Goal: Task Accomplishment & Management: Complete application form

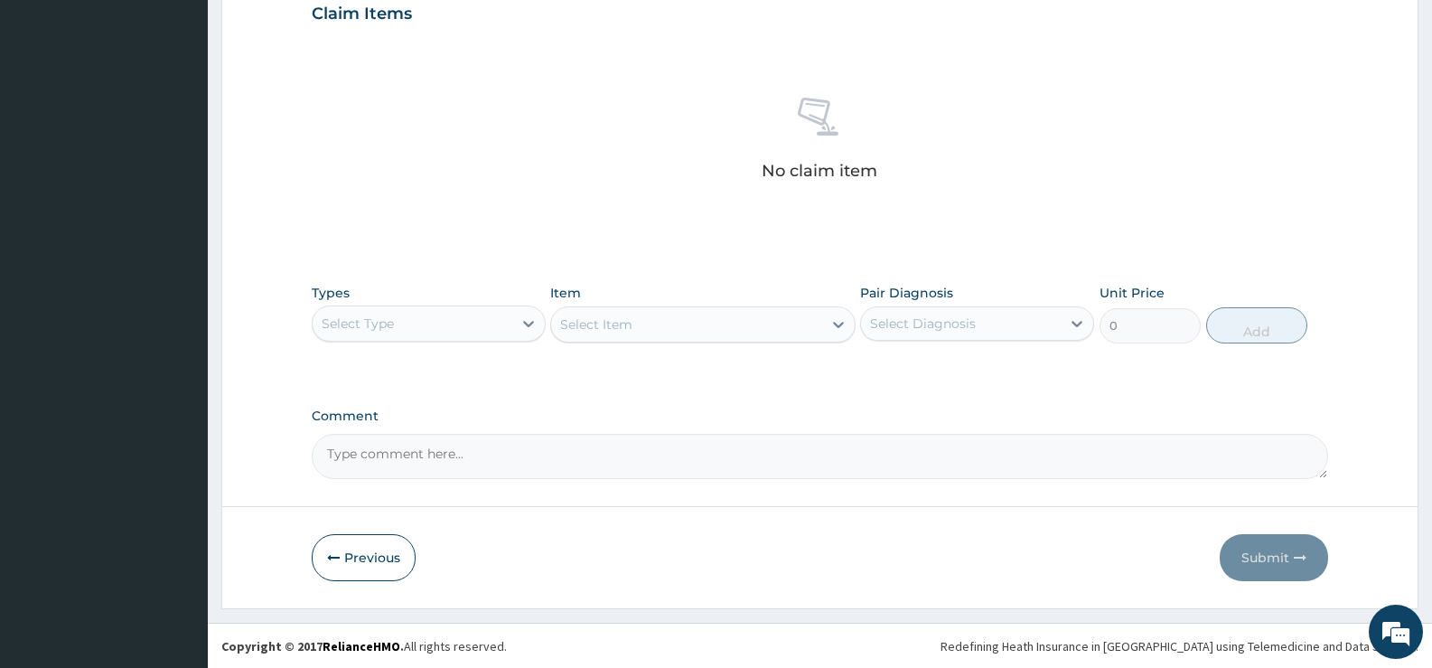
scroll to position [635, 0]
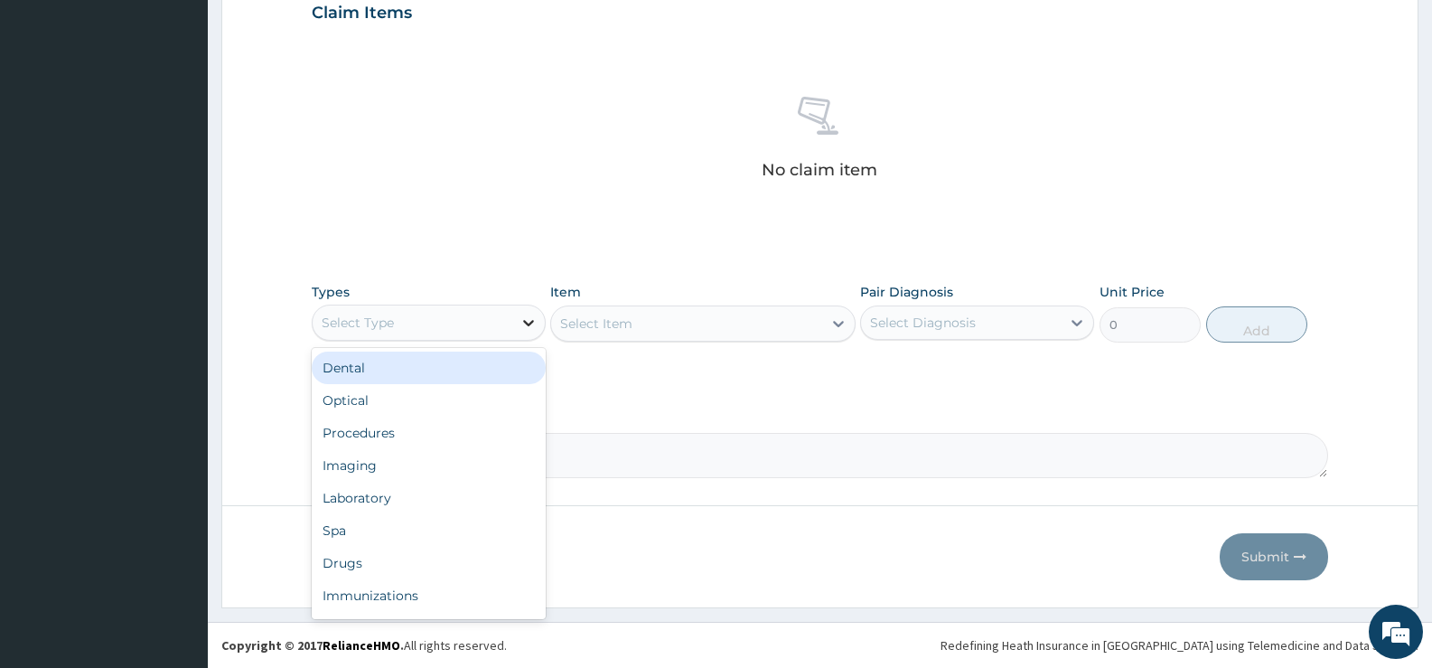
click at [516, 317] on div at bounding box center [528, 322] width 33 height 33
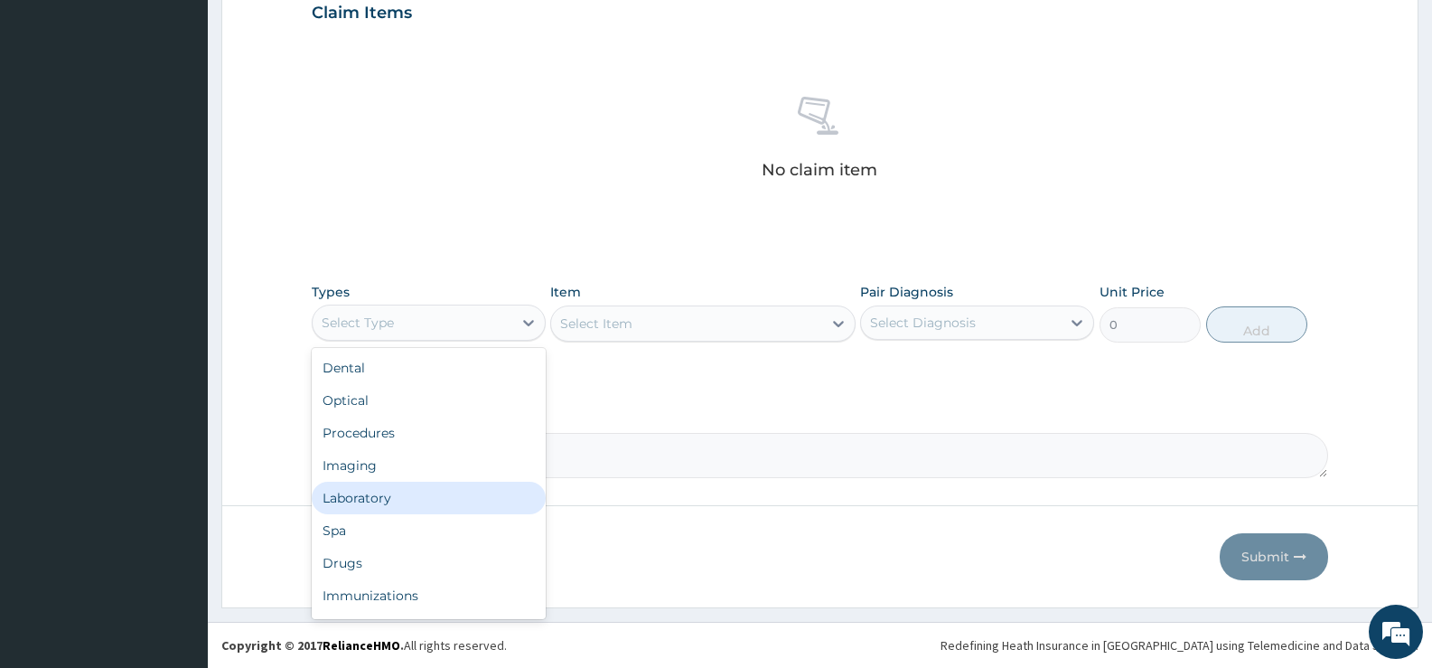
click at [342, 492] on div "Laboratory" at bounding box center [429, 498] width 234 height 33
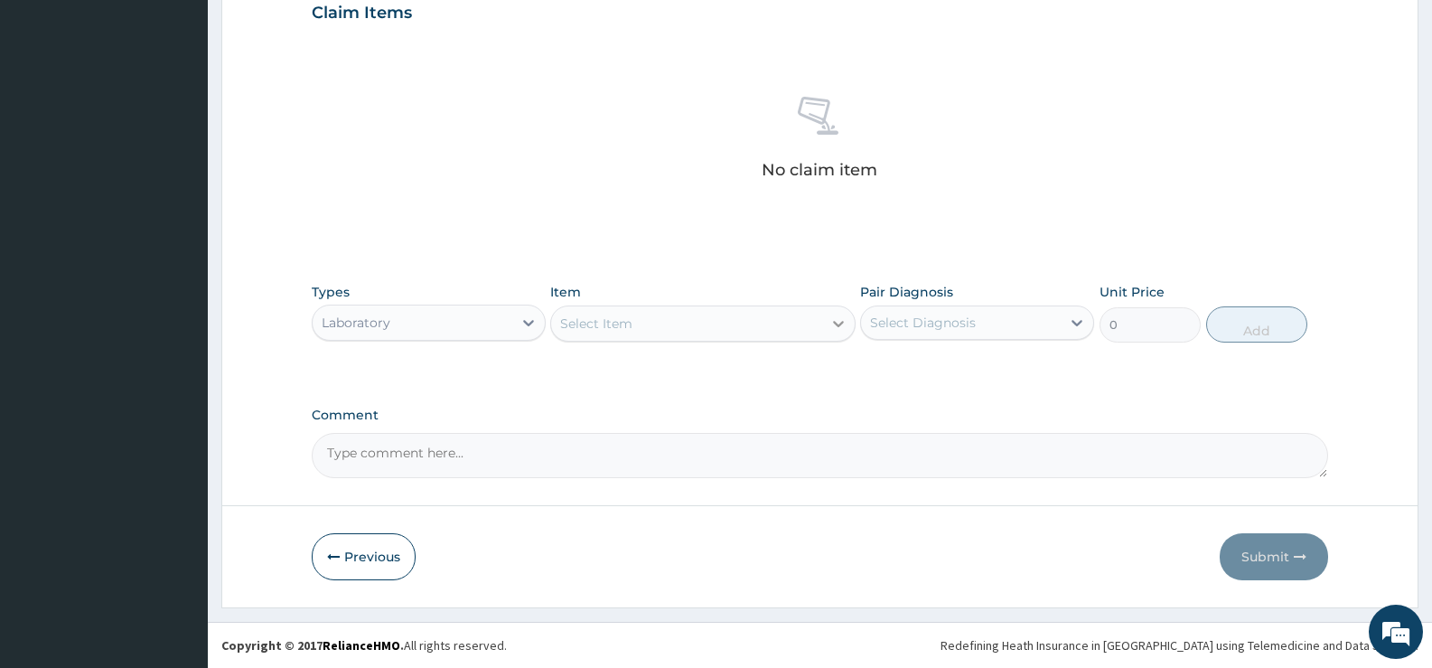
click at [843, 325] on icon at bounding box center [839, 323] width 18 height 18
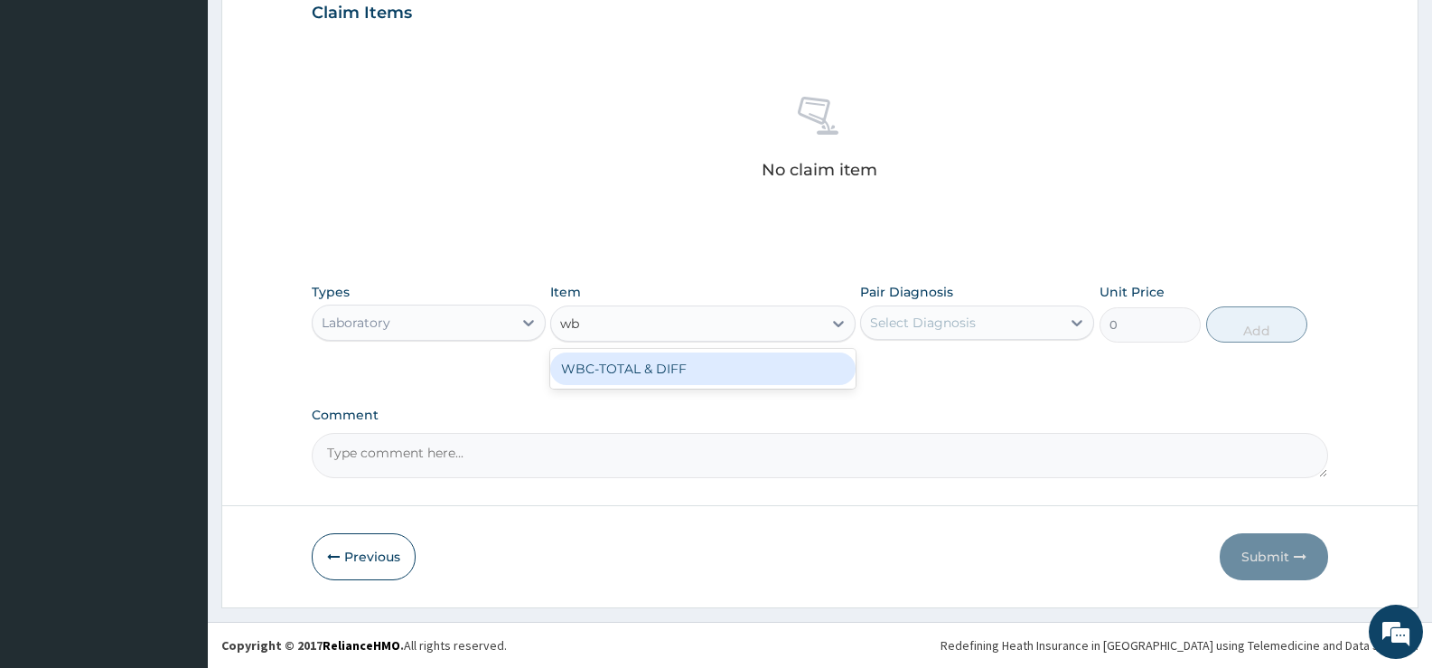
type input "wbc"
click at [755, 361] on div "WBC-TOTAL & DIFF" at bounding box center [702, 368] width 305 height 33
type input "1500"
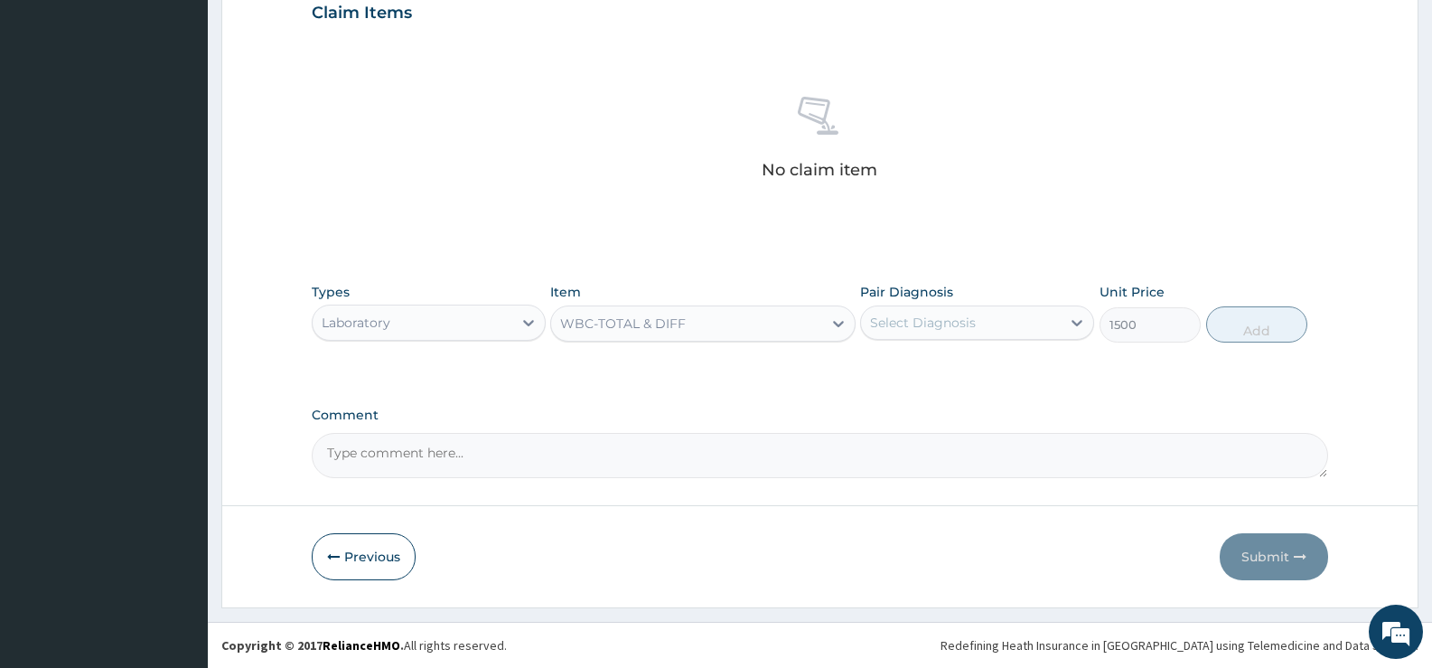
click at [956, 325] on div "Select Diagnosis" at bounding box center [923, 323] width 106 height 18
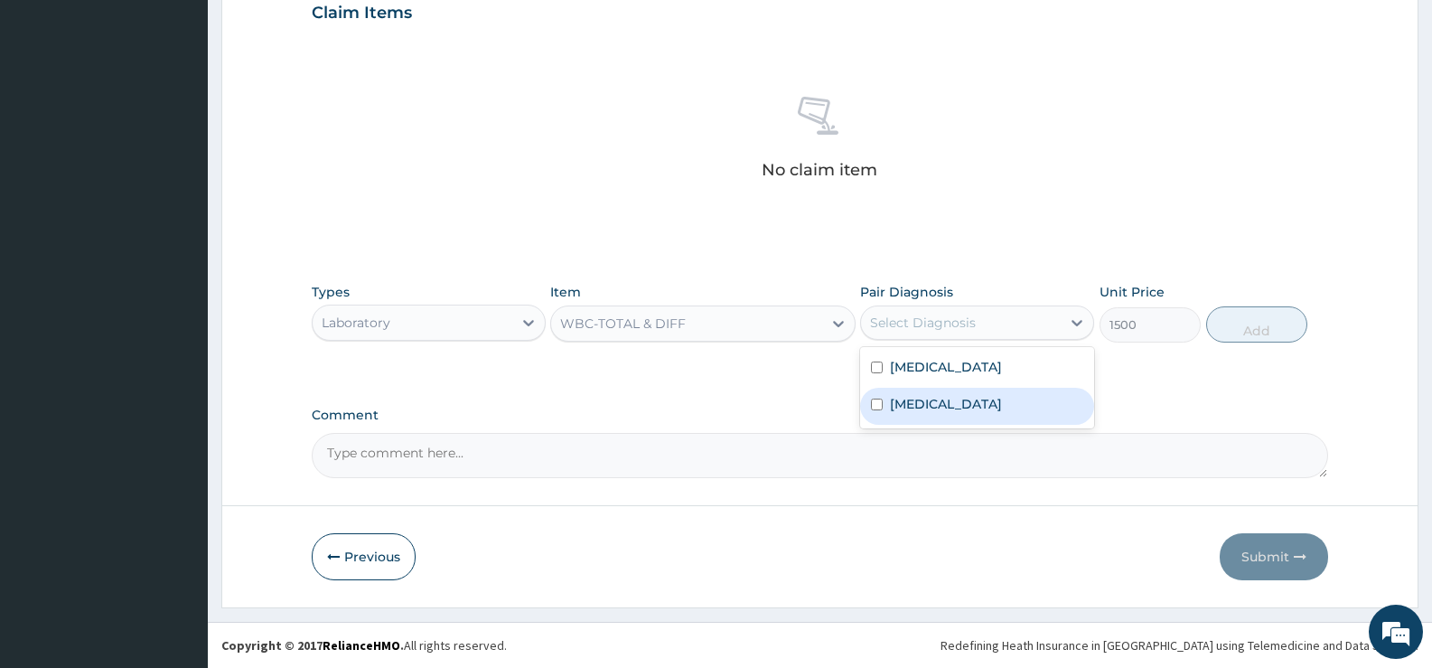
click at [929, 405] on label "Sepsis" at bounding box center [946, 404] width 112 height 18
checkbox input "true"
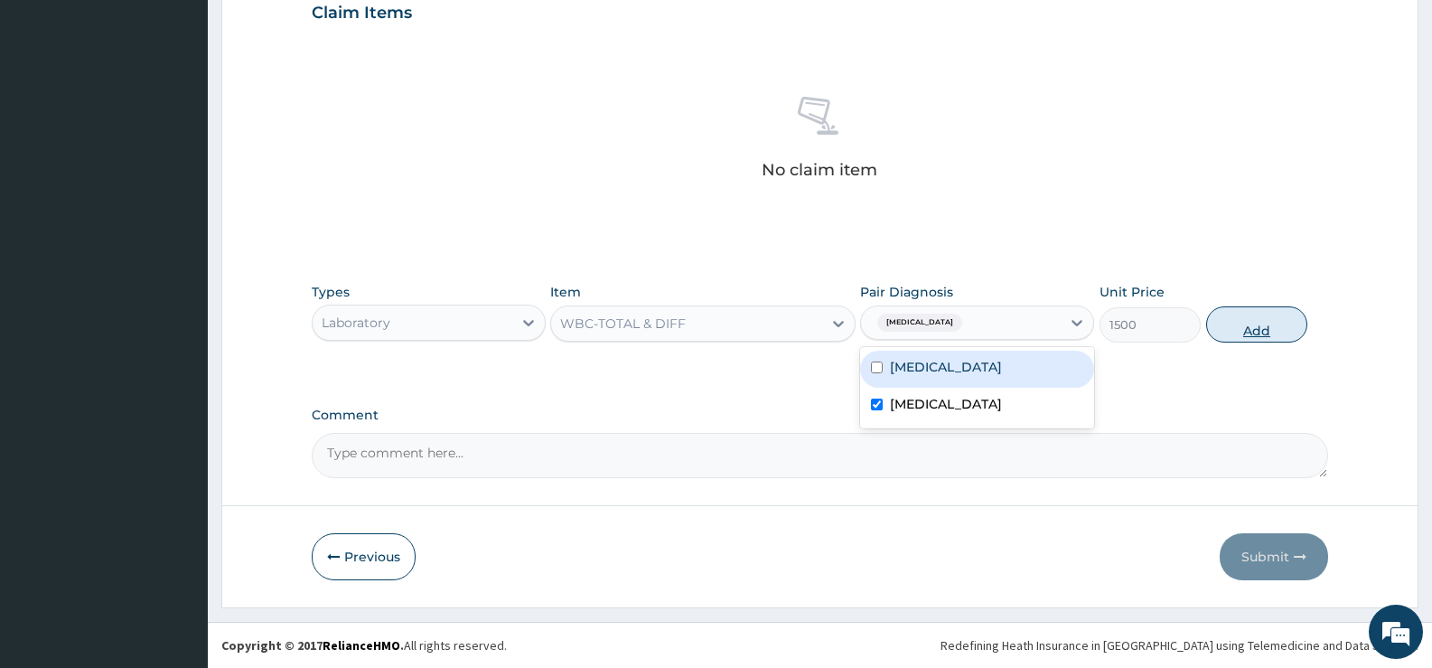
click at [1239, 322] on button "Add" at bounding box center [1256, 324] width 101 height 36
type input "0"
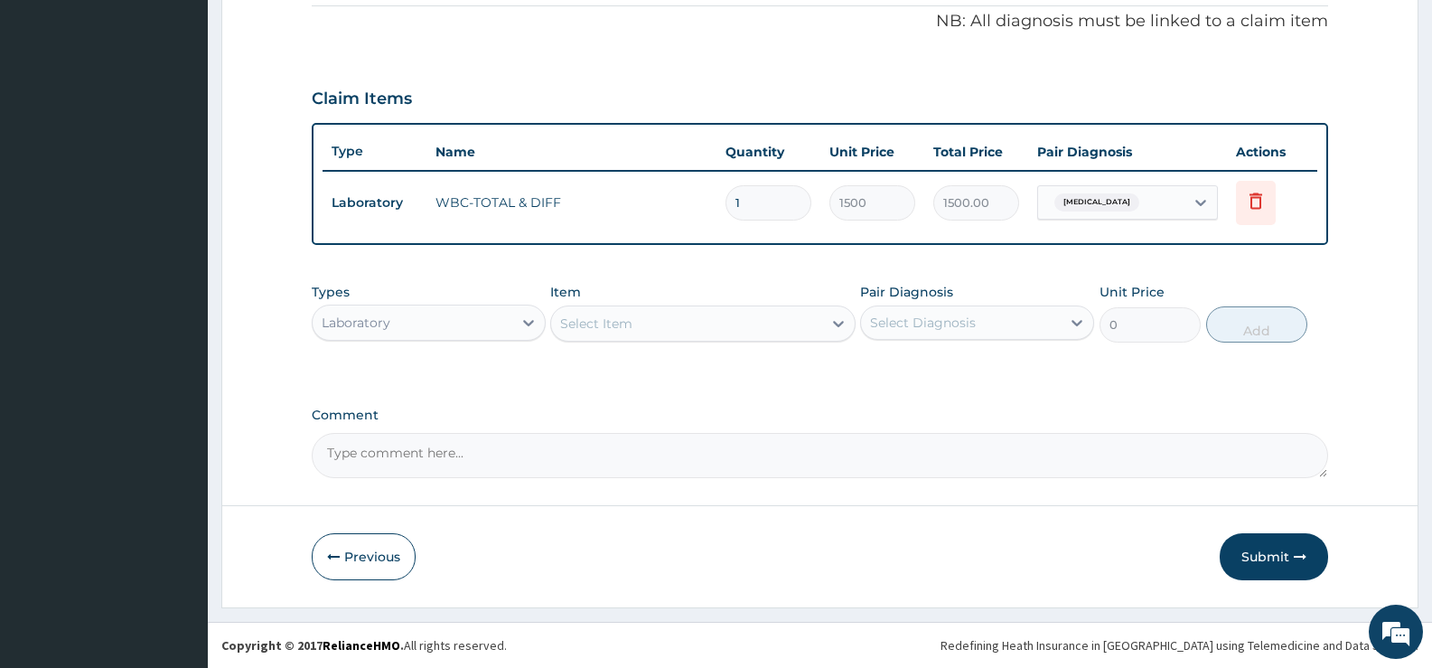
scroll to position [549, 0]
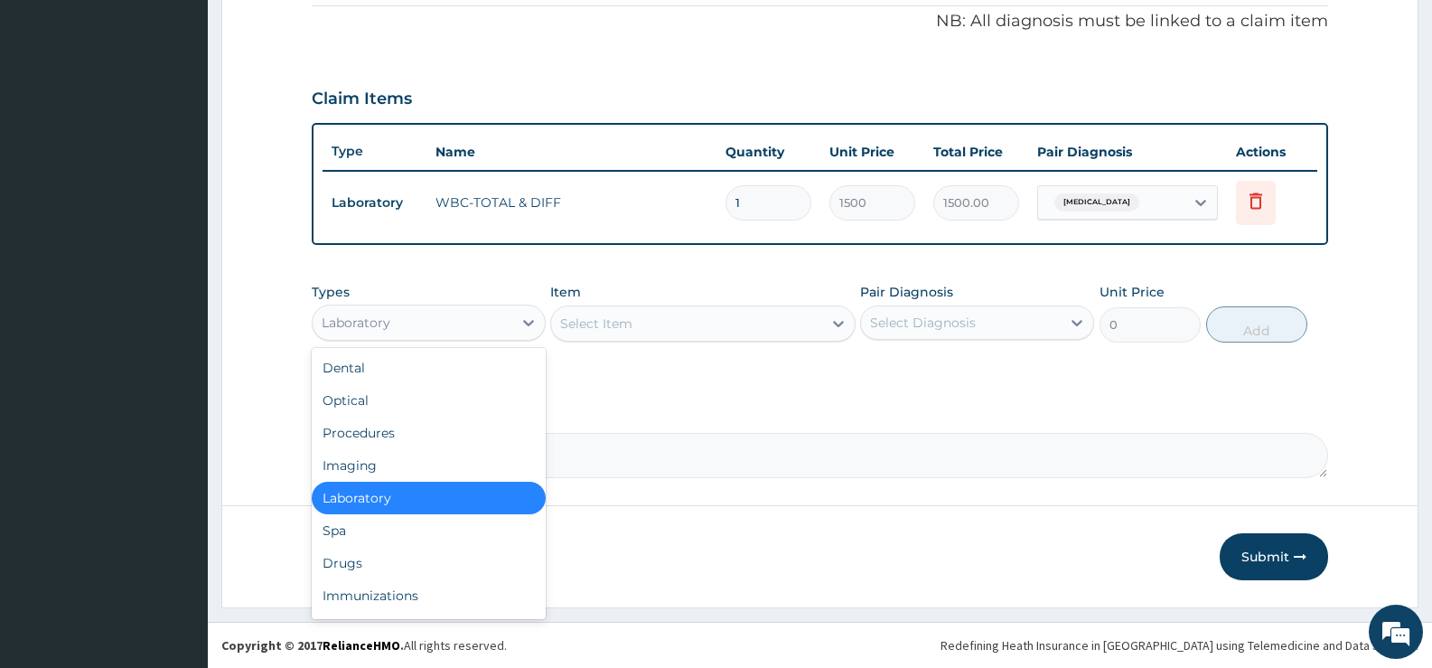
click at [491, 331] on div "Laboratory" at bounding box center [413, 322] width 200 height 29
click at [348, 563] on div "Drugs" at bounding box center [429, 563] width 234 height 33
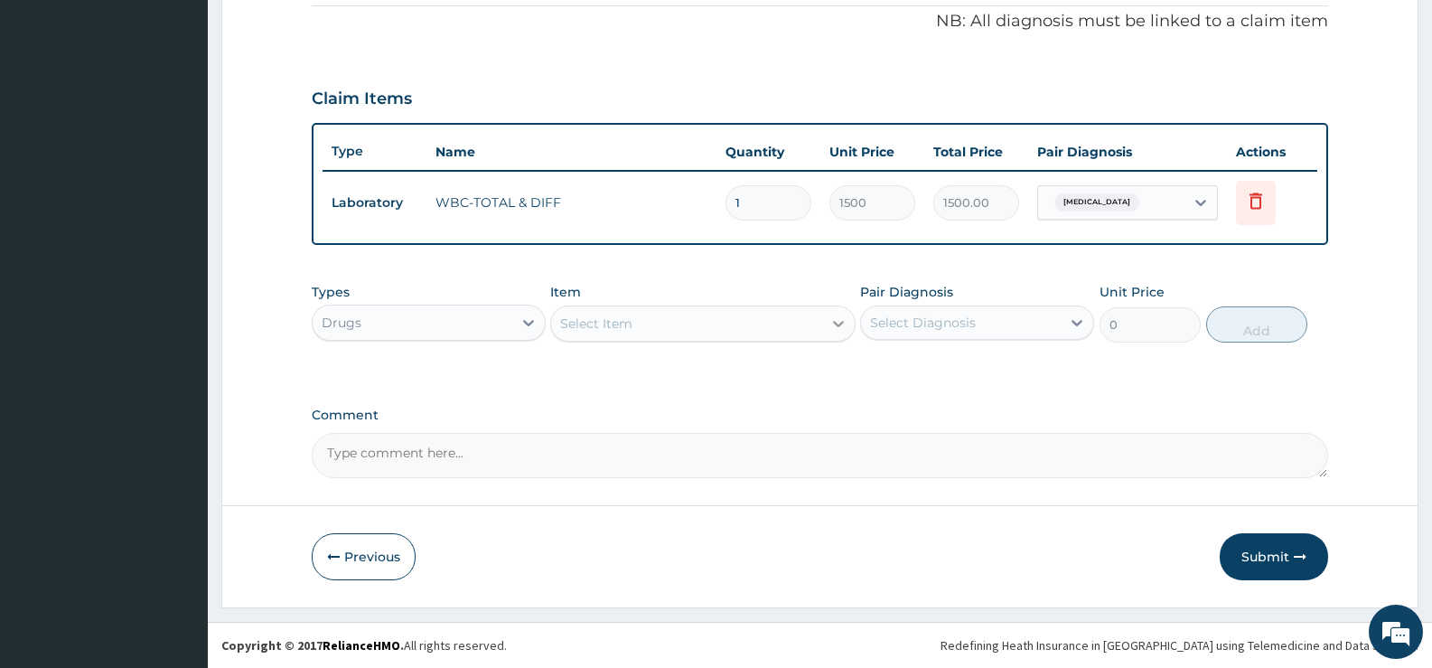
click at [839, 329] on icon at bounding box center [839, 323] width 18 height 18
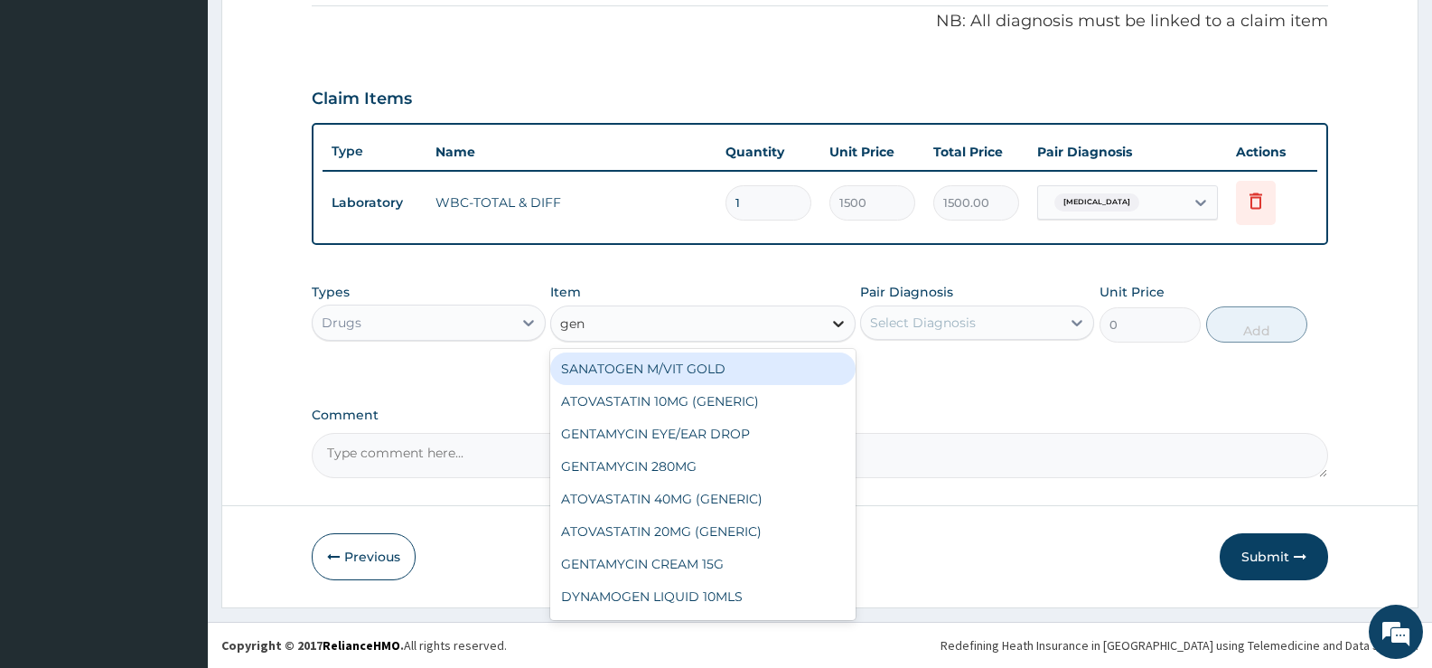
type input "gent"
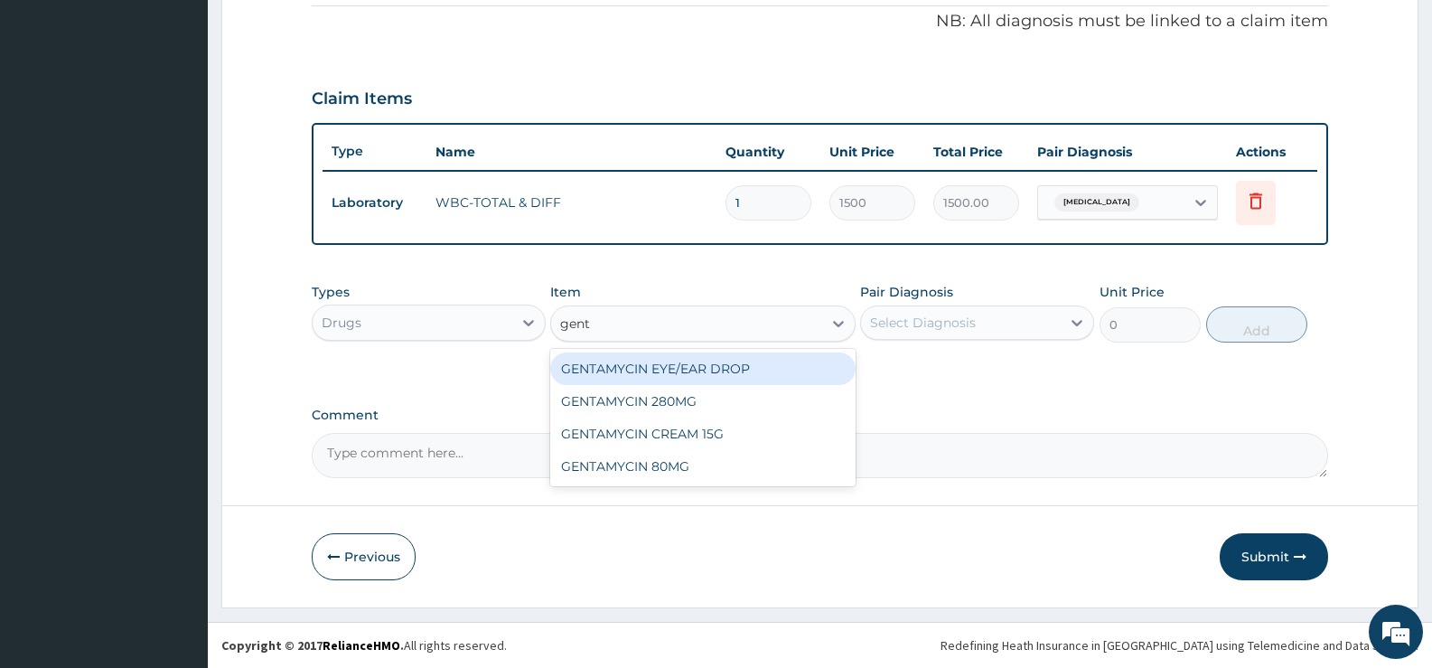
click at [735, 367] on div "GENTAMYCIN EYE/EAR DROP" at bounding box center [702, 368] width 305 height 33
type input "379.5"
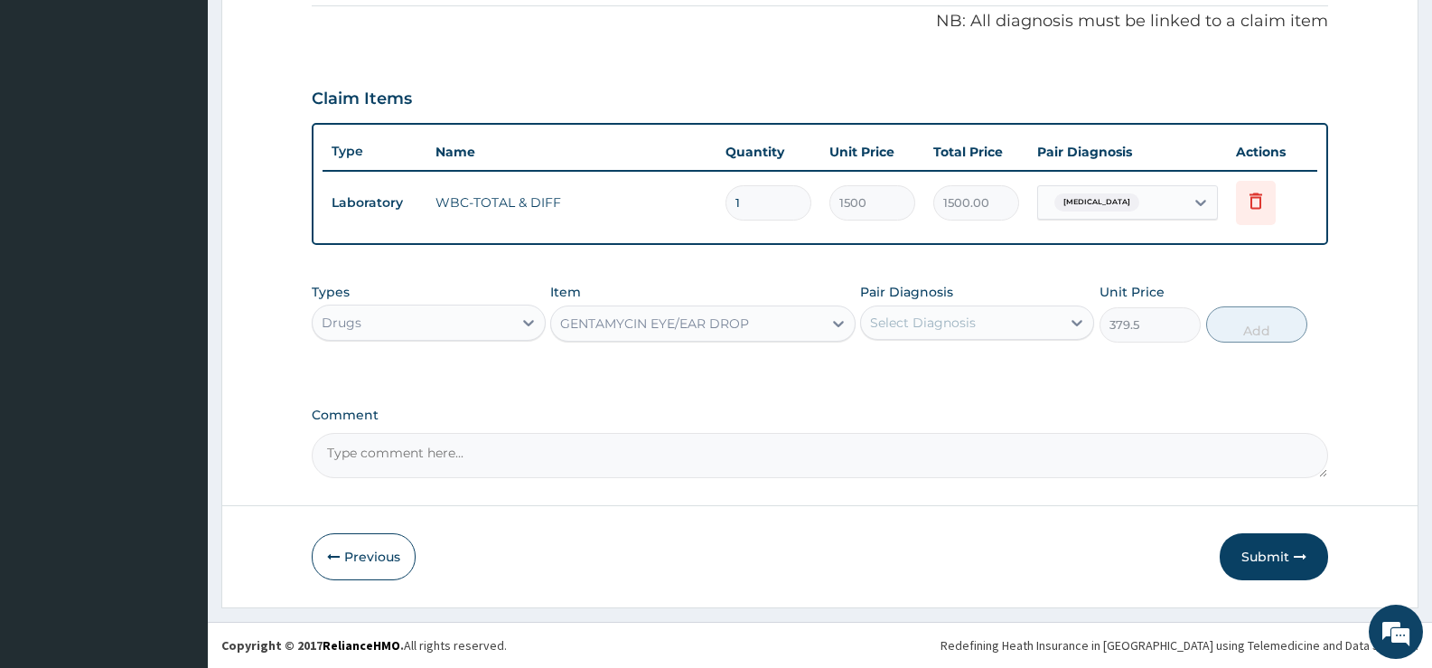
click at [1010, 324] on div "Select Diagnosis" at bounding box center [961, 322] width 200 height 29
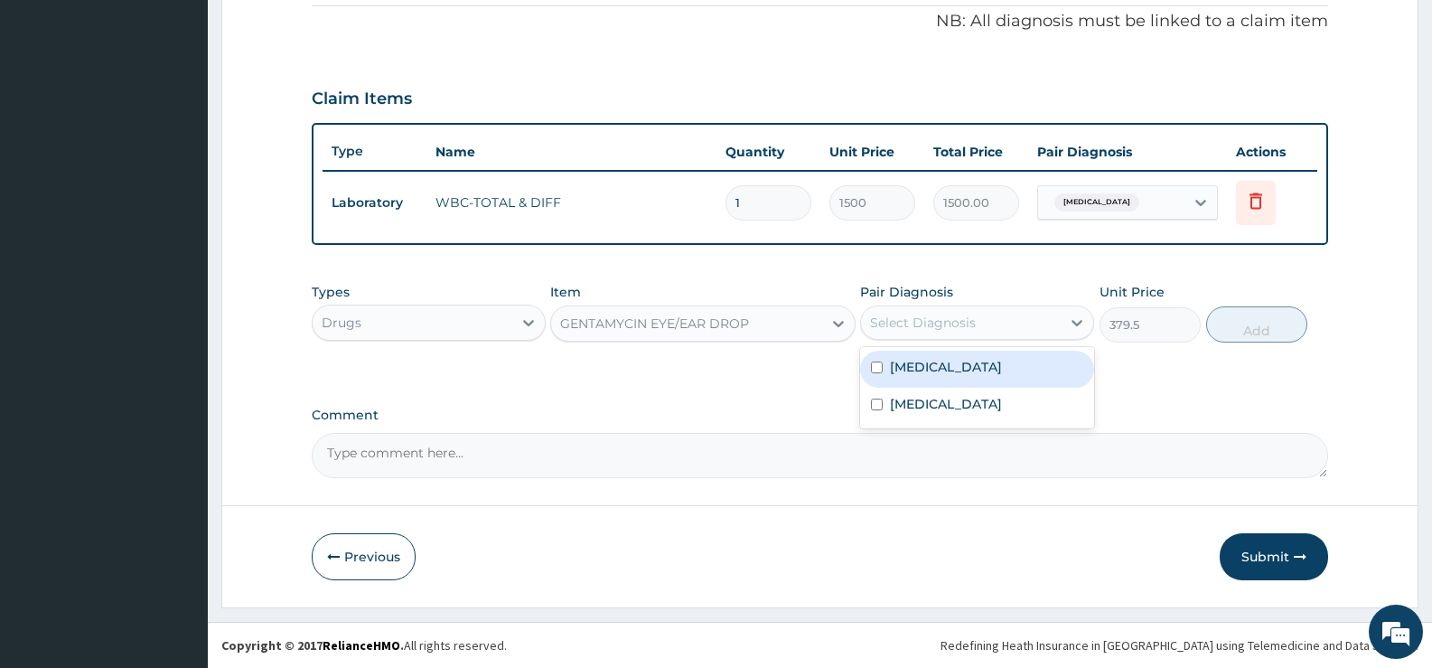
click at [964, 364] on label "Conjunctivitis" at bounding box center [946, 367] width 112 height 18
checkbox input "true"
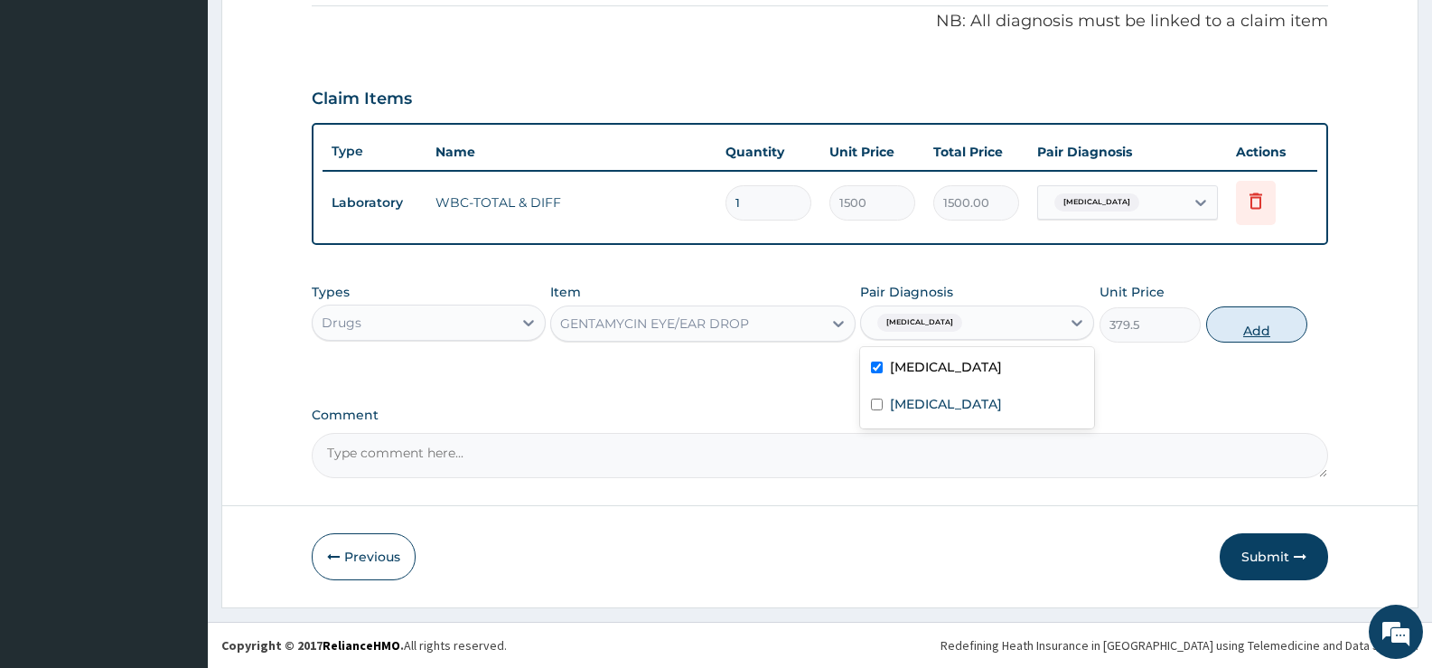
click at [1224, 324] on button "Add" at bounding box center [1256, 324] width 101 height 36
type input "0"
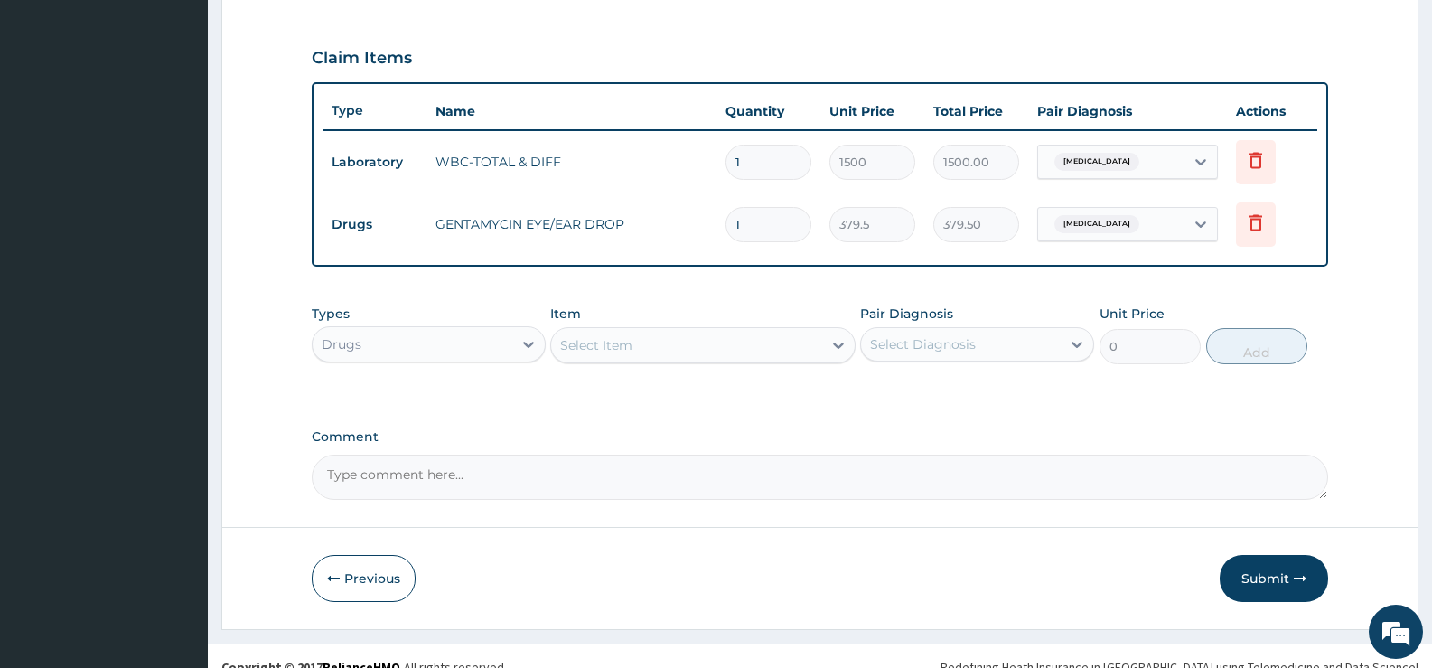
scroll to position [612, 0]
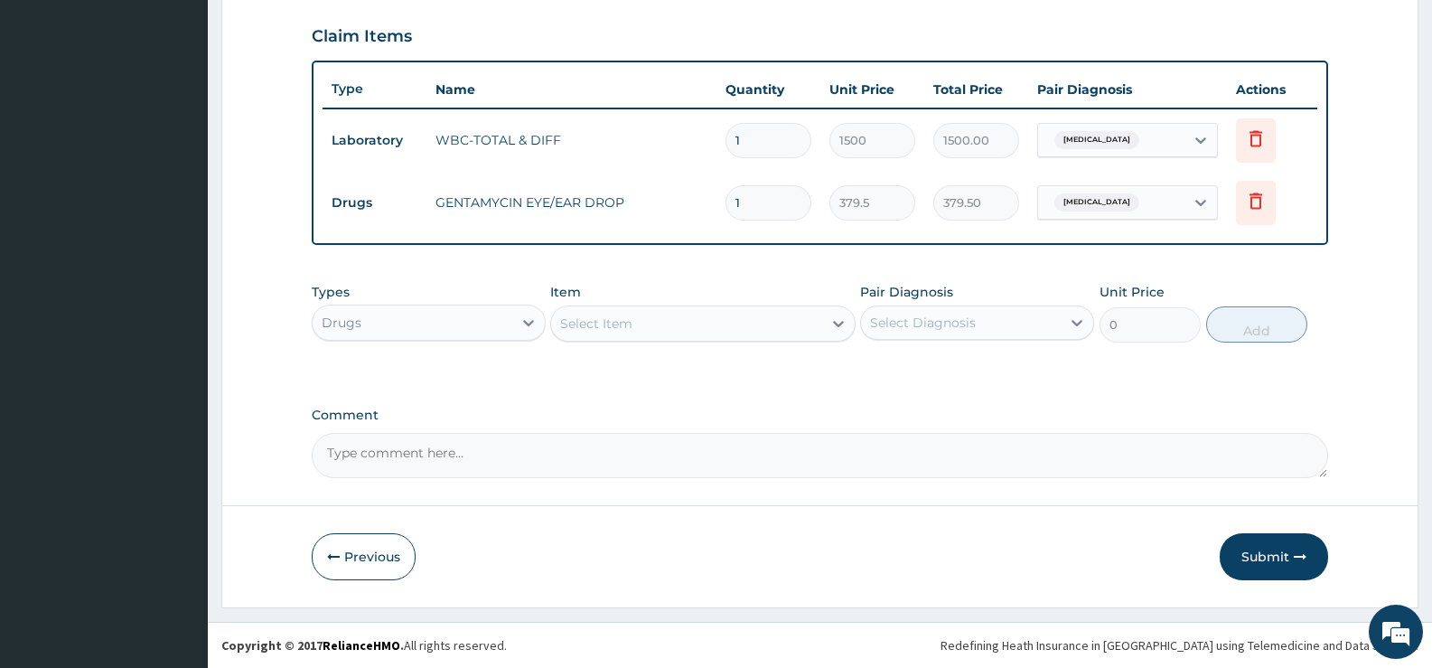
click at [1267, 546] on button "Submit" at bounding box center [1274, 556] width 108 height 47
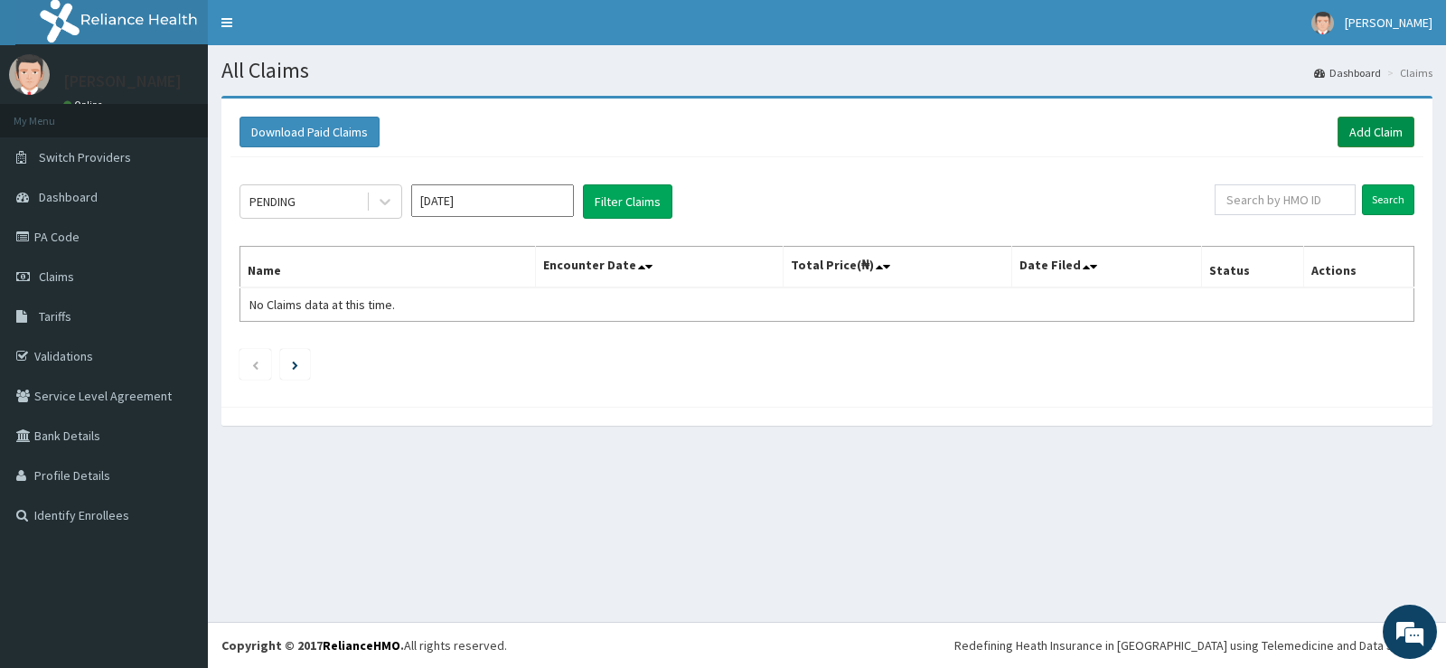
click at [1373, 138] on link "Add Claim" at bounding box center [1375, 132] width 77 height 31
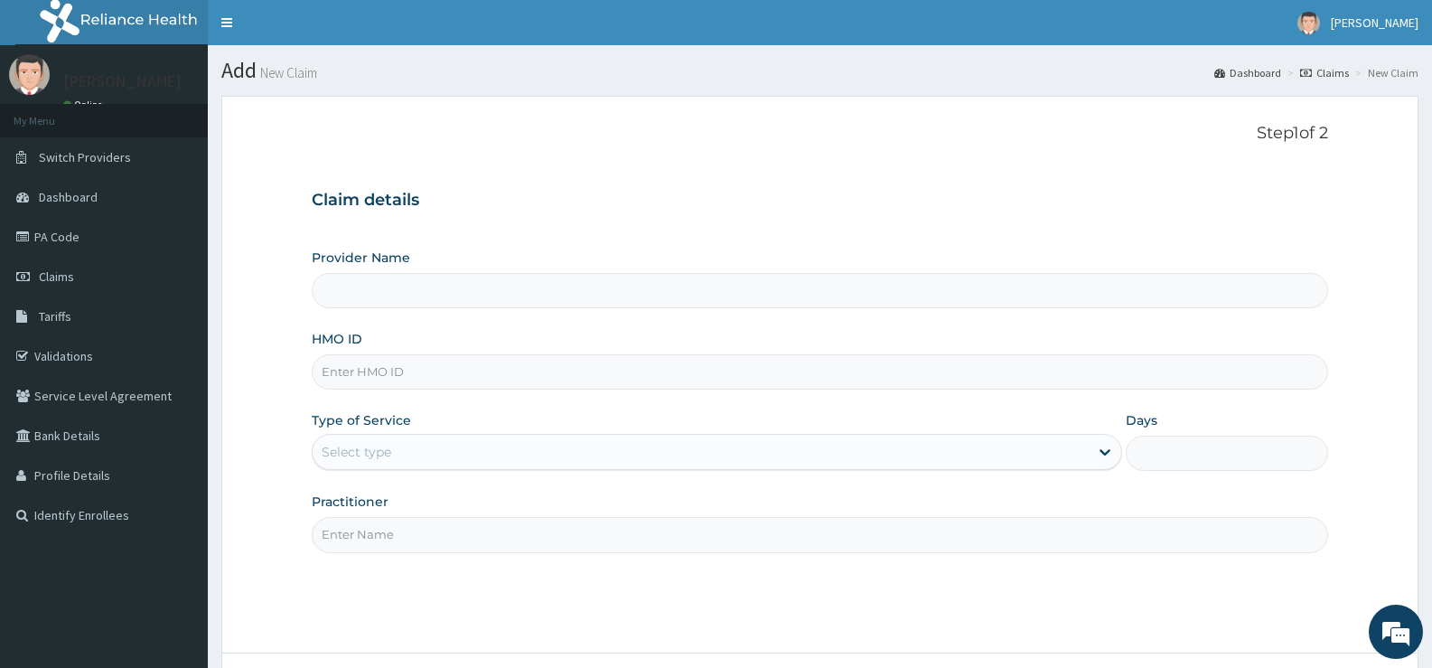
type input "Bee Hess Hospital"
click at [785, 371] on input "HMO ID" at bounding box center [820, 371] width 1017 height 35
type input "s"
type input "SKC/10025/A"
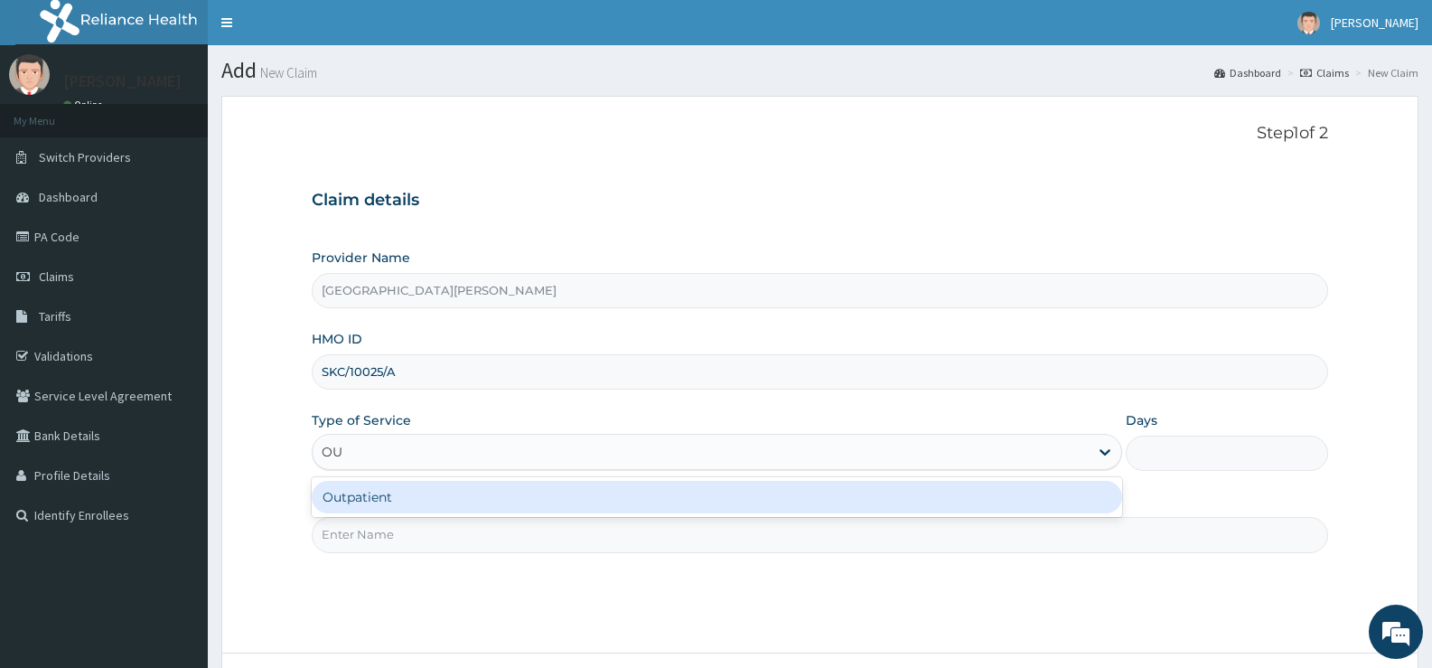
type input "OUT"
type input "1"
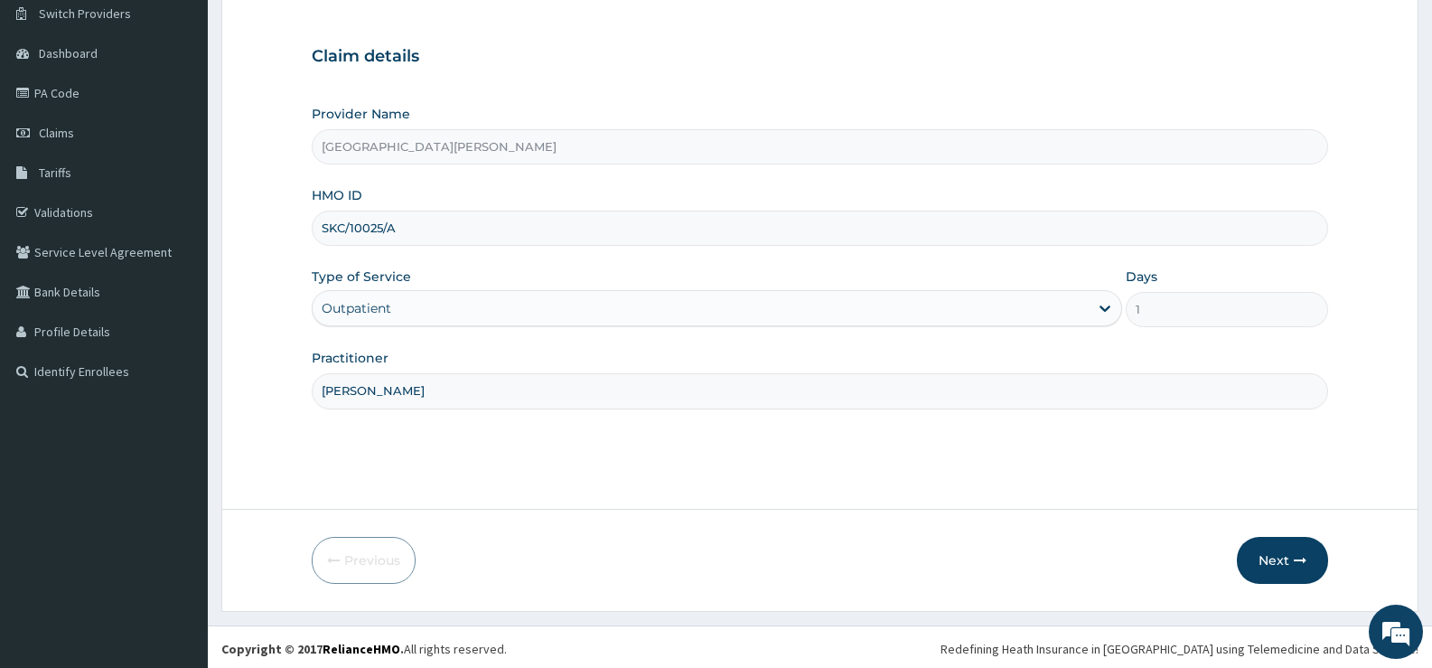
scroll to position [147, 0]
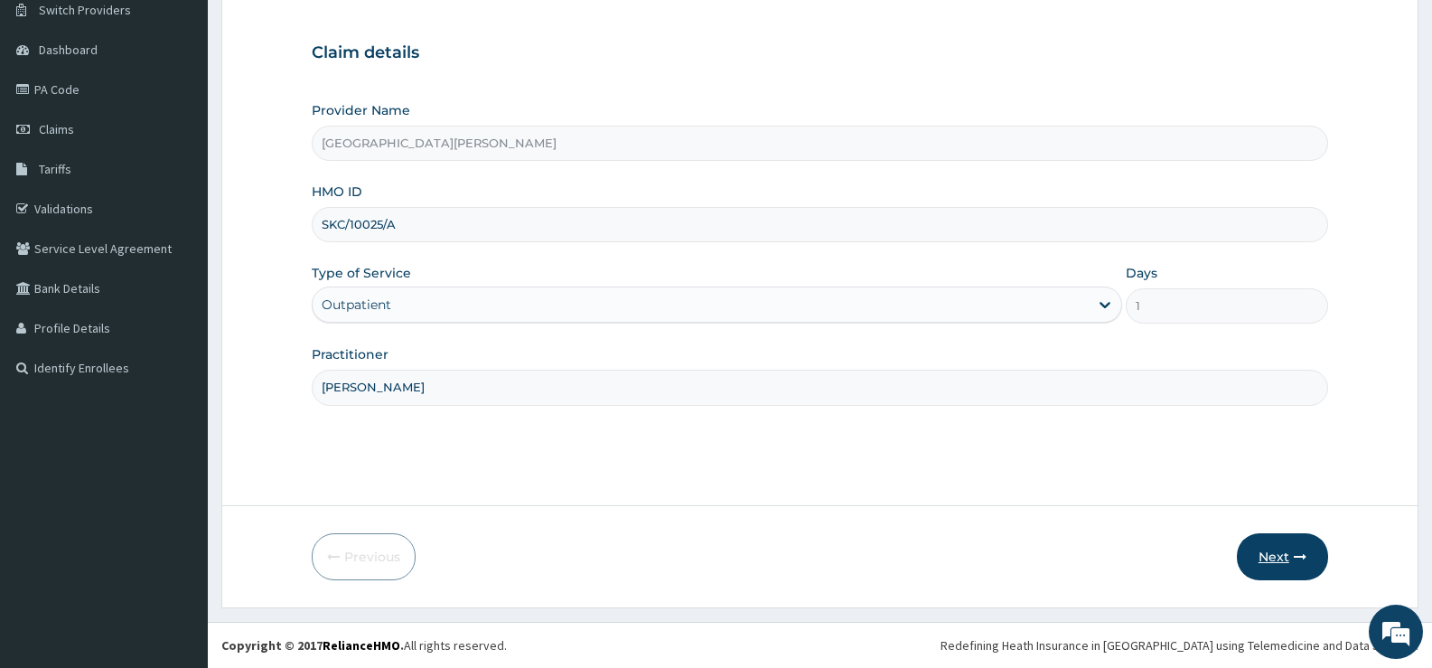
type input "DR FRANK"
click at [1274, 555] on button "Next" at bounding box center [1282, 556] width 91 height 47
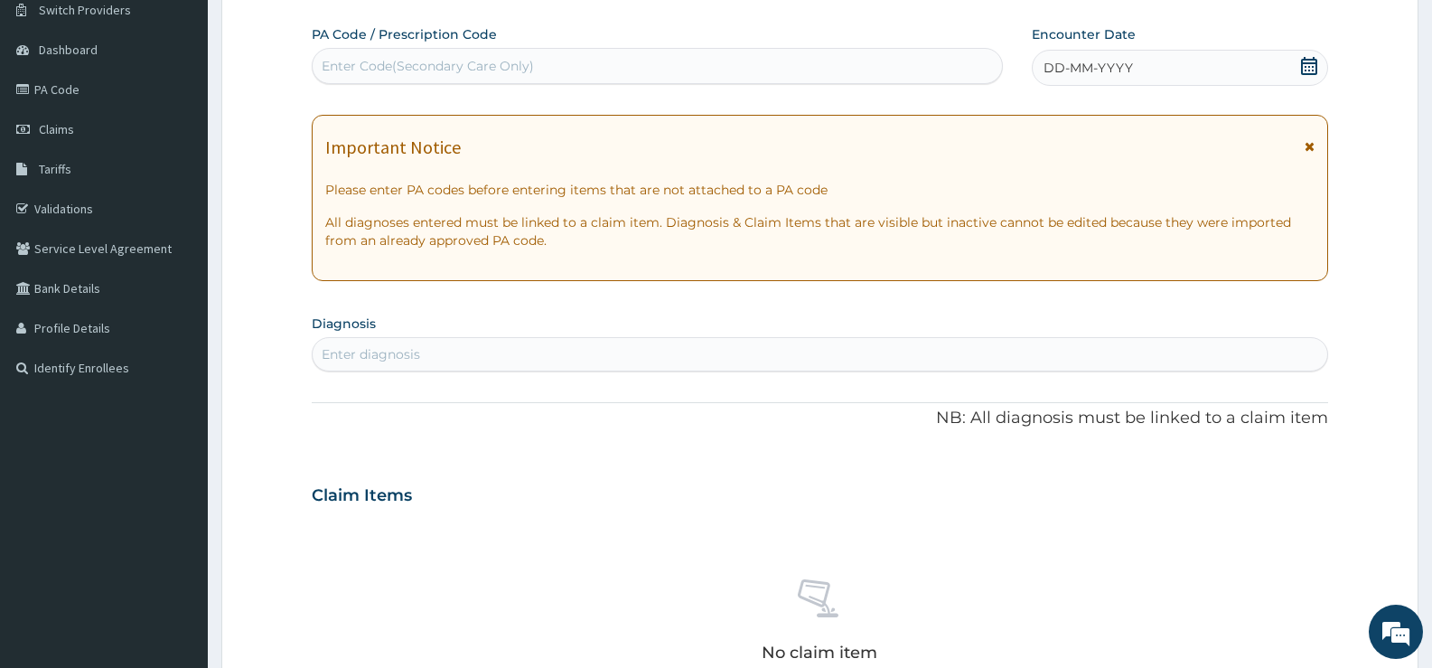
click at [928, 57] on div "Enter Code(Secondary Care Only)" at bounding box center [657, 66] width 689 height 29
type input "PA/68527D"
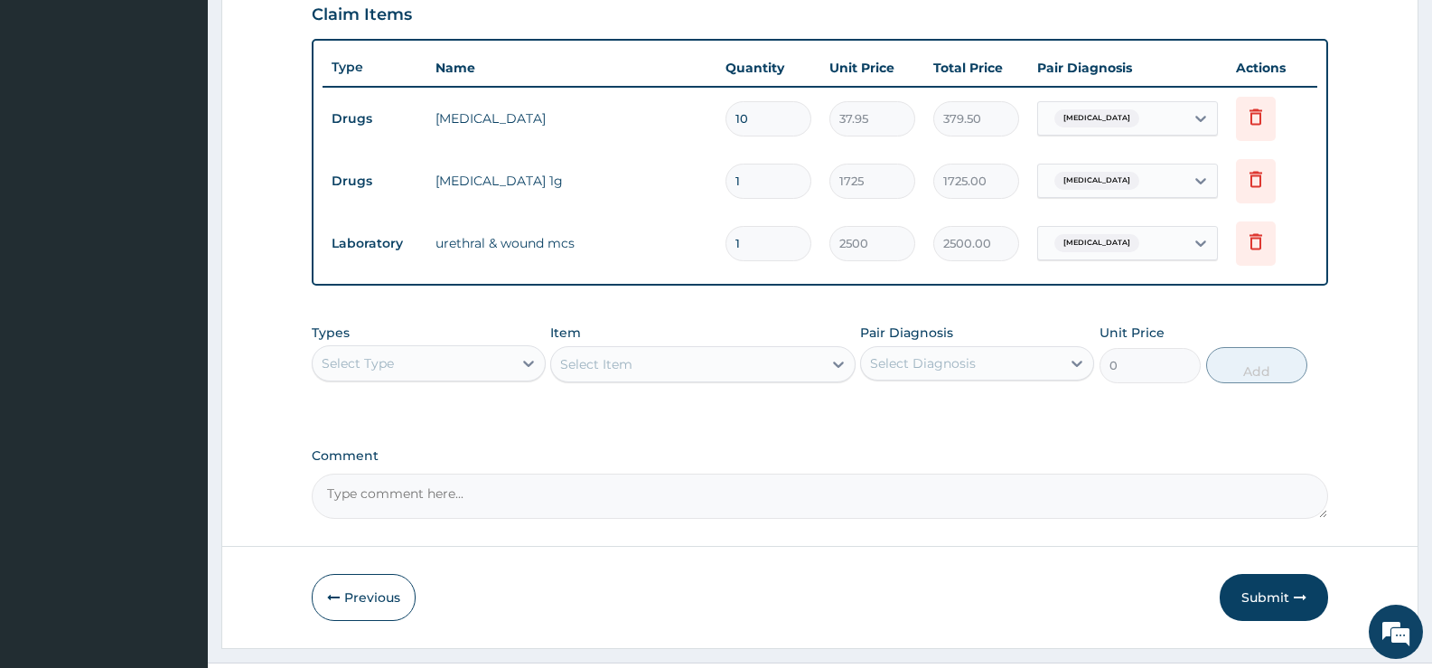
scroll to position [674, 0]
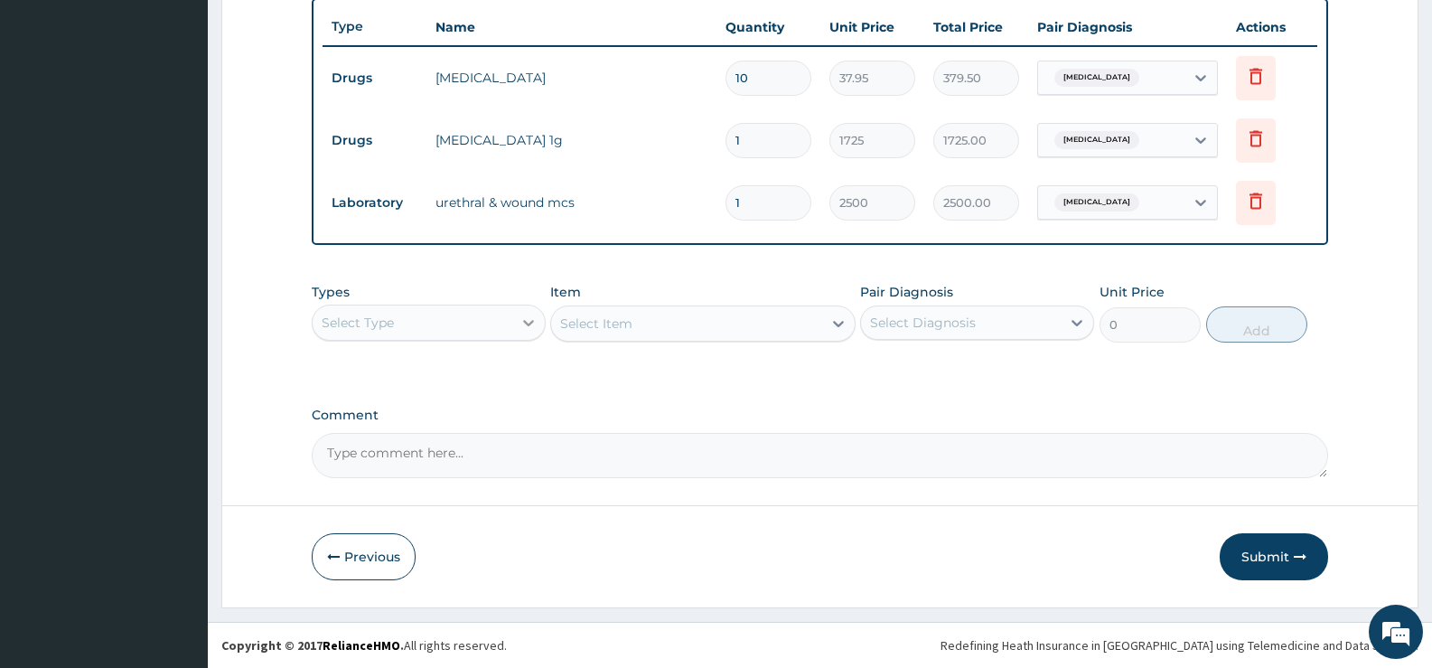
click at [522, 330] on icon at bounding box center [529, 323] width 18 height 18
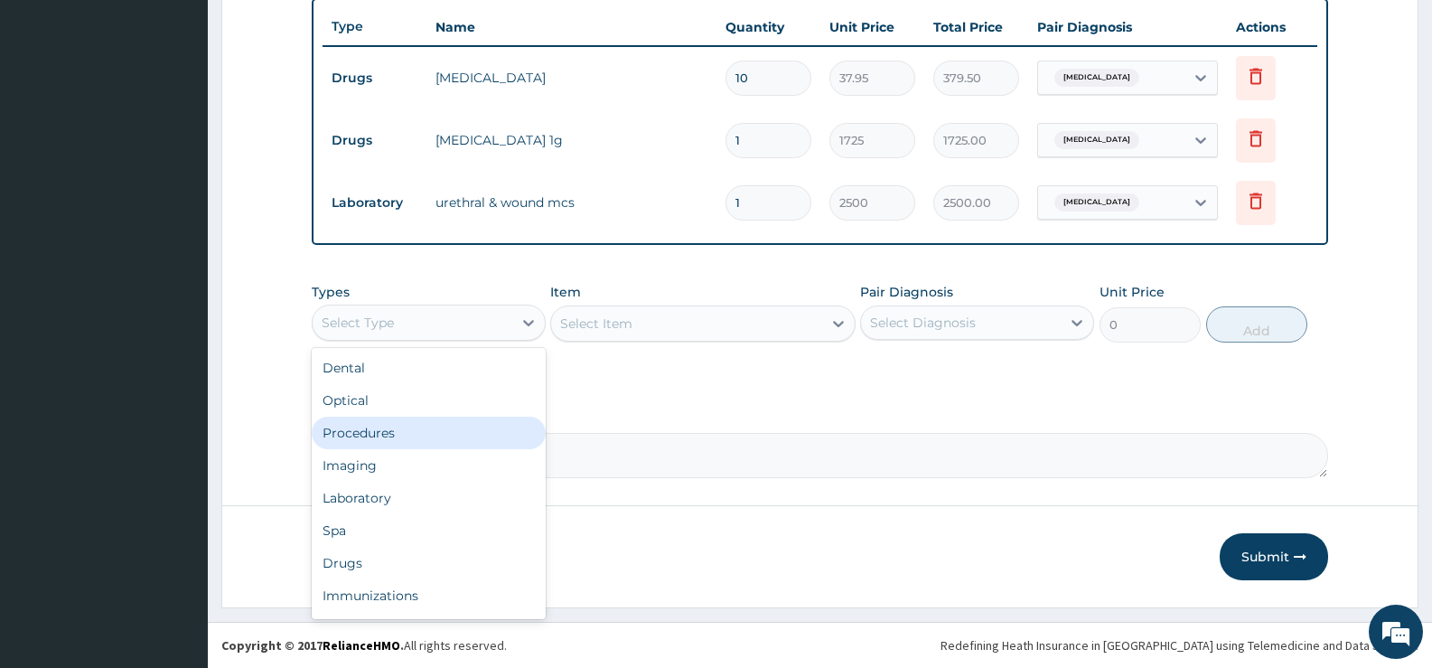
click at [375, 439] on div "Procedures" at bounding box center [429, 433] width 234 height 33
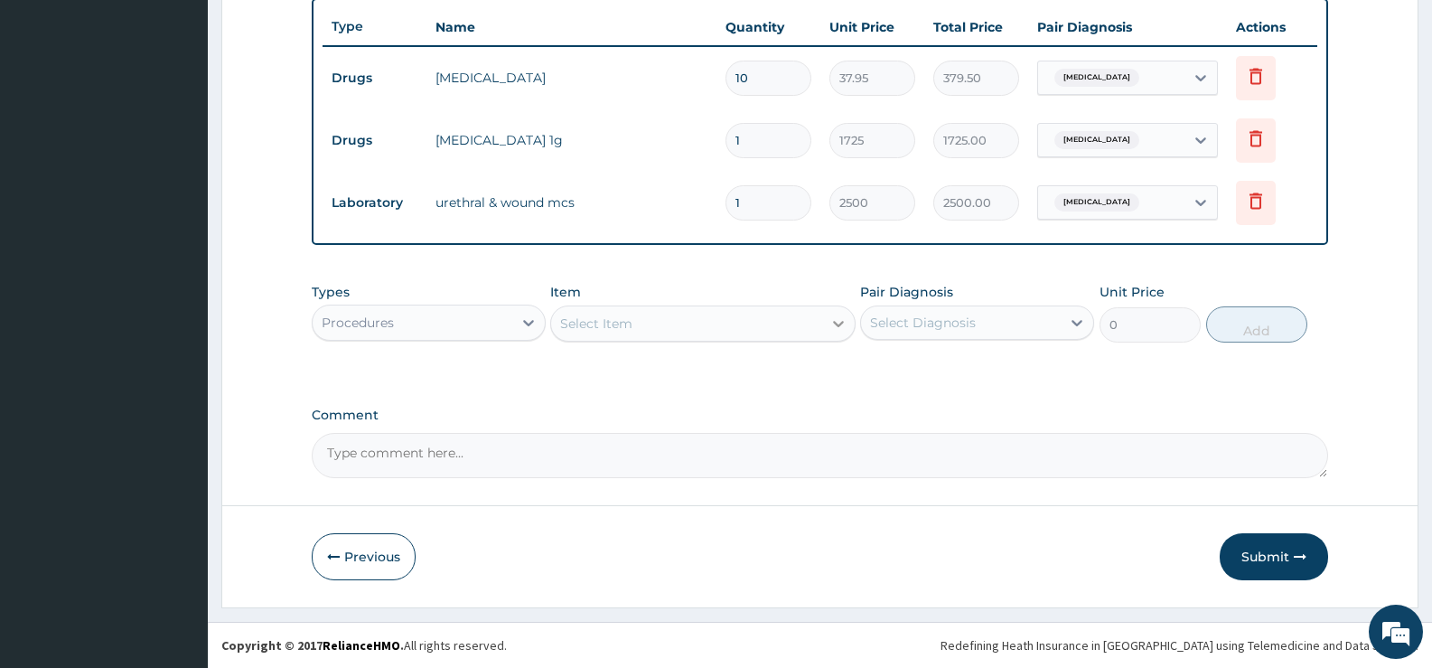
click at [828, 324] on div at bounding box center [838, 323] width 33 height 33
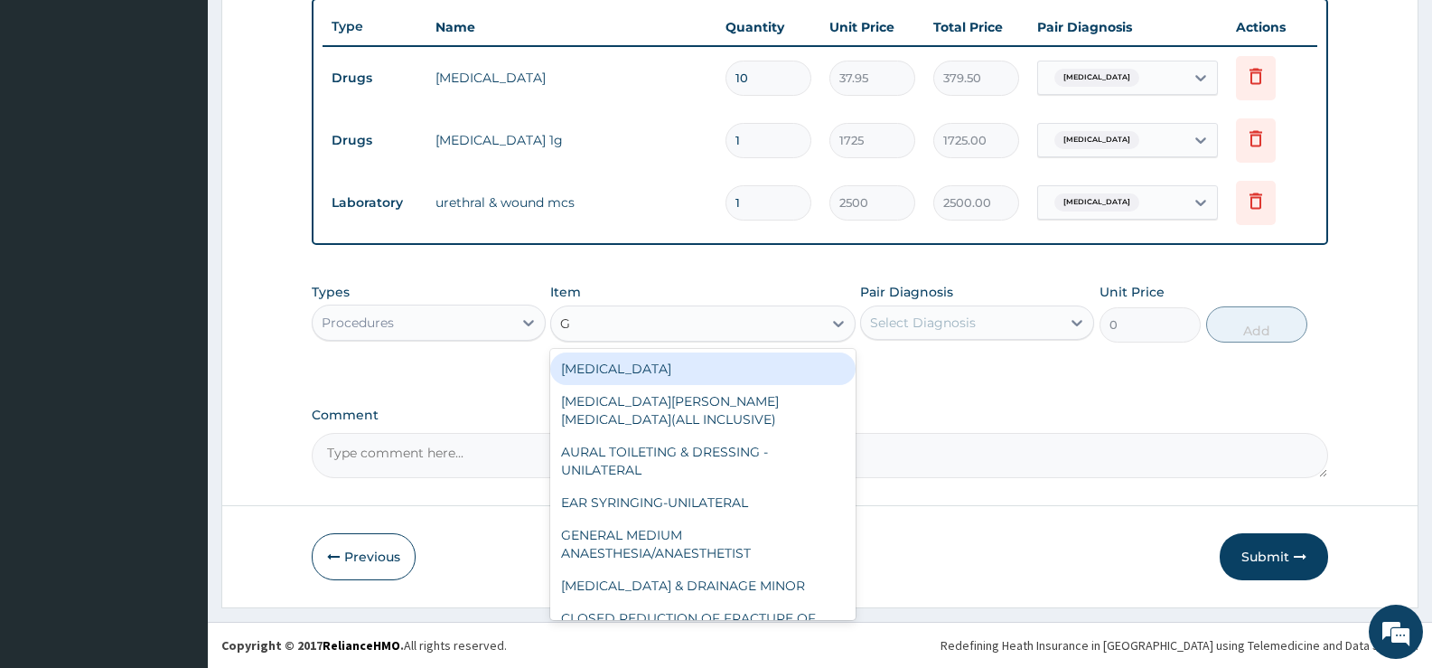
type input "GP"
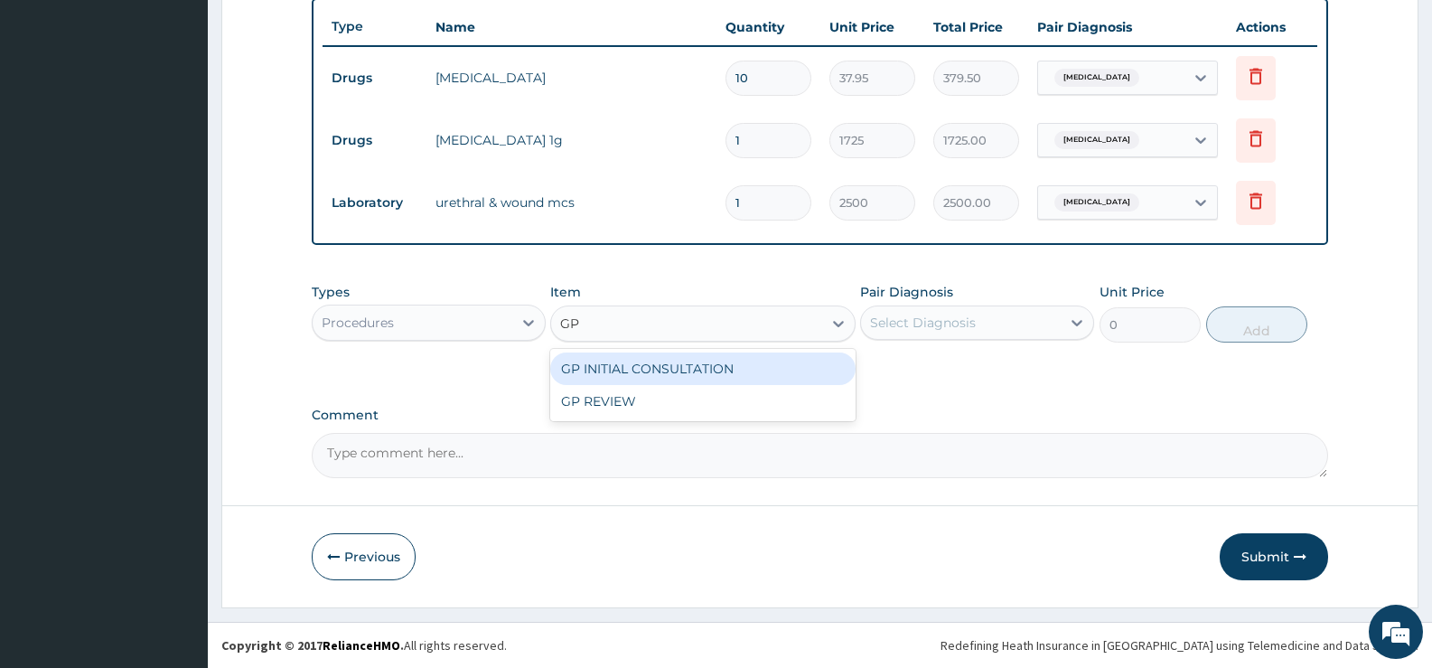
click at [823, 370] on div "GP INITIAL CONSULTATION" at bounding box center [702, 368] width 305 height 33
type input "2000"
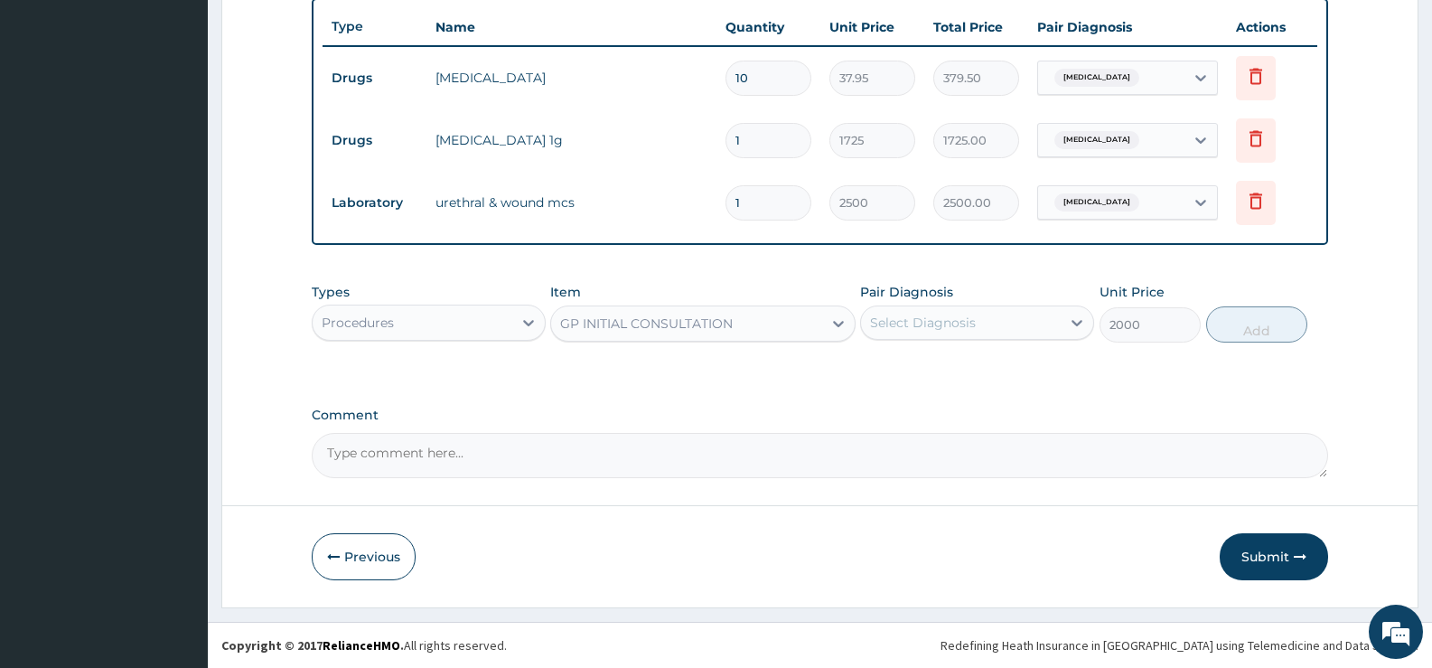
click at [1052, 320] on div "Select Diagnosis" at bounding box center [961, 322] width 200 height 29
click at [980, 377] on div "Gonococcal urethritis" at bounding box center [977, 369] width 234 height 37
checkbox input "true"
click at [1264, 332] on button "Add" at bounding box center [1256, 324] width 101 height 36
type input "0"
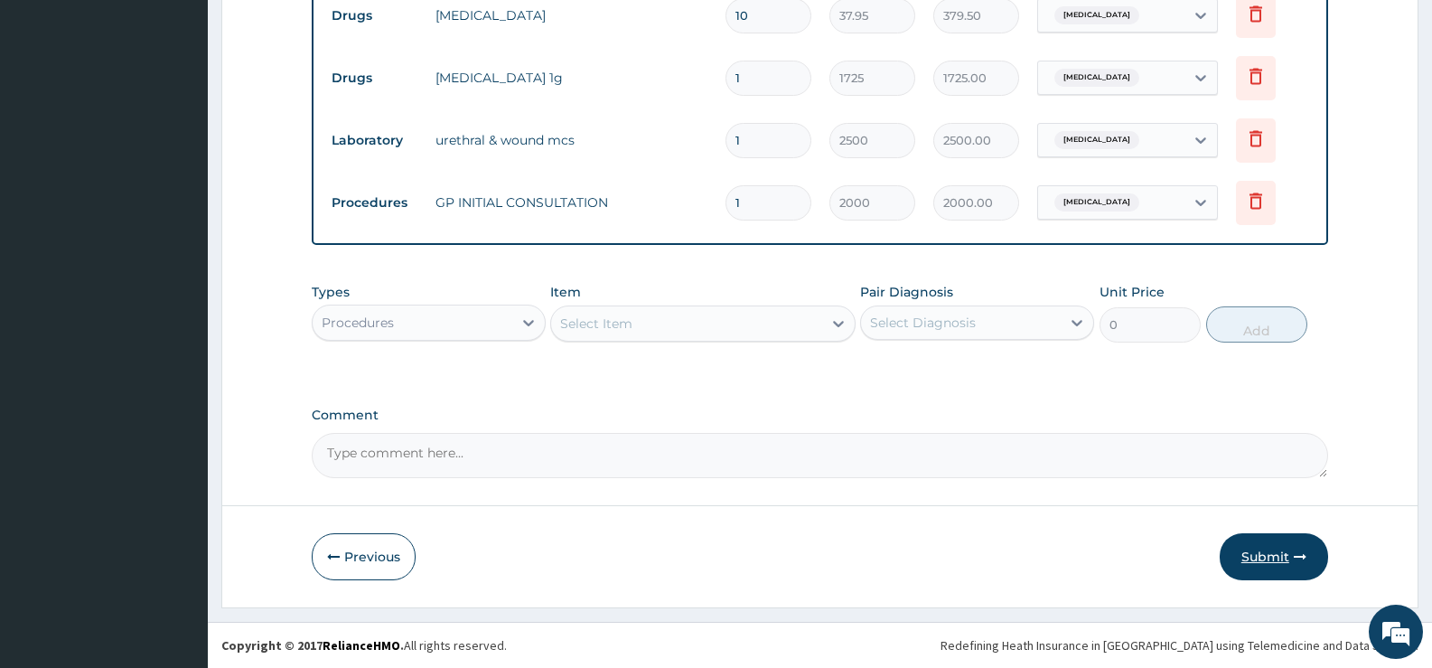
click at [1265, 550] on button "Submit" at bounding box center [1274, 556] width 108 height 47
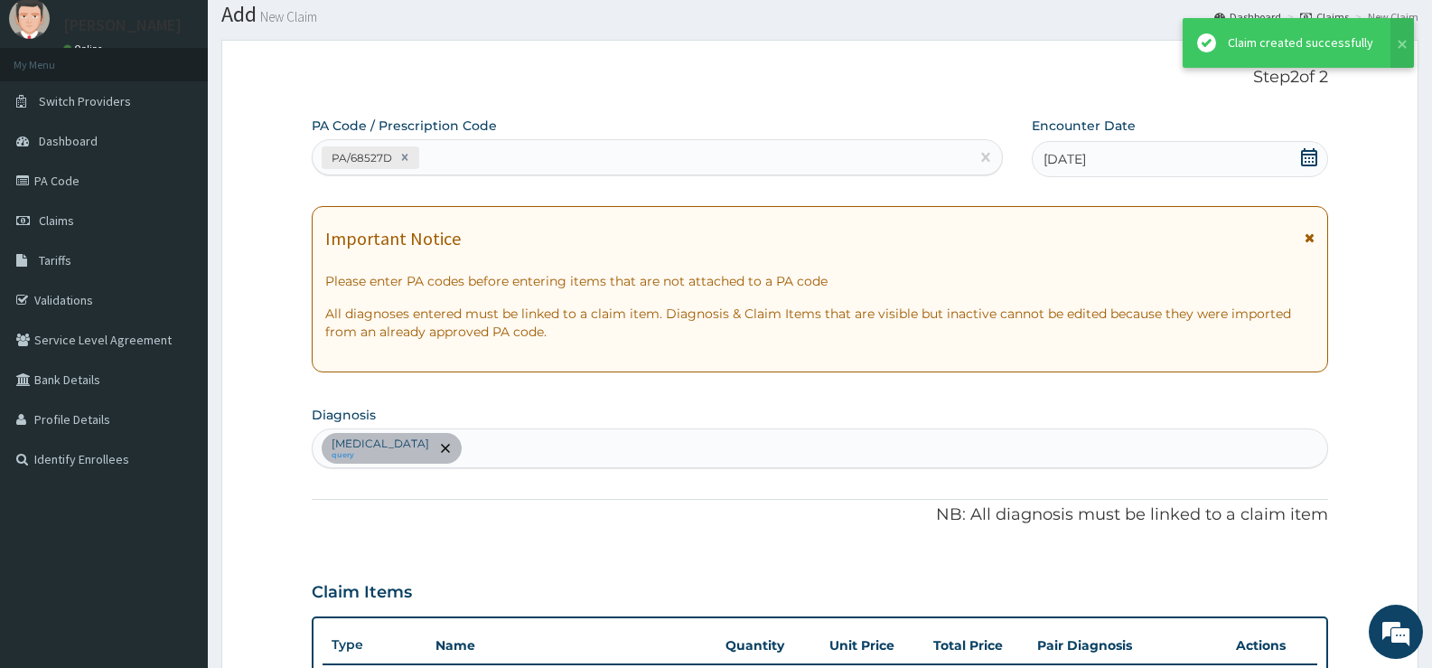
scroll to position [736, 0]
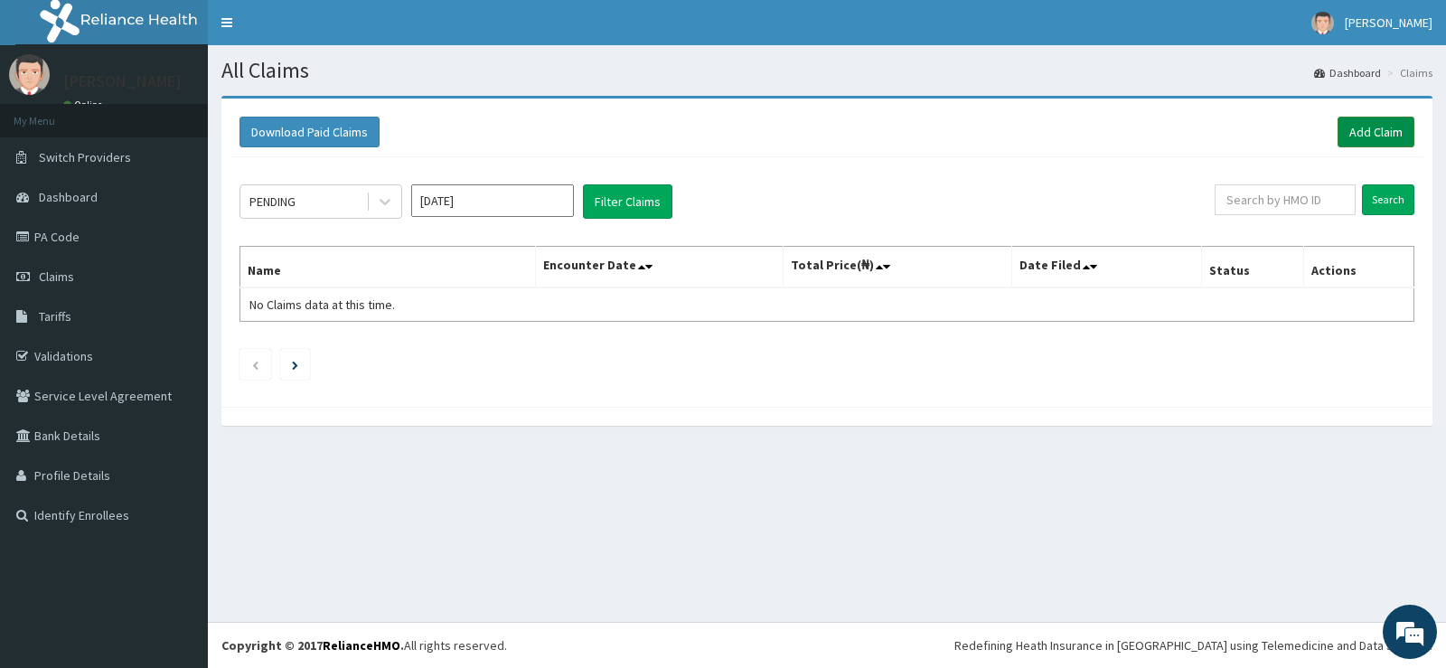
click at [1361, 131] on link "Add Claim" at bounding box center [1375, 132] width 77 height 31
click at [1359, 129] on link "Add Claim" at bounding box center [1375, 132] width 77 height 31
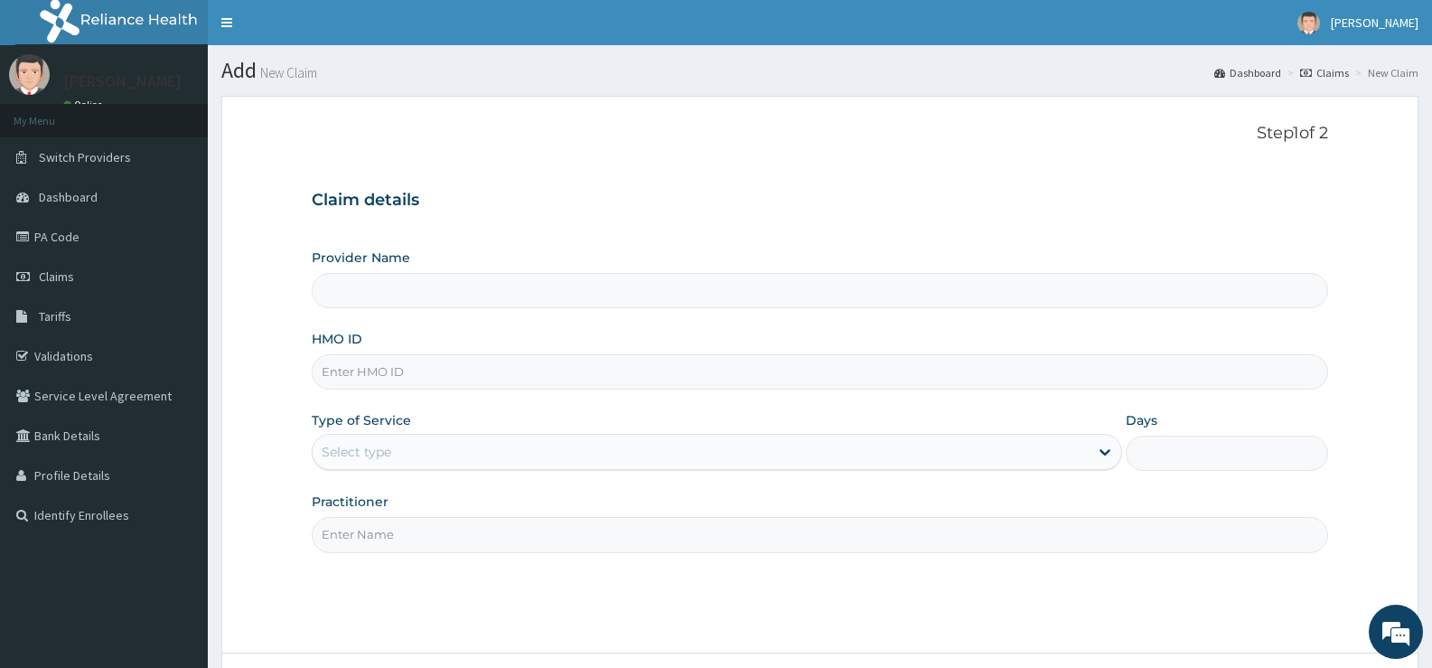
type input "Bee Hess Hospital"
click at [500, 380] on input "HMO ID" at bounding box center [820, 371] width 1017 height 35
type input "CDN/10026/A"
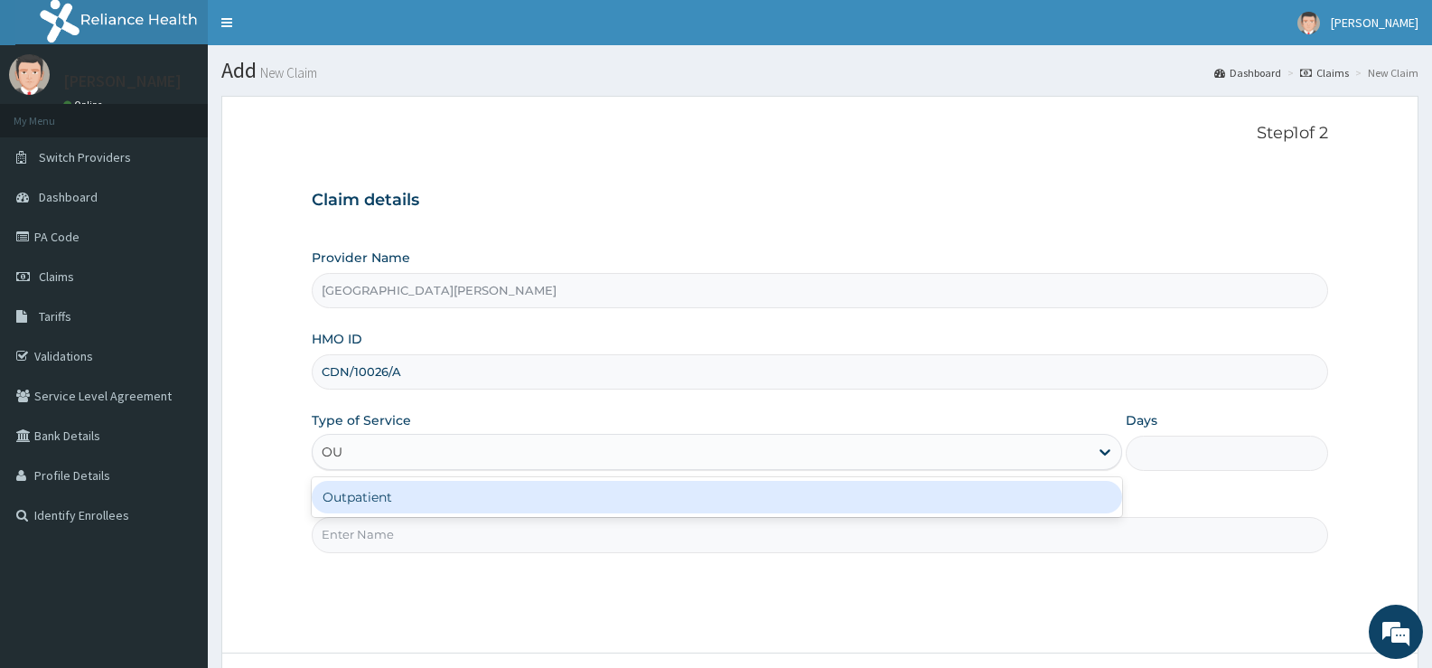
type input "OUT"
type input "1"
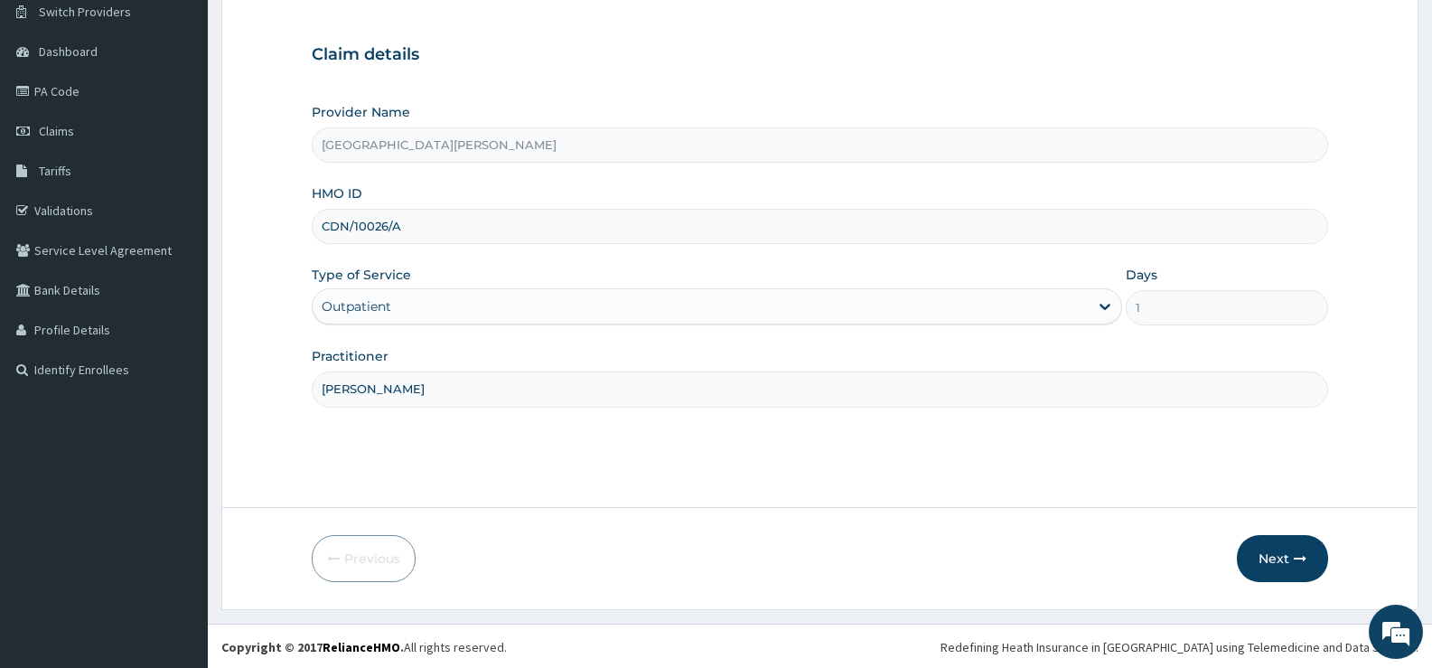
scroll to position [147, 0]
type input "DR BALOGUN"
click at [1277, 550] on button "Next" at bounding box center [1282, 556] width 91 height 47
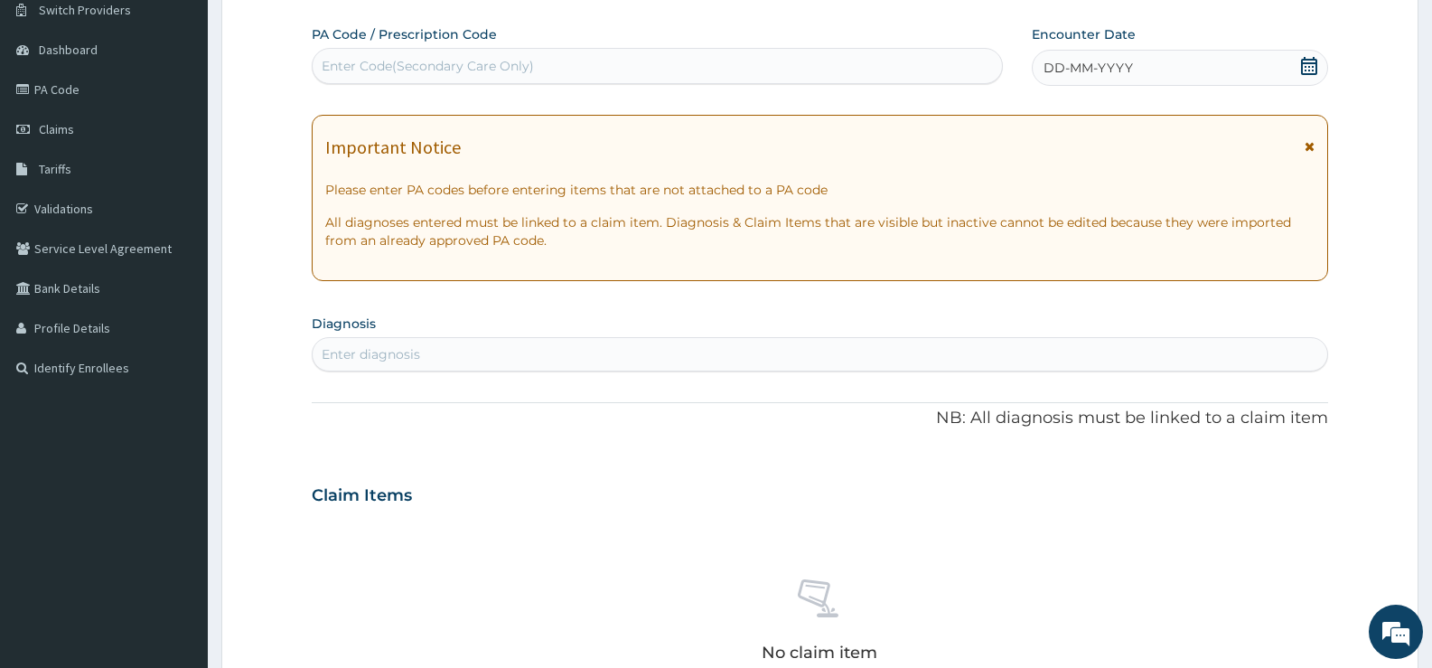
click at [736, 73] on div "Enter Code(Secondary Care Only)" at bounding box center [657, 66] width 689 height 29
type input "PA/0A2815"
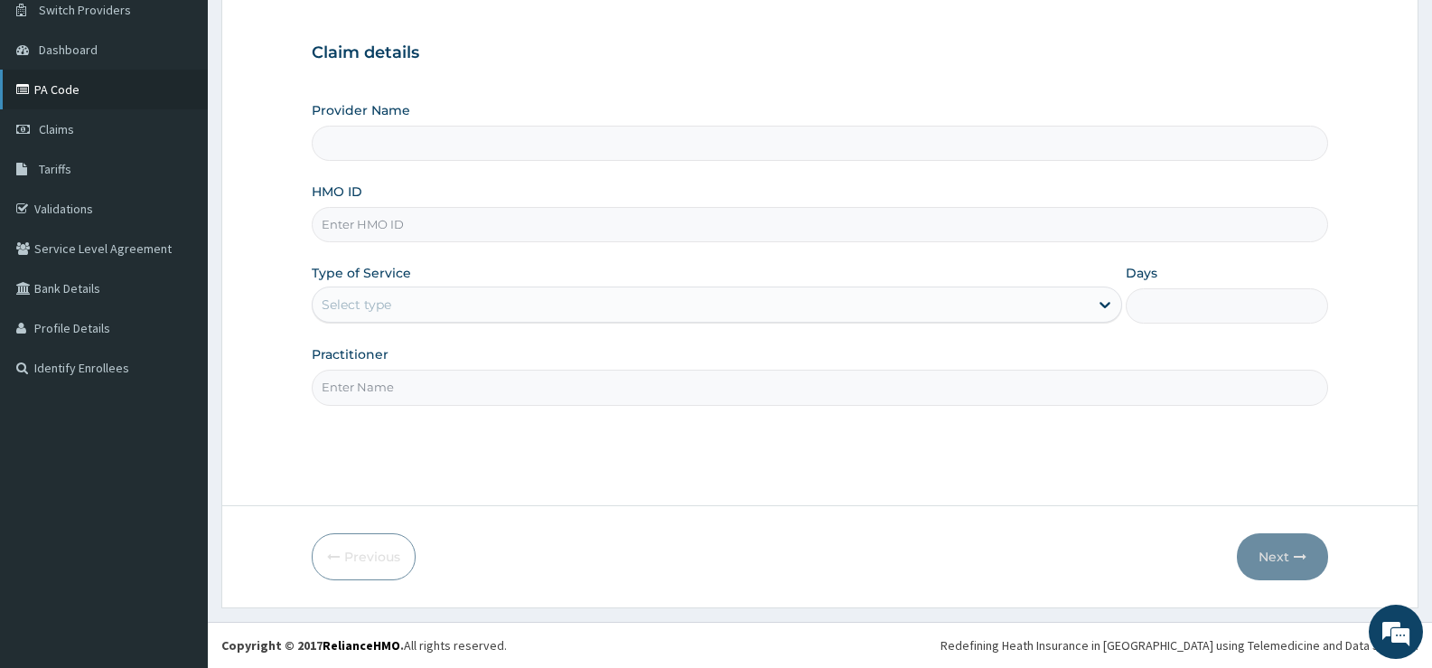
type input "[GEOGRAPHIC_DATA][PERSON_NAME]"
click at [59, 89] on link "PA Code" at bounding box center [104, 90] width 208 height 40
drag, startPoint x: 59, startPoint y: 89, endPoint x: 493, endPoint y: 148, distance: 438.6
click at [59, 89] on link "PA Code" at bounding box center [104, 90] width 208 height 40
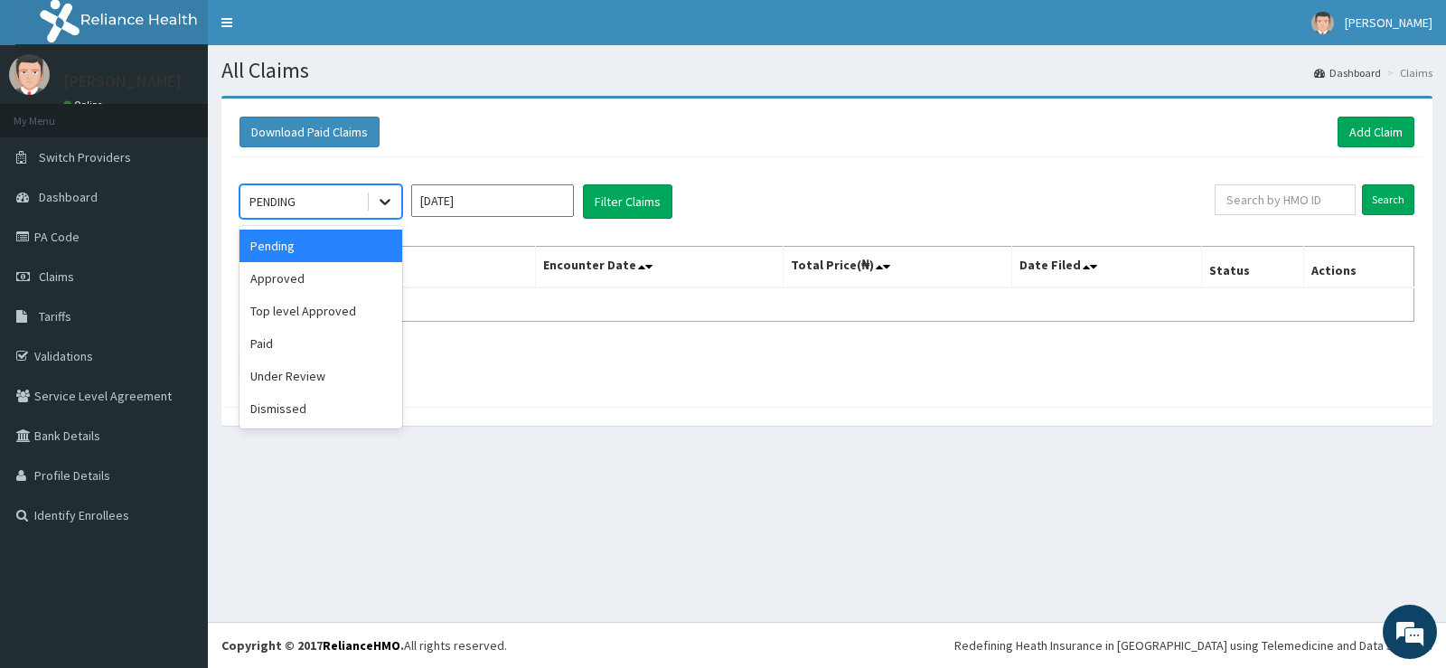
click at [379, 202] on icon at bounding box center [385, 201] width 18 height 18
click at [282, 280] on div "Approved" at bounding box center [320, 278] width 163 height 33
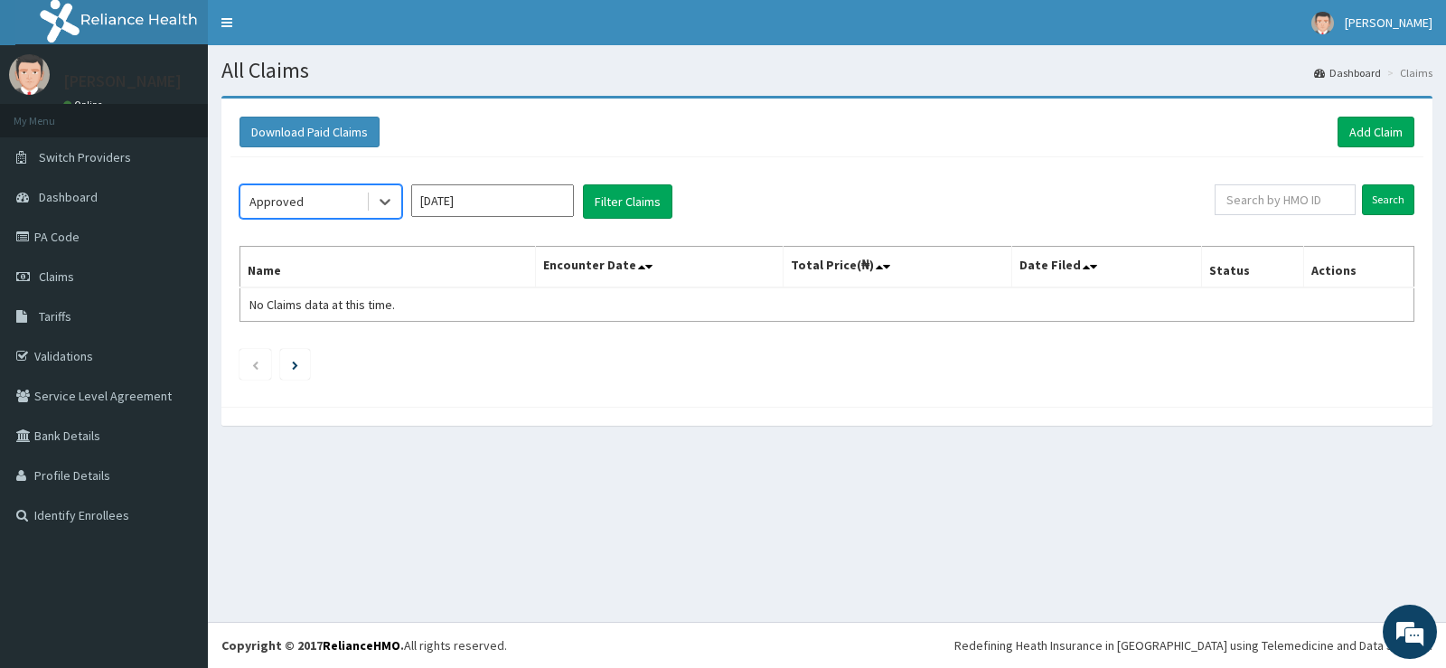
click at [515, 206] on input "[DATE]" at bounding box center [492, 200] width 163 height 33
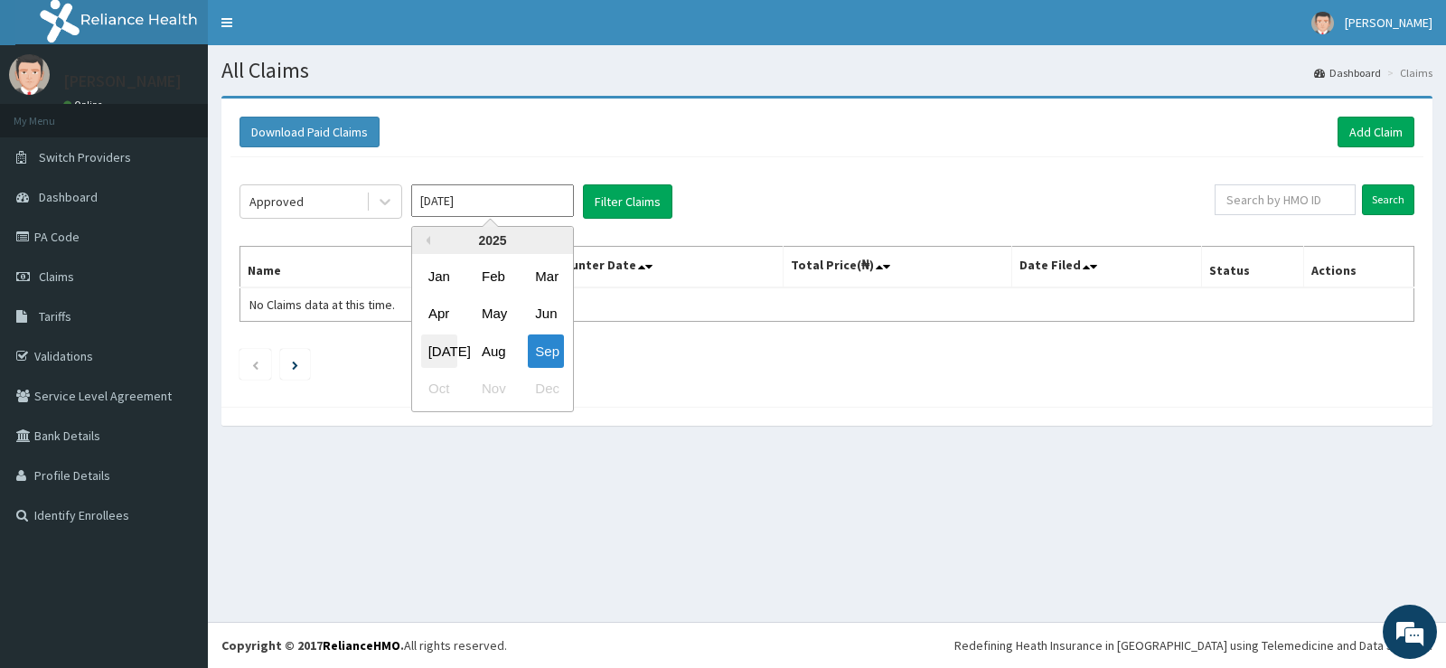
click at [437, 349] on div "[DATE]" at bounding box center [439, 350] width 36 height 33
type input "[DATE]"
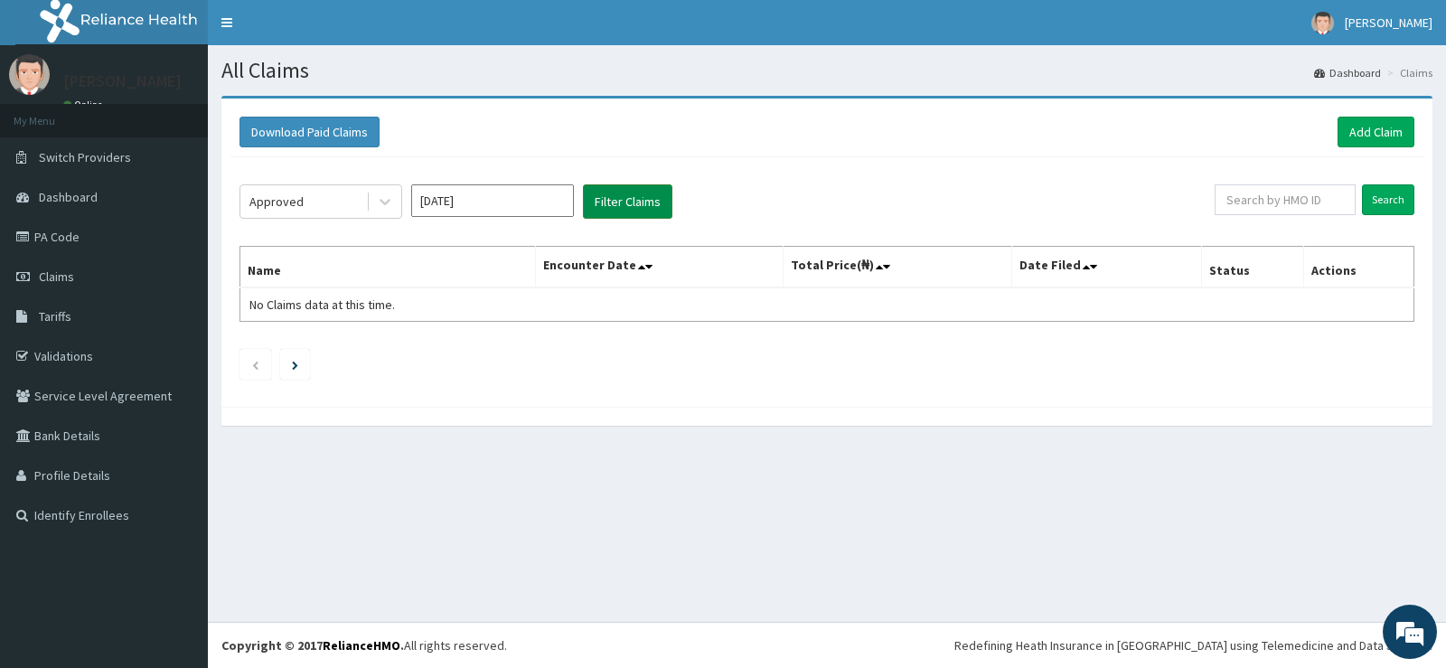
click at [619, 202] on button "Filter Claims" at bounding box center [627, 201] width 89 height 34
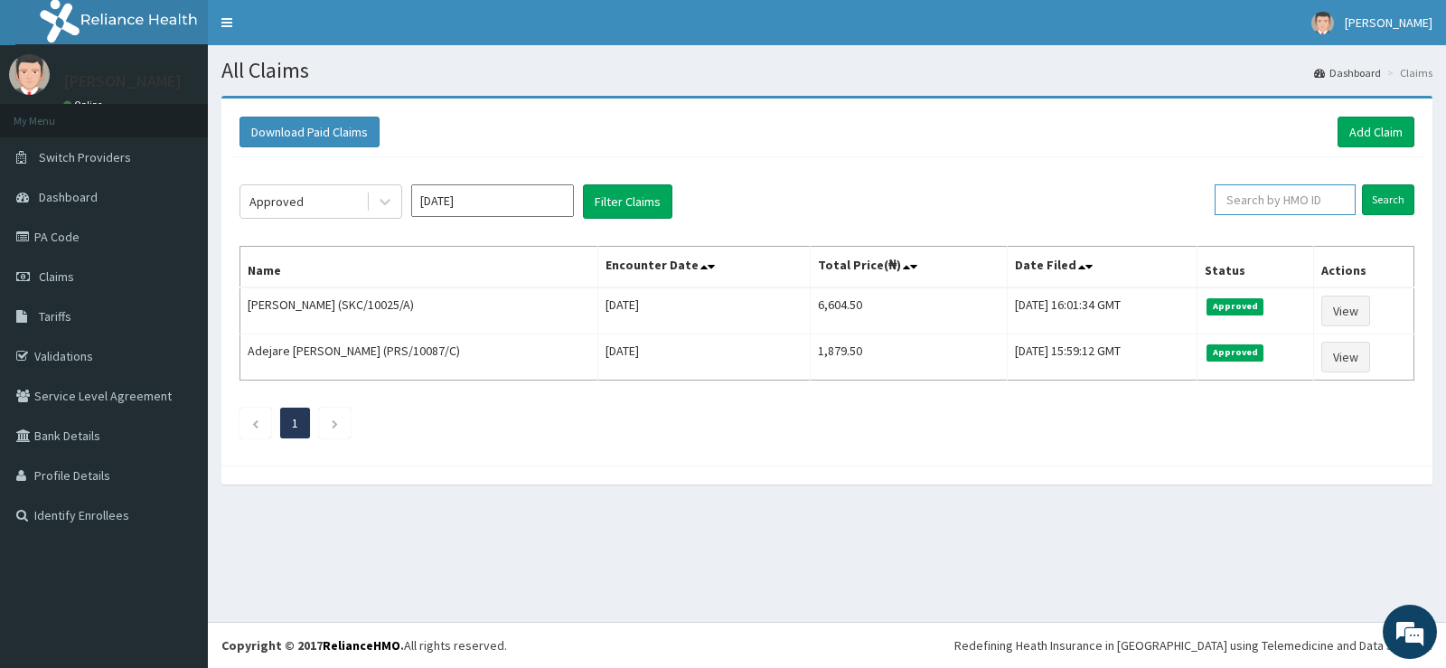
click at [1274, 204] on input "text" at bounding box center [1285, 199] width 142 height 31
type input "CDN/10026/A"
click at [1385, 206] on input "Search" at bounding box center [1388, 199] width 52 height 31
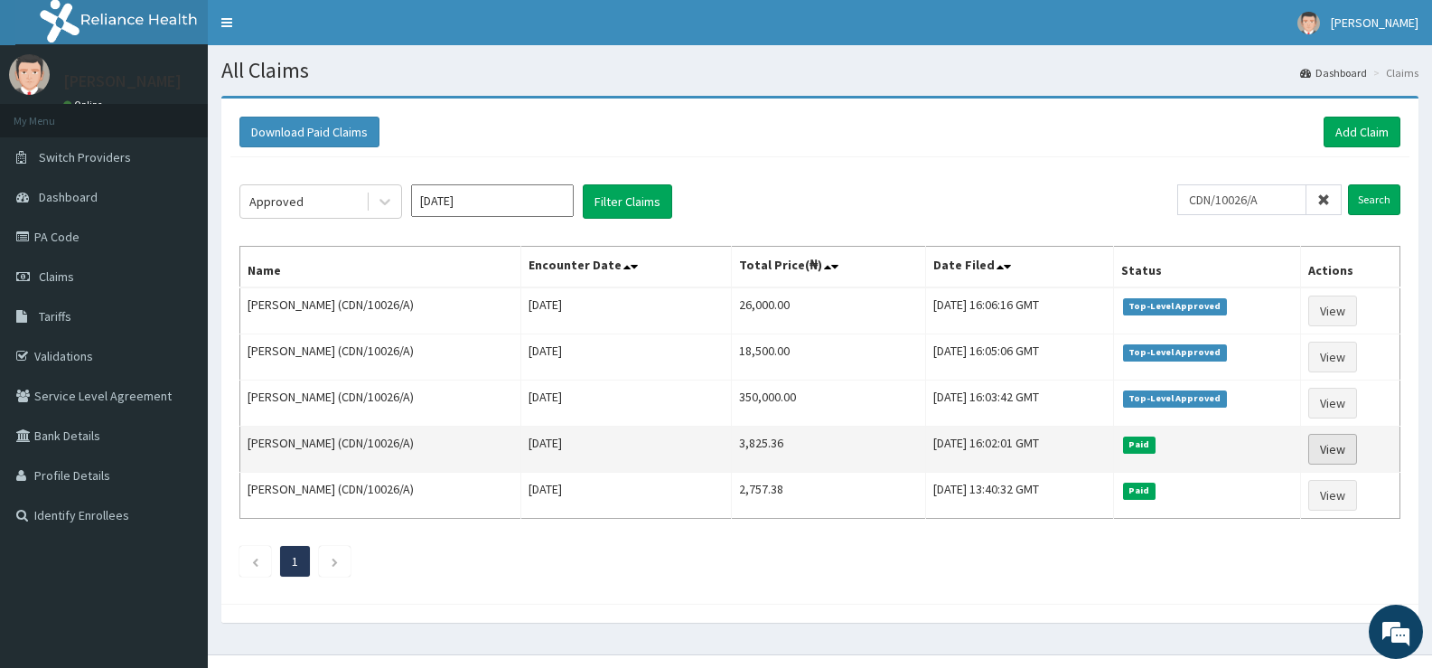
click at [1334, 455] on link "View" at bounding box center [1332, 449] width 49 height 31
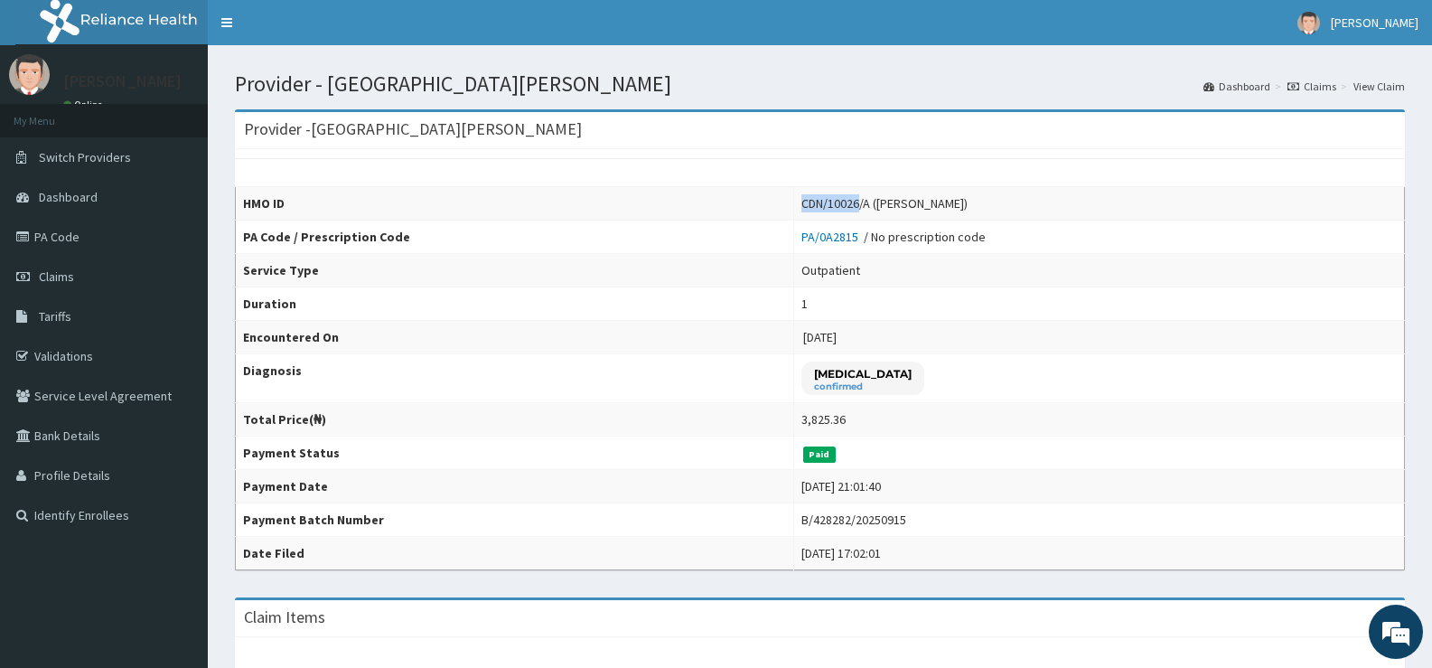
drag, startPoint x: 788, startPoint y: 205, endPoint x: 845, endPoint y: 209, distance: 57.0
click at [845, 209] on div "CDN/10026/A ([PERSON_NAME])" at bounding box center [884, 203] width 166 height 18
click at [856, 209] on div "CDN/10026/A ([PERSON_NAME])" at bounding box center [884, 203] width 166 height 18
drag, startPoint x: 791, startPoint y: 203, endPoint x: 852, endPoint y: 202, distance: 61.5
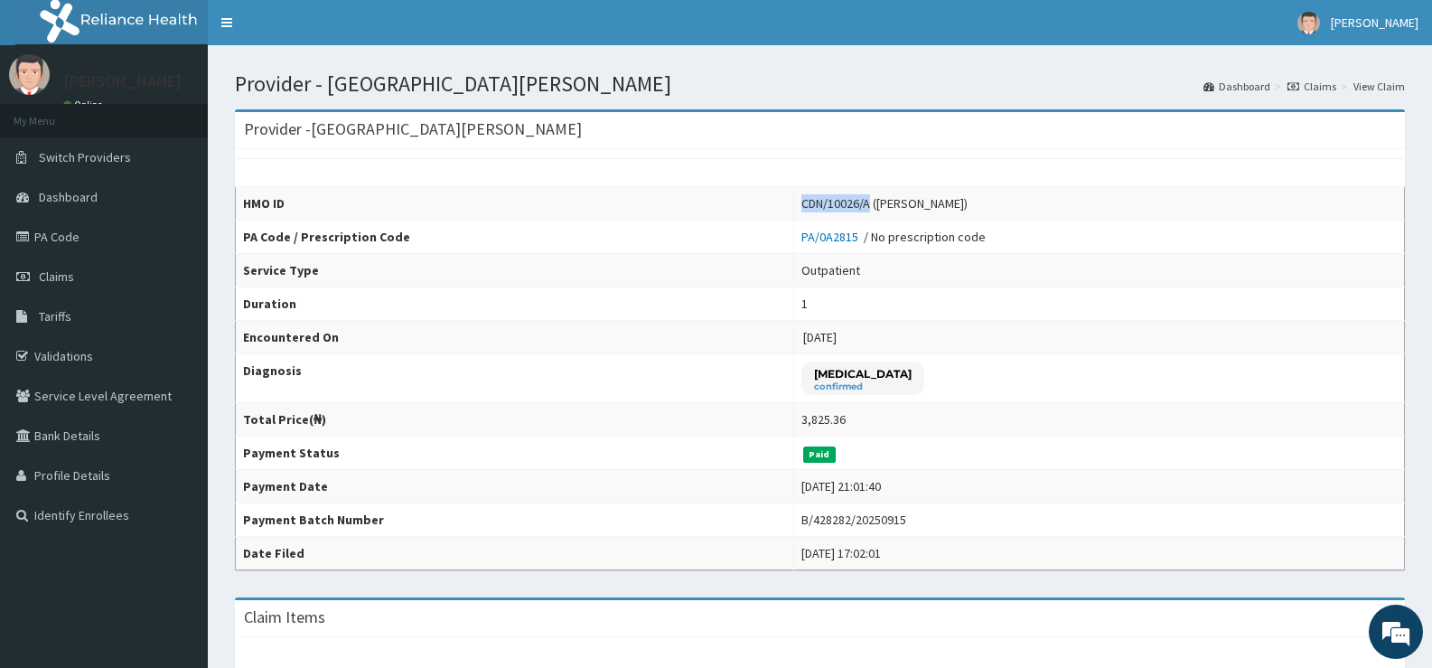
click at [855, 199] on div "CDN/10026/A ([PERSON_NAME])" at bounding box center [884, 203] width 166 height 18
copy div "CDN/10026/A"
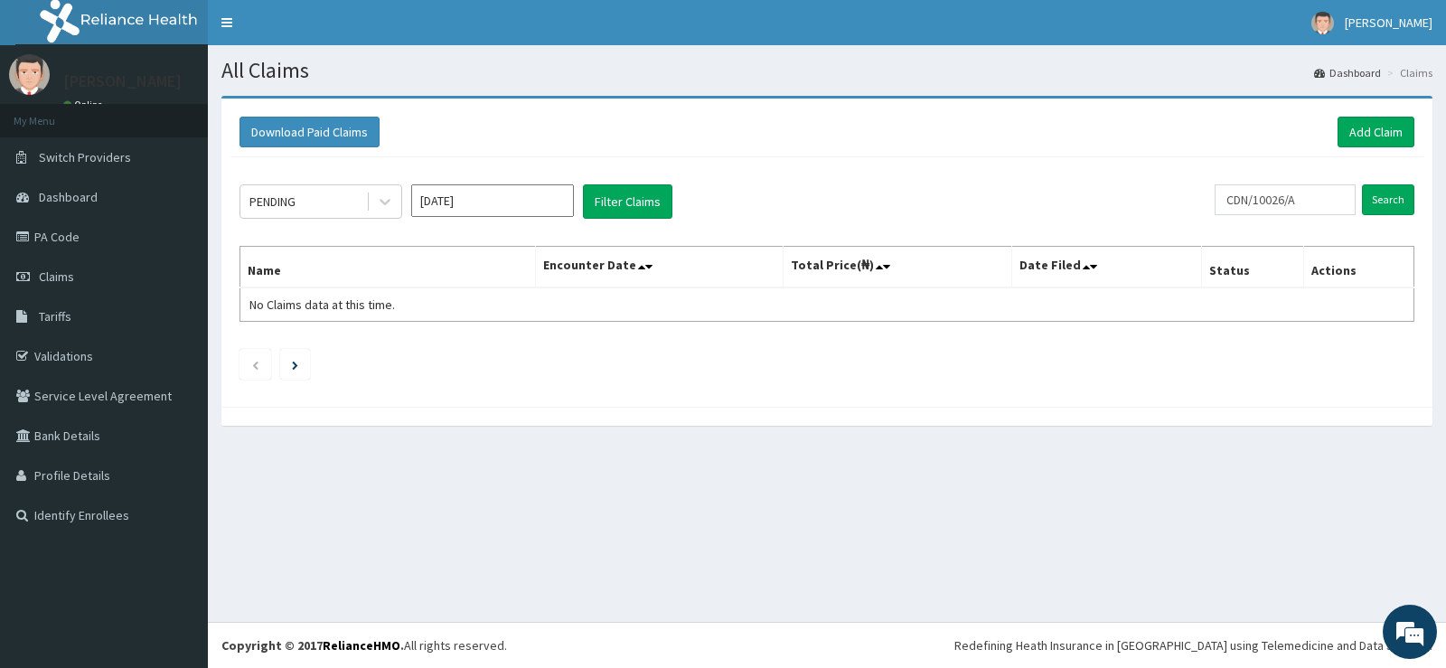
click at [503, 202] on input "Sep 2025" at bounding box center [492, 200] width 163 height 33
click at [380, 200] on icon at bounding box center [385, 201] width 18 height 18
click at [385, 197] on icon at bounding box center [385, 201] width 18 height 18
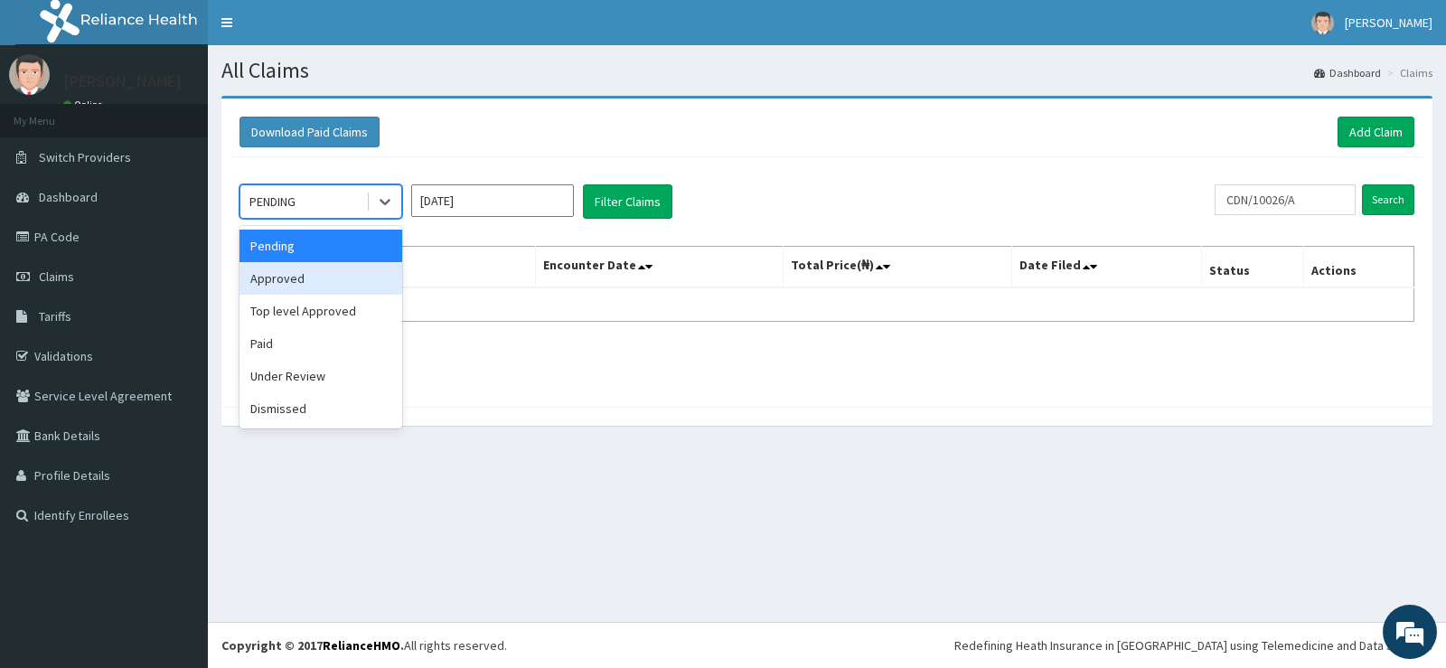
click at [303, 277] on div "Approved" at bounding box center [320, 278] width 163 height 33
click at [303, 277] on th "Name" at bounding box center [387, 268] width 295 height 42
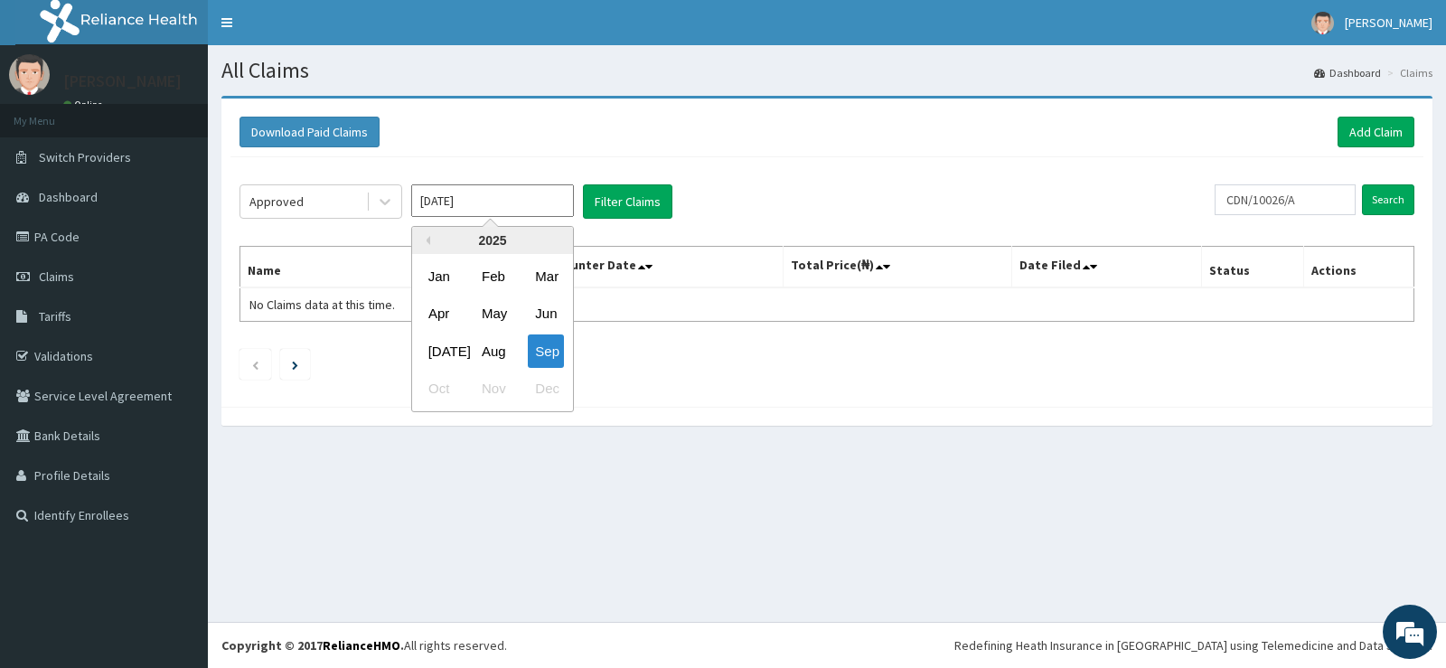
click at [511, 208] on input "Sep 2025" at bounding box center [492, 200] width 163 height 33
click at [440, 344] on div "Jul" at bounding box center [439, 350] width 36 height 33
type input "Jul 2025"
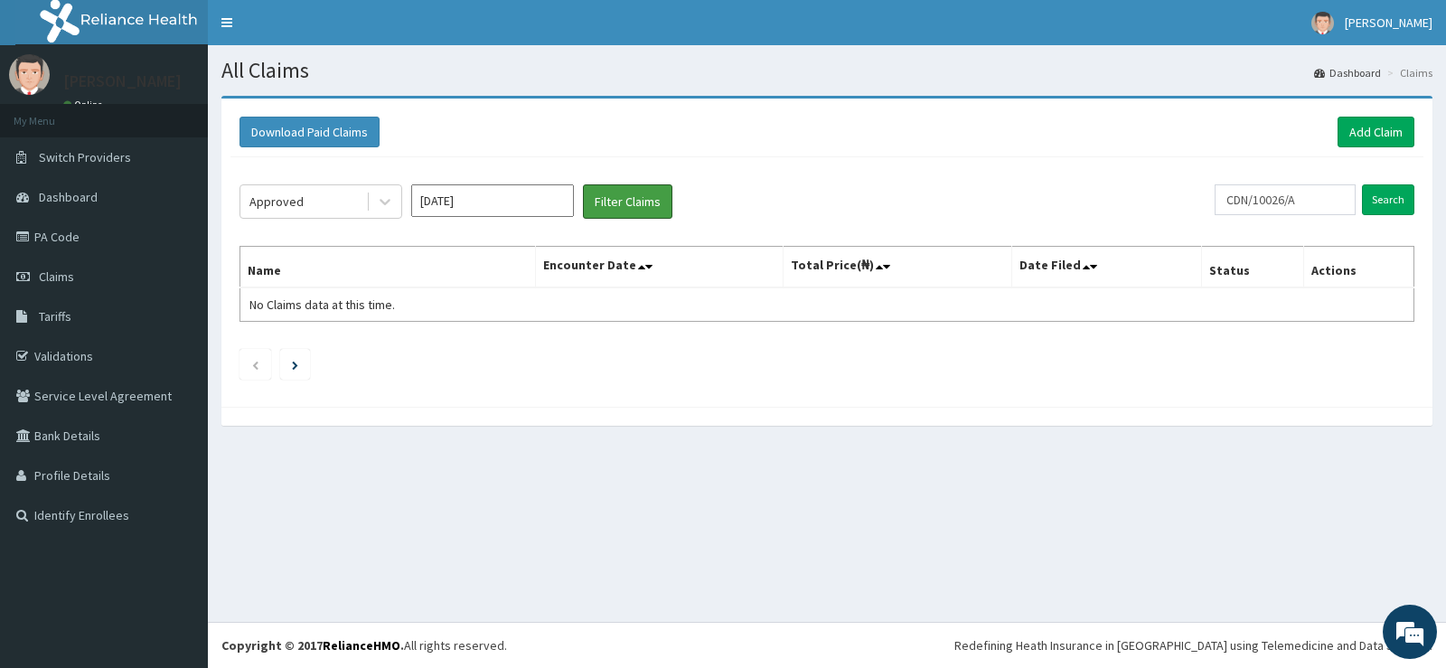
click at [640, 201] on button "Filter Claims" at bounding box center [627, 201] width 89 height 34
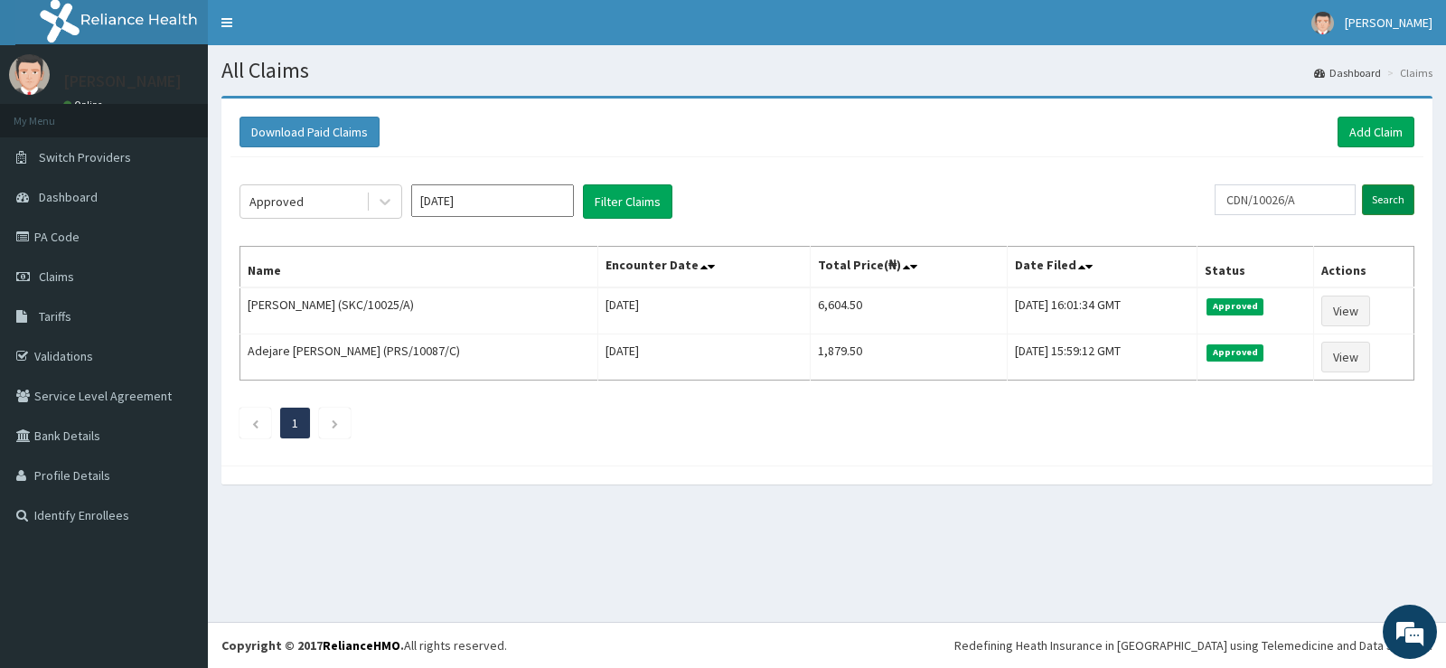
click at [1385, 198] on input "Search" at bounding box center [1388, 199] width 52 height 31
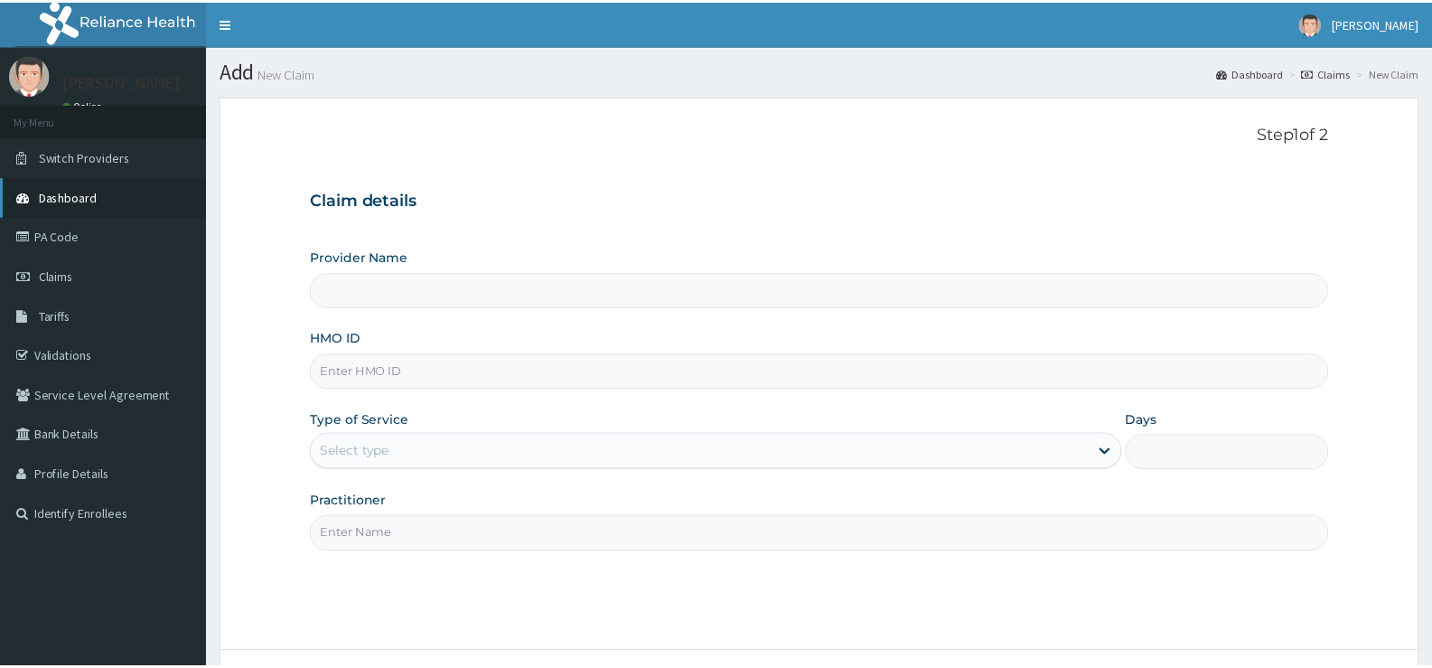
scroll to position [147, 0]
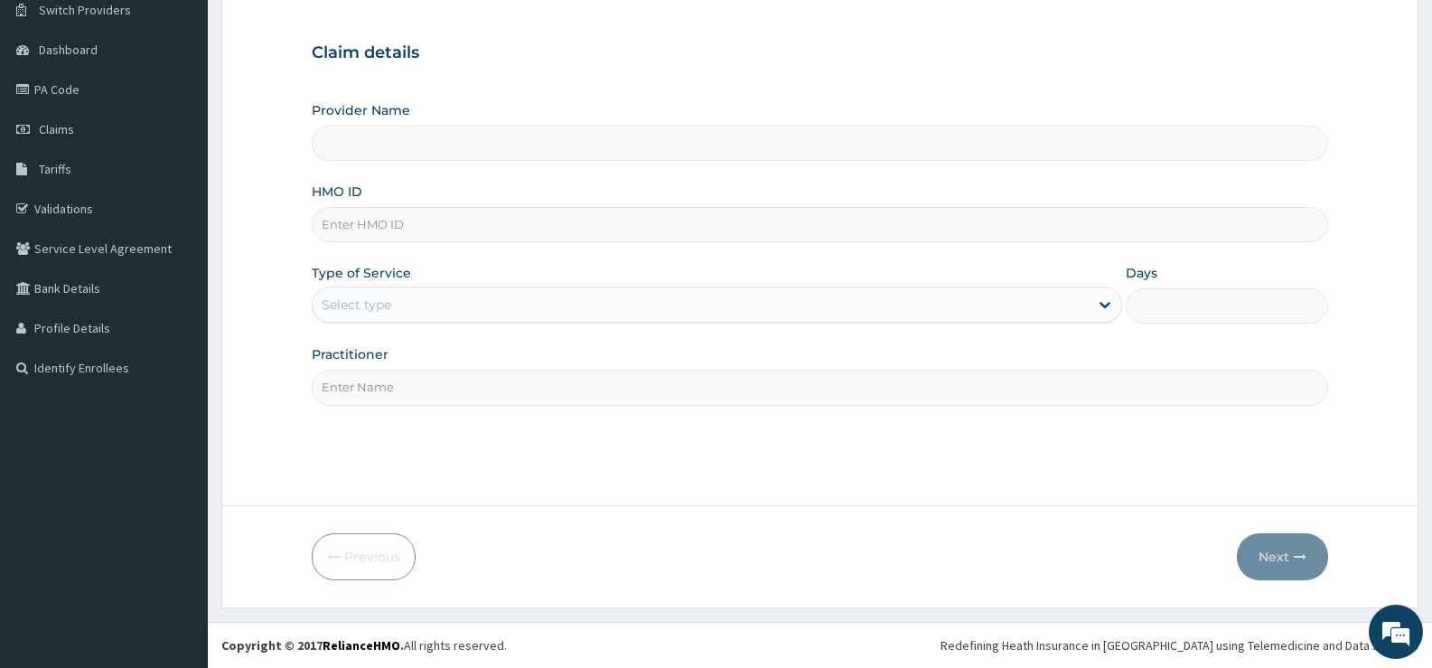
click at [405, 227] on input "HMO ID" at bounding box center [820, 224] width 1017 height 35
type input "[GEOGRAPHIC_DATA][PERSON_NAME]"
click at [405, 227] on input "HMO ID" at bounding box center [820, 224] width 1017 height 35
type input "PRS/10131/A"
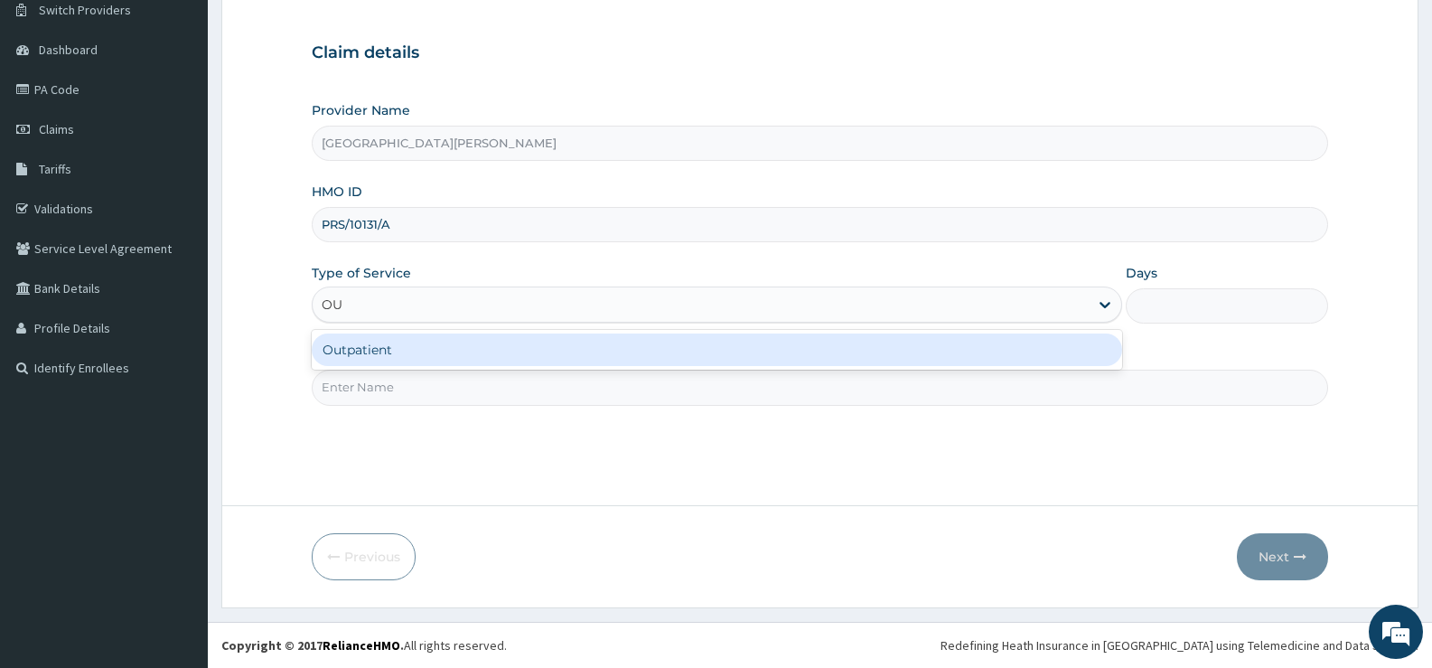
type input "OUT"
type input "1"
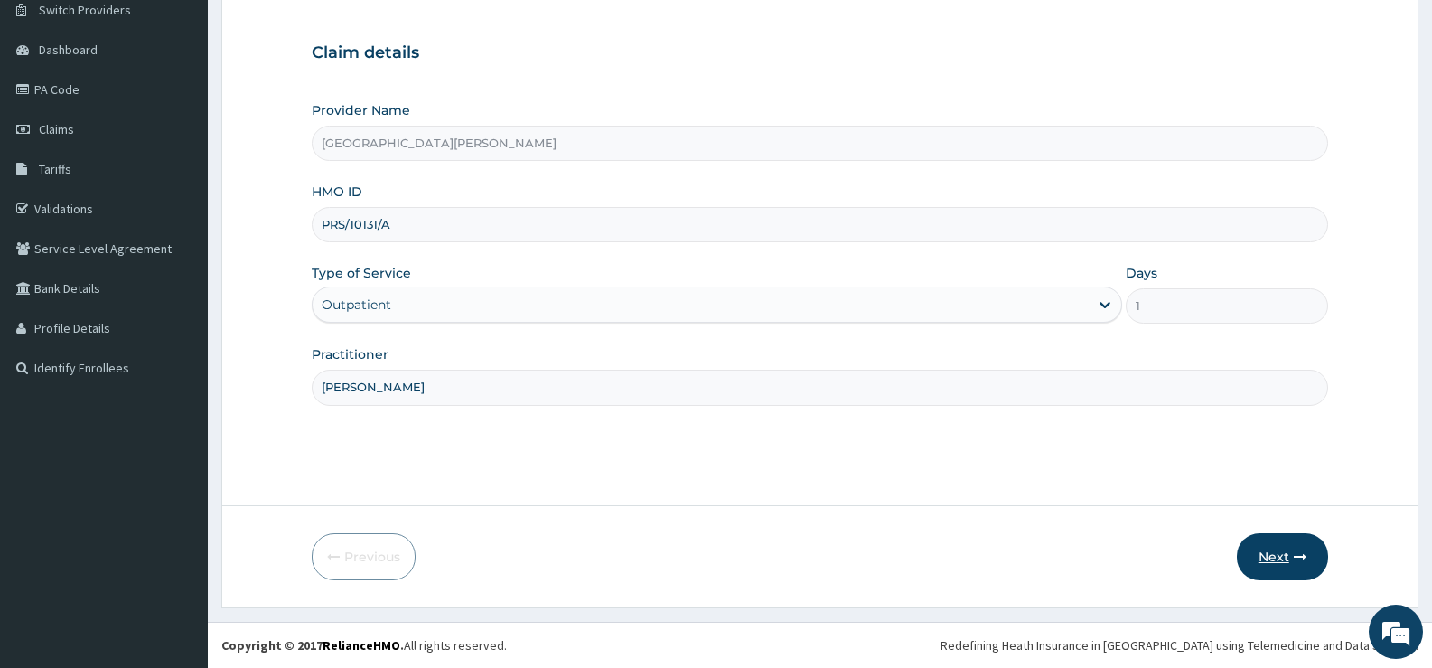
type input "[PERSON_NAME]"
click at [1265, 555] on button "Next" at bounding box center [1282, 556] width 91 height 47
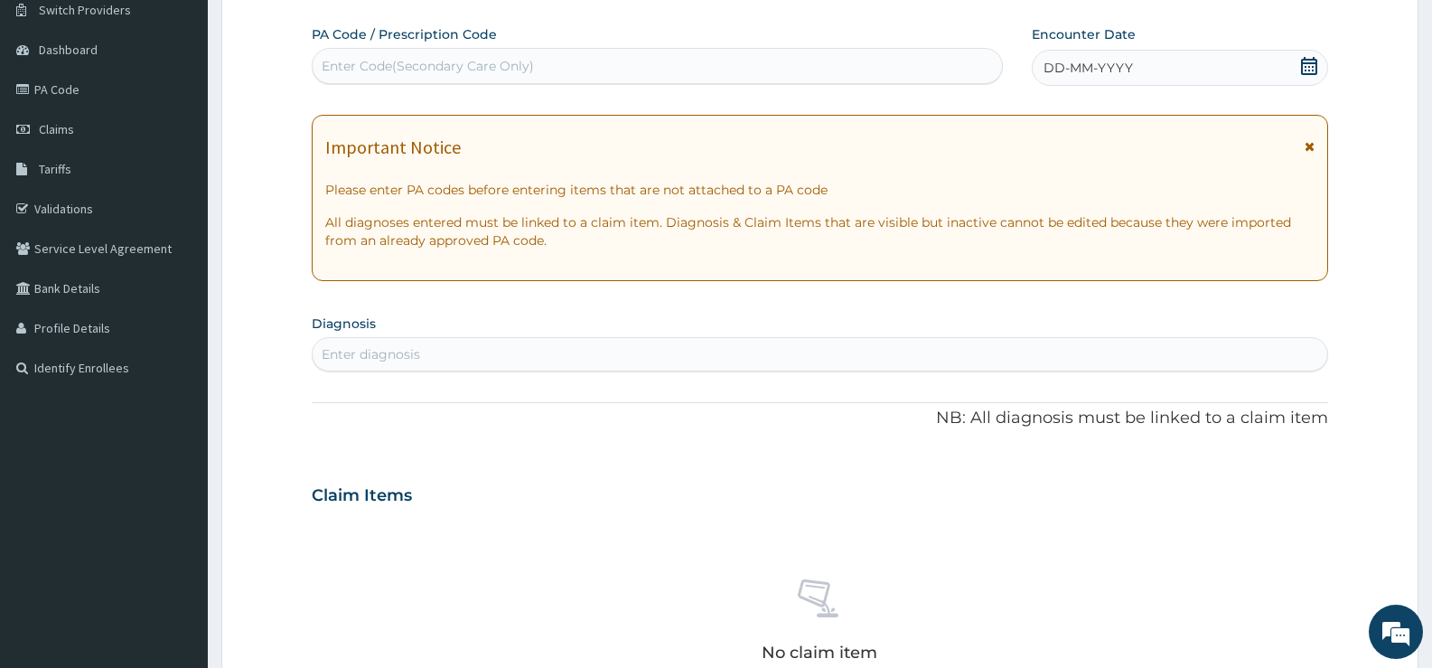
click at [764, 79] on div "Enter Code(Secondary Care Only)" at bounding box center [657, 66] width 689 height 29
type input "PA/C72B1B"
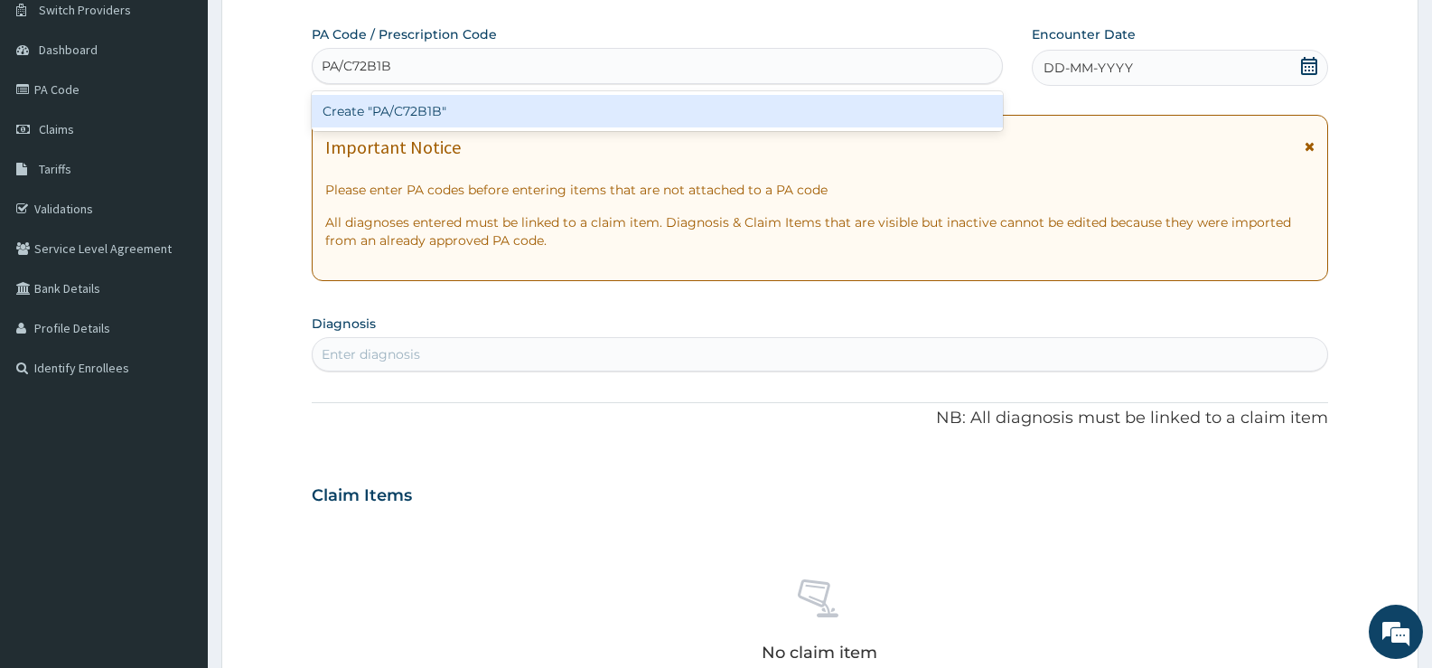
click at [743, 117] on div "Create "PA/C72B1B"" at bounding box center [657, 111] width 691 height 33
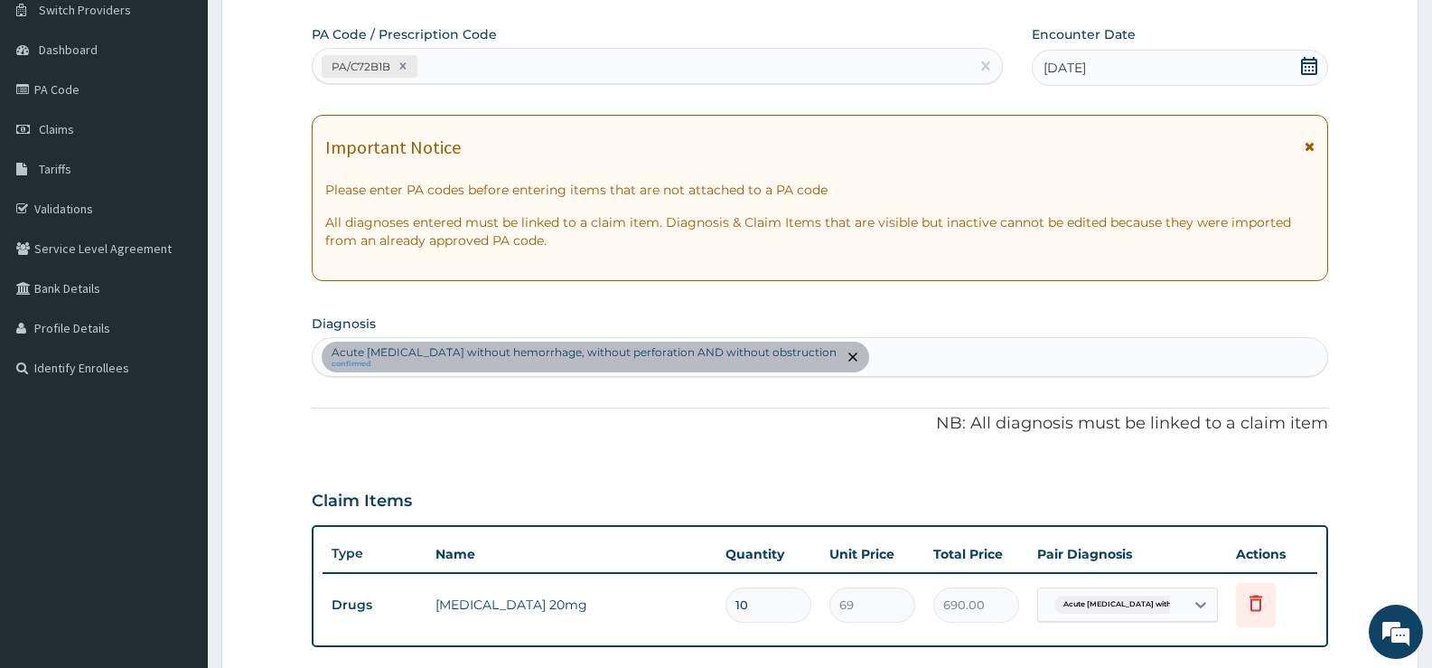
click at [976, 354] on div "Acute [MEDICAL_DATA] without hemorrhage, without perforation AND without obstru…" at bounding box center [820, 357] width 1015 height 38
type input "[MEDICAL_DATA]"
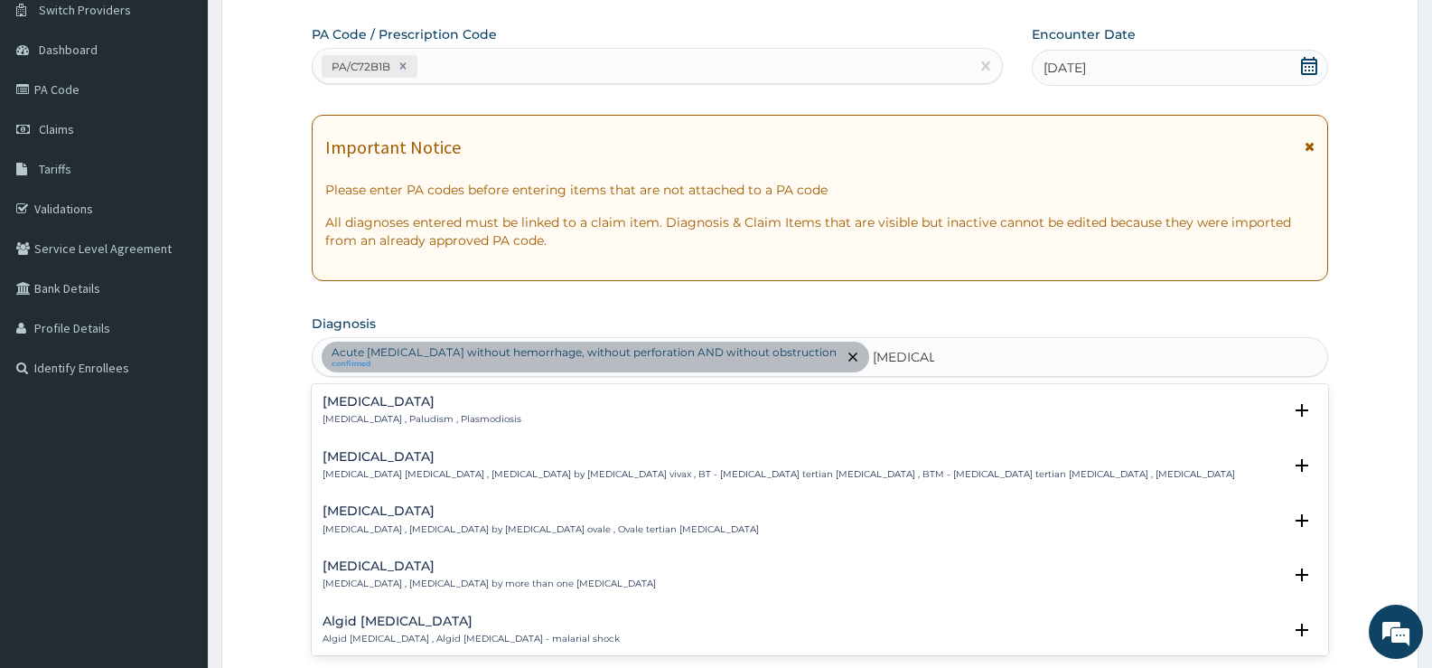
click at [319, 400] on div "[MEDICAL_DATA] [MEDICAL_DATA] , Paludism , Plasmodiosis Select Status Query Que…" at bounding box center [820, 415] width 1017 height 55
click at [370, 409] on div "[MEDICAL_DATA] [MEDICAL_DATA] , Paludism , Plasmodiosis" at bounding box center [422, 411] width 199 height 32
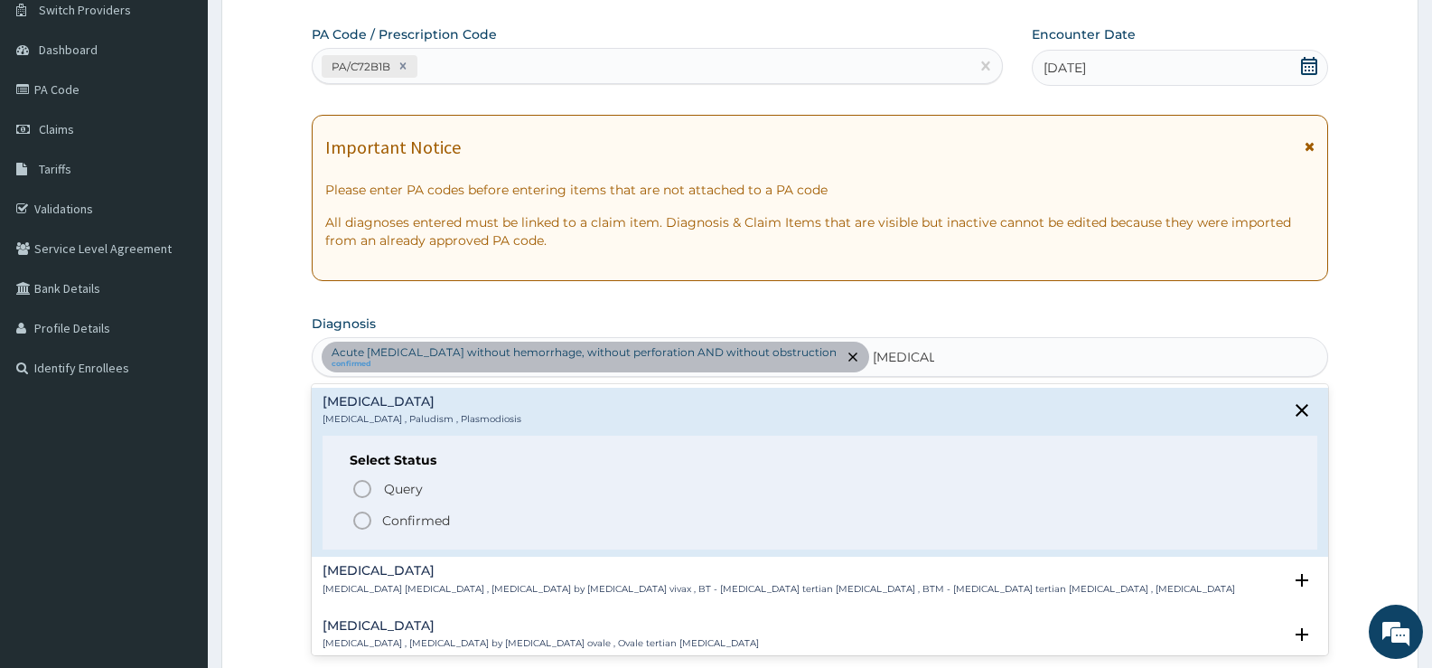
click at [414, 522] on p "Confirmed" at bounding box center [416, 520] width 68 height 18
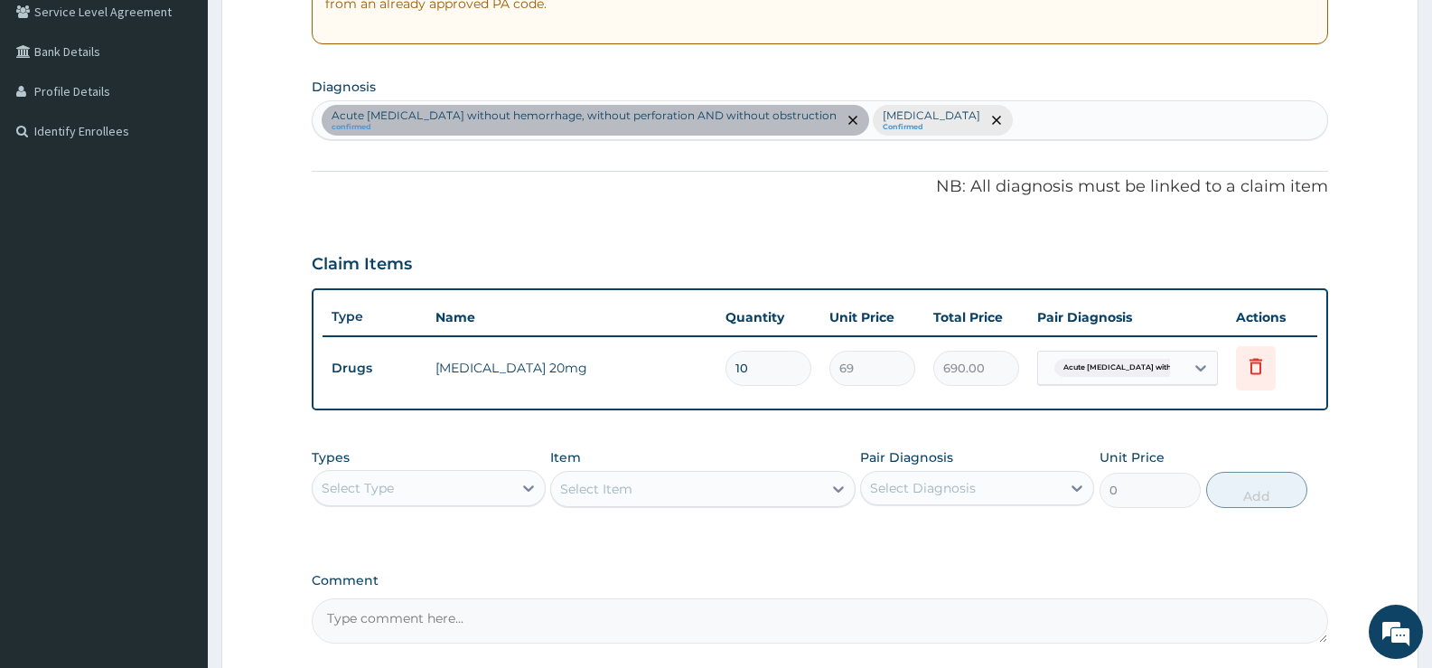
scroll to position [418, 0]
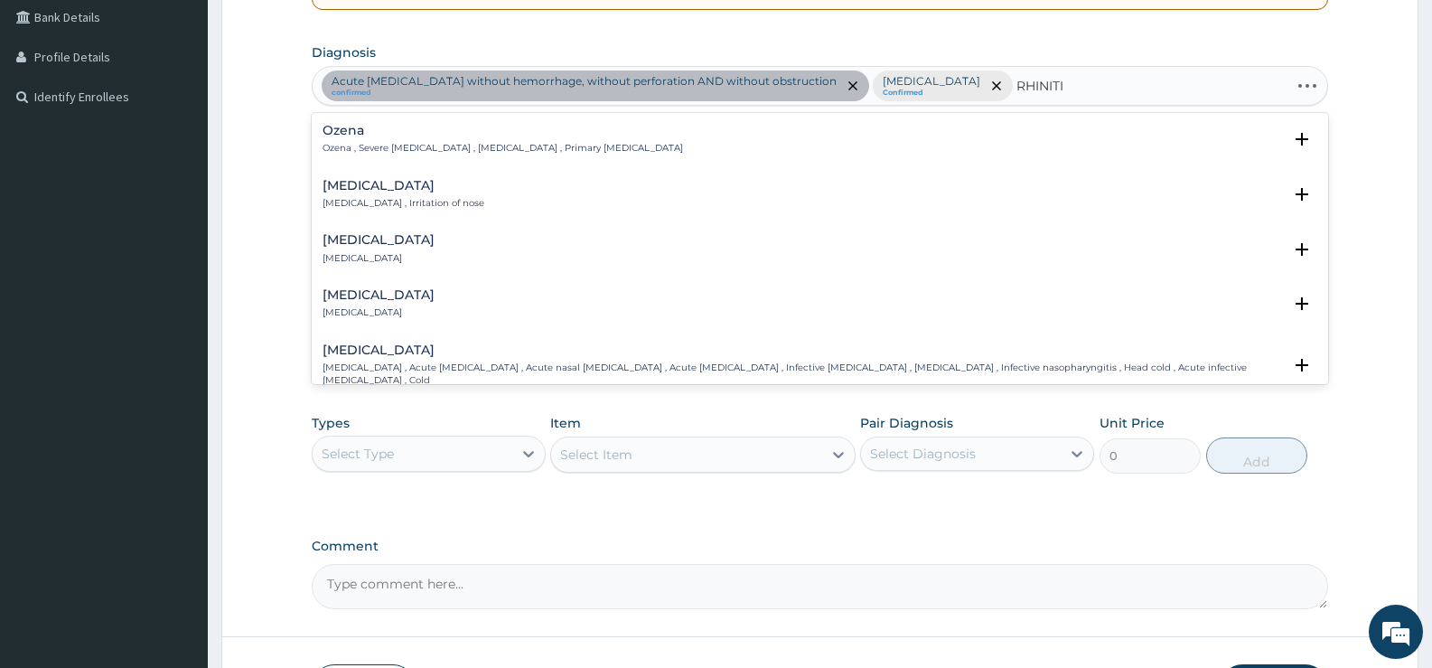
type input "[MEDICAL_DATA]"
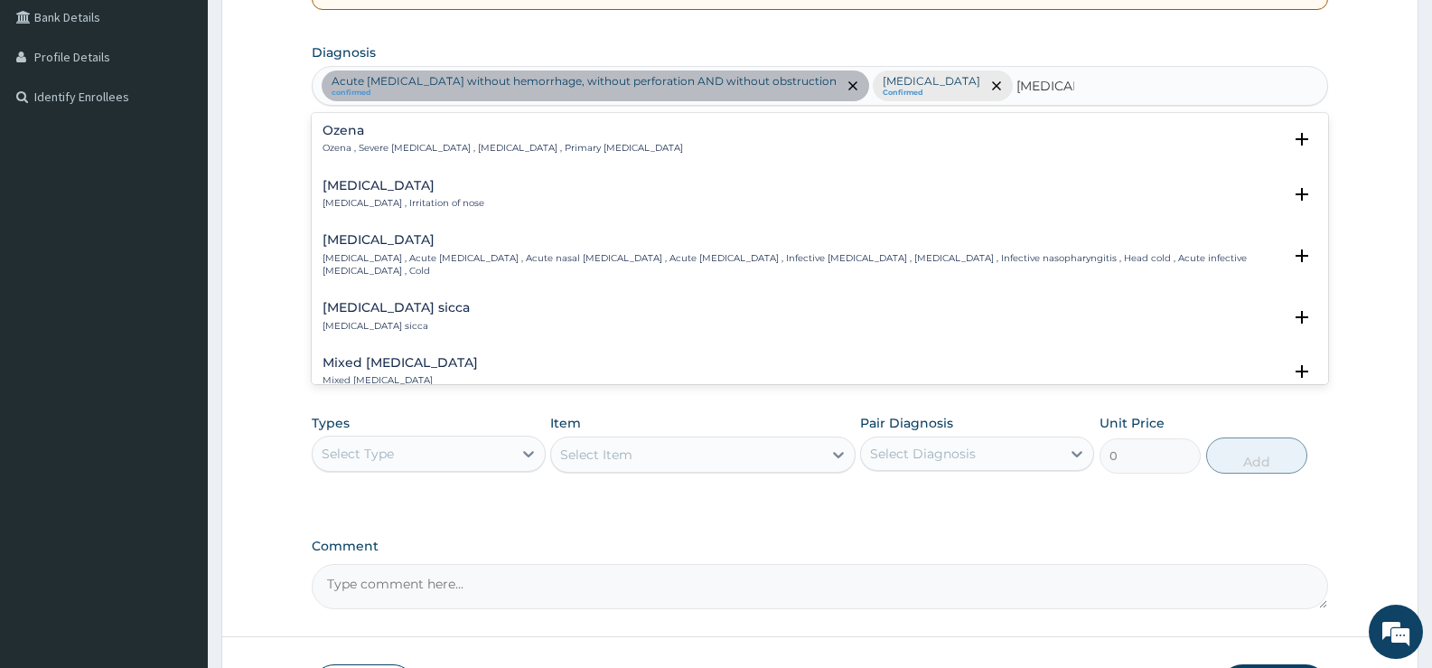
click at [361, 180] on h4 "[MEDICAL_DATA]" at bounding box center [404, 186] width 162 height 14
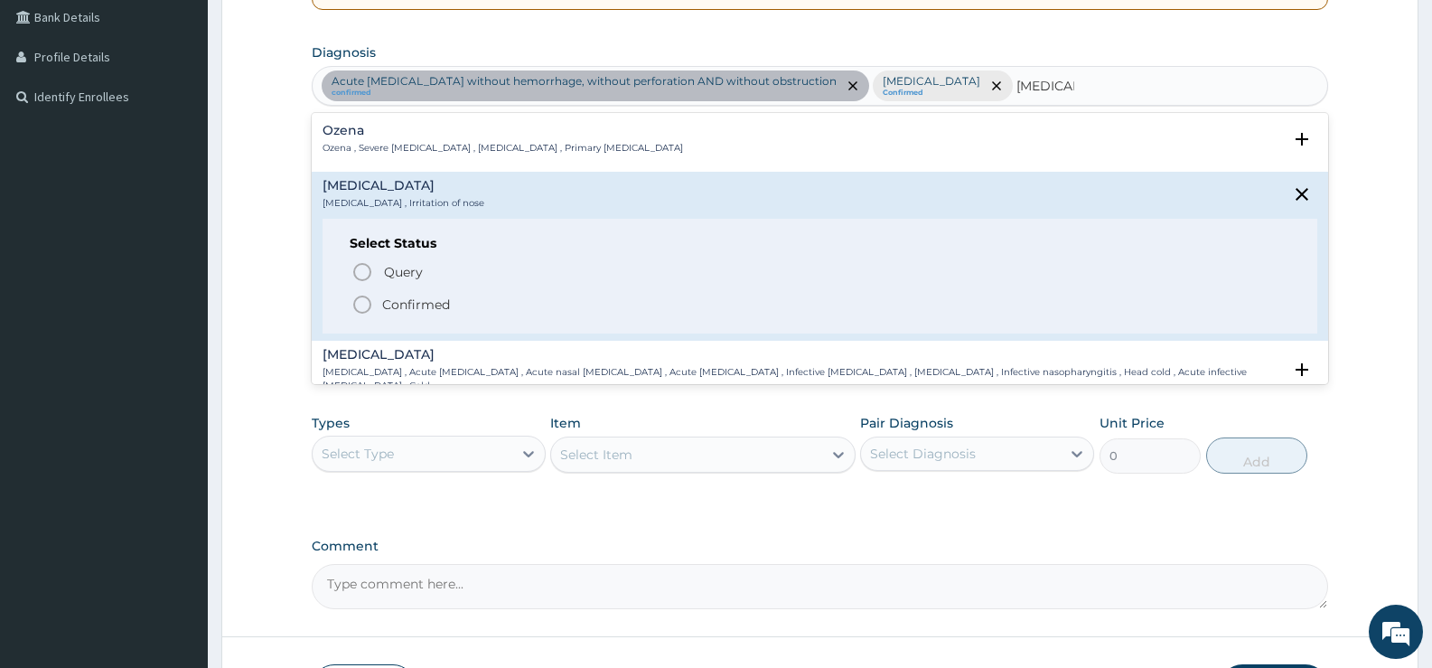
click at [417, 296] on p "Confirmed" at bounding box center [416, 304] width 68 height 18
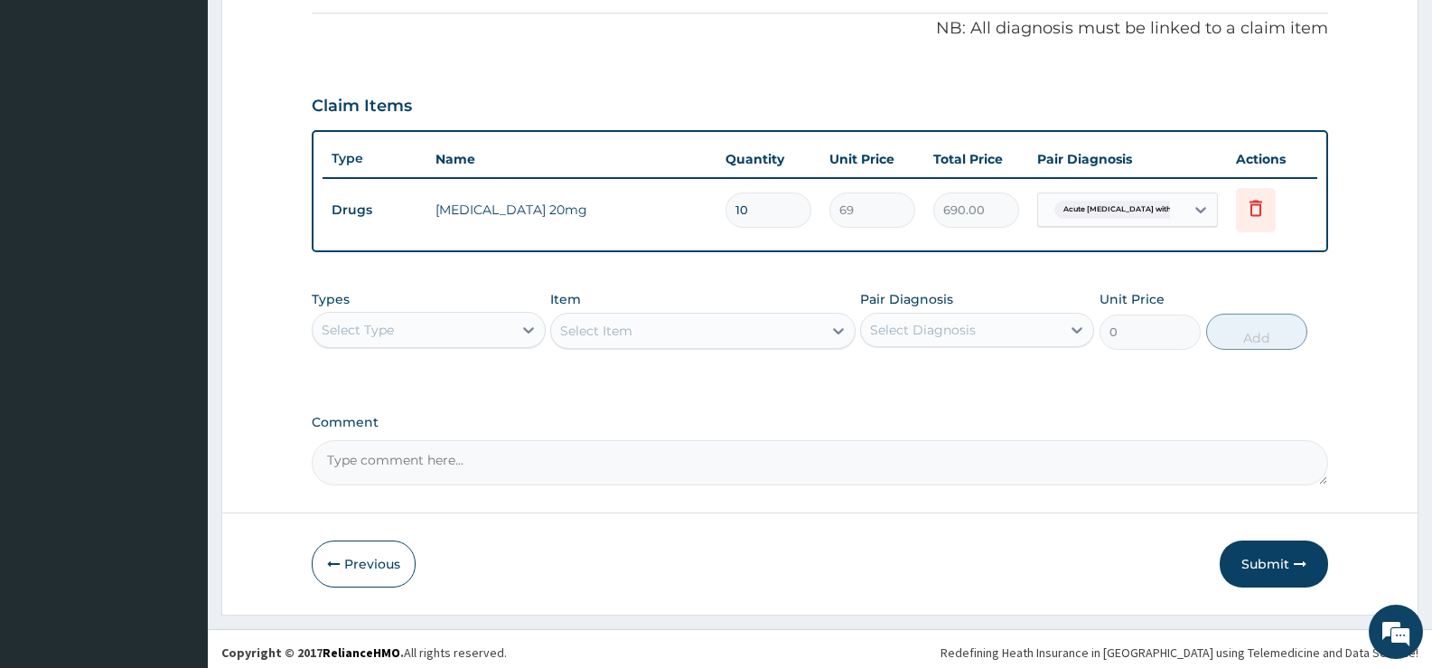
scroll to position [549, 0]
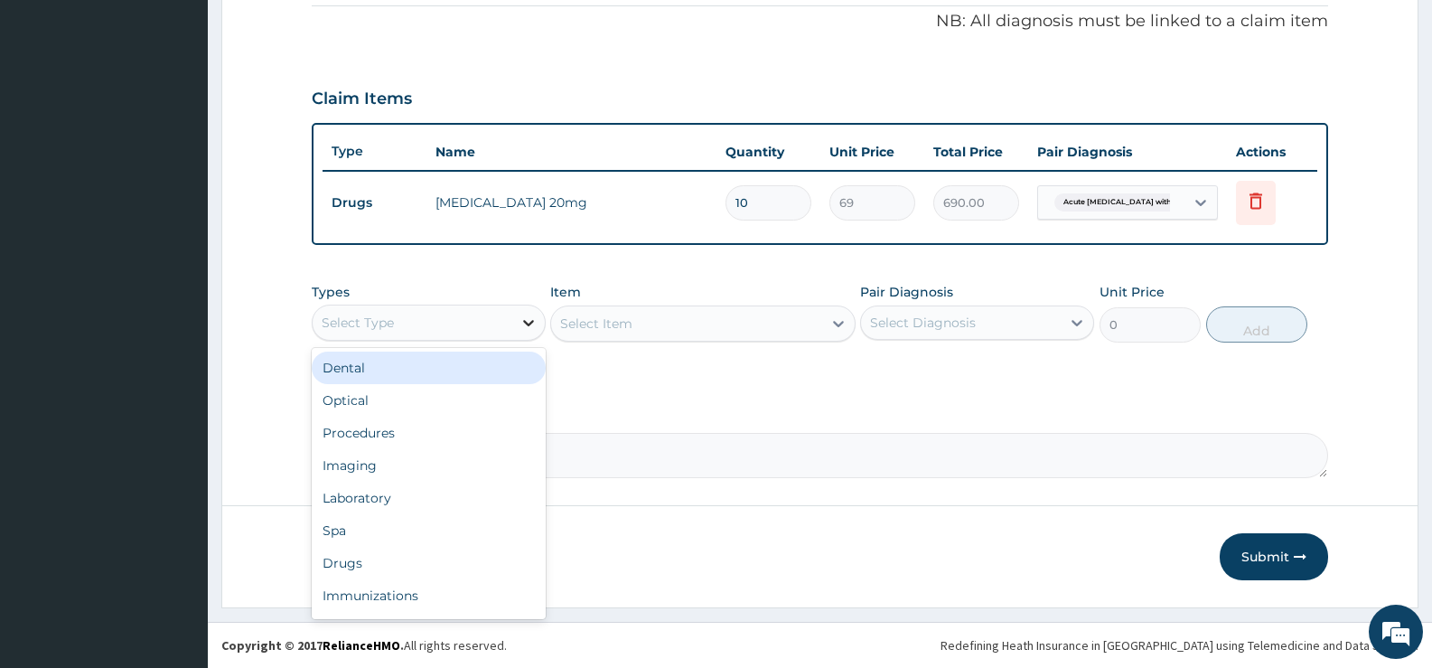
click at [534, 320] on icon at bounding box center [529, 323] width 18 height 18
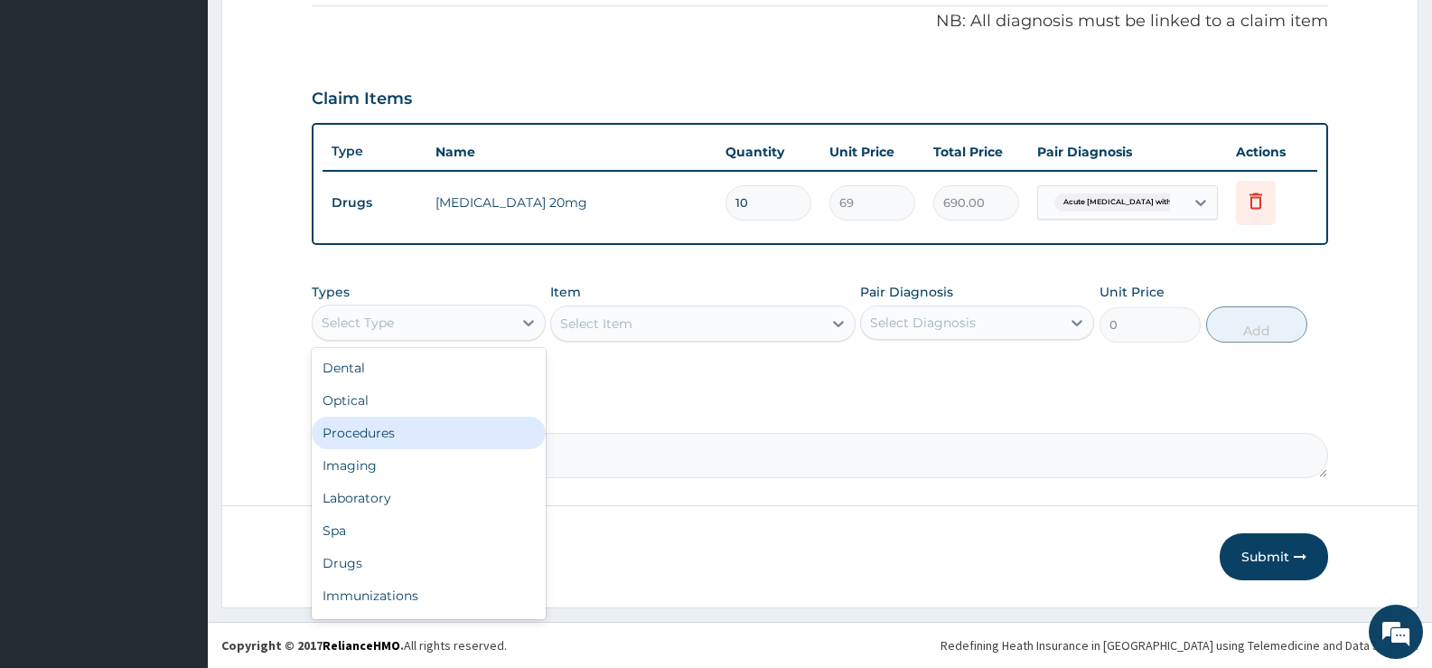
click at [362, 428] on div "Procedures" at bounding box center [429, 433] width 234 height 33
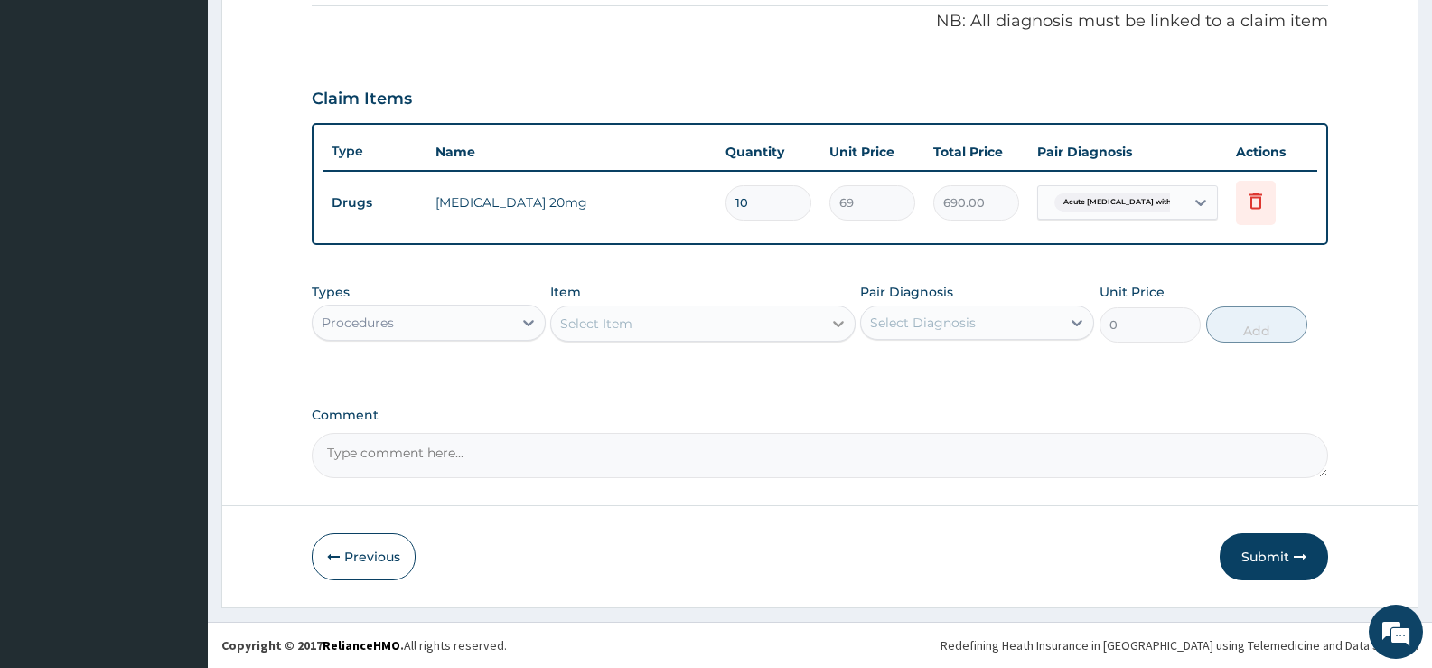
click at [837, 323] on icon at bounding box center [838, 324] width 11 height 6
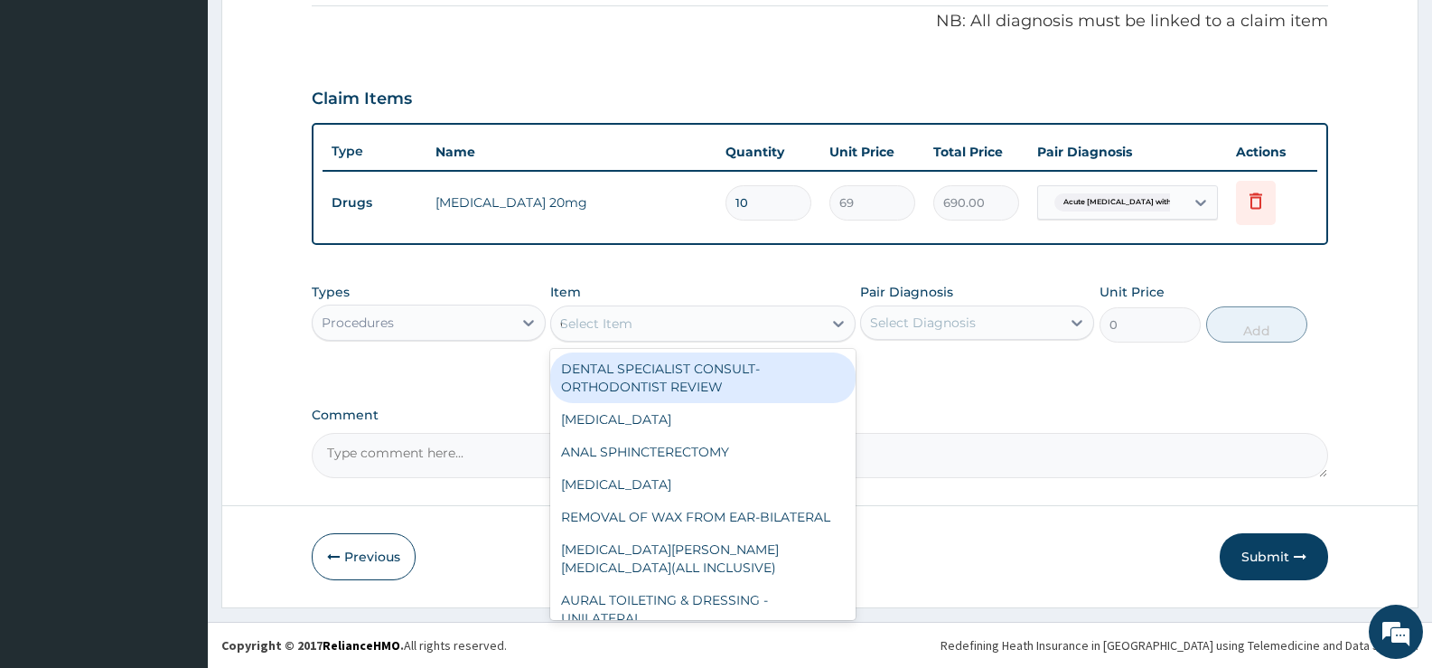
type input "GP"
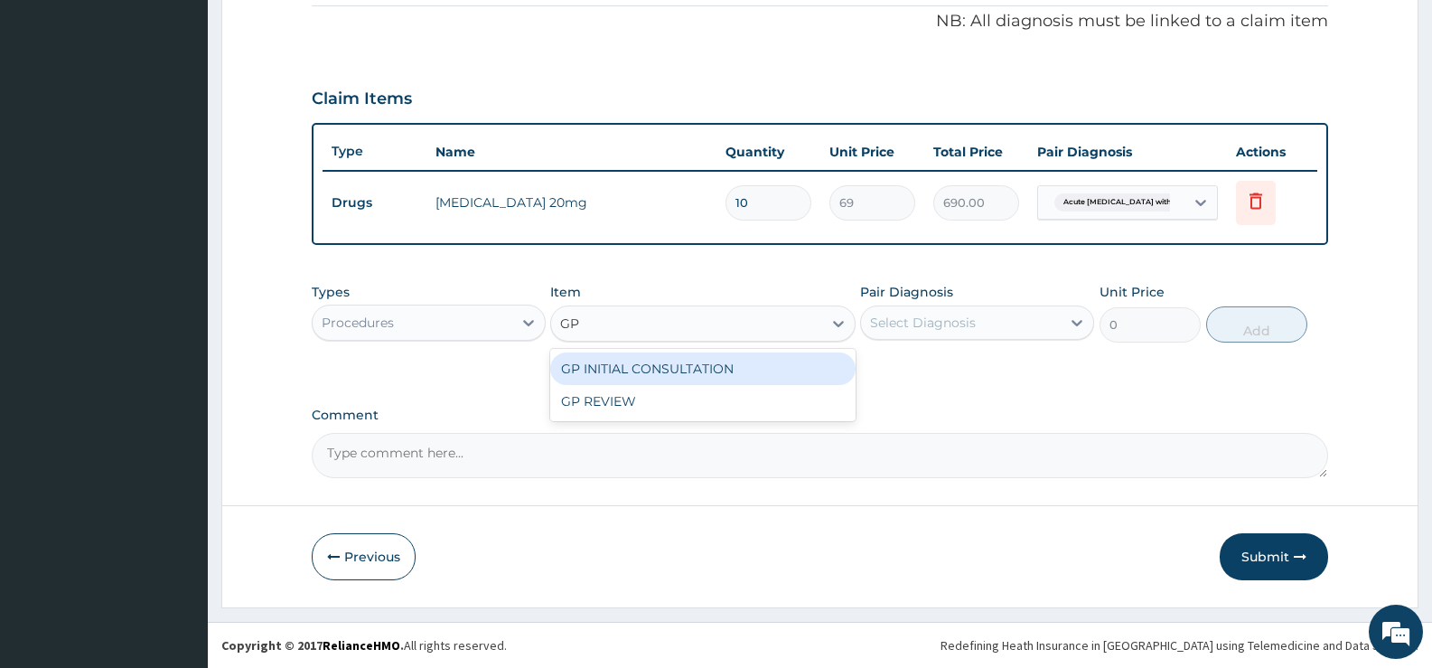
drag, startPoint x: 822, startPoint y: 370, endPoint x: 834, endPoint y: 370, distance: 11.8
click at [823, 370] on div "GP INITIAL CONSULTATION" at bounding box center [702, 368] width 305 height 33
type input "2000"
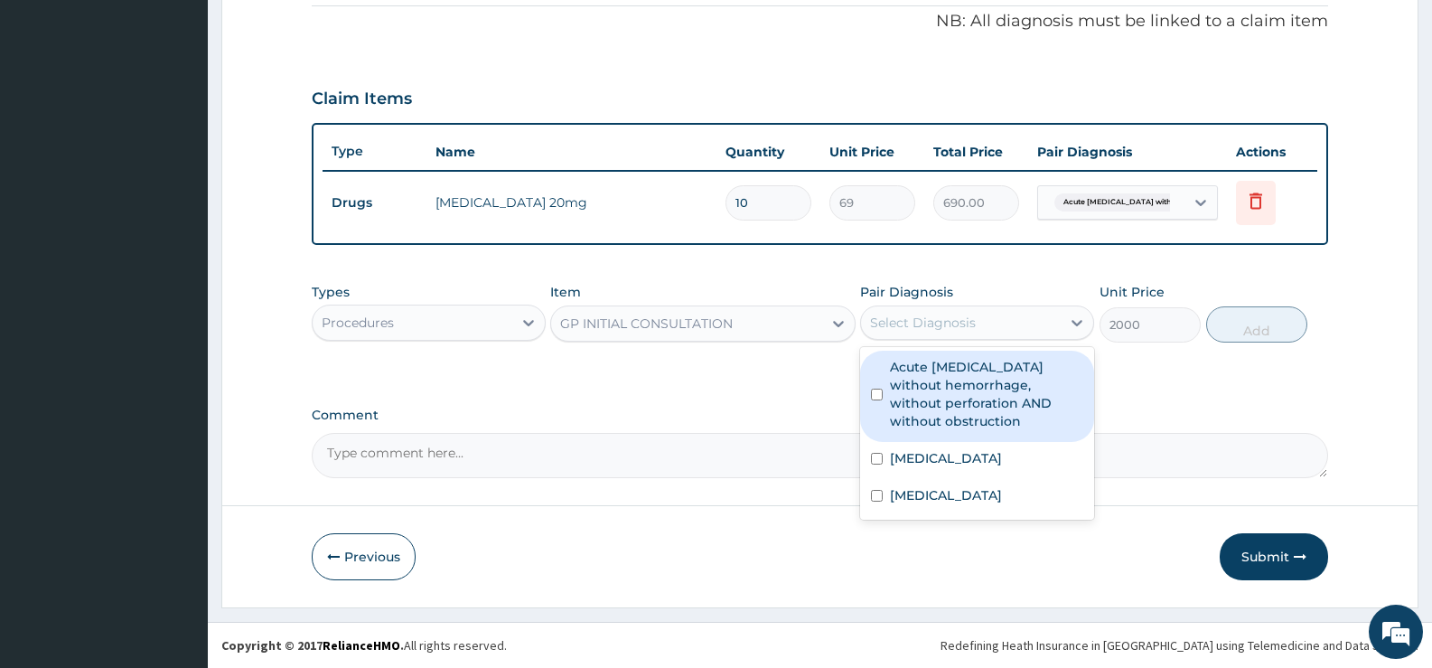
click at [951, 320] on div "Select Diagnosis" at bounding box center [923, 323] width 106 height 18
click at [942, 410] on label "Acute [MEDICAL_DATA] without hemorrhage, without perforation AND without obstru…" at bounding box center [986, 394] width 193 height 72
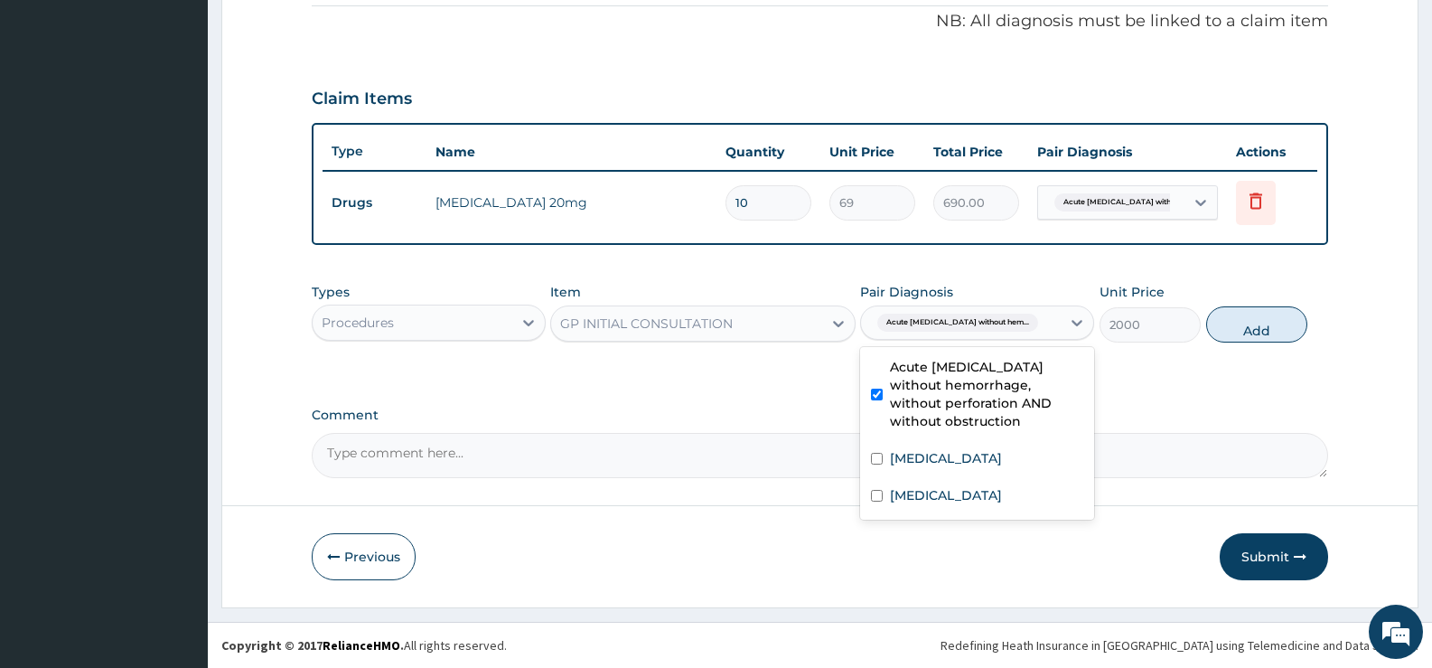
checkbox input "true"
click at [925, 468] on div "[MEDICAL_DATA]" at bounding box center [977, 460] width 234 height 37
checkbox input "true"
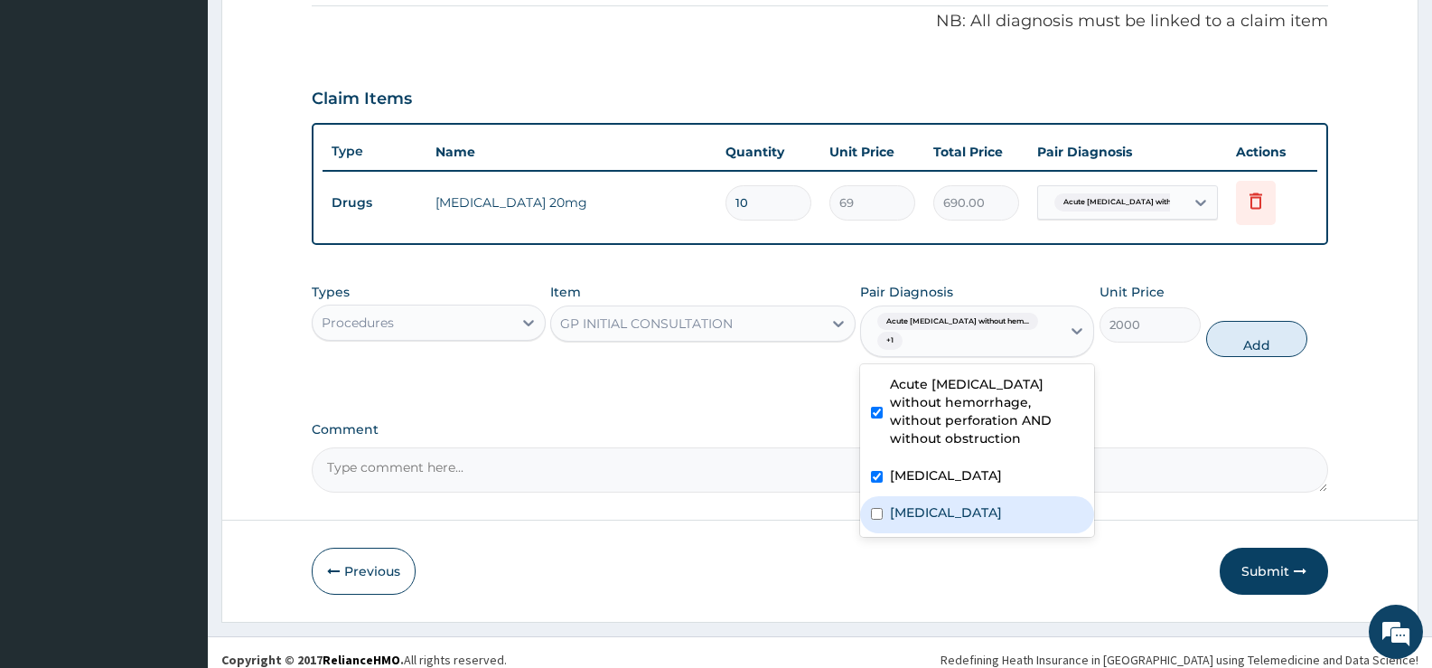
drag, startPoint x: 919, startPoint y: 512, endPoint x: 936, endPoint y: 509, distance: 17.5
click at [919, 514] on label "[MEDICAL_DATA]" at bounding box center [946, 512] width 112 height 18
checkbox input "true"
click at [1276, 335] on button "Add" at bounding box center [1256, 339] width 101 height 36
type input "0"
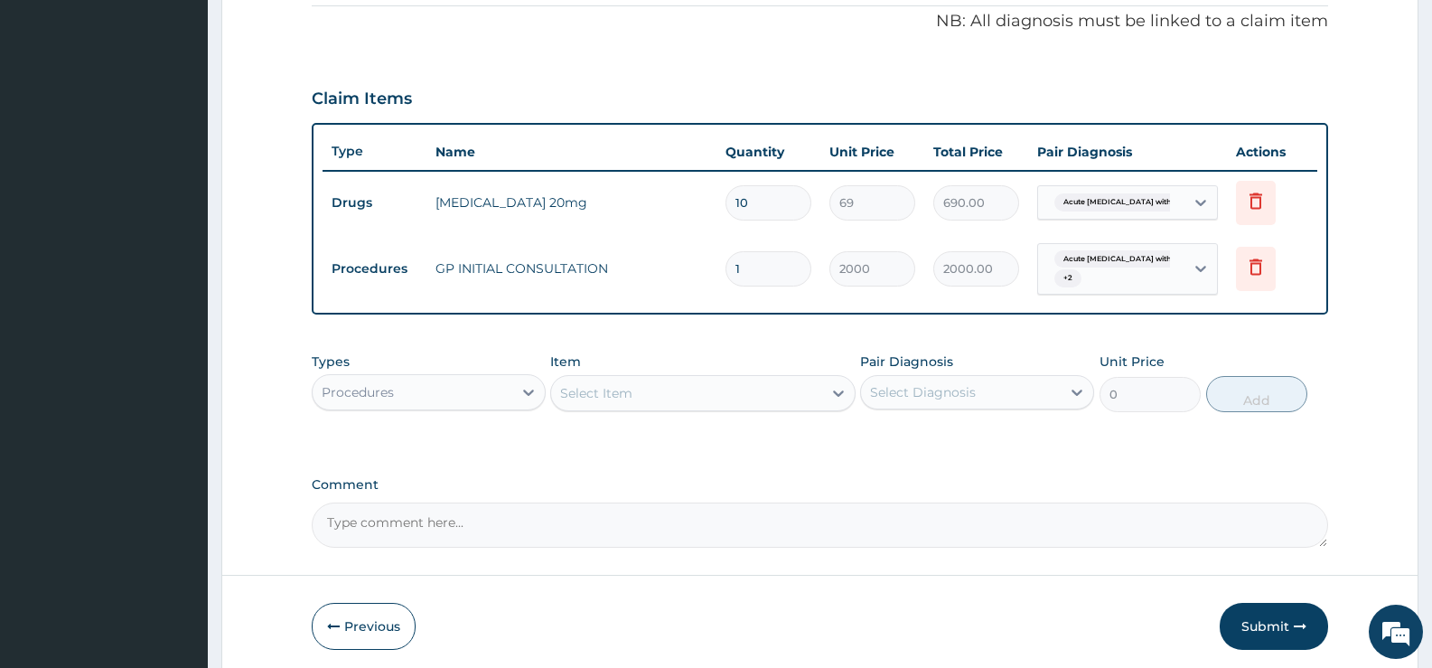
scroll to position [619, 0]
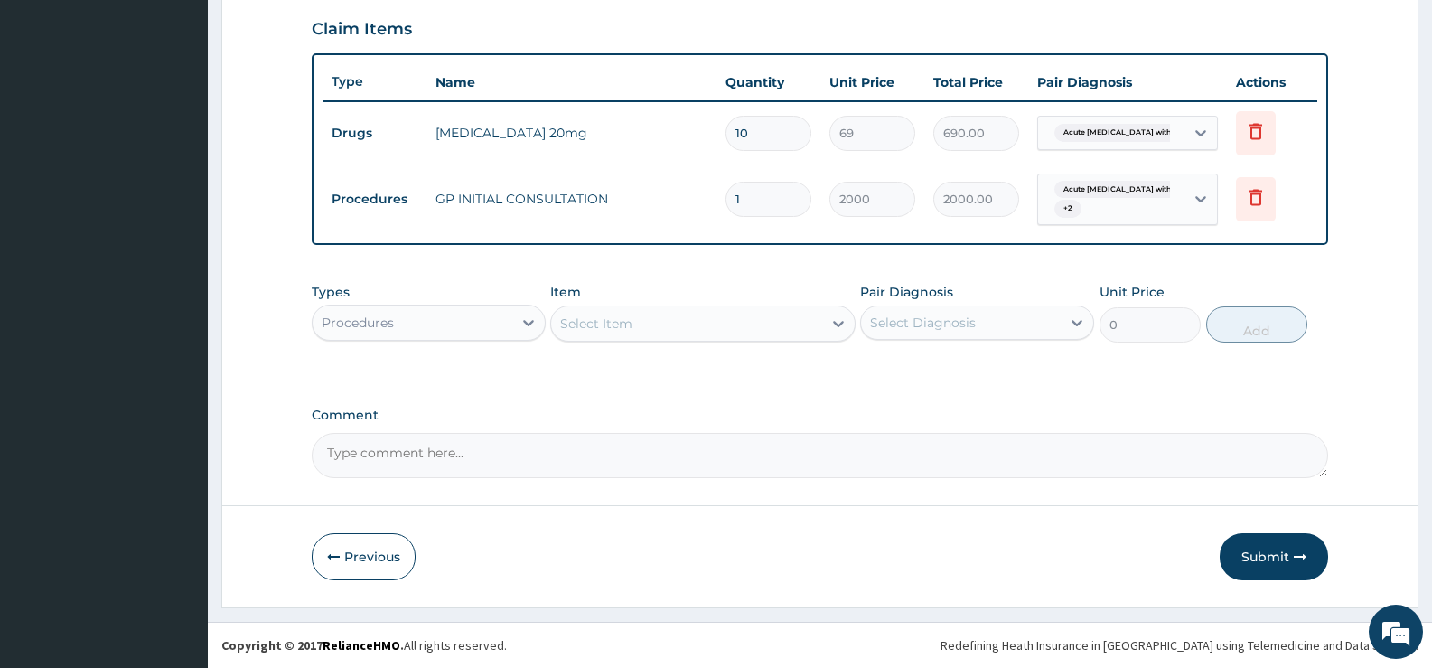
click at [506, 320] on div "Procedures" at bounding box center [413, 322] width 200 height 29
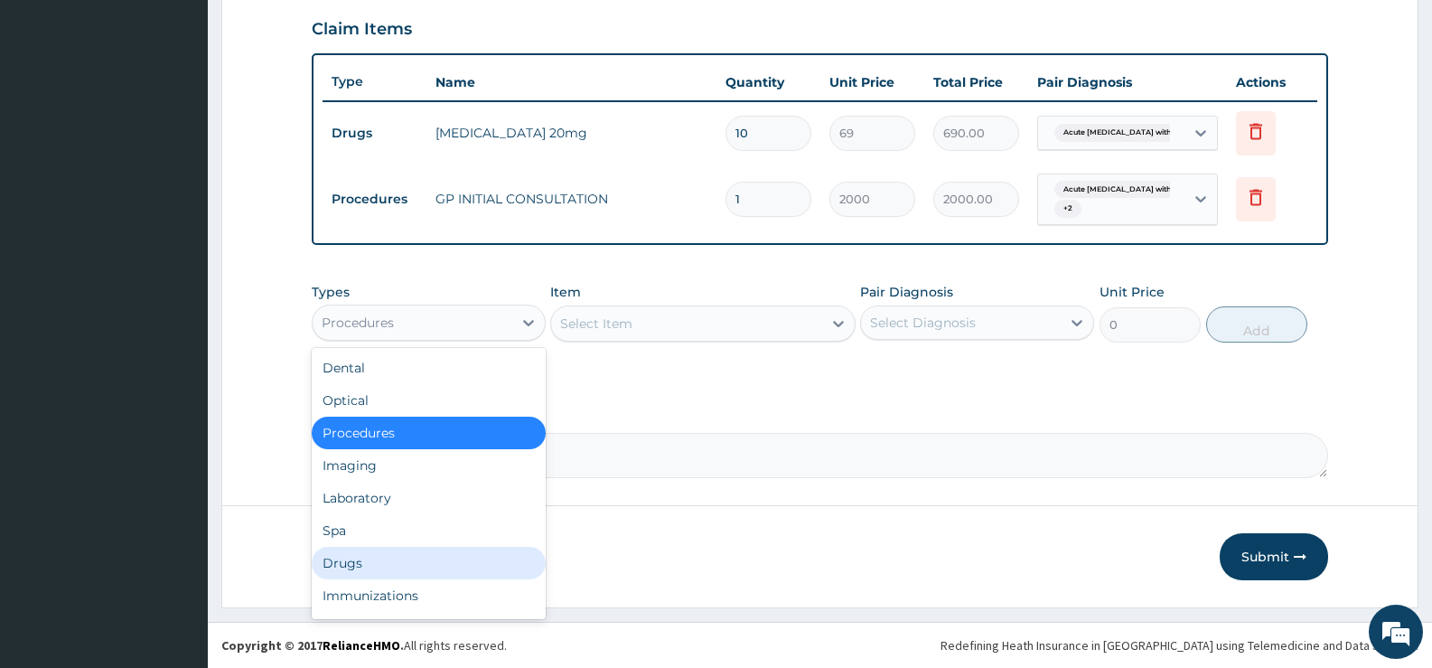
click at [339, 559] on div "Drugs" at bounding box center [429, 563] width 234 height 33
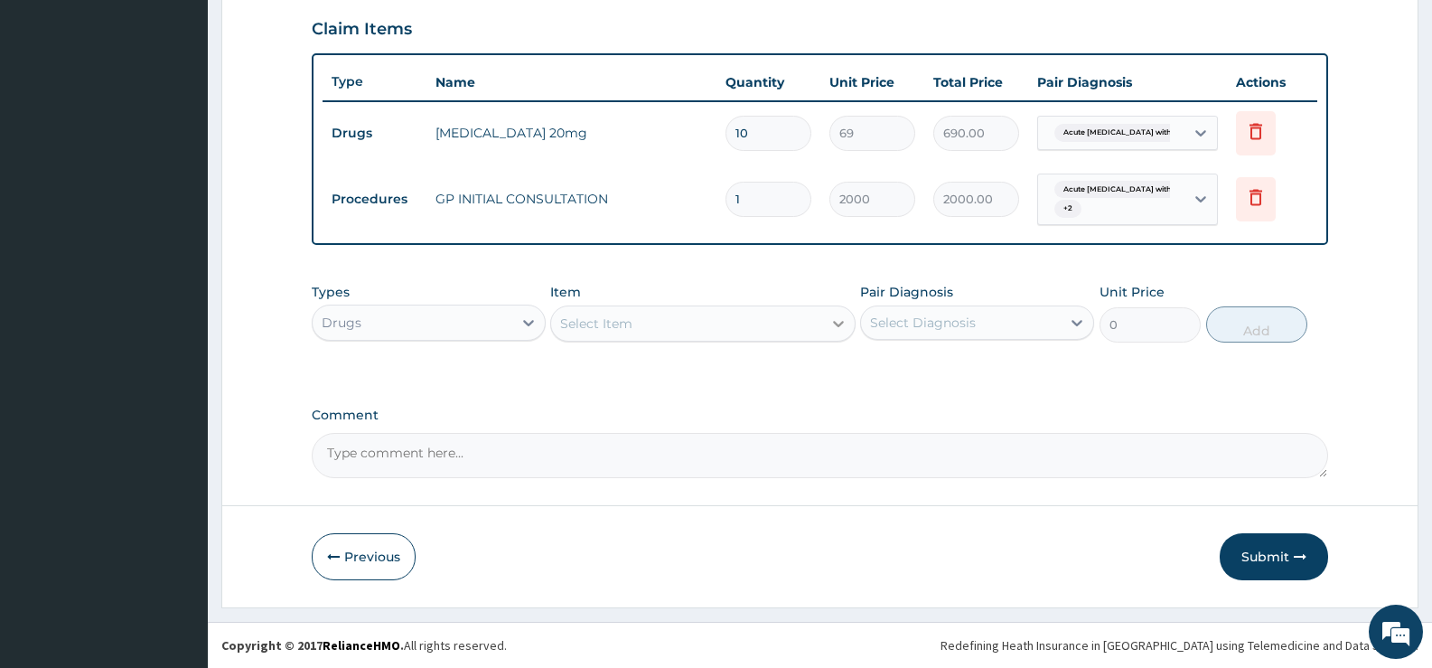
click at [842, 331] on icon at bounding box center [839, 323] width 18 height 18
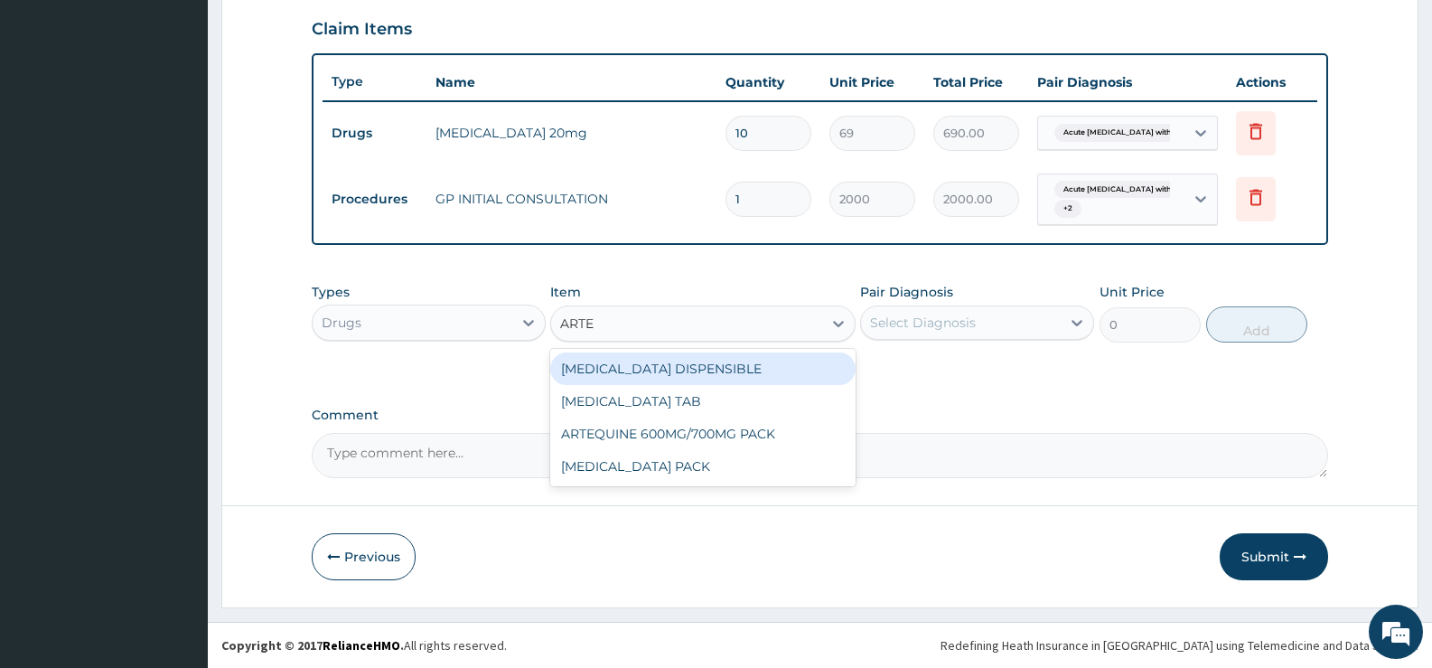
type input "ARTEM"
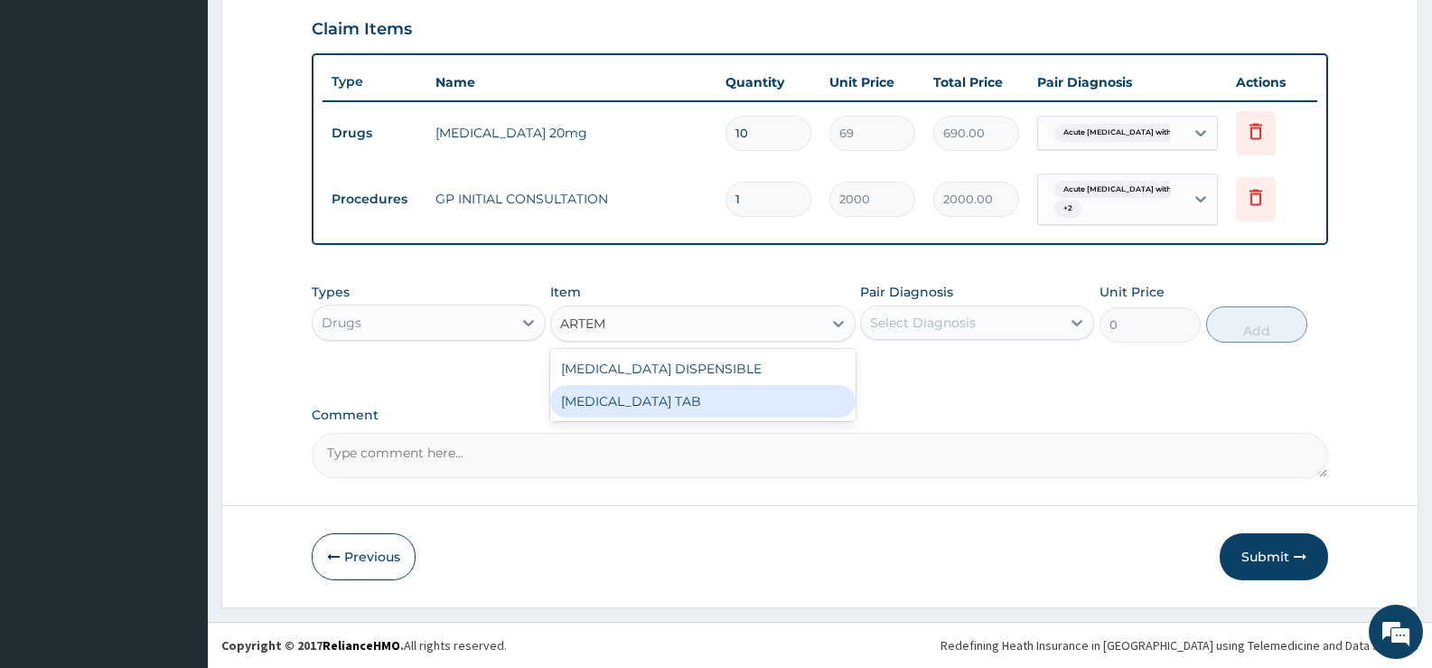
click at [623, 396] on div "COARTEM TAB" at bounding box center [702, 401] width 305 height 33
type input "1035"
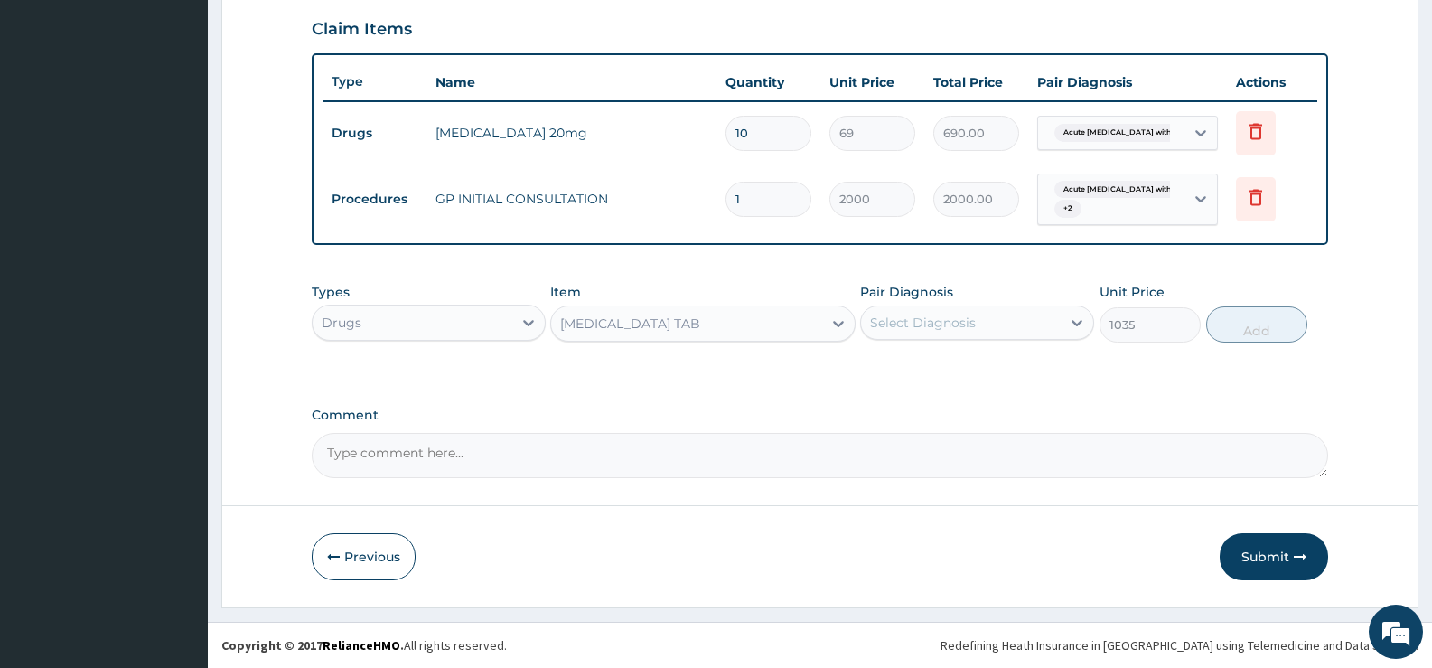
click at [1052, 328] on div "Select Diagnosis" at bounding box center [961, 322] width 200 height 29
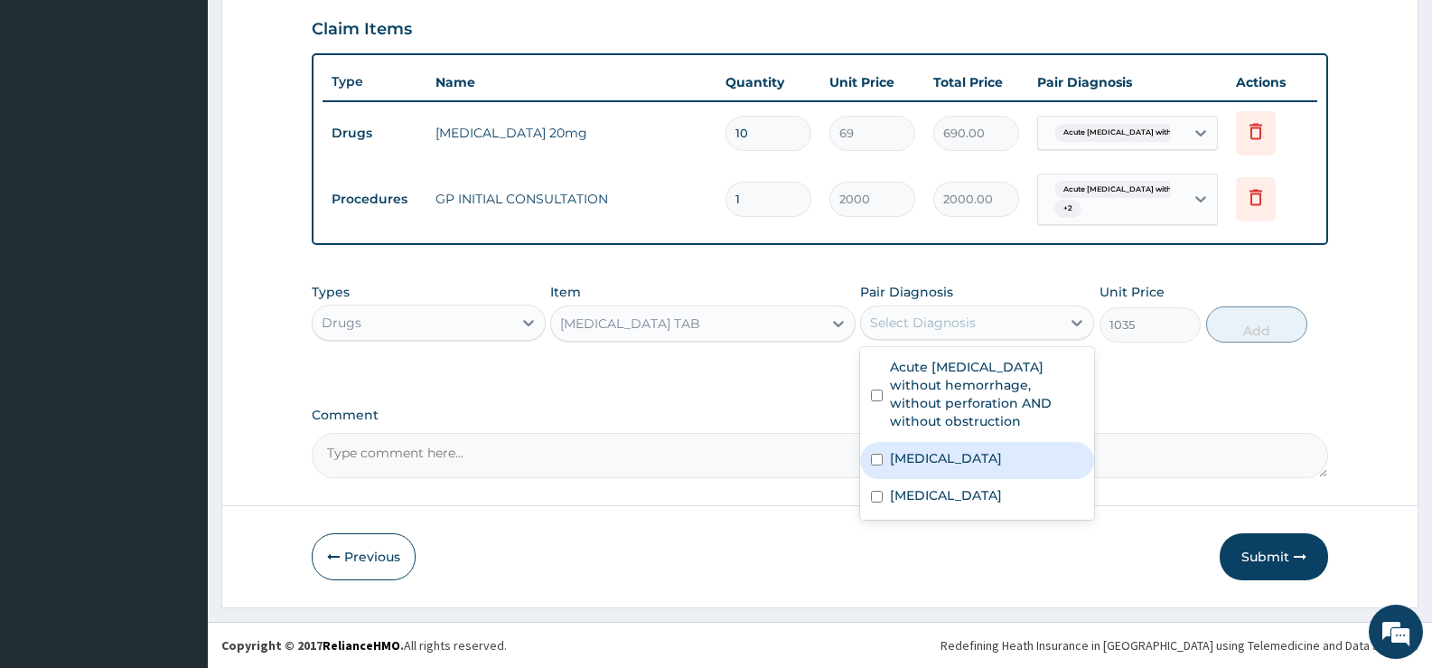
click at [942, 464] on div "Malaria" at bounding box center [977, 460] width 234 height 37
checkbox input "true"
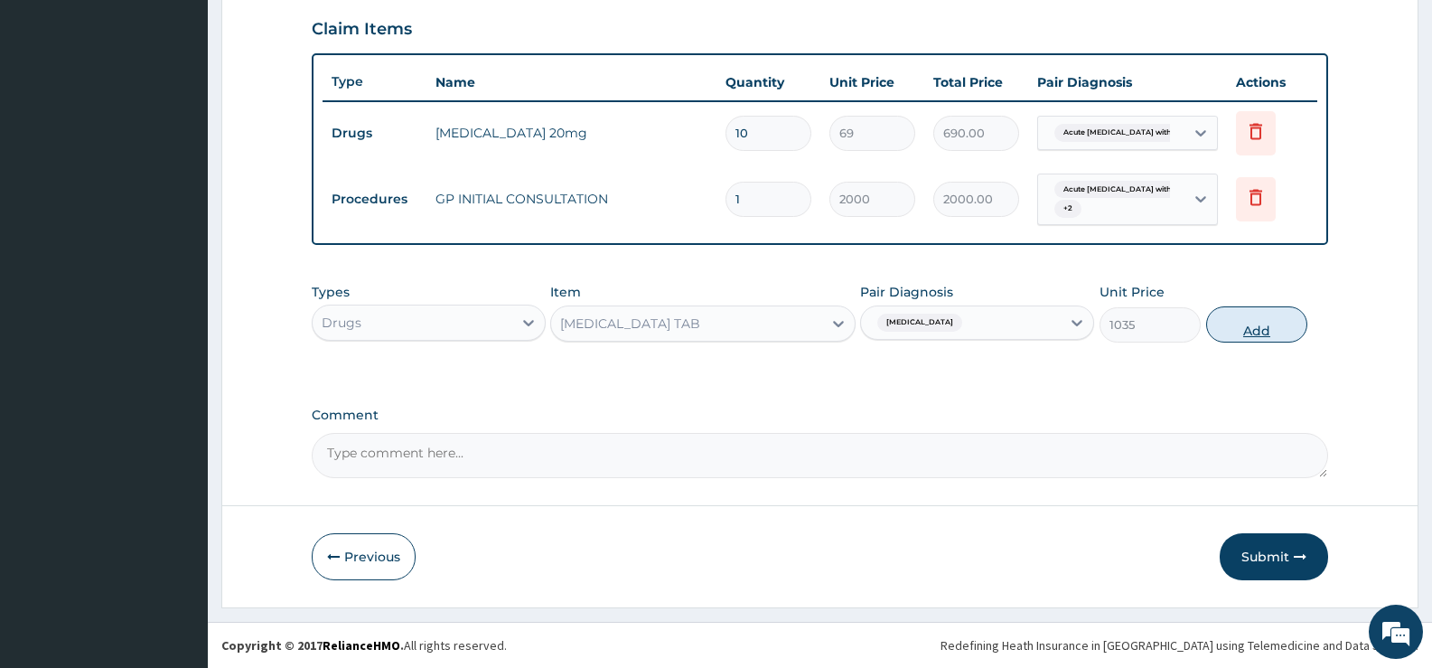
click at [1269, 333] on button "Add" at bounding box center [1256, 324] width 101 height 36
type input "0"
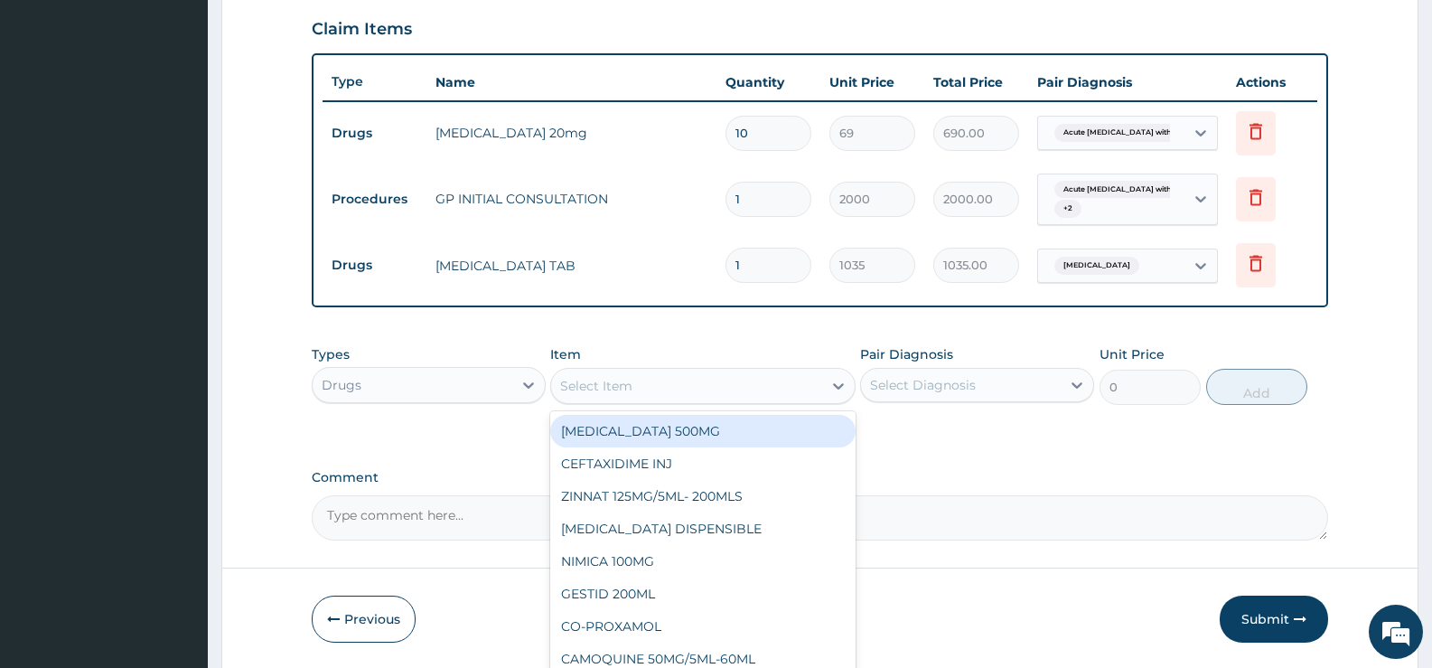
click at [726, 391] on div "Select Item" at bounding box center [686, 385] width 270 height 29
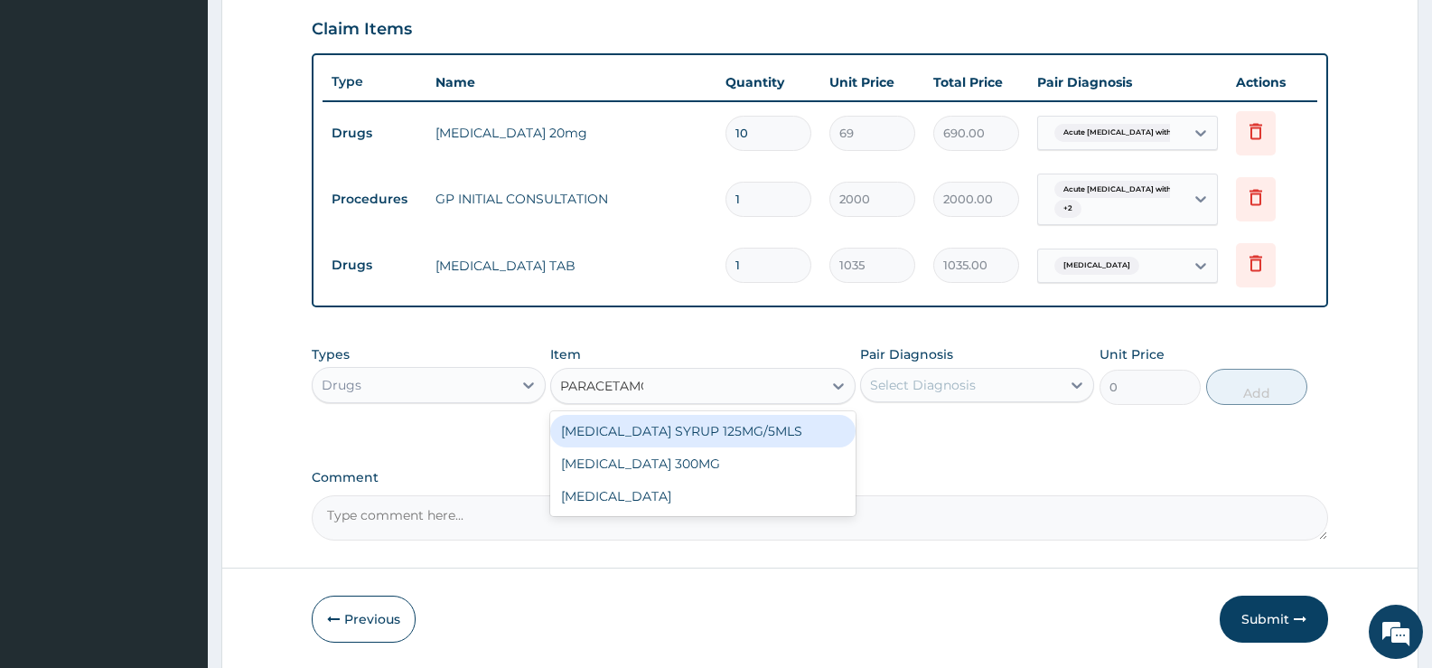
type input "[MEDICAL_DATA]"
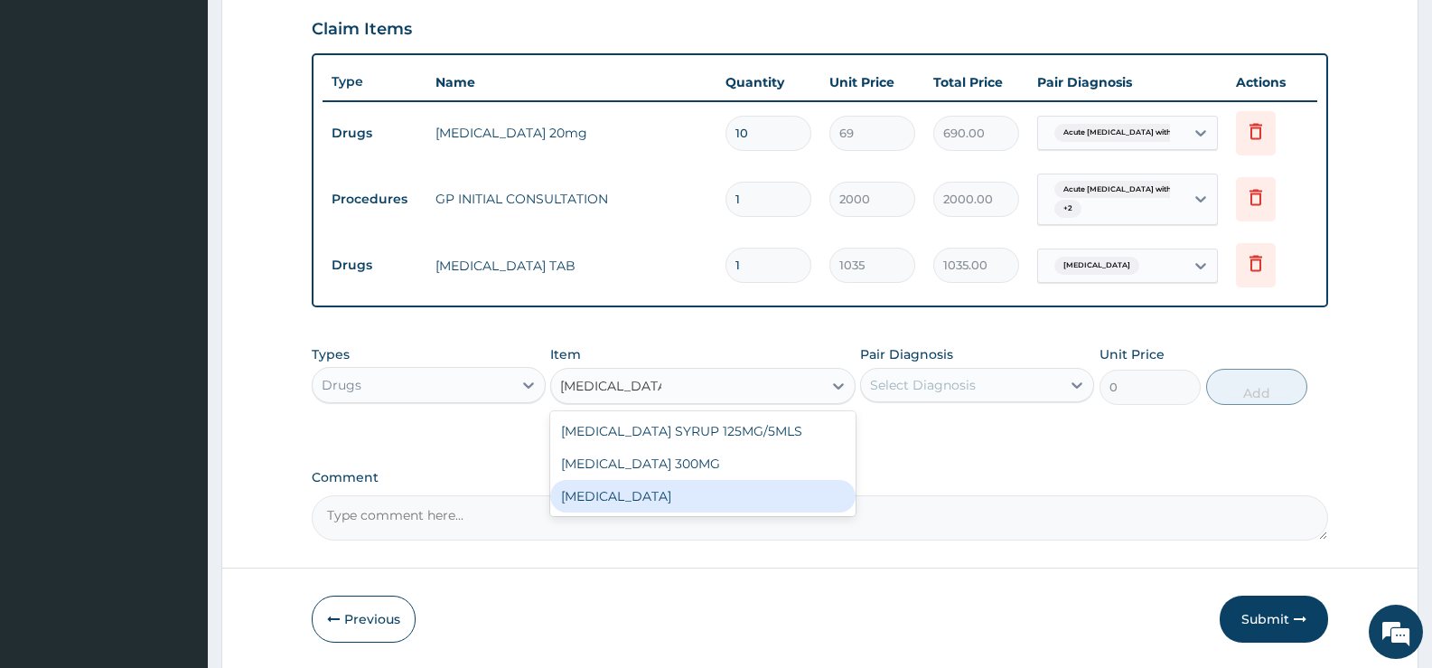
click at [686, 499] on div "[MEDICAL_DATA]" at bounding box center [702, 496] width 305 height 33
type input "15.18"
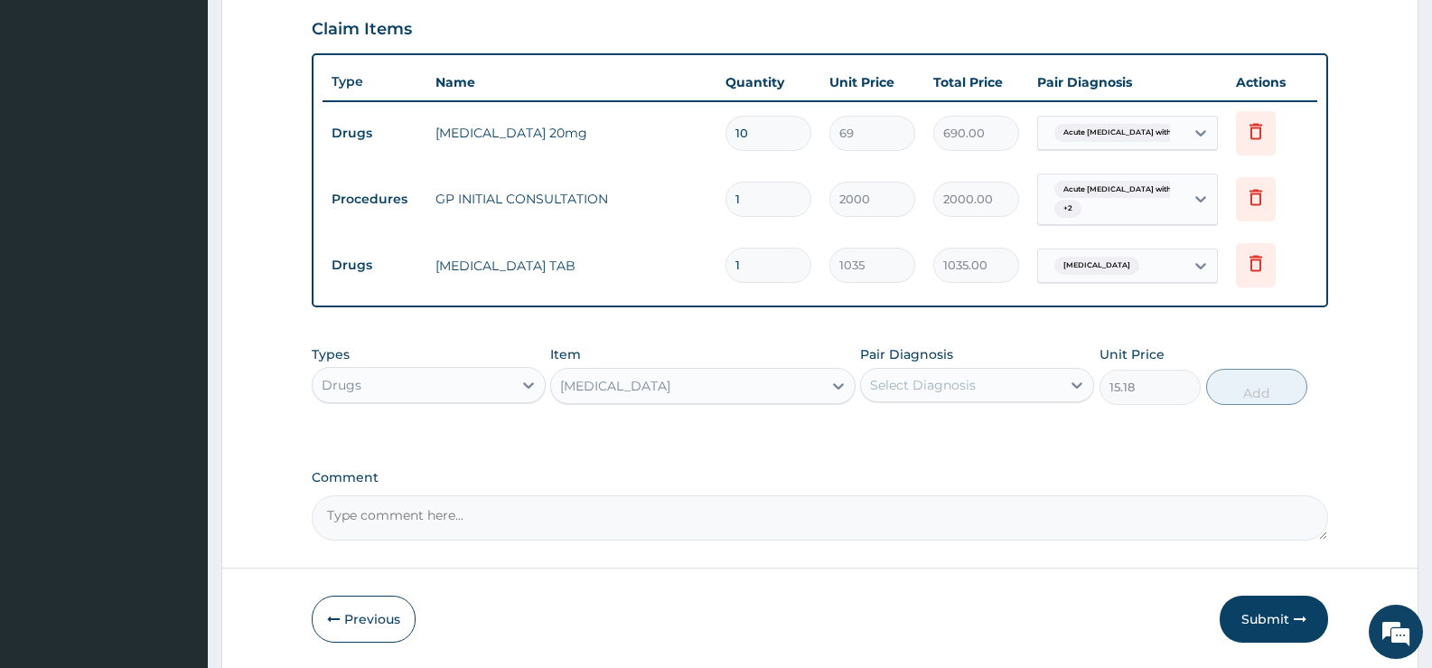
click at [1013, 390] on div "Select Diagnosis" at bounding box center [961, 384] width 200 height 29
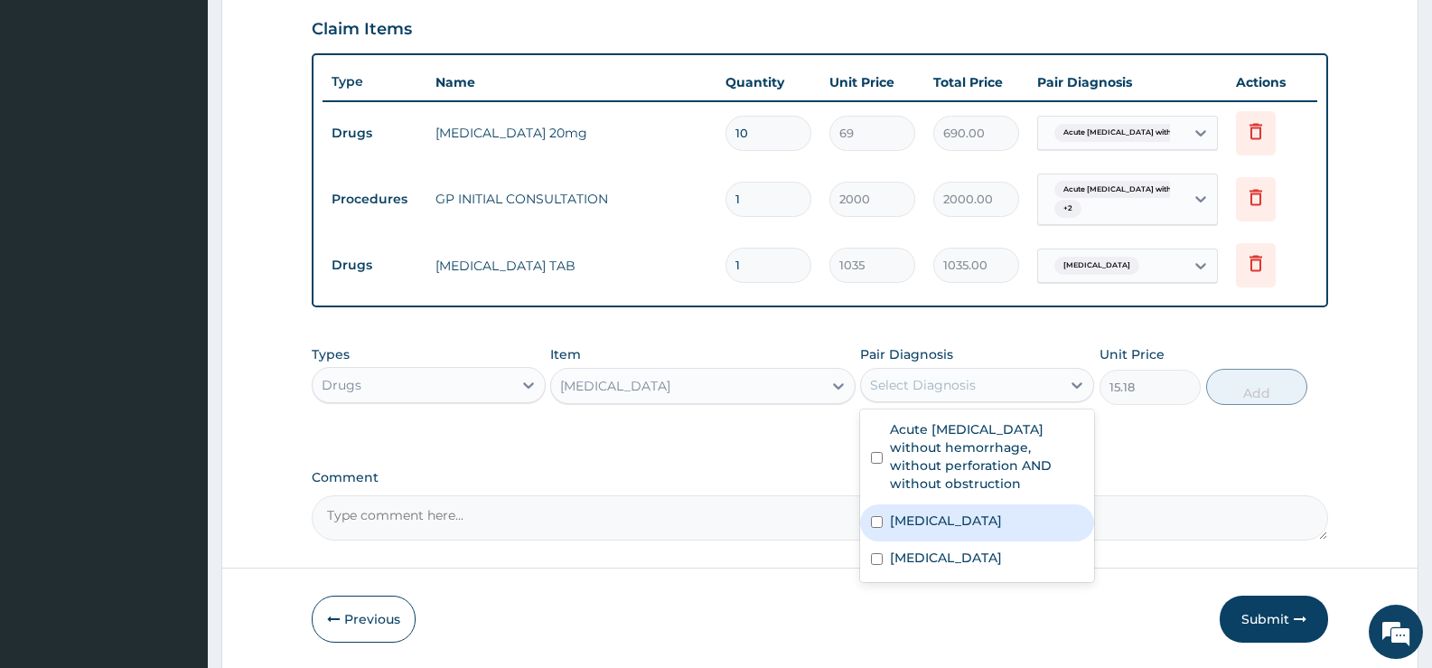
click at [937, 526] on label "Malaria" at bounding box center [946, 520] width 112 height 18
checkbox input "true"
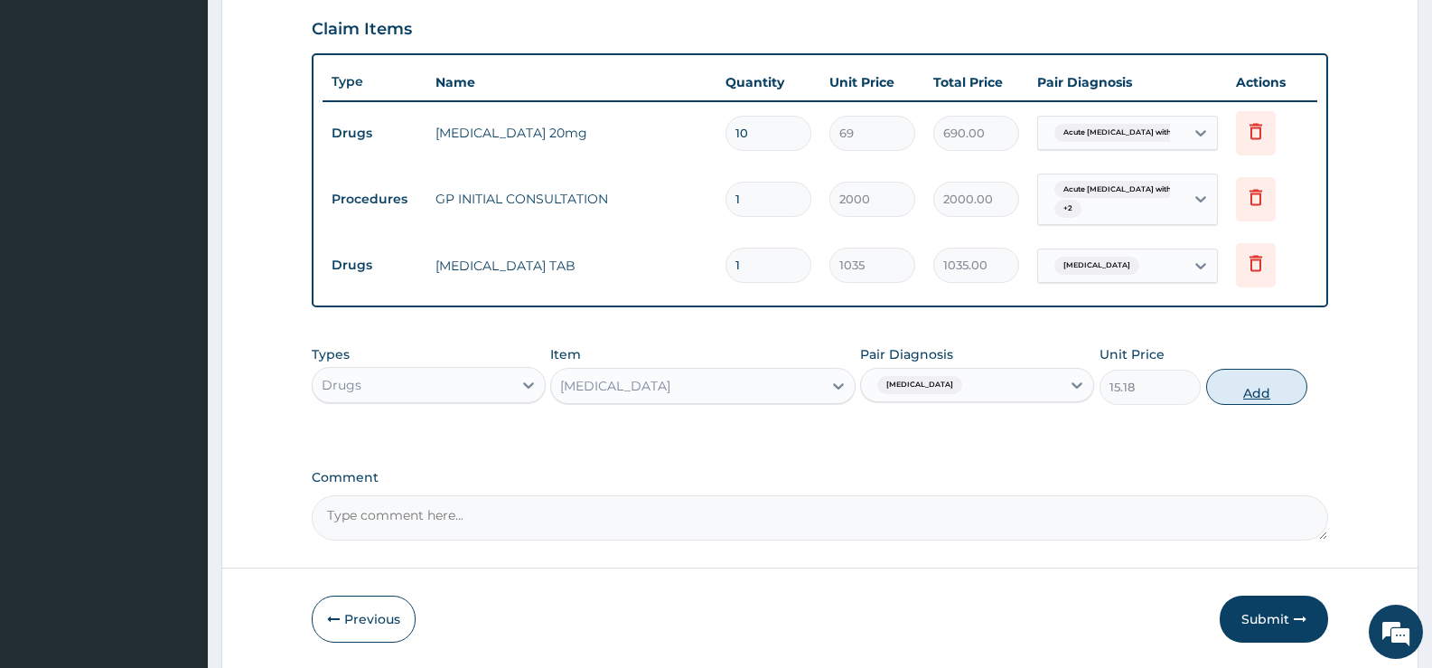
click at [1254, 393] on button "Add" at bounding box center [1256, 387] width 101 height 36
type input "0"
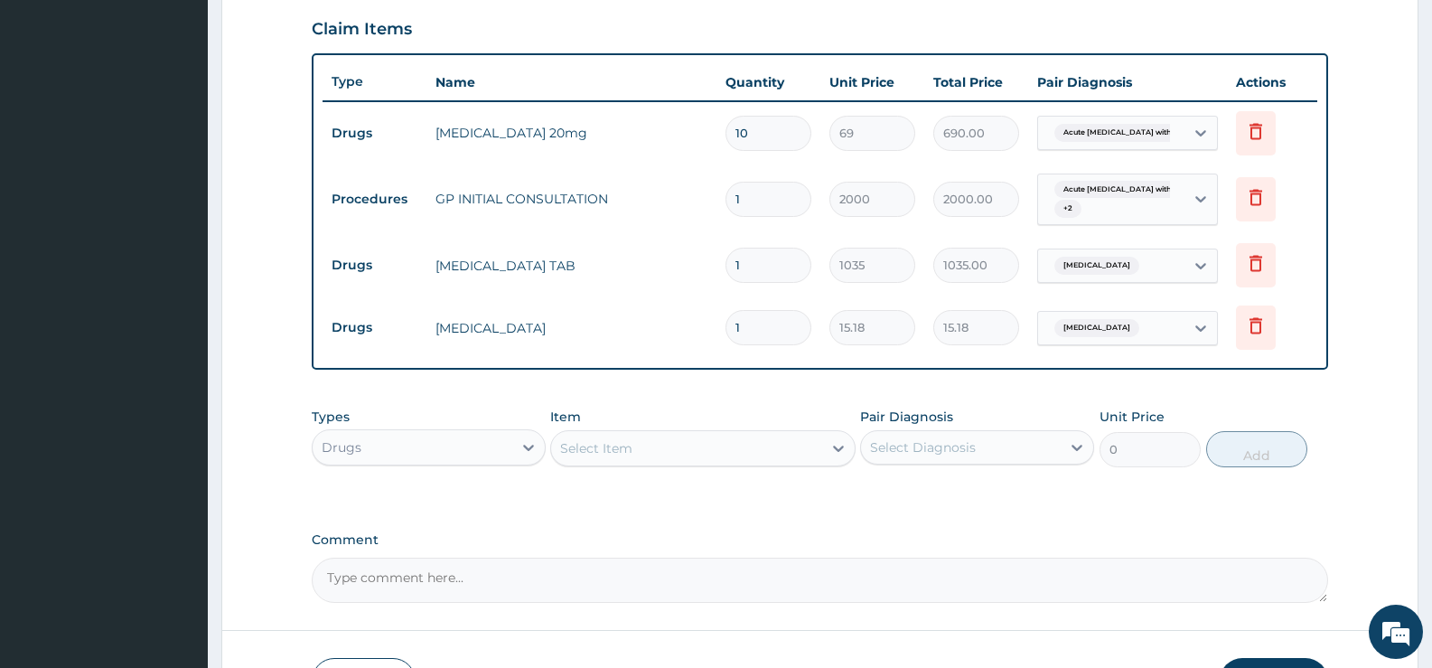
type input "18"
type input "273.24"
type input "18"
click at [822, 447] on div at bounding box center [838, 448] width 33 height 33
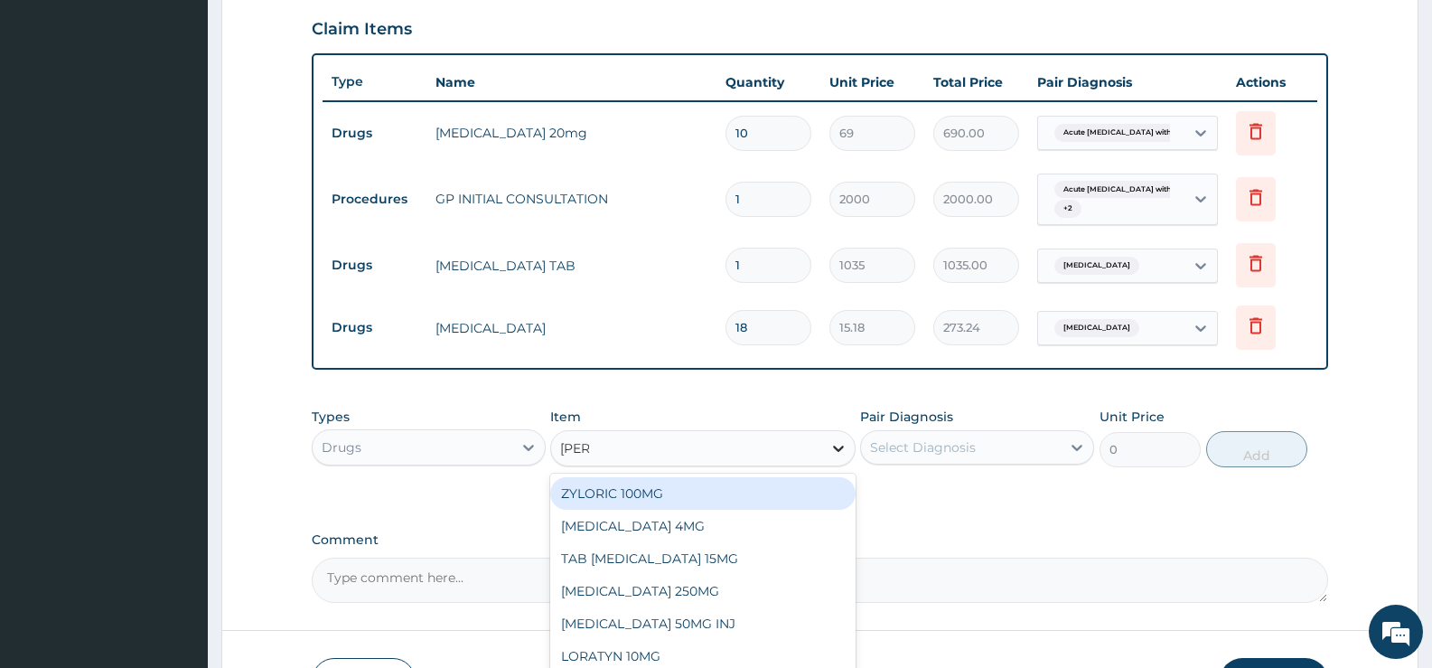
type input "LORAT"
click at [773, 497] on div "LORATYN 10MG" at bounding box center [702, 493] width 305 height 33
type input "44.85"
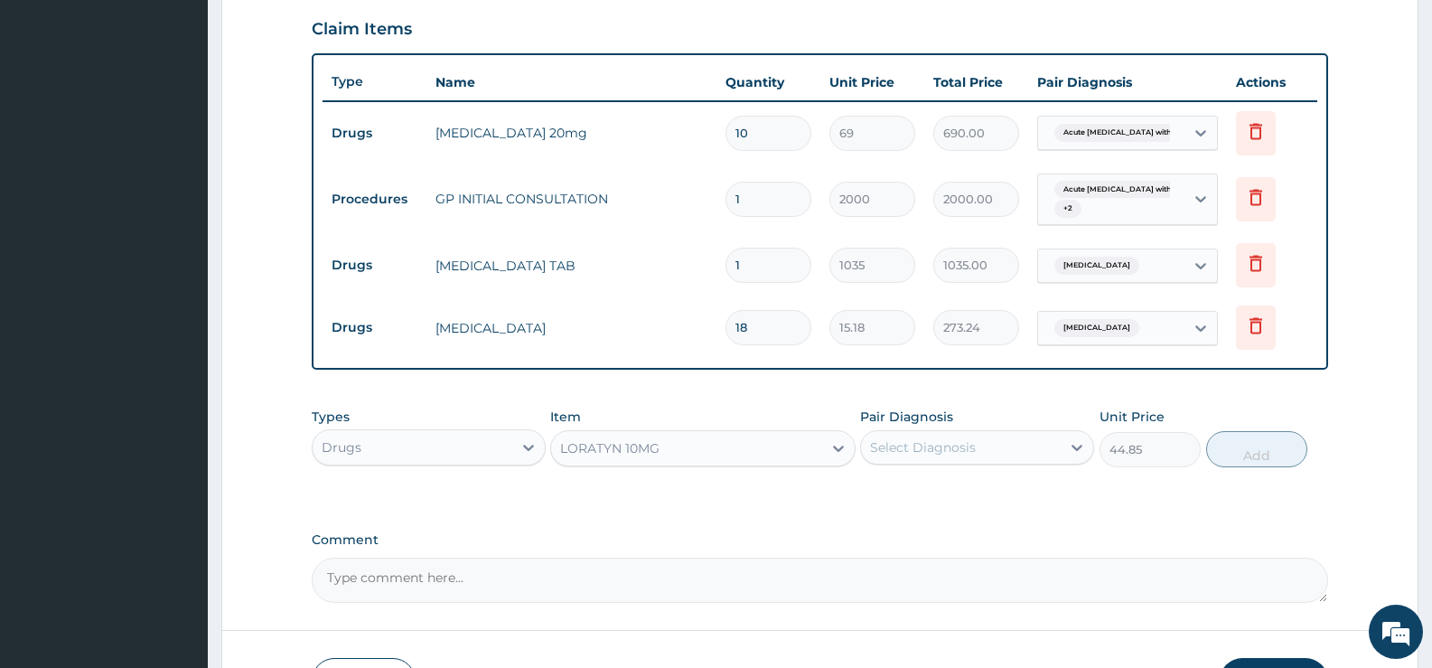
click at [940, 447] on div "Select Diagnosis" at bounding box center [923, 447] width 106 height 18
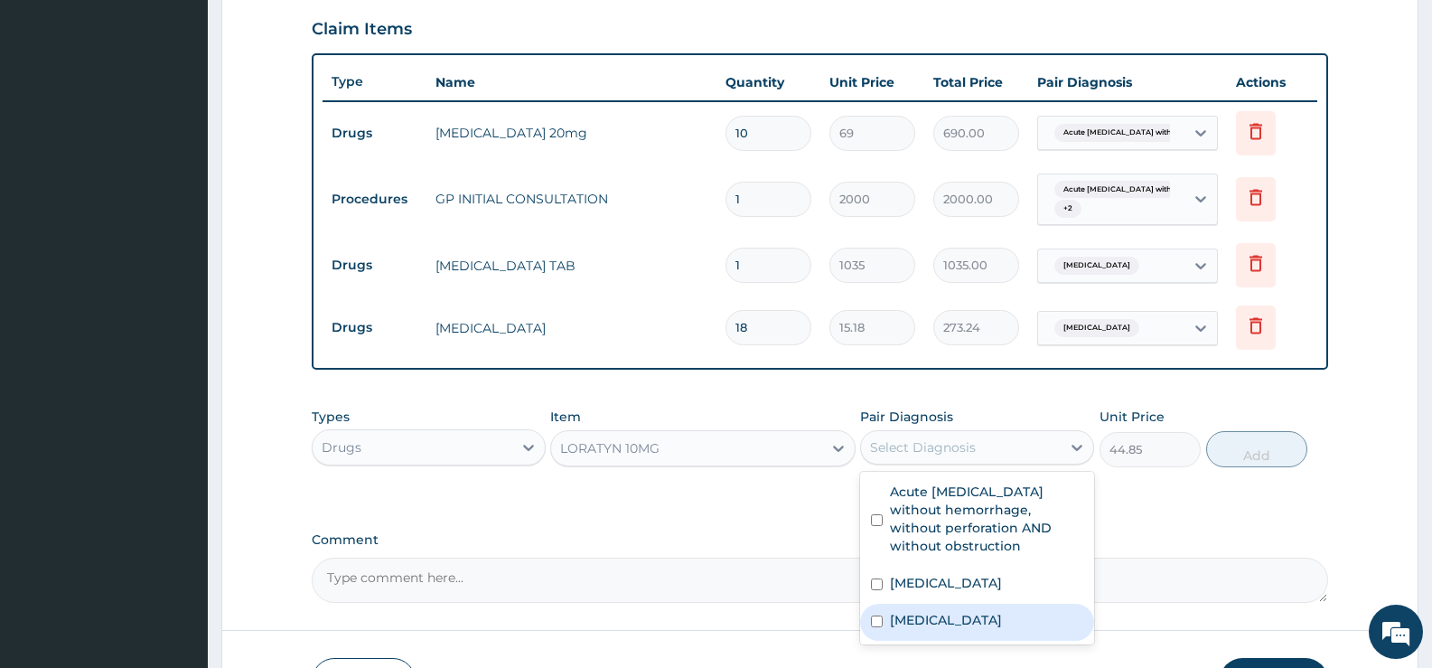
click at [933, 625] on label "Rhinitis" at bounding box center [946, 620] width 112 height 18
checkbox input "true"
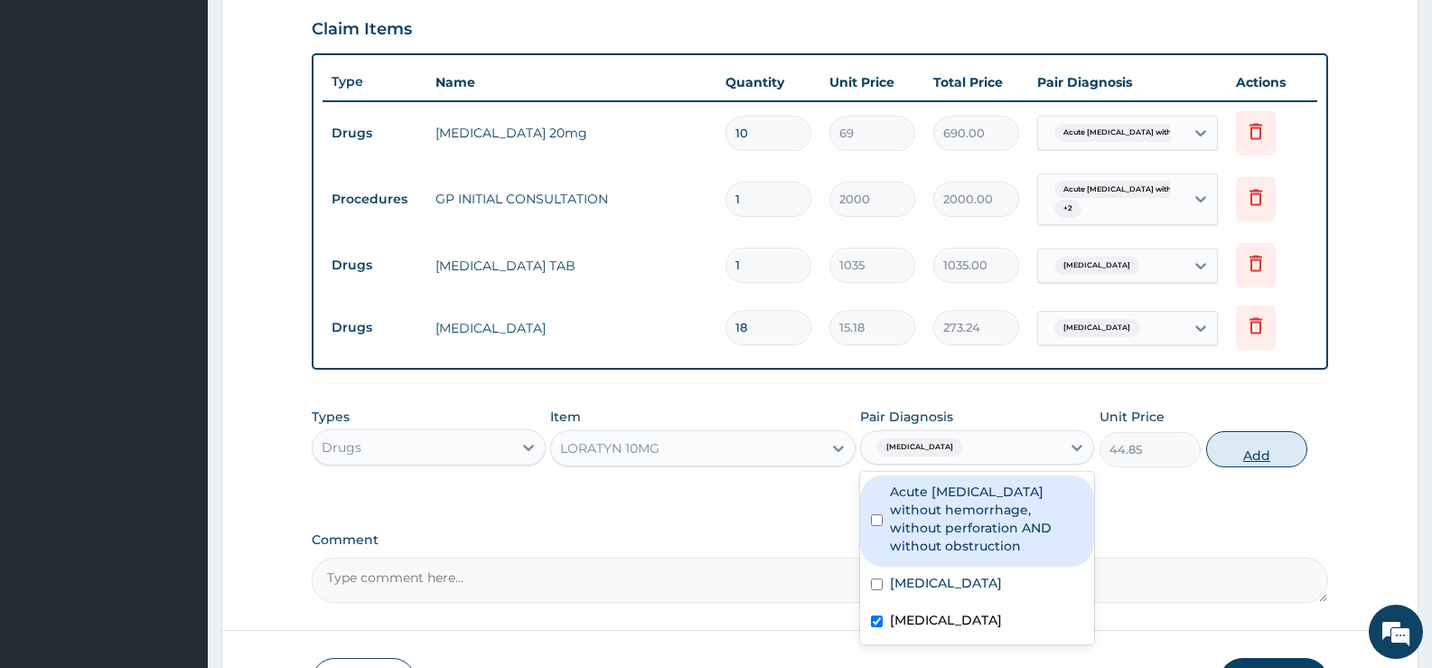
click at [1266, 451] on button "Add" at bounding box center [1256, 449] width 101 height 36
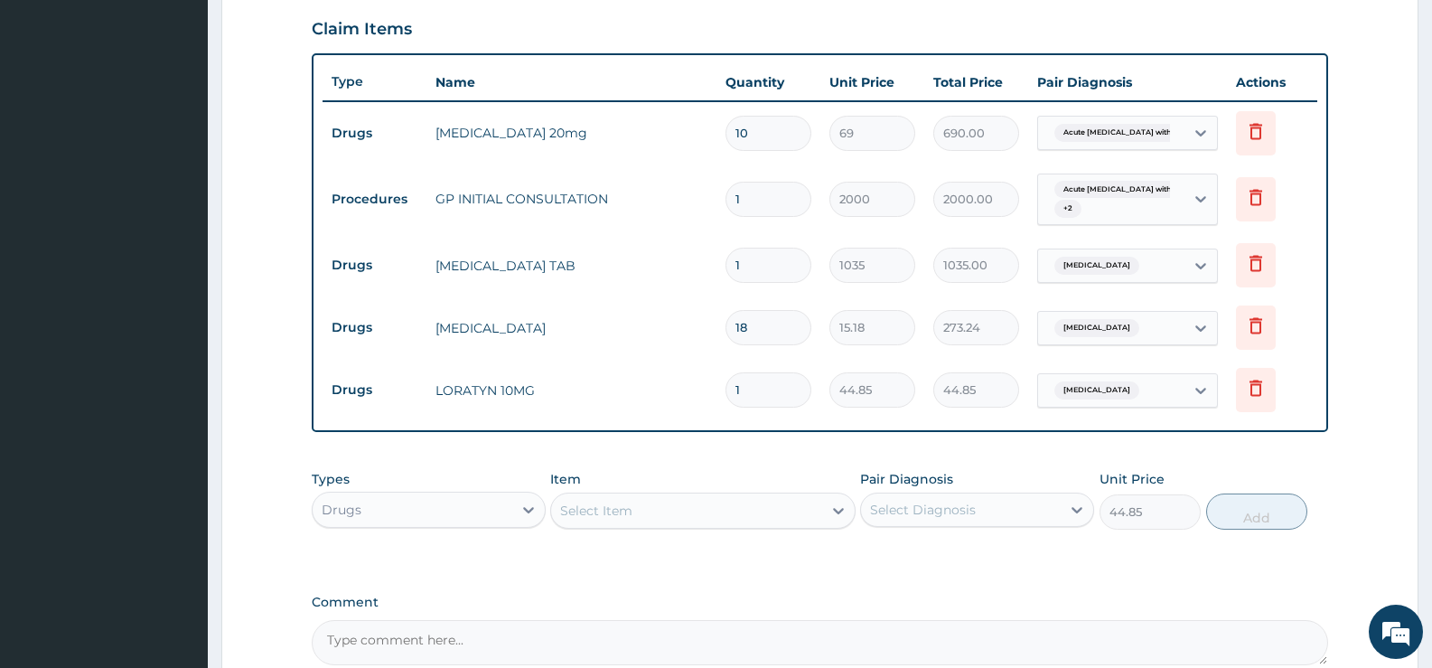
type input "0"
type input "0.00"
type input "5"
type input "224.25"
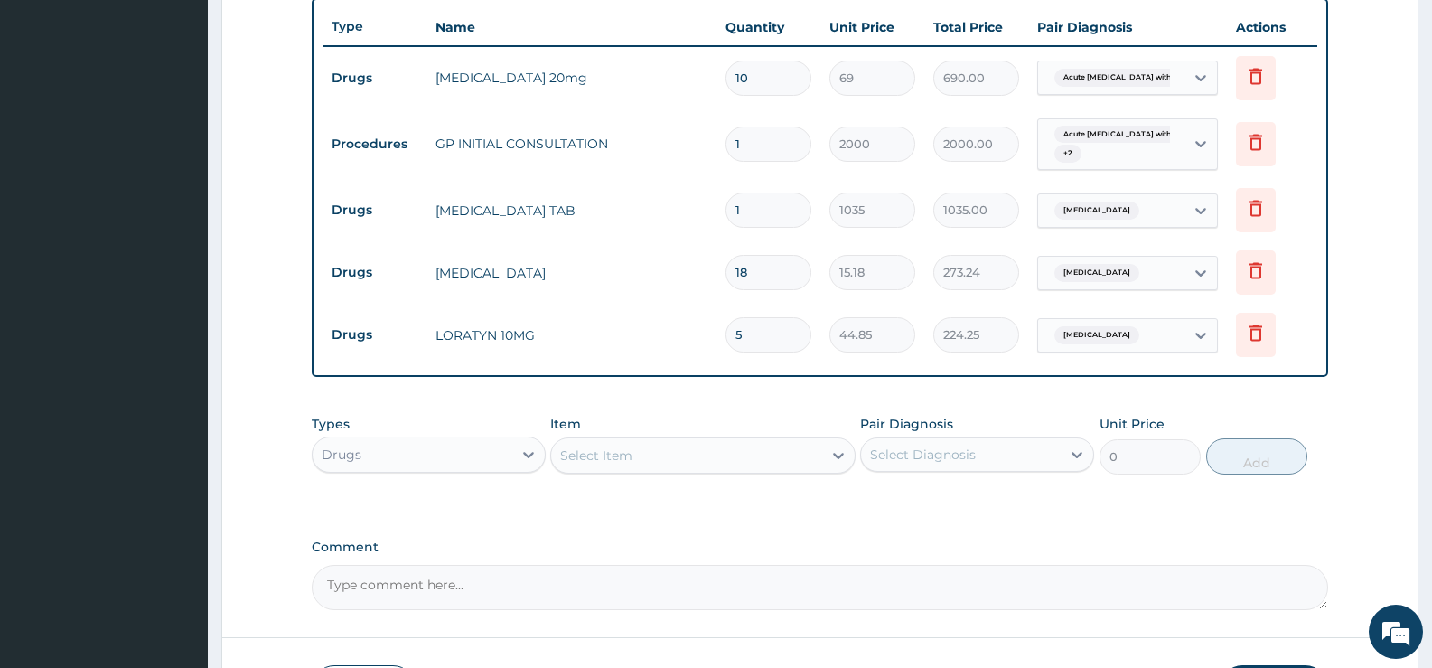
type input "4"
type input "179.40"
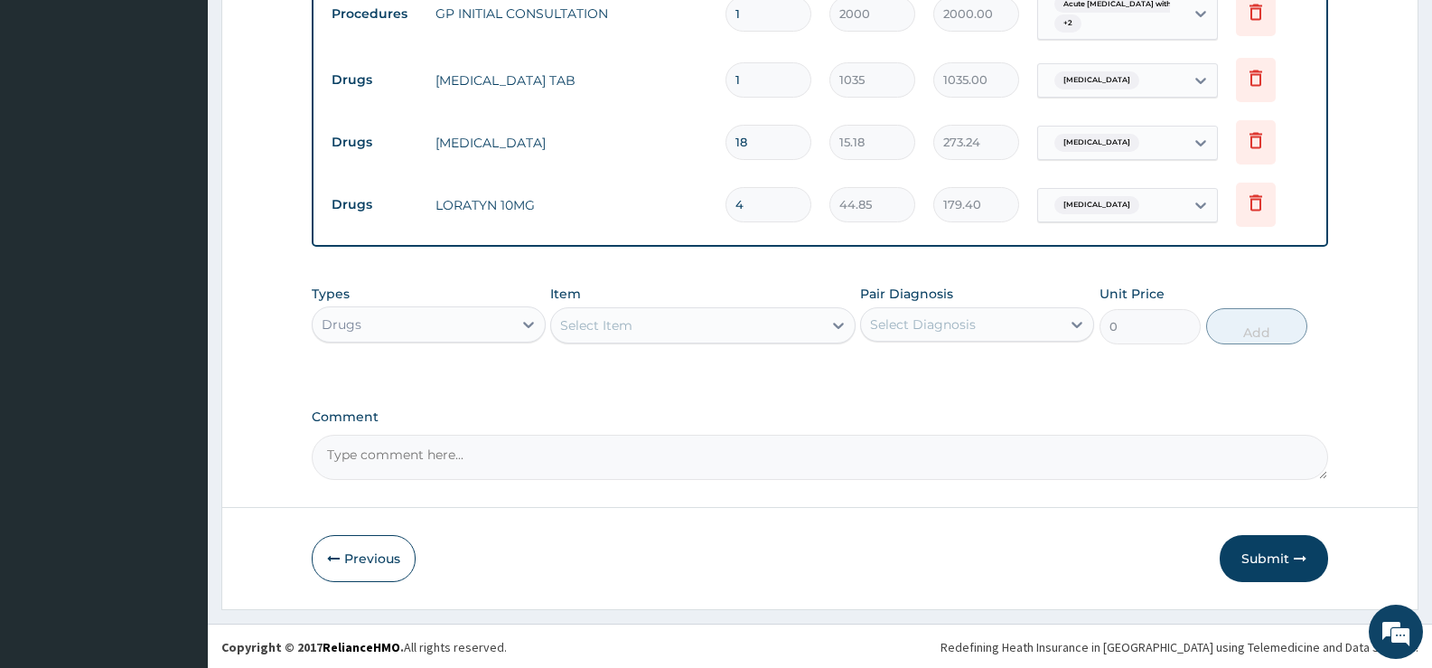
scroll to position [806, 0]
type input "4"
click at [1283, 551] on button "Submit" at bounding box center [1274, 556] width 108 height 47
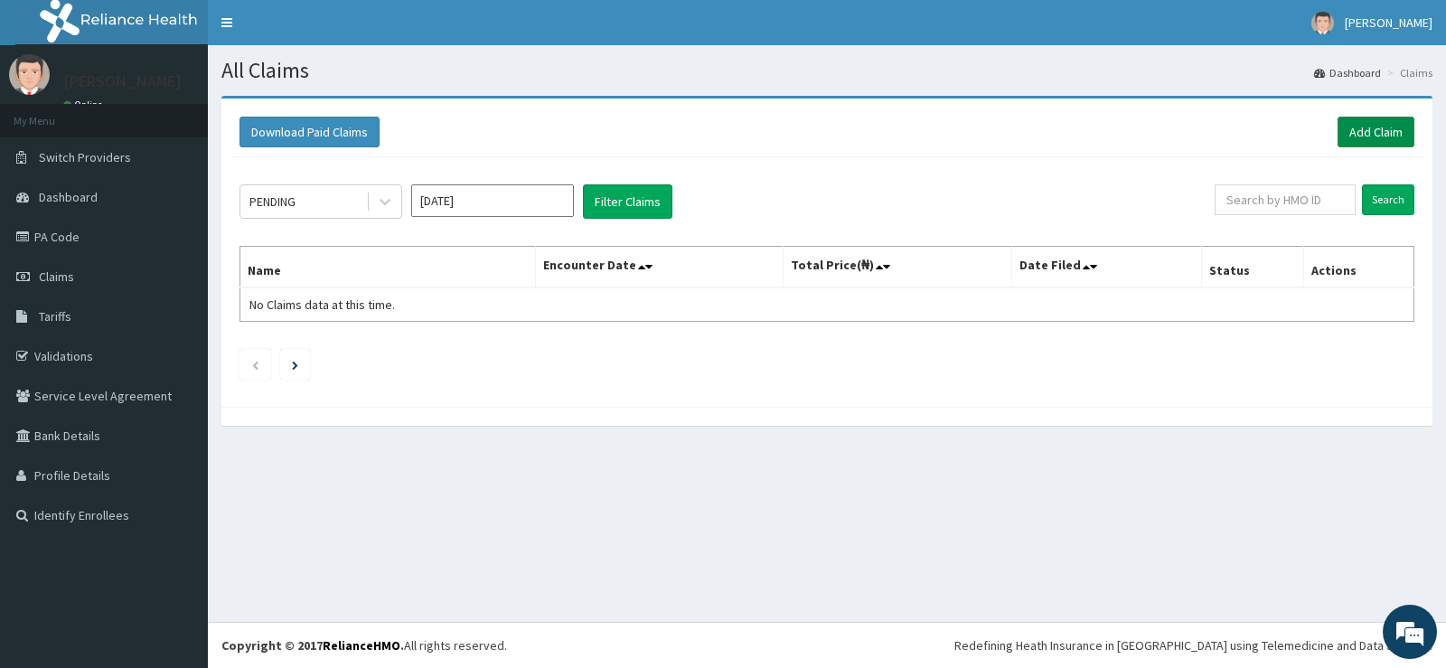
click at [1364, 125] on link "Add Claim" at bounding box center [1375, 132] width 77 height 31
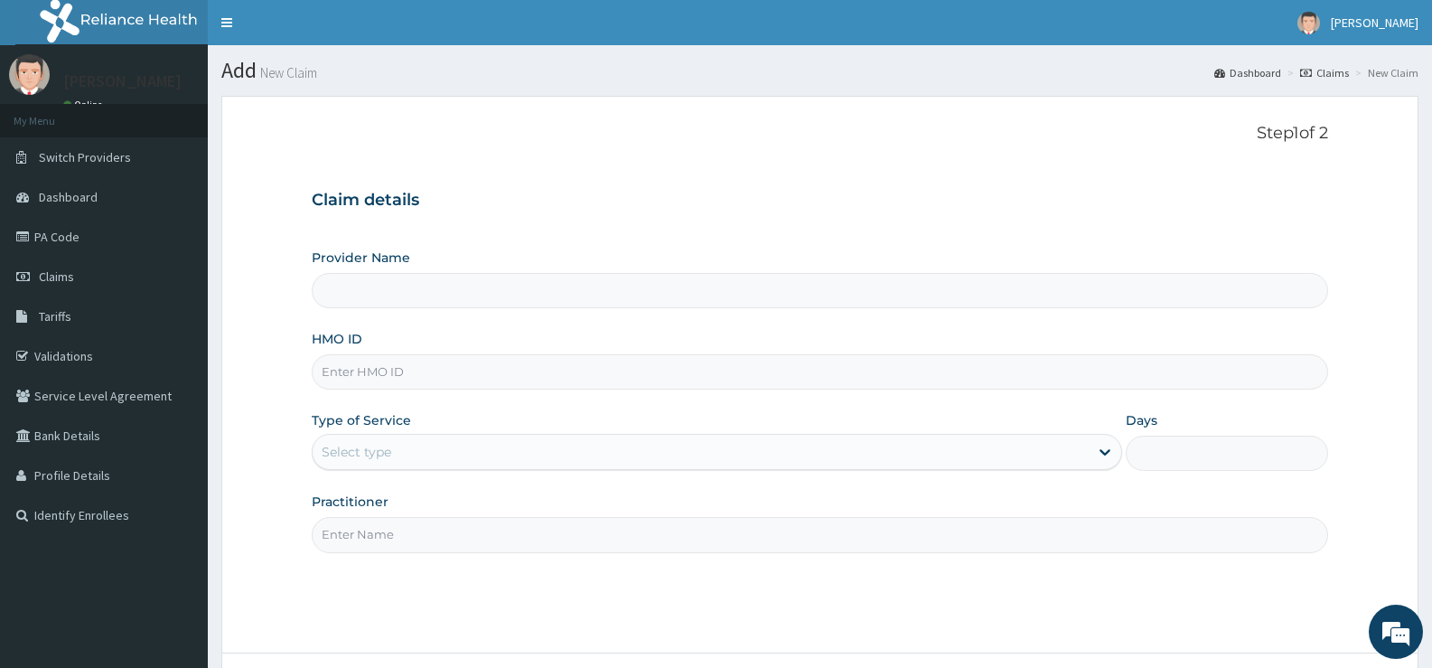
type input "[GEOGRAPHIC_DATA][PERSON_NAME]"
drag, startPoint x: 412, startPoint y: 372, endPoint x: 454, endPoint y: 372, distance: 41.6
click at [412, 372] on input "HMO ID" at bounding box center [820, 371] width 1017 height 35
type input "CNS/10003/B"
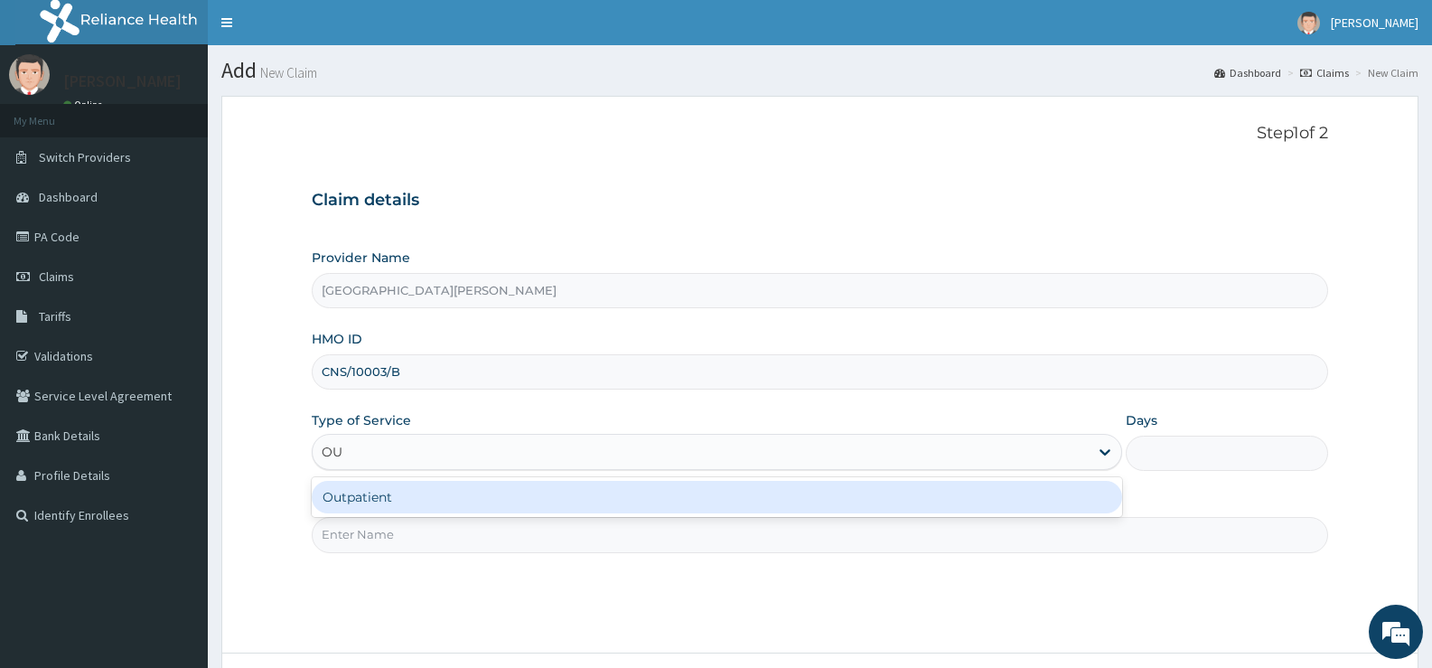
type input "OUT"
type input "1"
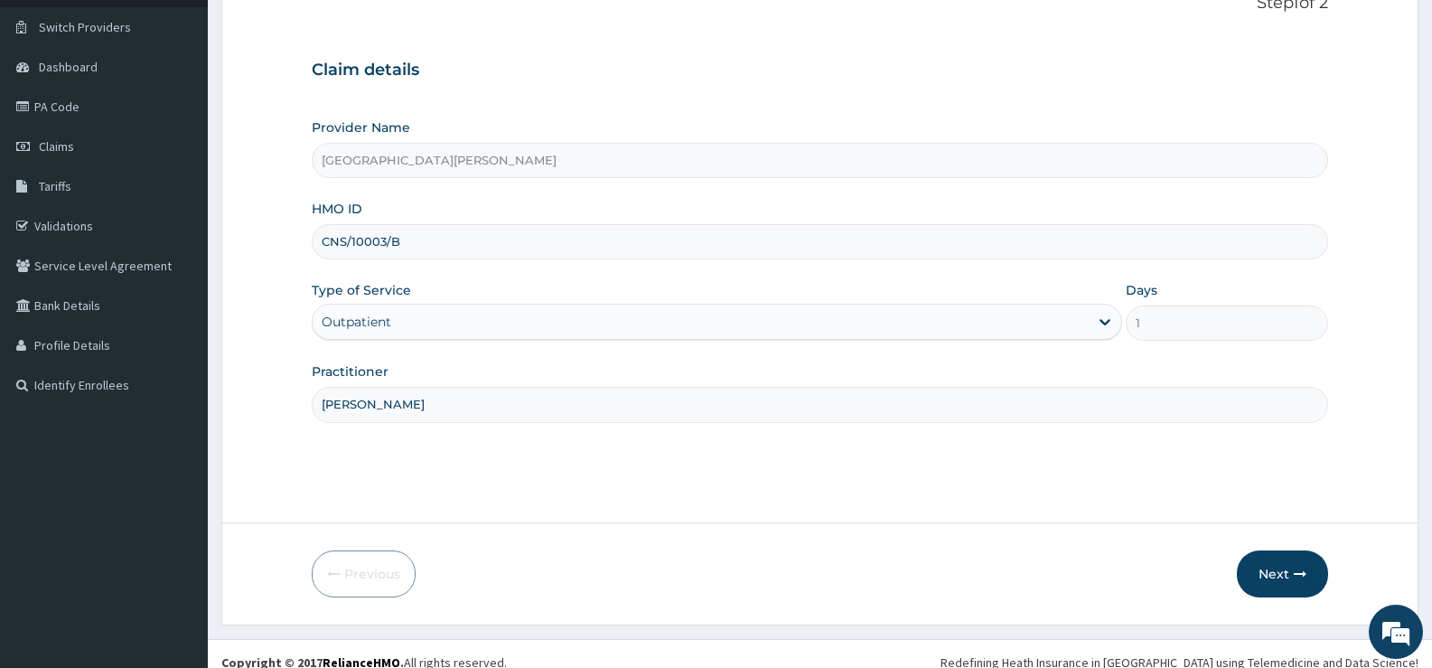
scroll to position [147, 0]
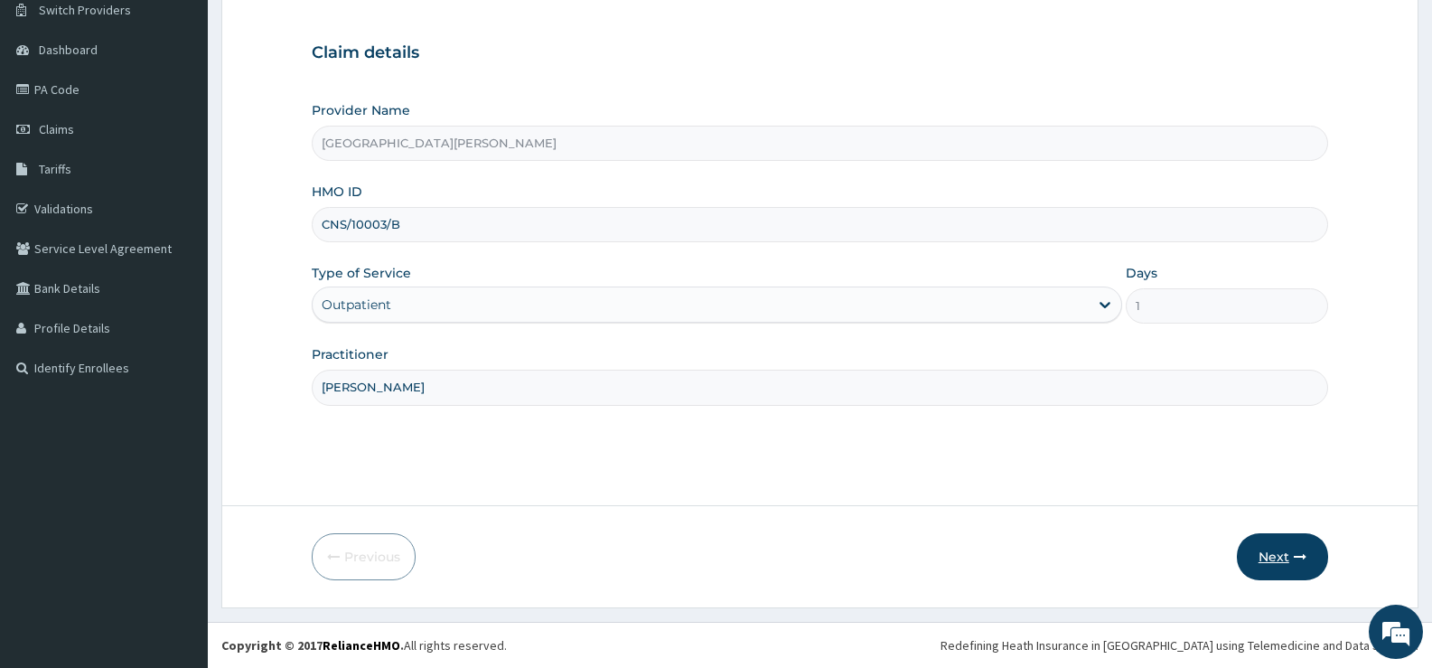
type input "[PERSON_NAME]"
click at [1289, 556] on button "Next" at bounding box center [1282, 556] width 91 height 47
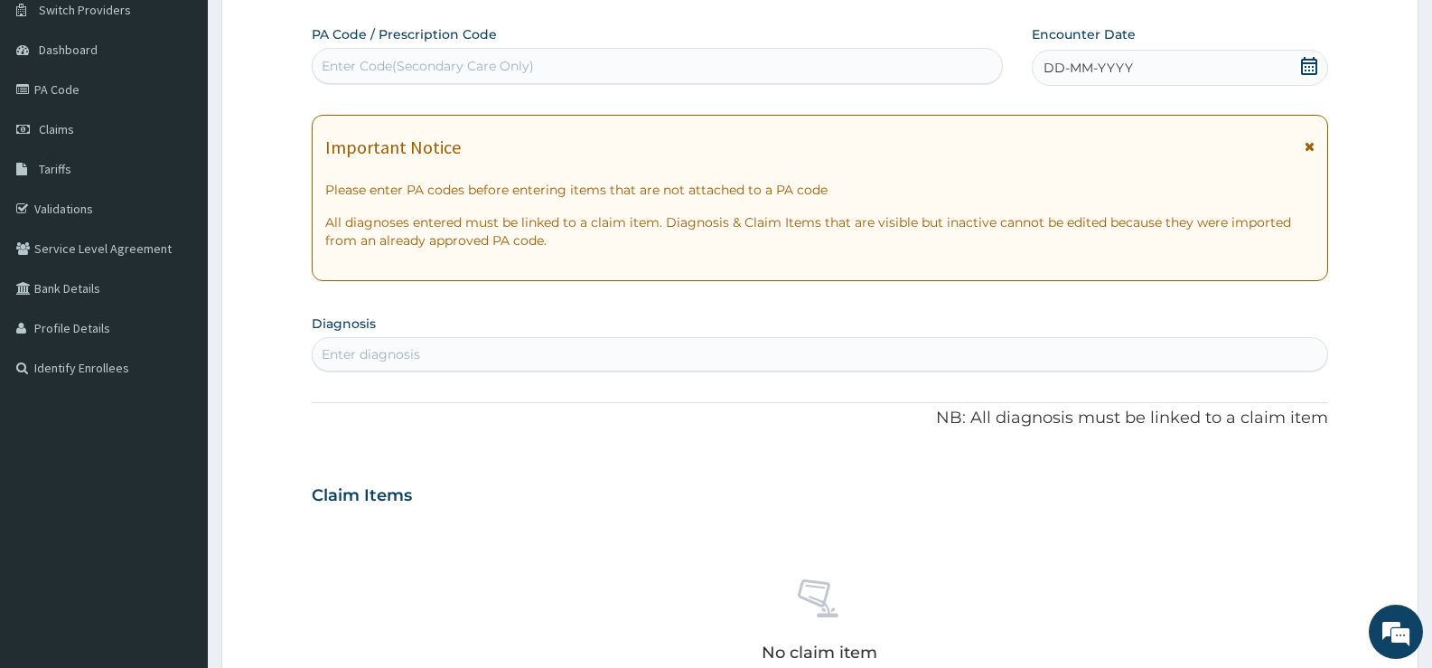
click at [720, 74] on div "Enter Code(Secondary Care Only)" at bounding box center [657, 66] width 689 height 29
type input "PA/CAFF4F"
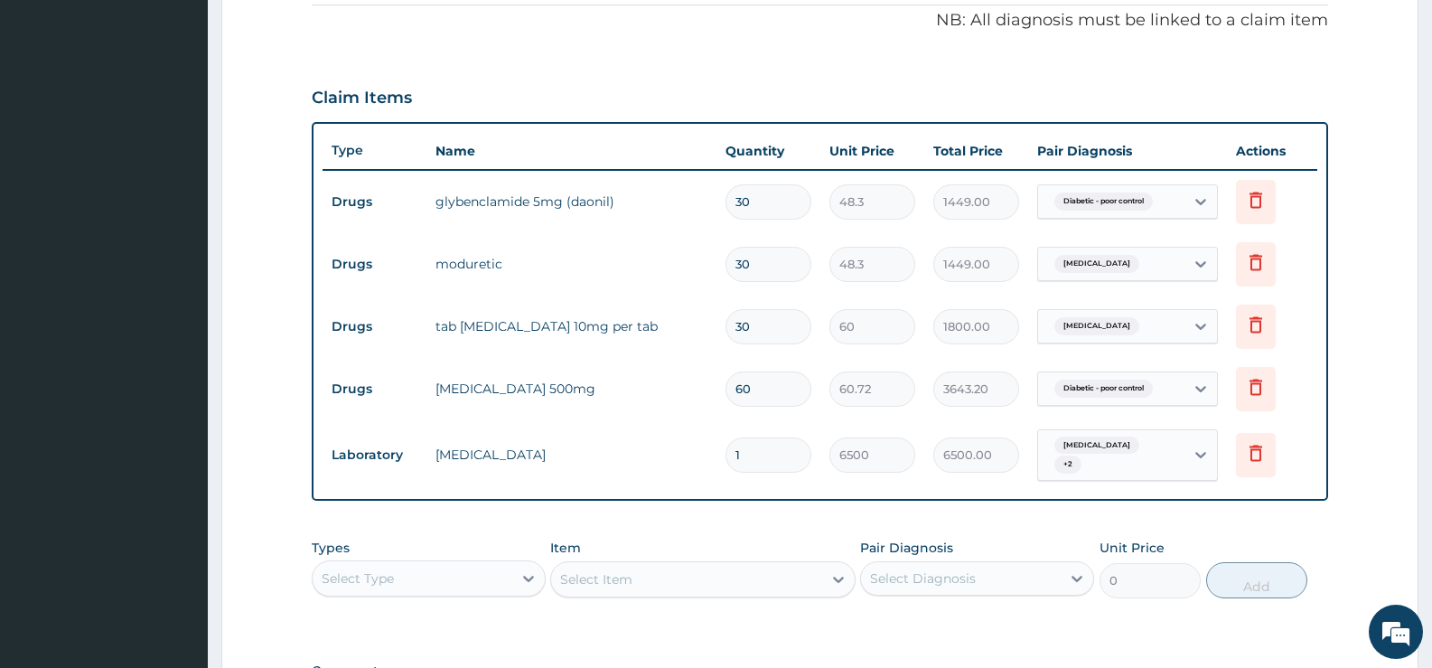
scroll to position [129, 0]
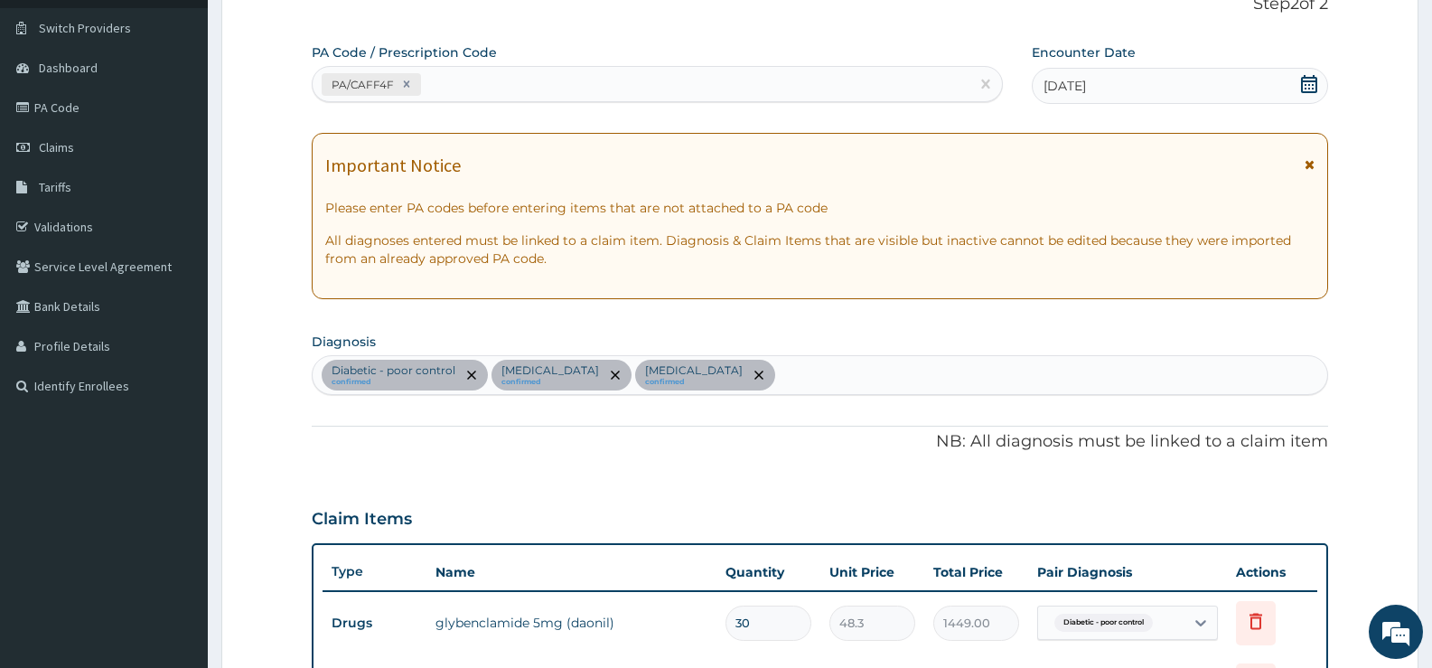
click at [896, 386] on div "Diabetic - poor control confirmed [MEDICAL_DATA] confirmed [MEDICAL_DATA] confi…" at bounding box center [820, 375] width 1015 height 38
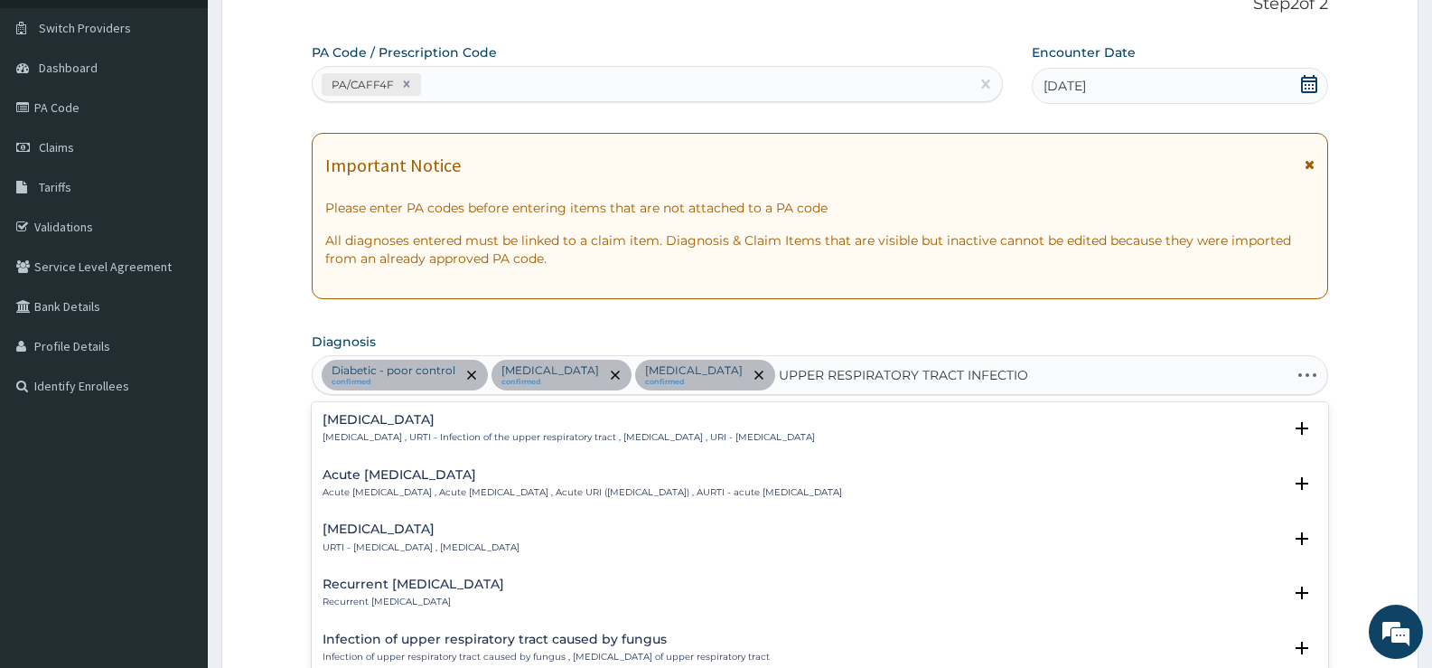
type input "UPPER RESPIRATORY TRACT INFECTION"
click at [468, 419] on h4 "Upper respiratory infection" at bounding box center [569, 420] width 492 height 14
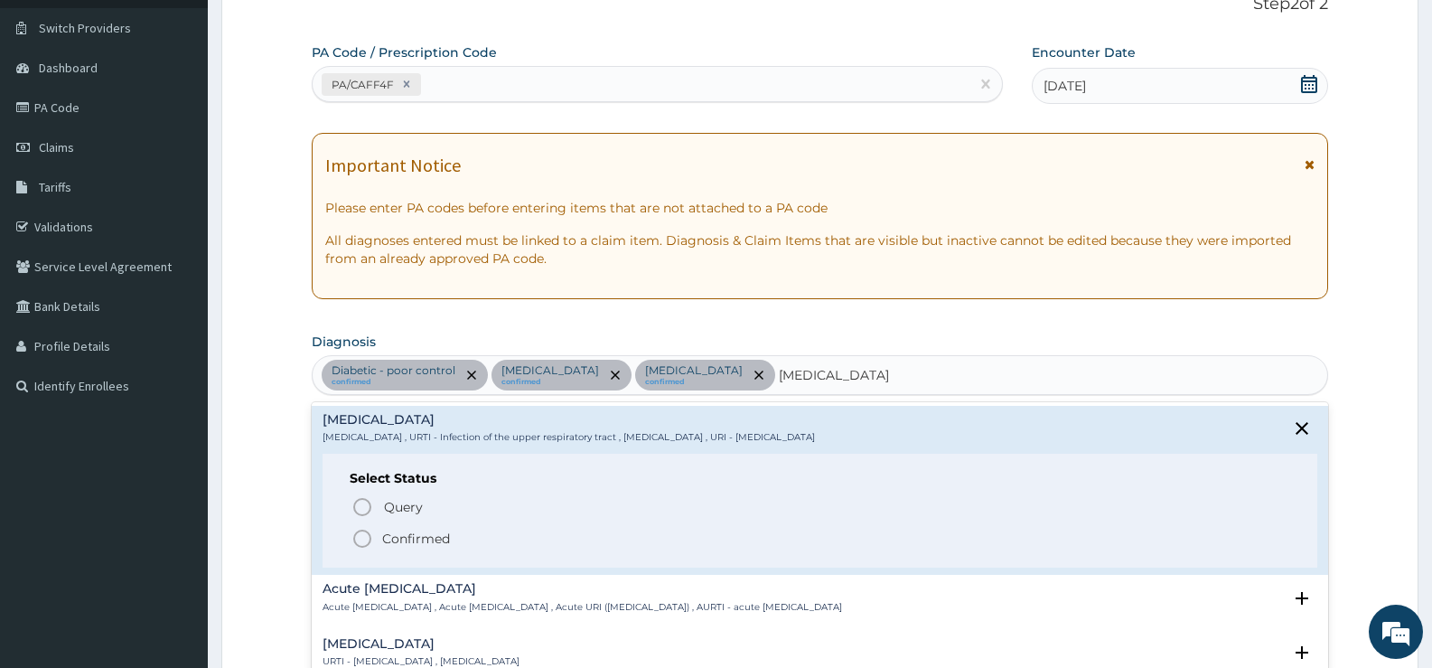
click at [426, 539] on p "Confirmed" at bounding box center [416, 539] width 68 height 18
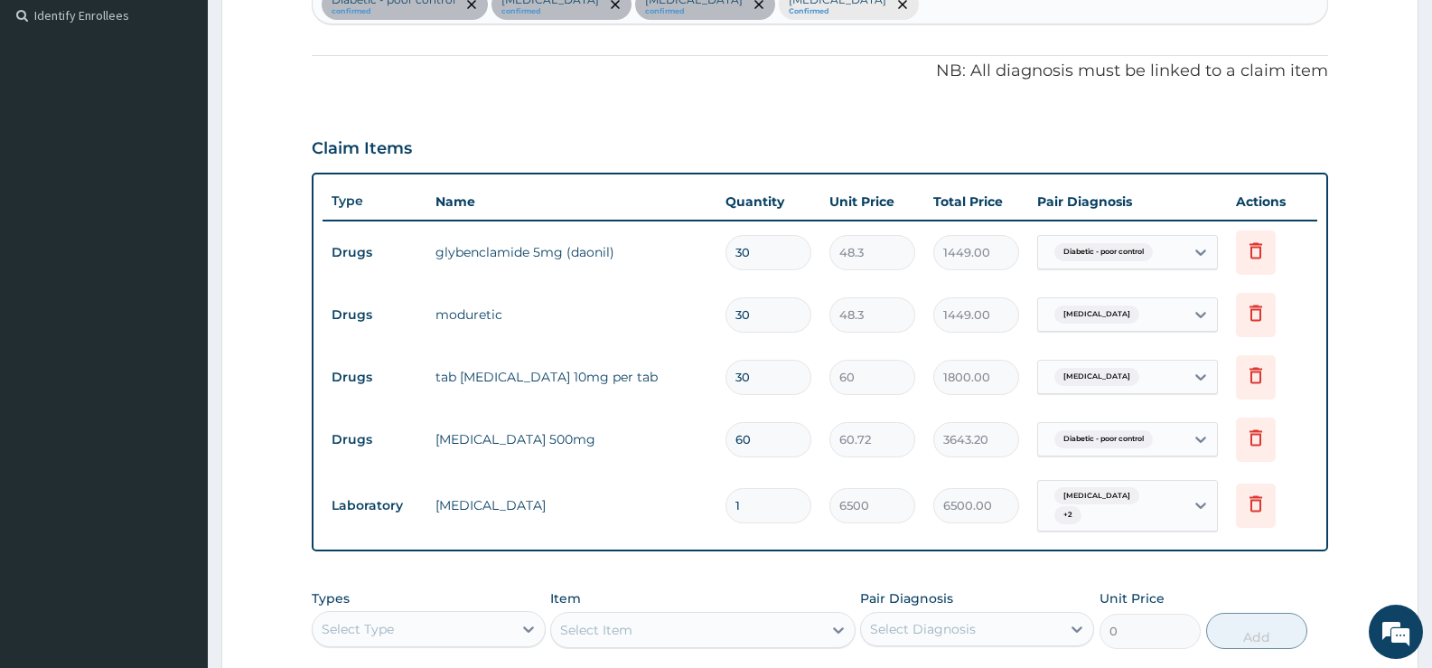
scroll to position [671, 0]
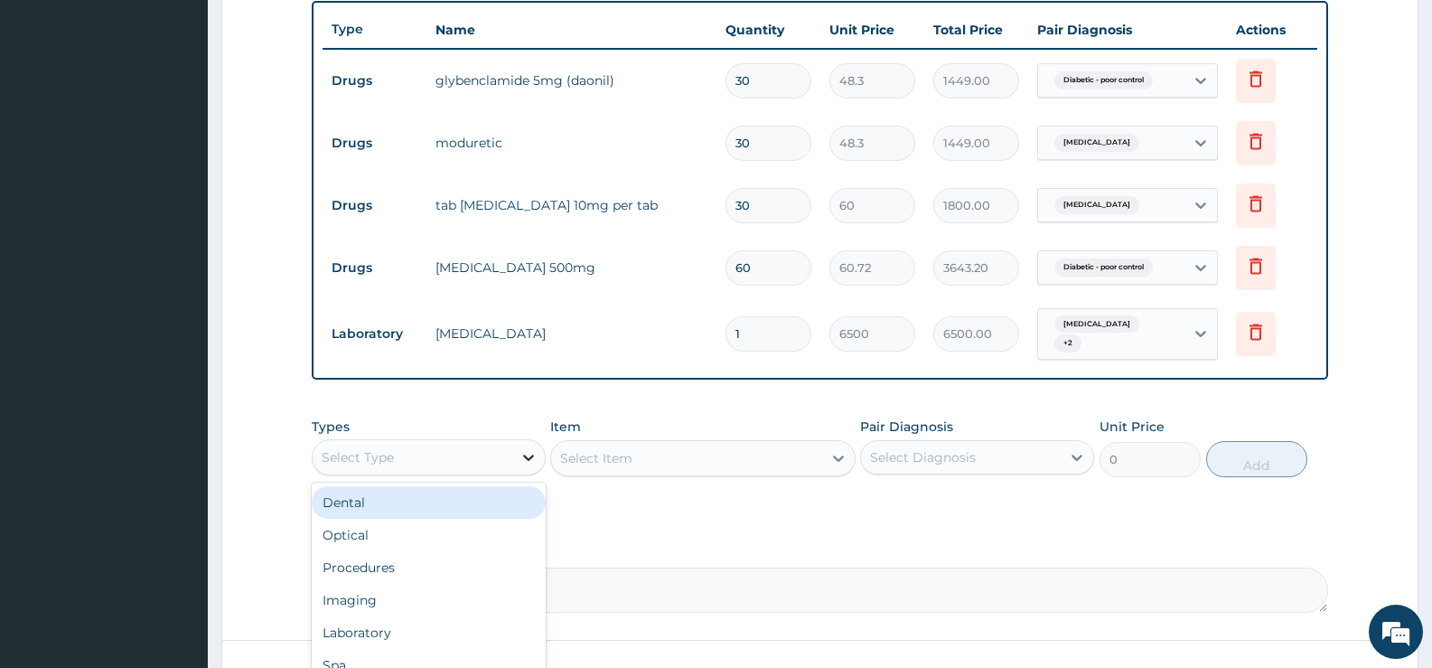
click at [517, 463] on div at bounding box center [528, 457] width 33 height 33
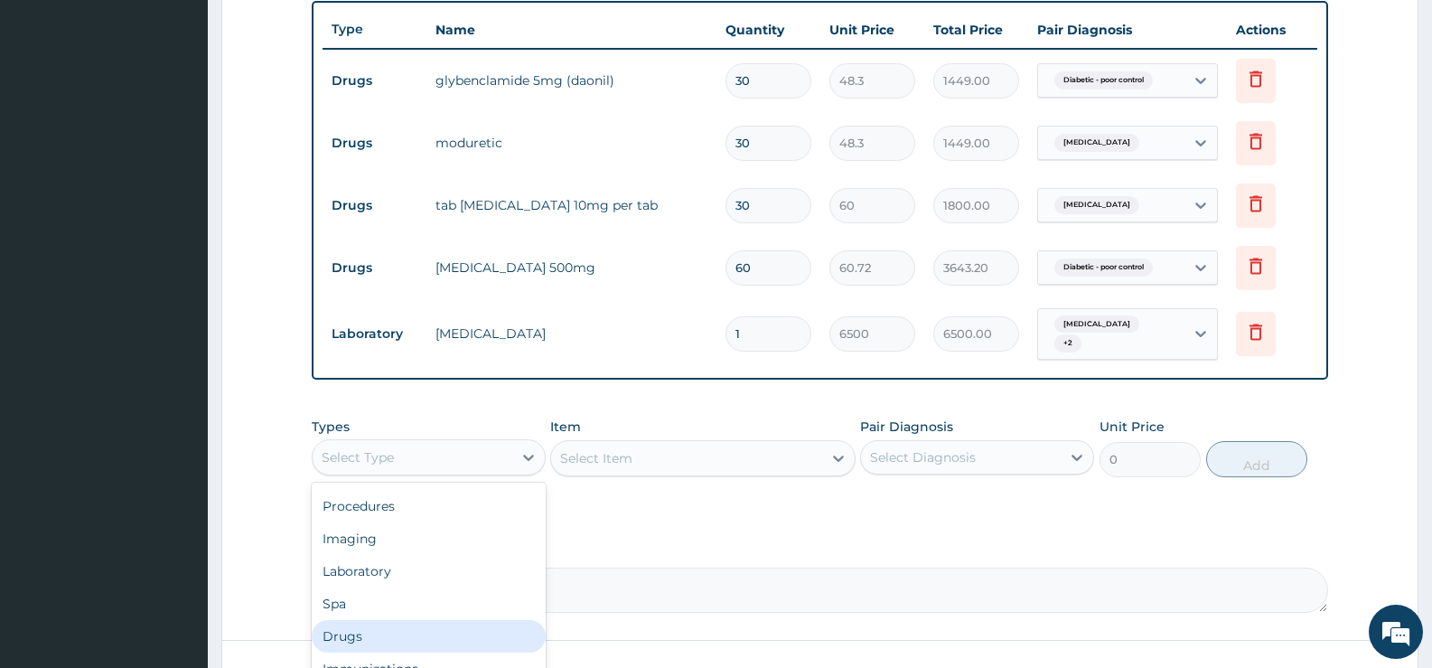
click at [358, 627] on div "Drugs" at bounding box center [429, 636] width 234 height 33
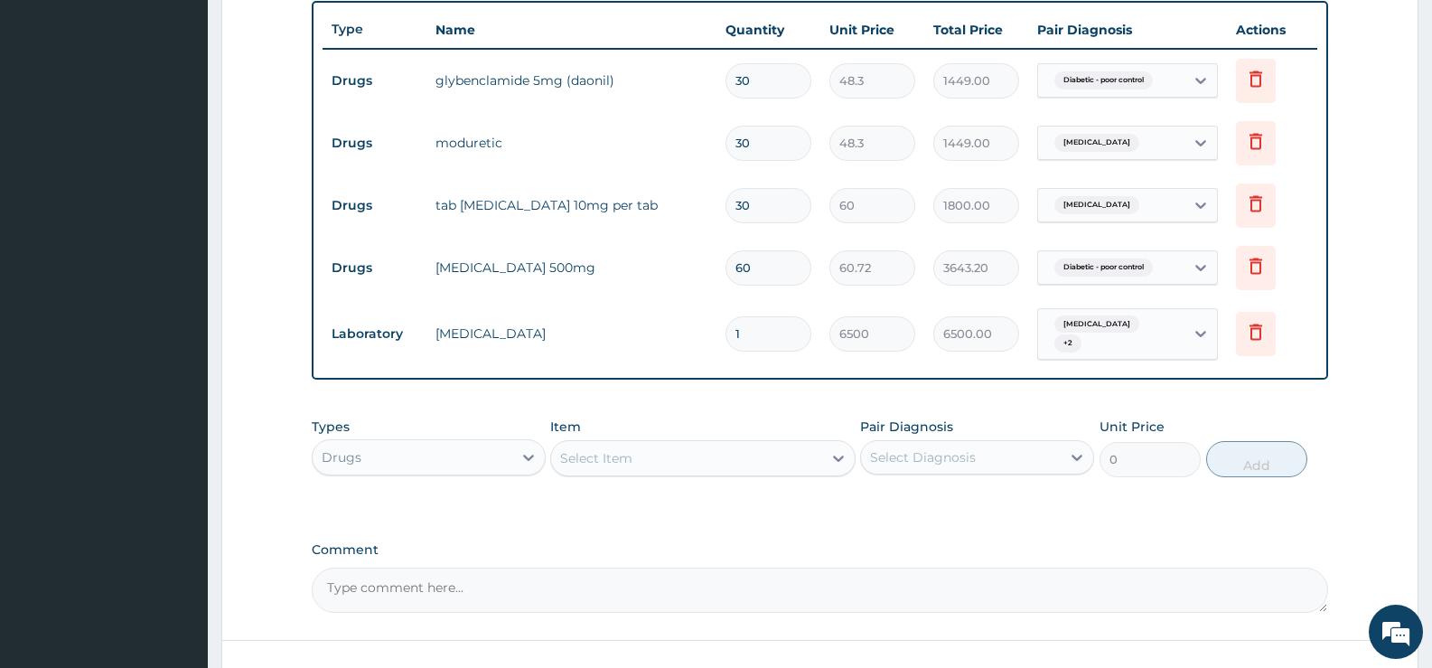
click at [841, 454] on icon at bounding box center [839, 458] width 18 height 18
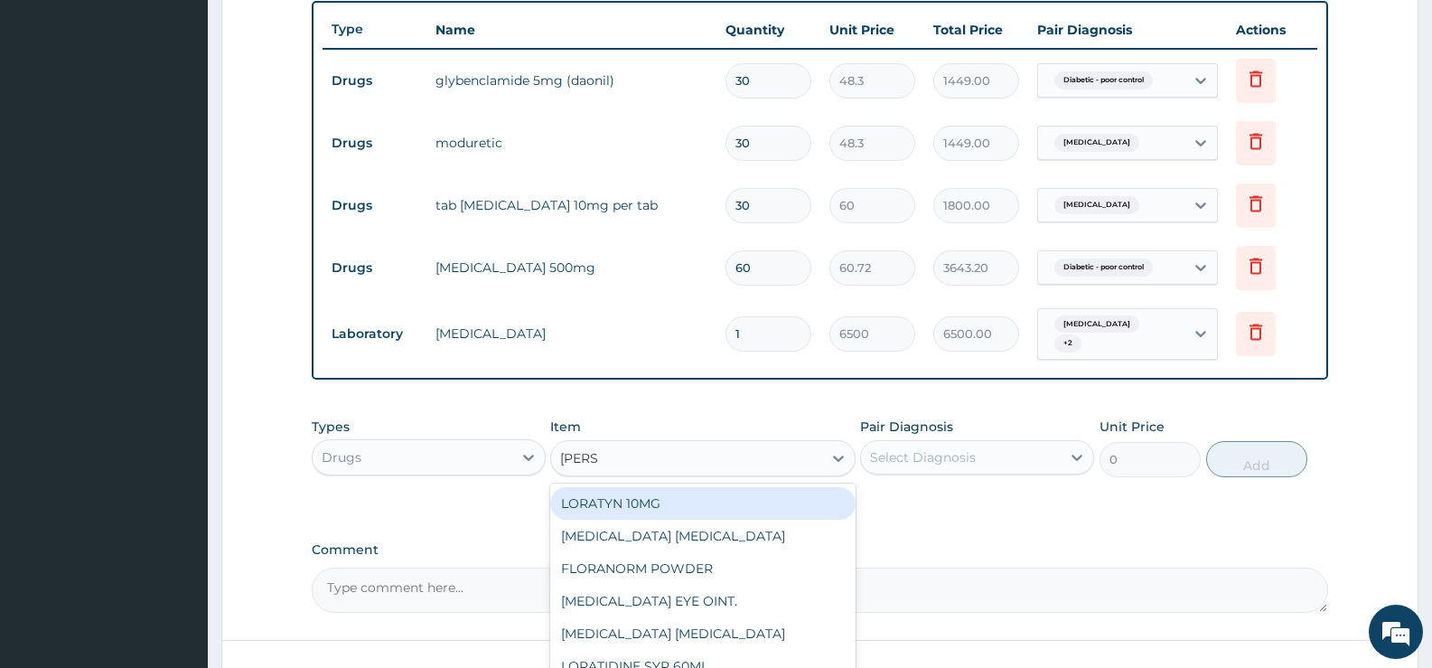
type input "LORAT"
click at [811, 496] on div "LORATYN 10MG" at bounding box center [702, 503] width 305 height 33
type input "44.85"
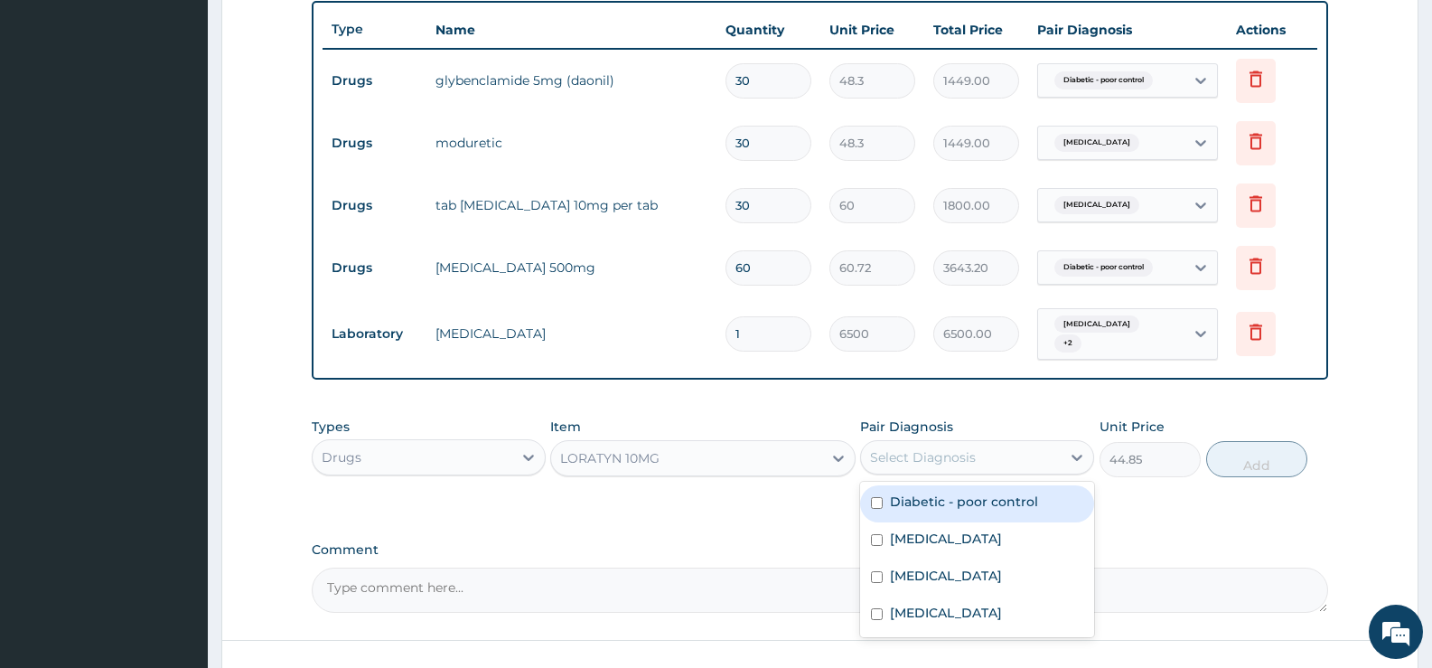
click at [936, 467] on div "Select Diagnosis" at bounding box center [961, 457] width 200 height 29
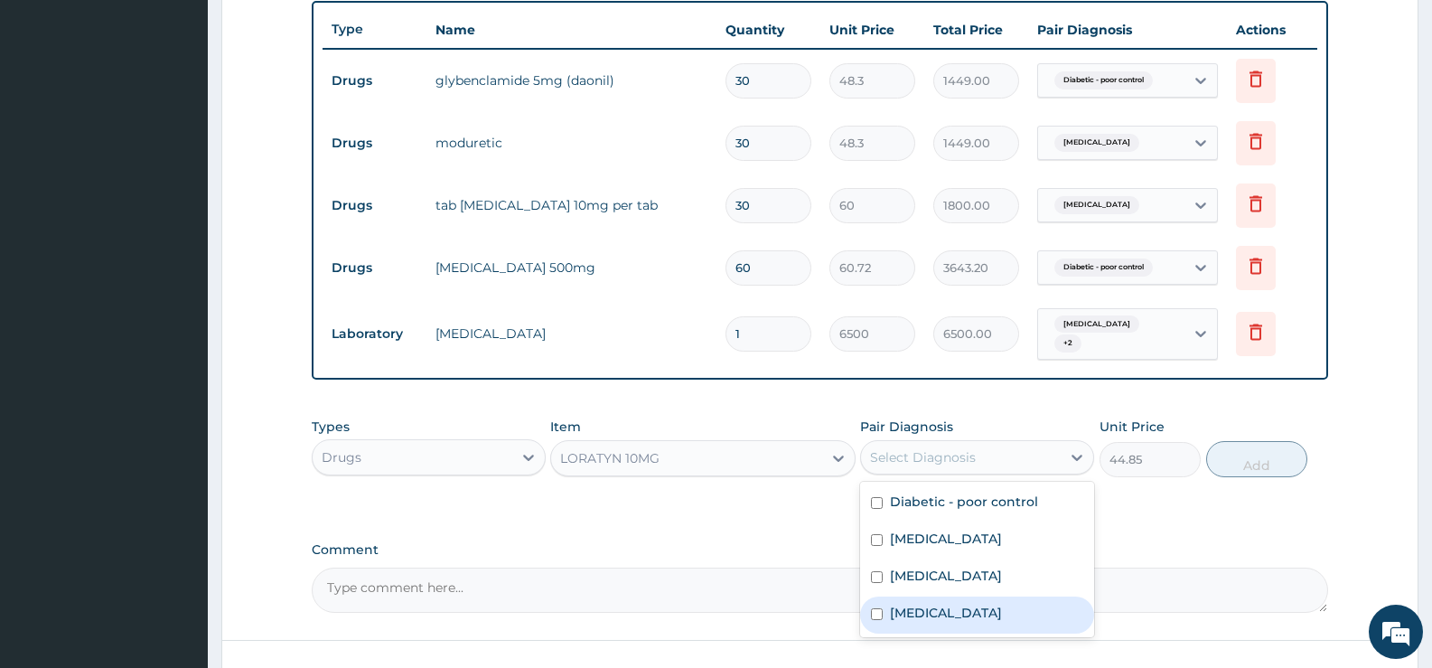
click at [978, 609] on label "[MEDICAL_DATA]" at bounding box center [946, 613] width 112 height 18
checkbox input "true"
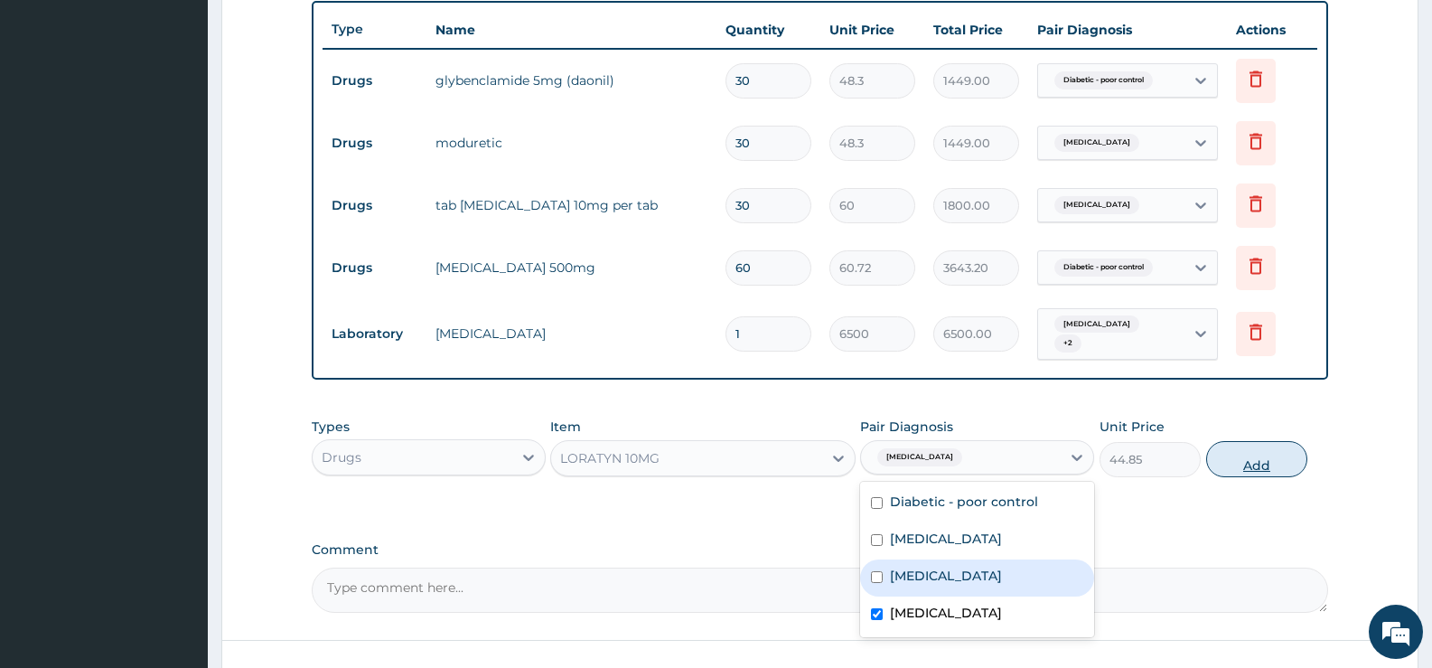
click at [1257, 461] on button "Add" at bounding box center [1256, 459] width 101 height 36
type input "0"
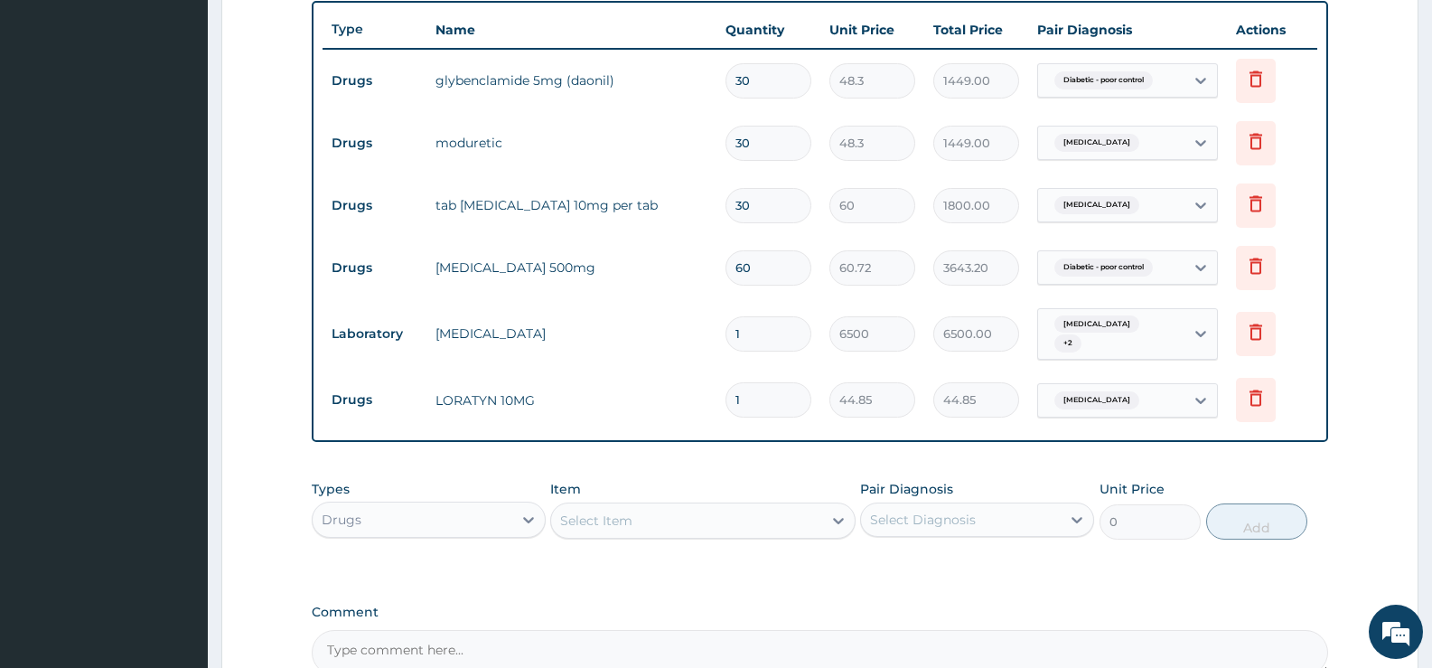
drag, startPoint x: 764, startPoint y: 402, endPoint x: 720, endPoint y: 406, distance: 44.4
click at [720, 406] on td "1" at bounding box center [769, 399] width 104 height 53
type input "6"
type input "269.10"
type input "6"
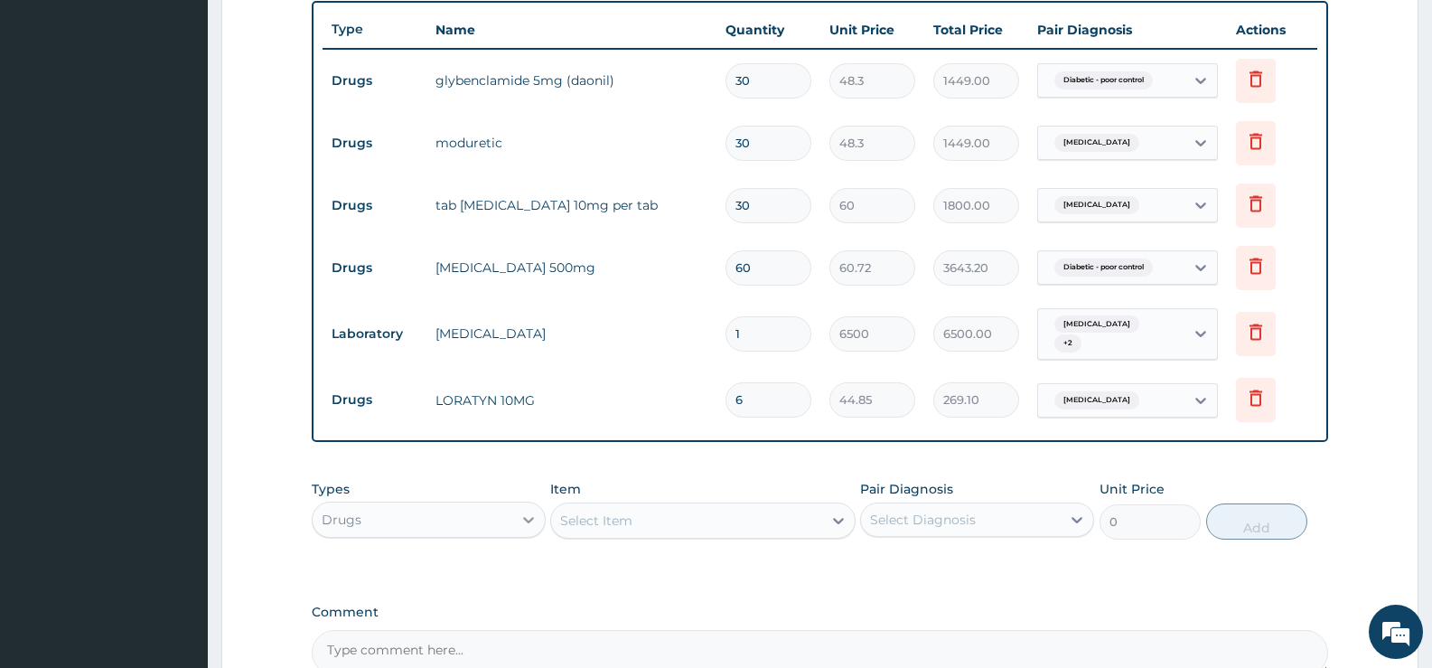
click at [530, 518] on icon at bounding box center [529, 520] width 18 height 18
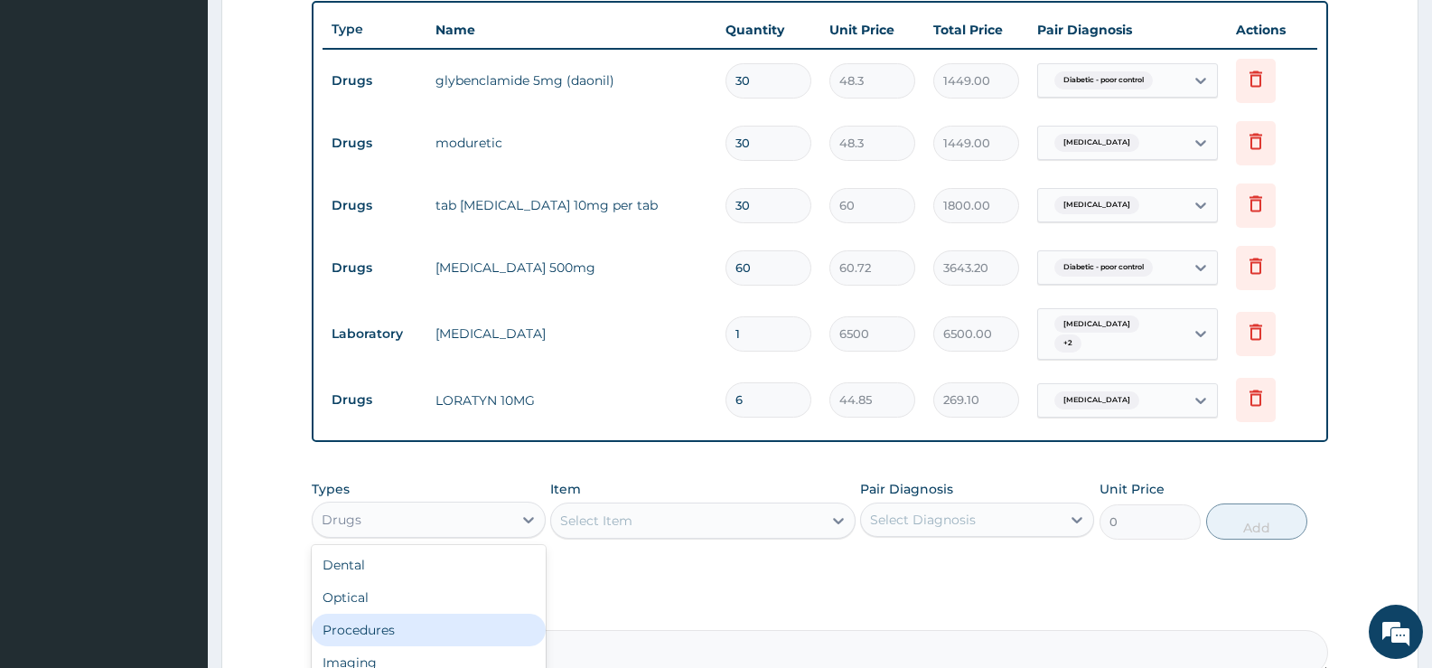
click at [401, 632] on div "Procedures" at bounding box center [429, 630] width 234 height 33
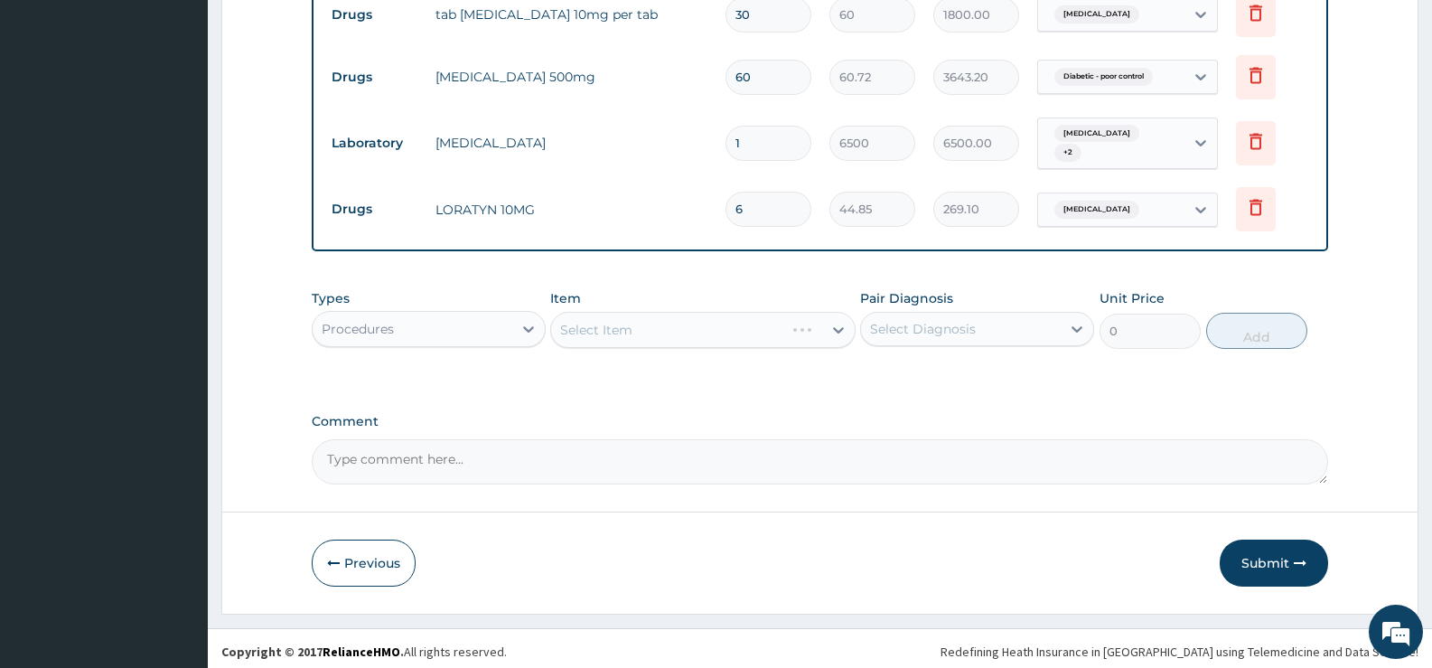
scroll to position [868, 0]
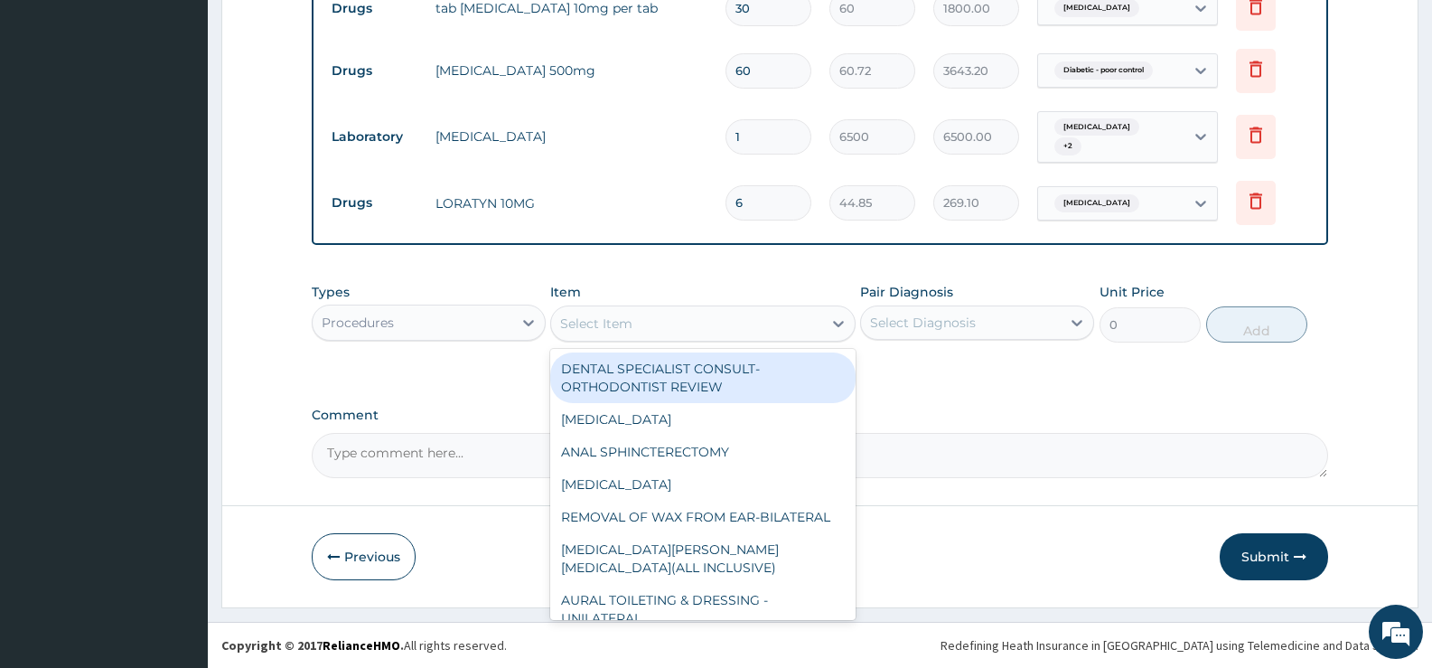
click at [837, 323] on icon at bounding box center [839, 323] width 18 height 18
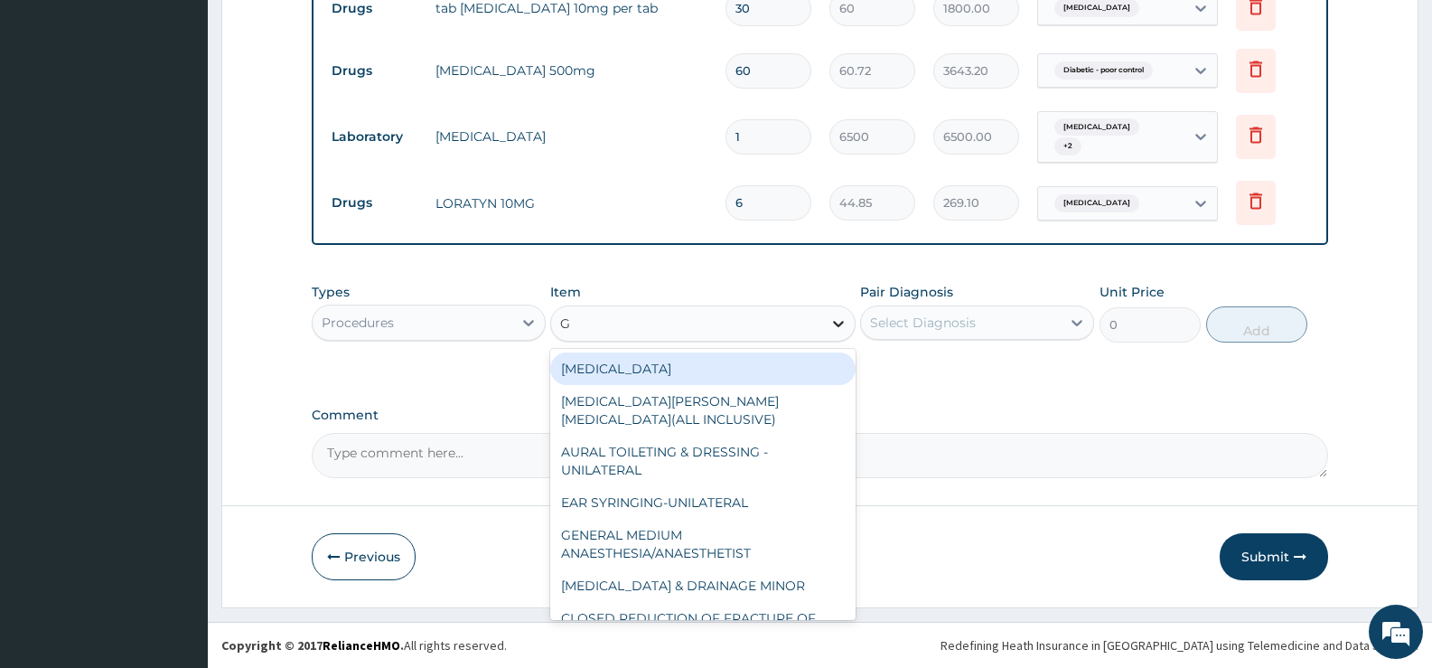
type input "GP"
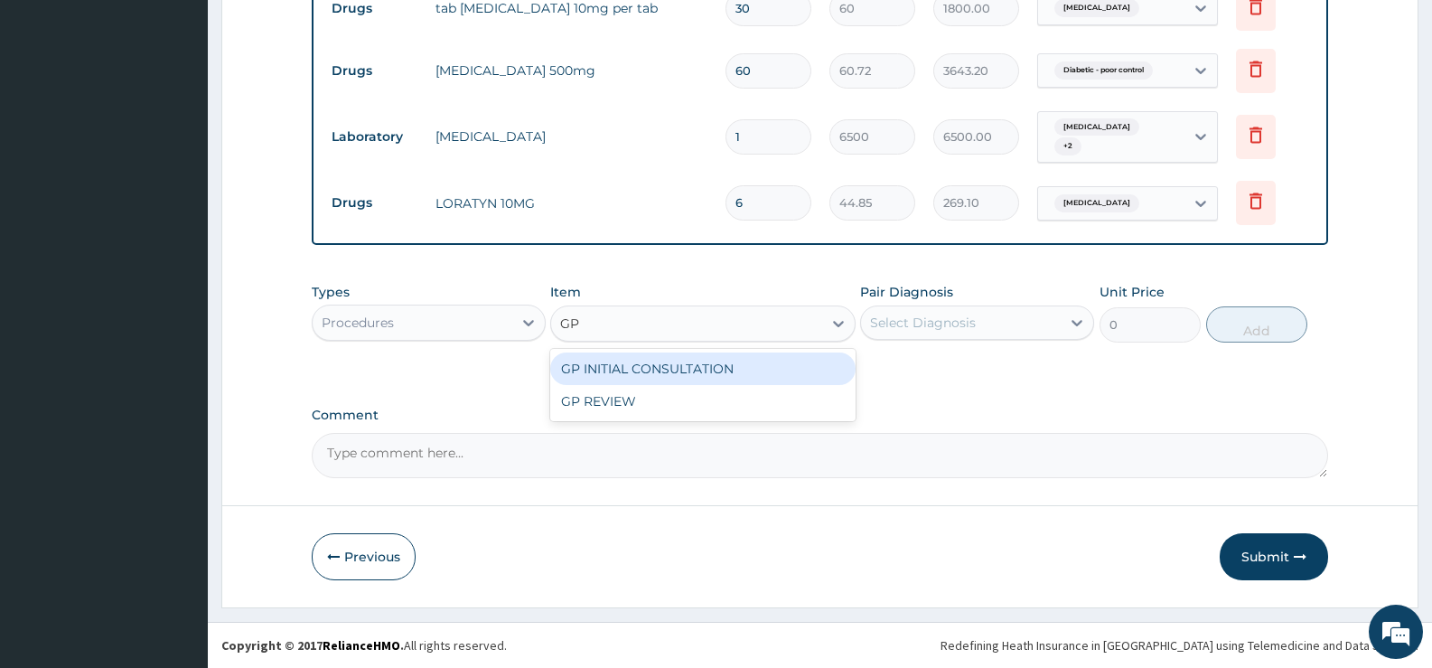
click at [783, 364] on div "GP INITIAL CONSULTATION" at bounding box center [702, 368] width 305 height 33
type input "2000"
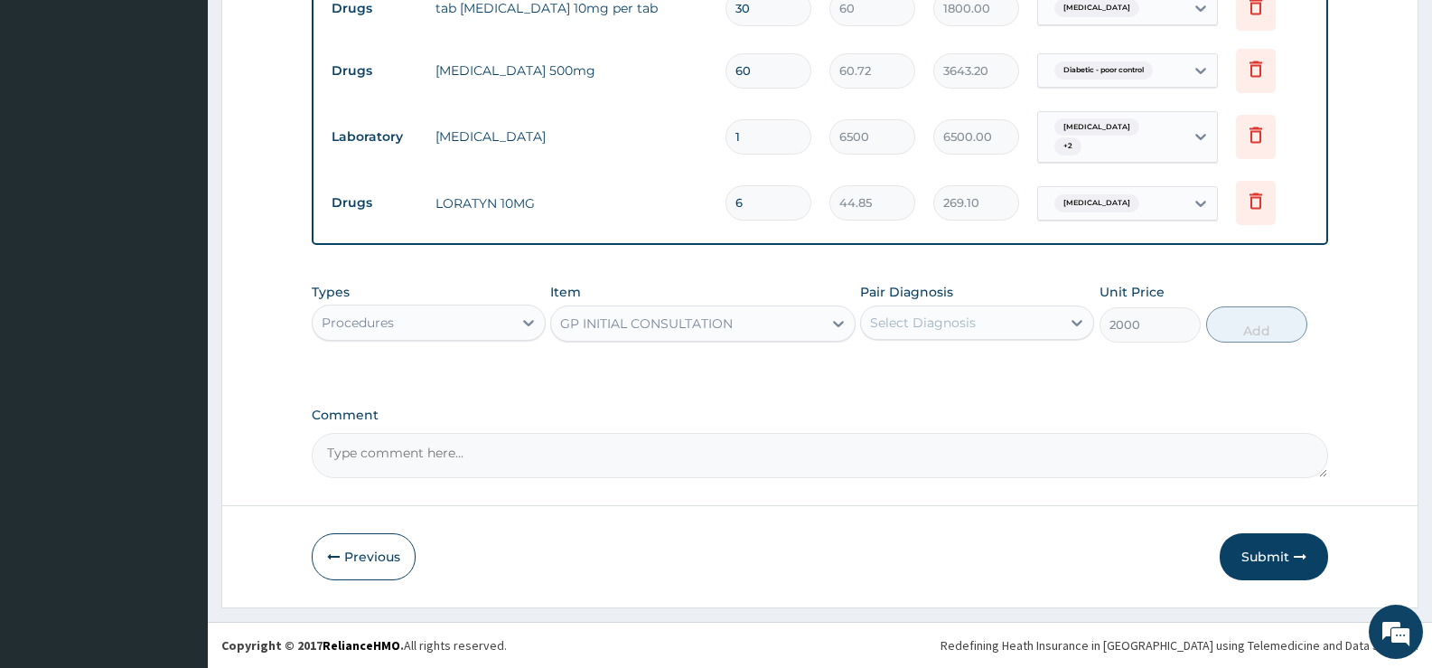
click at [965, 325] on div "Select Diagnosis" at bounding box center [923, 323] width 106 height 18
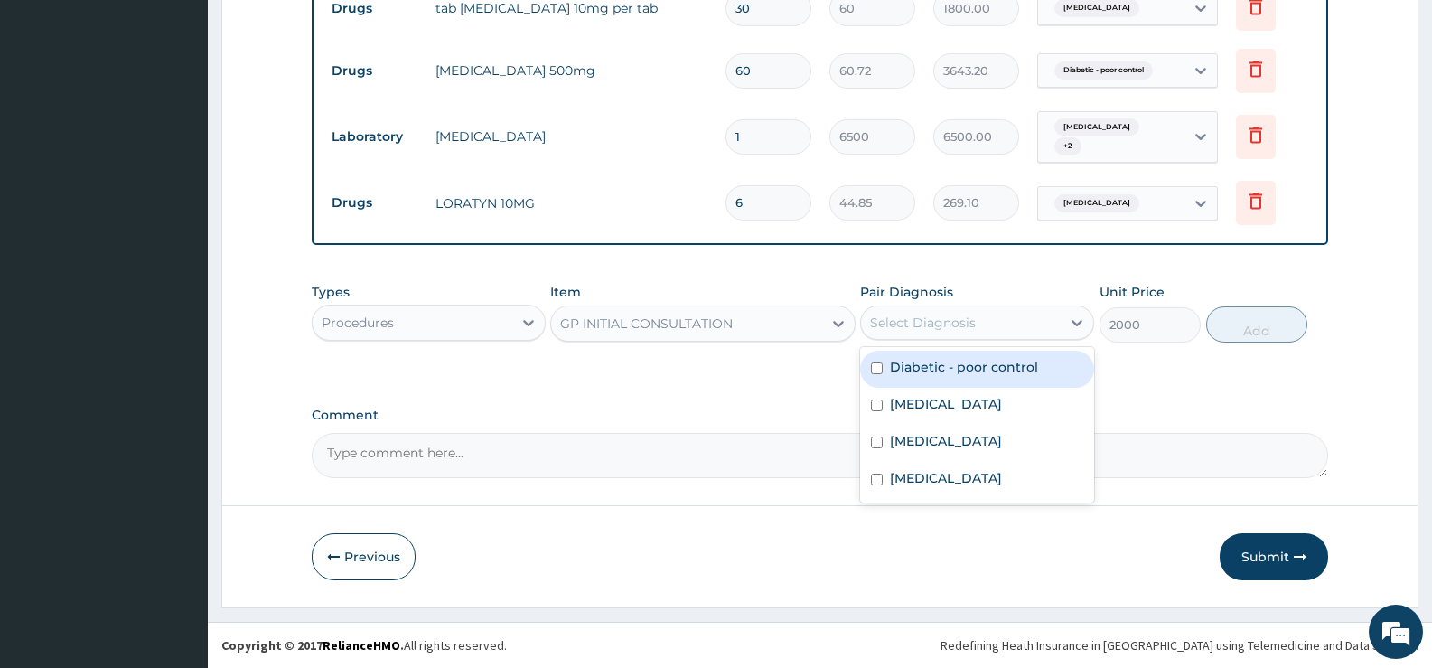
click at [979, 376] on label "Diabetic - poor control" at bounding box center [964, 367] width 148 height 18
checkbox input "true"
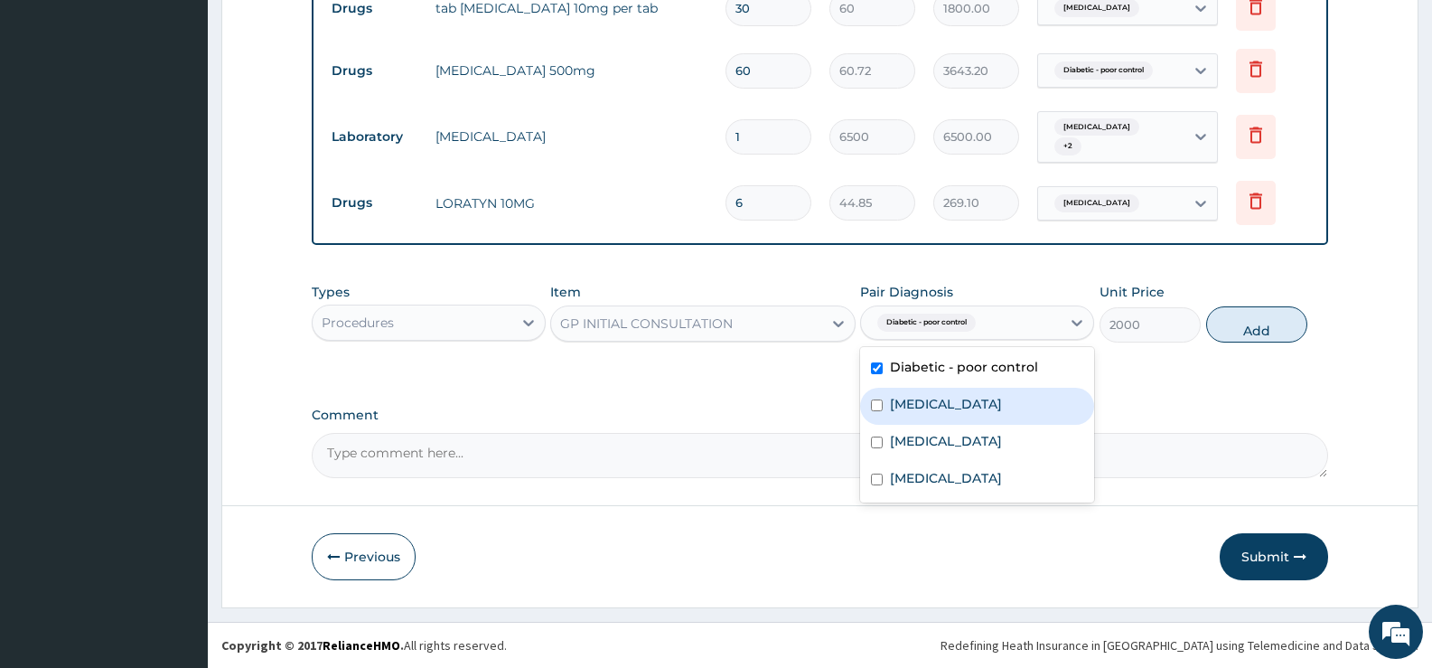
click at [970, 400] on label "Essential hypertension" at bounding box center [946, 404] width 112 height 18
checkbox input "true"
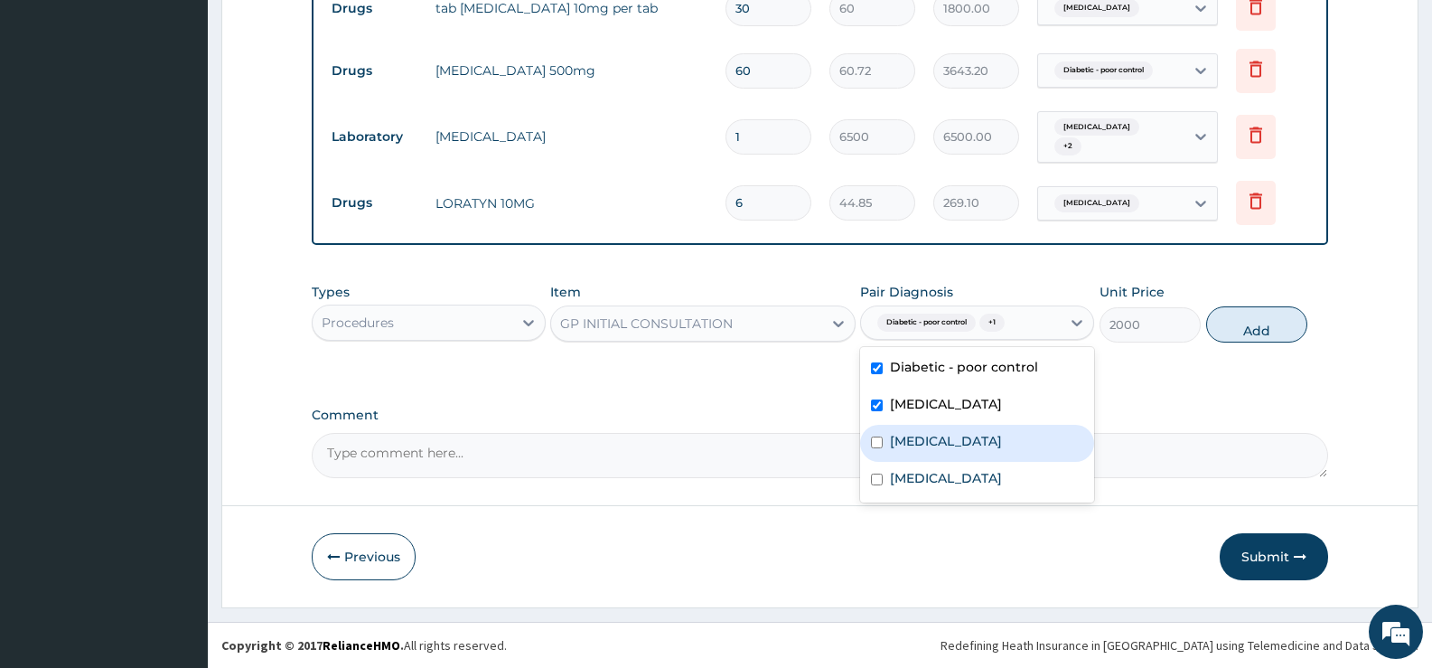
click at [944, 428] on div "Hyperlipidemia" at bounding box center [977, 443] width 234 height 37
checkbox input "true"
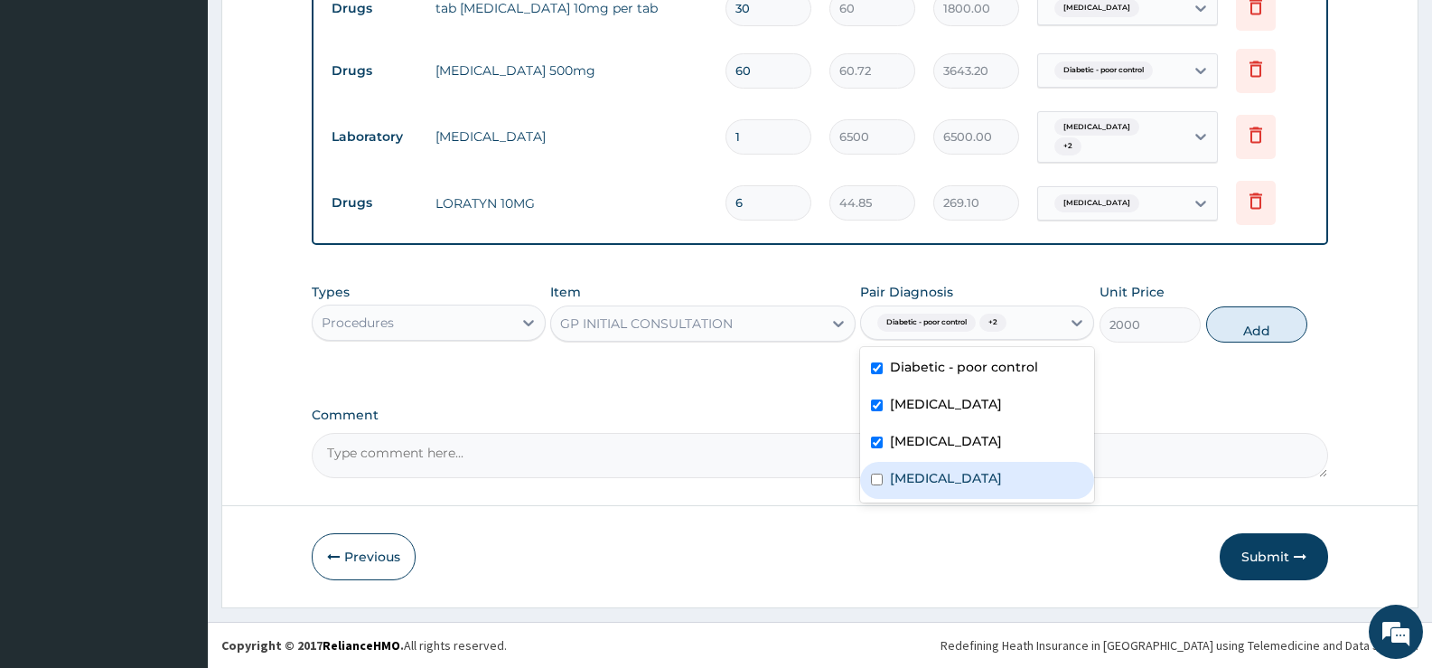
click at [941, 472] on label "Upper respiratory infection" at bounding box center [946, 478] width 112 height 18
checkbox input "true"
click at [1259, 330] on button "Add" at bounding box center [1256, 324] width 101 height 36
type input "0"
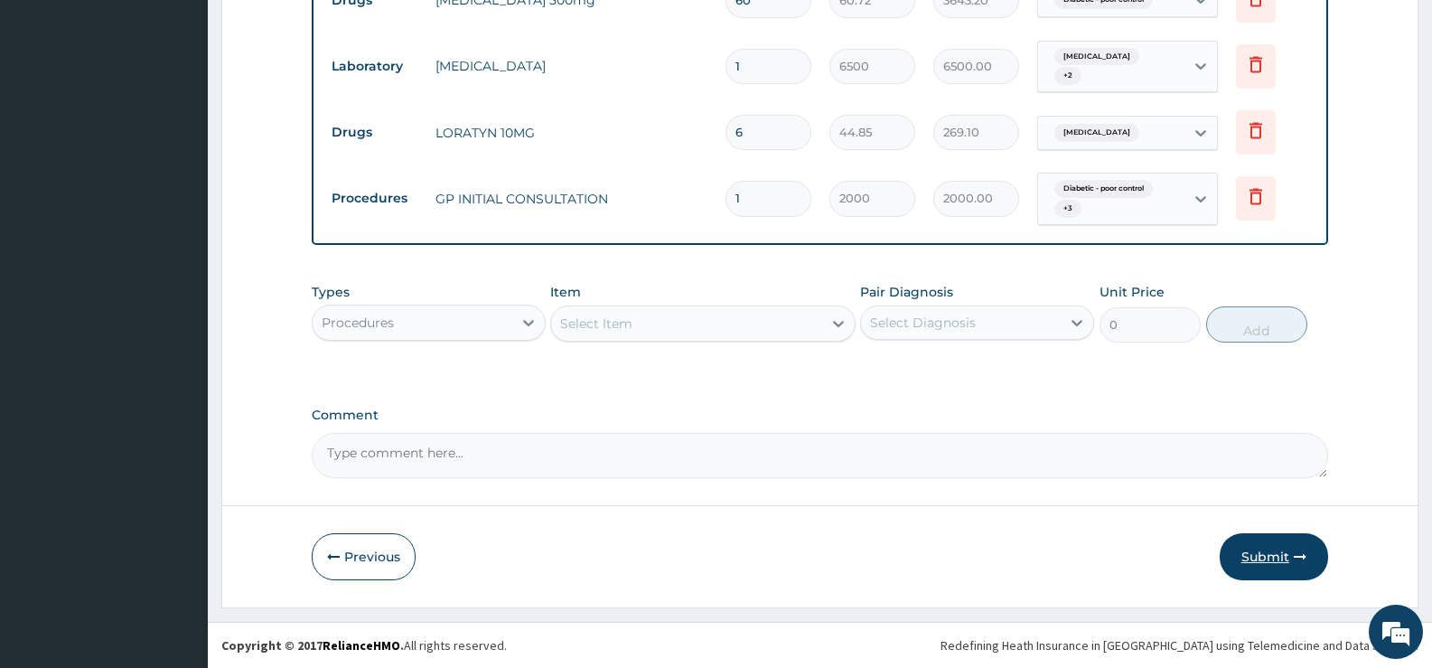
click at [1252, 556] on button "Submit" at bounding box center [1274, 556] width 108 height 47
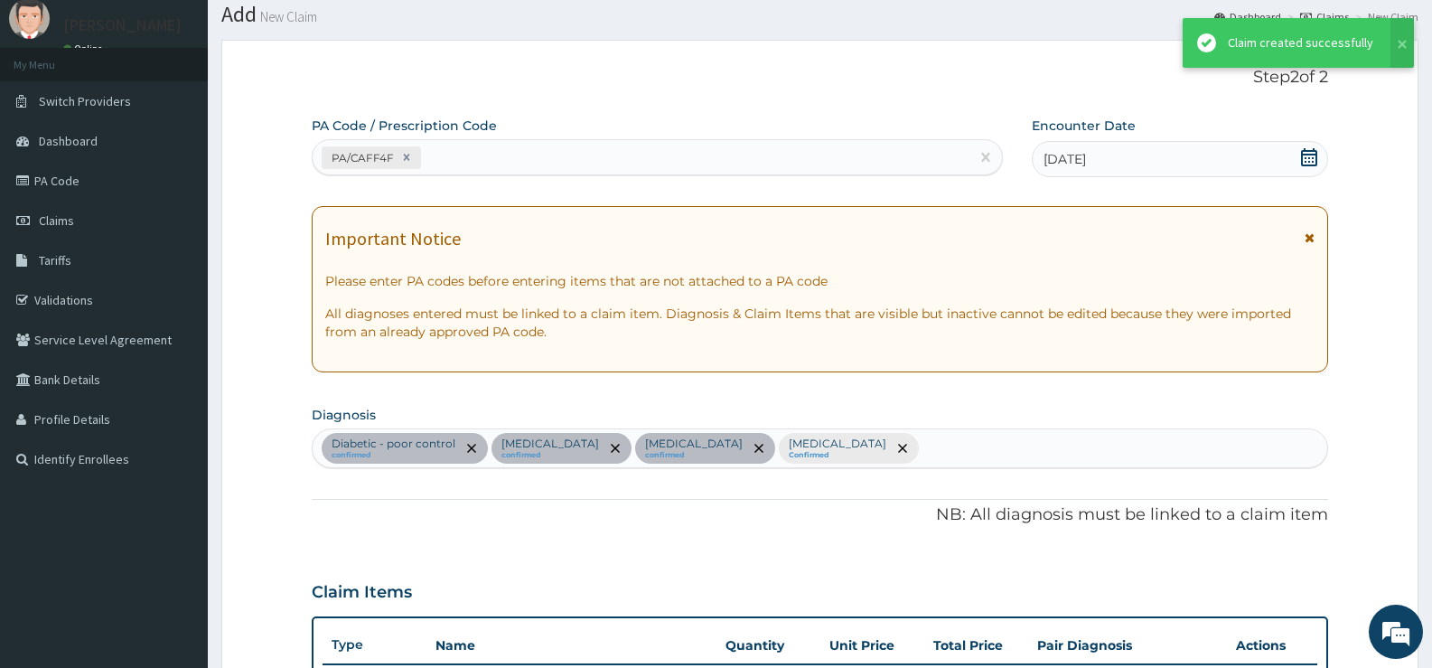
scroll to position [939, 0]
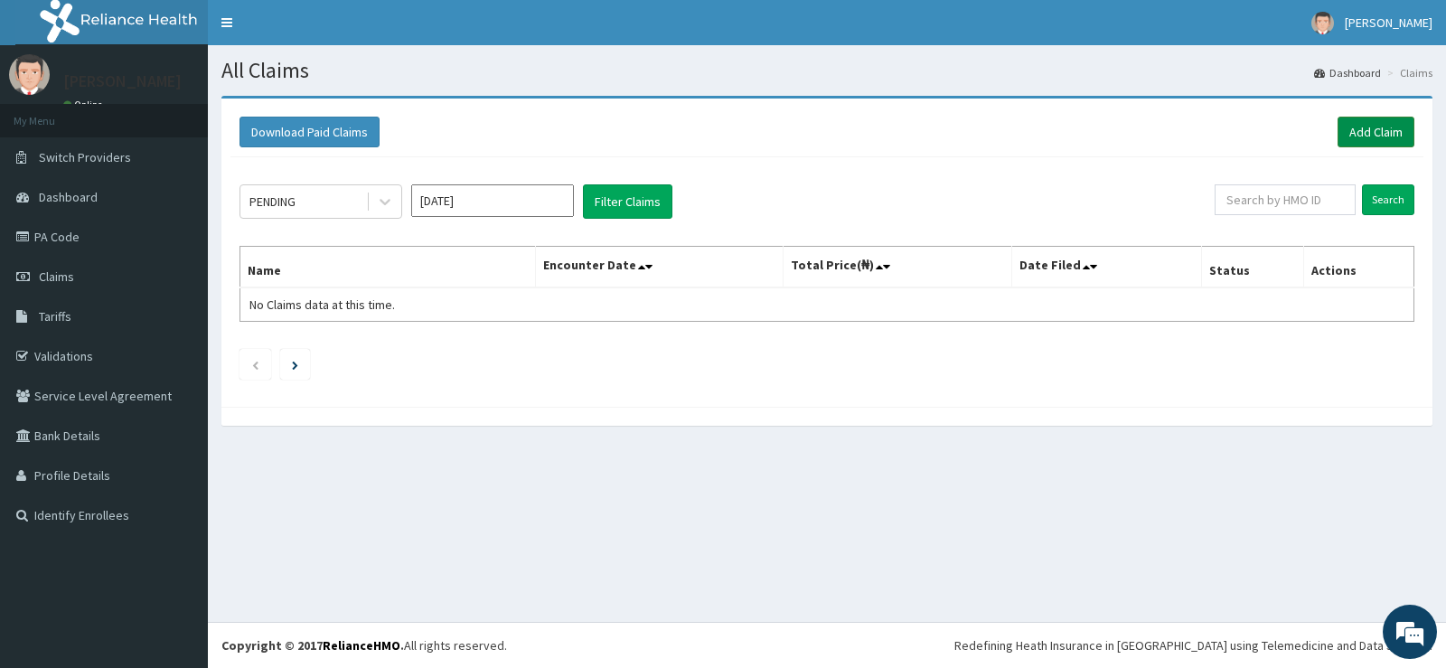
click at [1366, 127] on link "Add Claim" at bounding box center [1375, 132] width 77 height 31
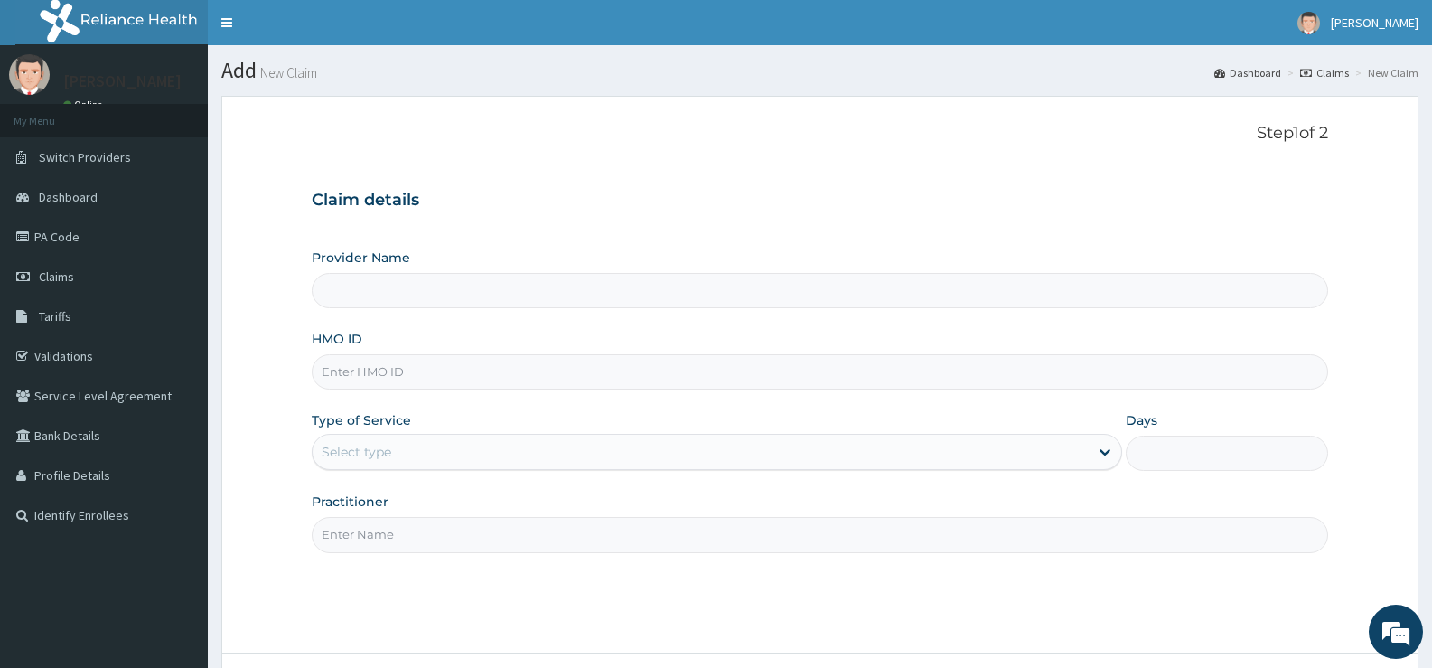
type input "[GEOGRAPHIC_DATA][PERSON_NAME]"
click at [401, 370] on input "HMO ID" at bounding box center [820, 371] width 1017 height 35
type input "GAL/10207/B"
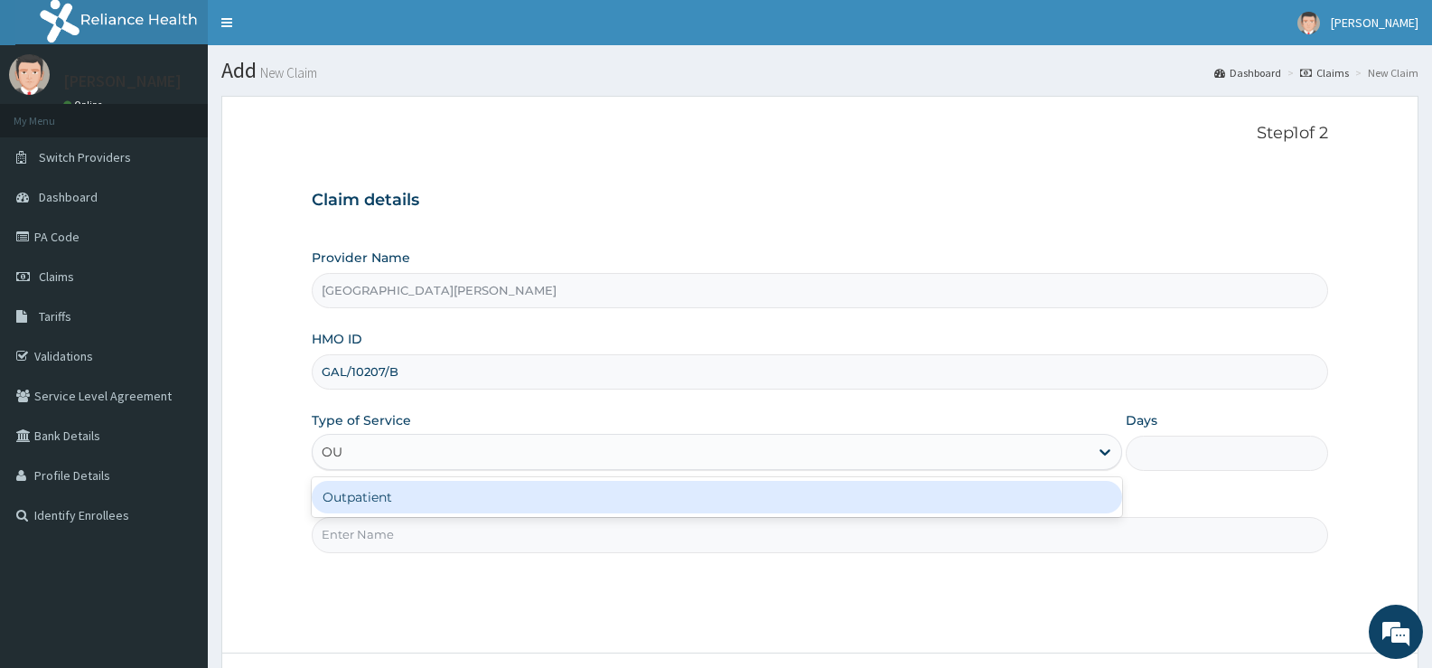
type input "OUT"
type input "1"
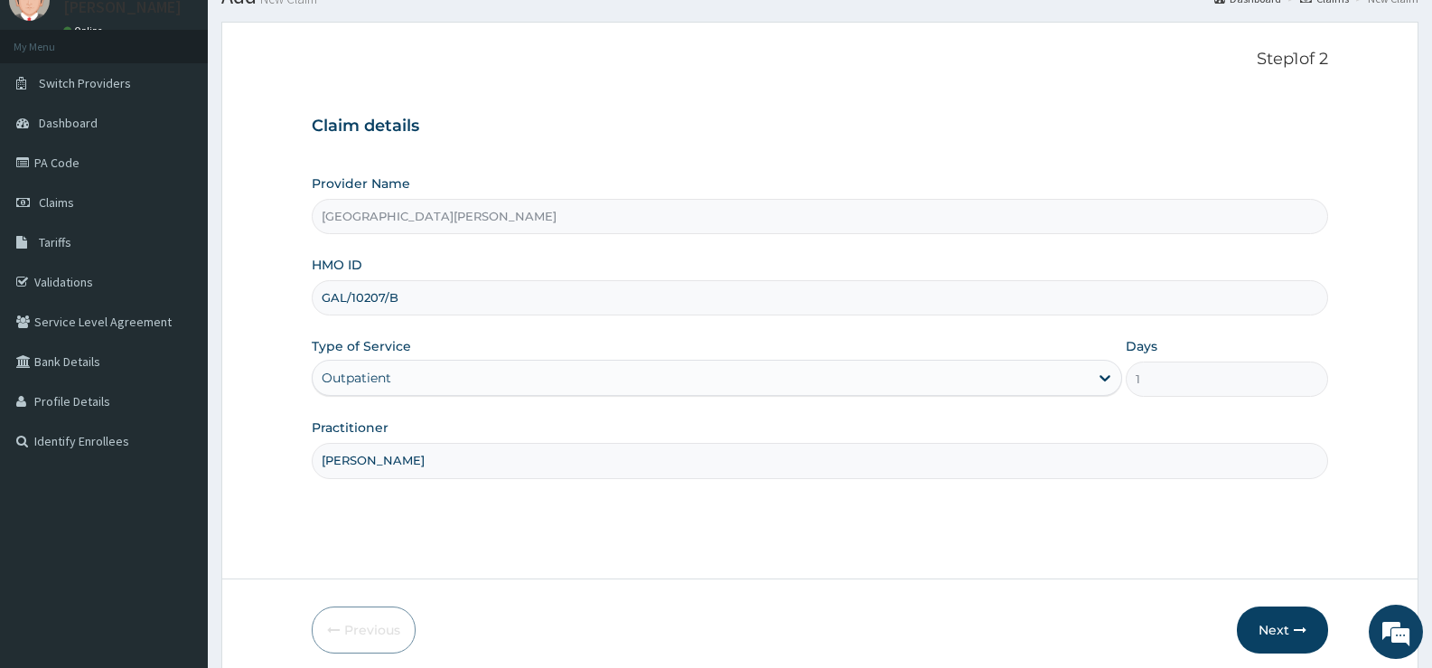
scroll to position [147, 0]
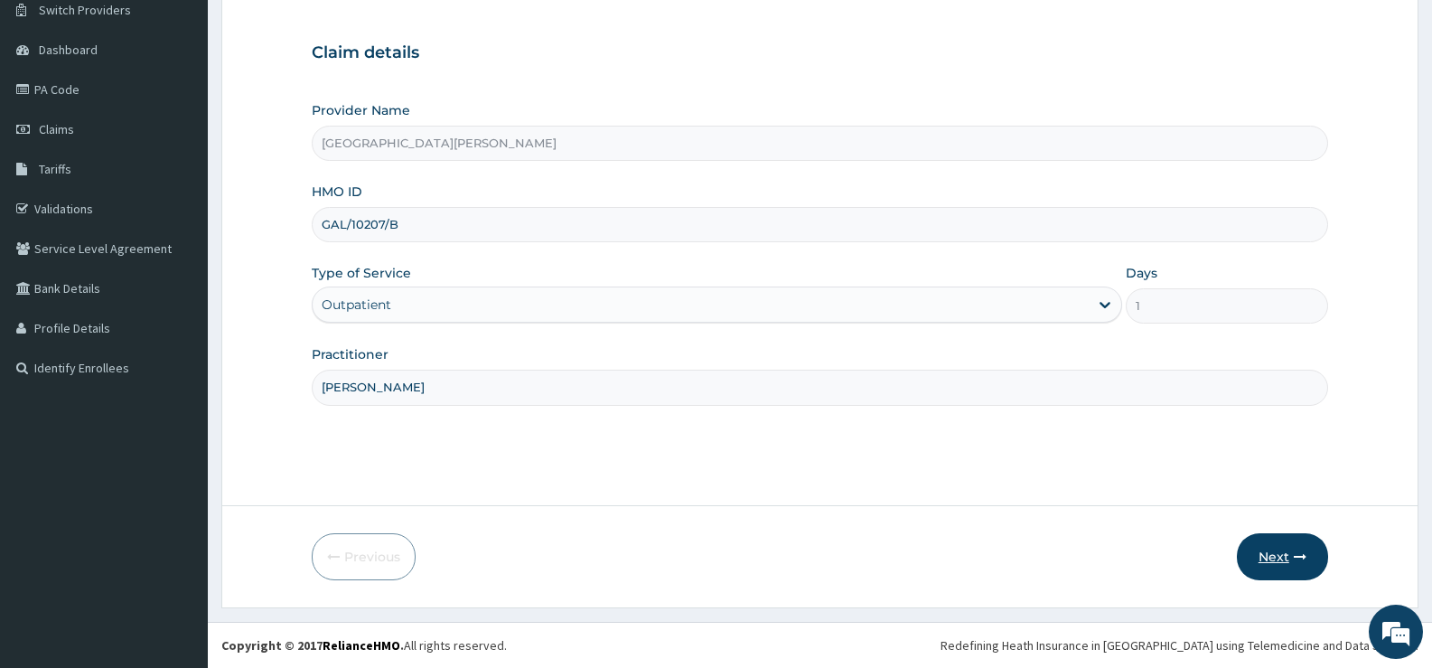
type input "DR FRANK"
click at [1274, 554] on button "Next" at bounding box center [1282, 556] width 91 height 47
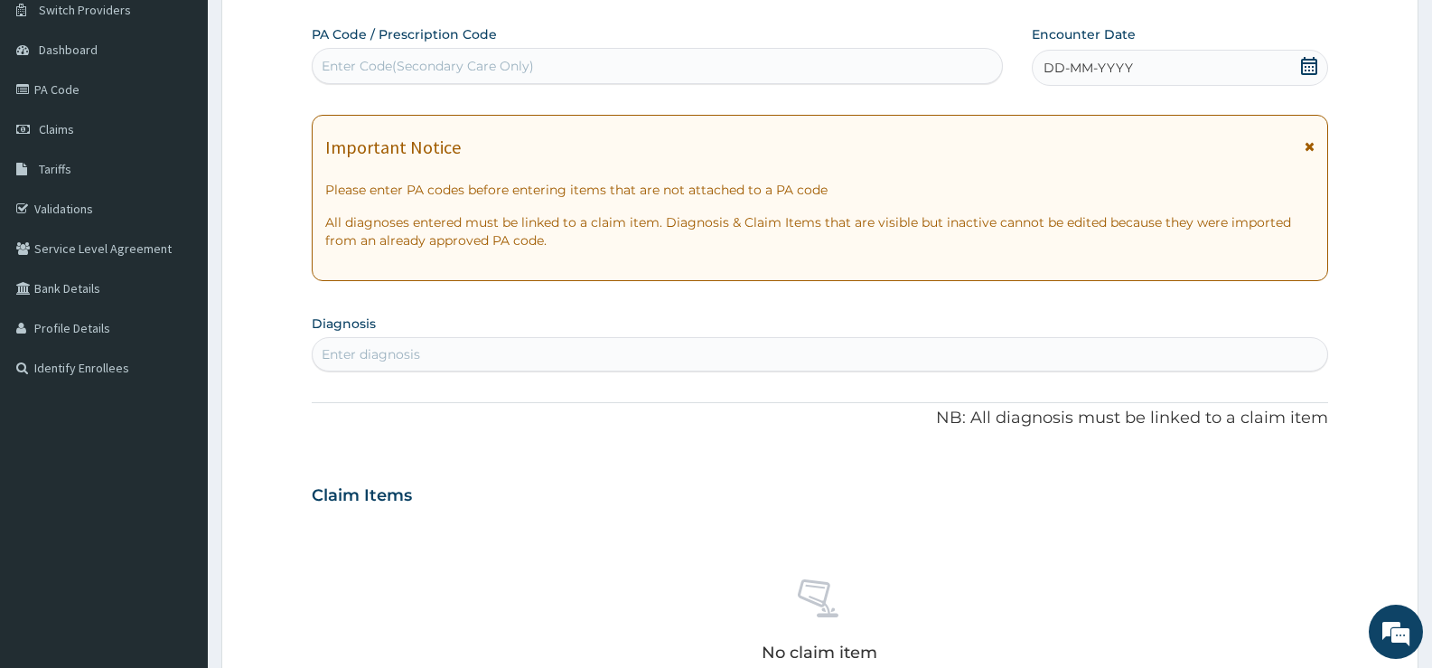
click at [1307, 63] on icon at bounding box center [1309, 66] width 16 height 18
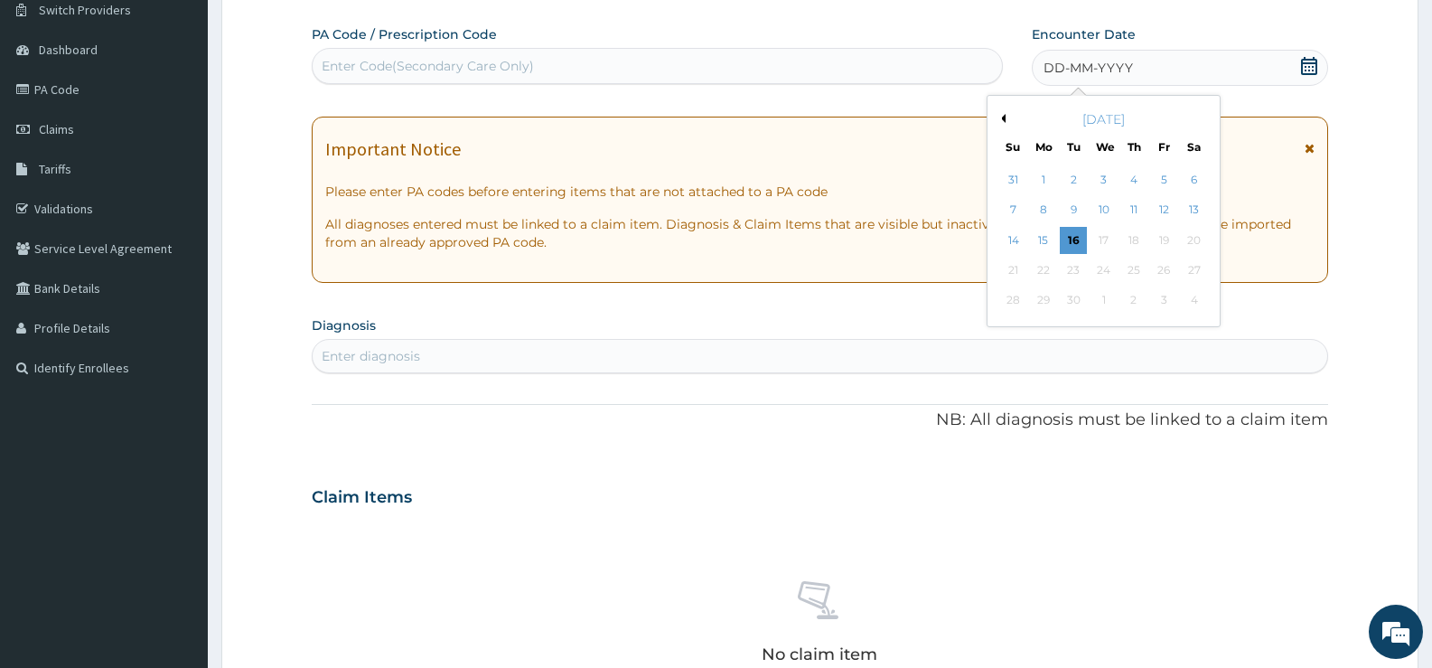
click at [1004, 117] on button "Previous Month" at bounding box center [1001, 118] width 9 height 9
click at [1103, 238] on div "16" at bounding box center [1104, 240] width 27 height 27
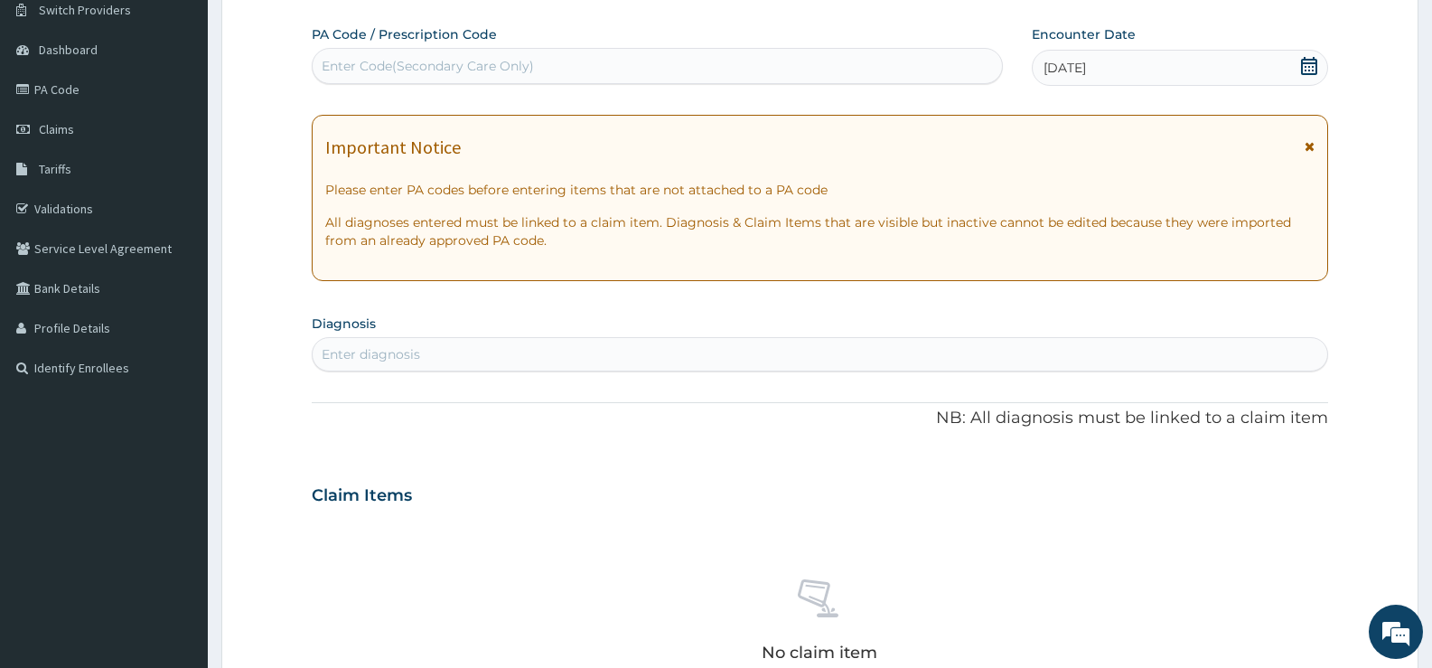
click at [801, 351] on div "Enter diagnosis" at bounding box center [820, 354] width 1015 height 29
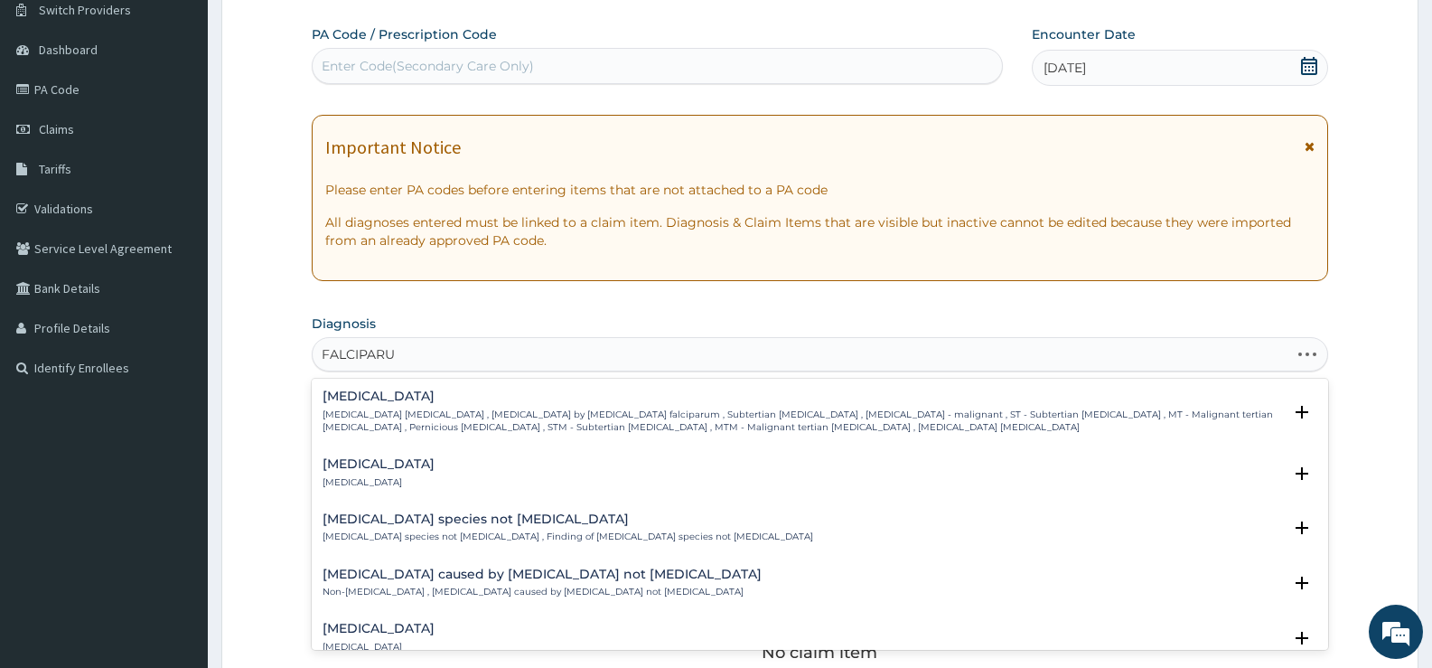
type input "FALCIPARUM"
click at [445, 406] on div "Falciparum malaria Falciparum malaria , Malignant tertian malaria , Malaria by …" at bounding box center [803, 411] width 960 height 44
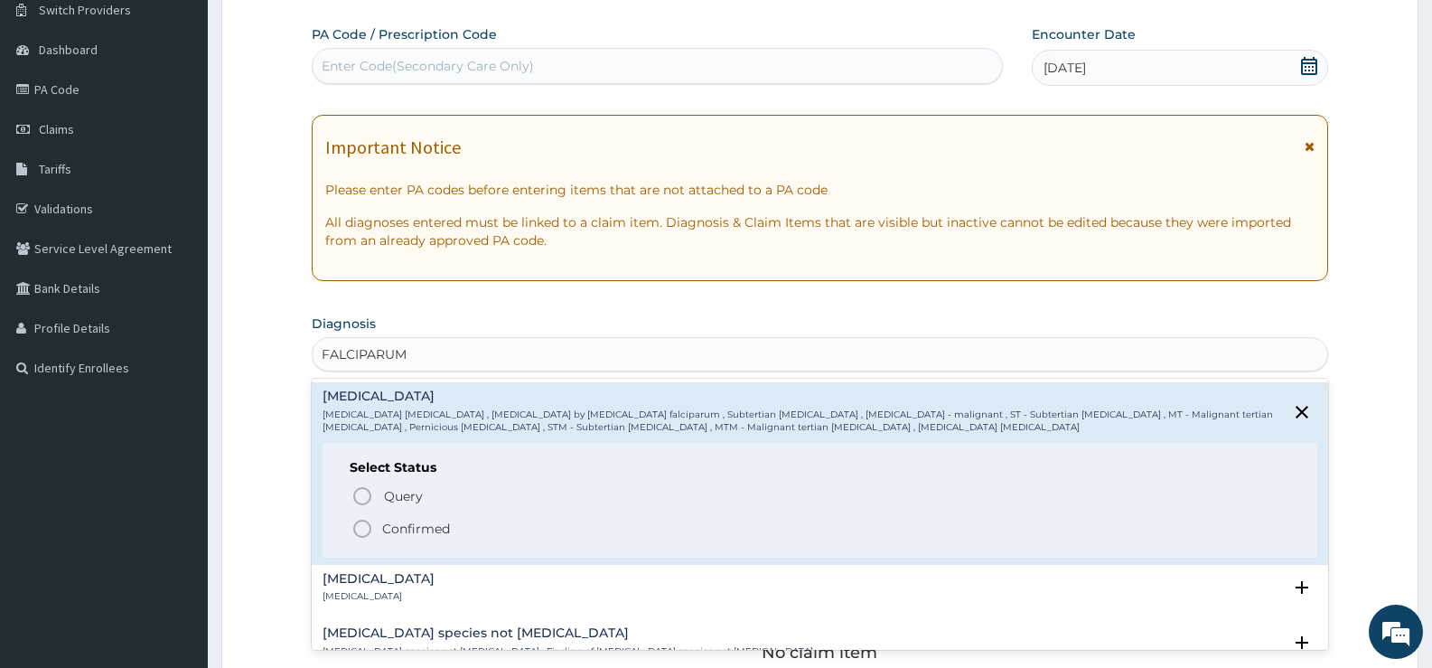
click at [428, 528] on p "Confirmed" at bounding box center [416, 529] width 68 height 18
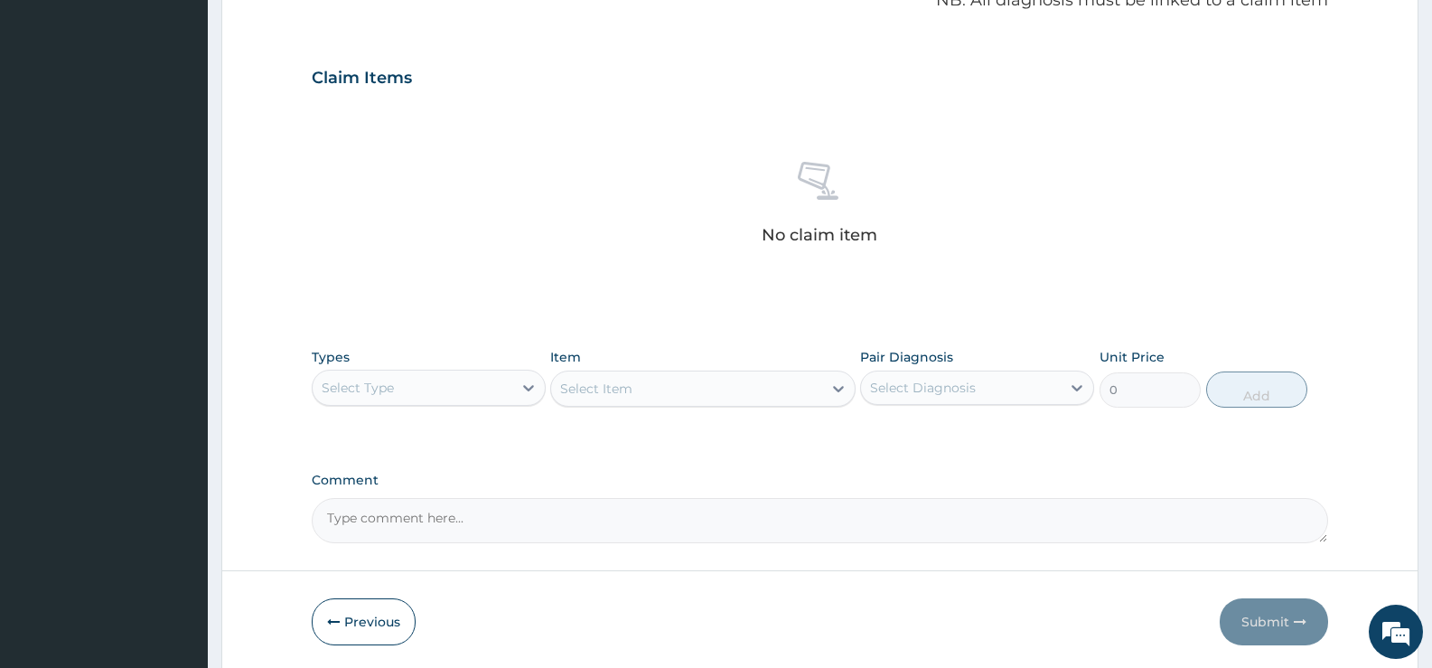
scroll to position [635, 0]
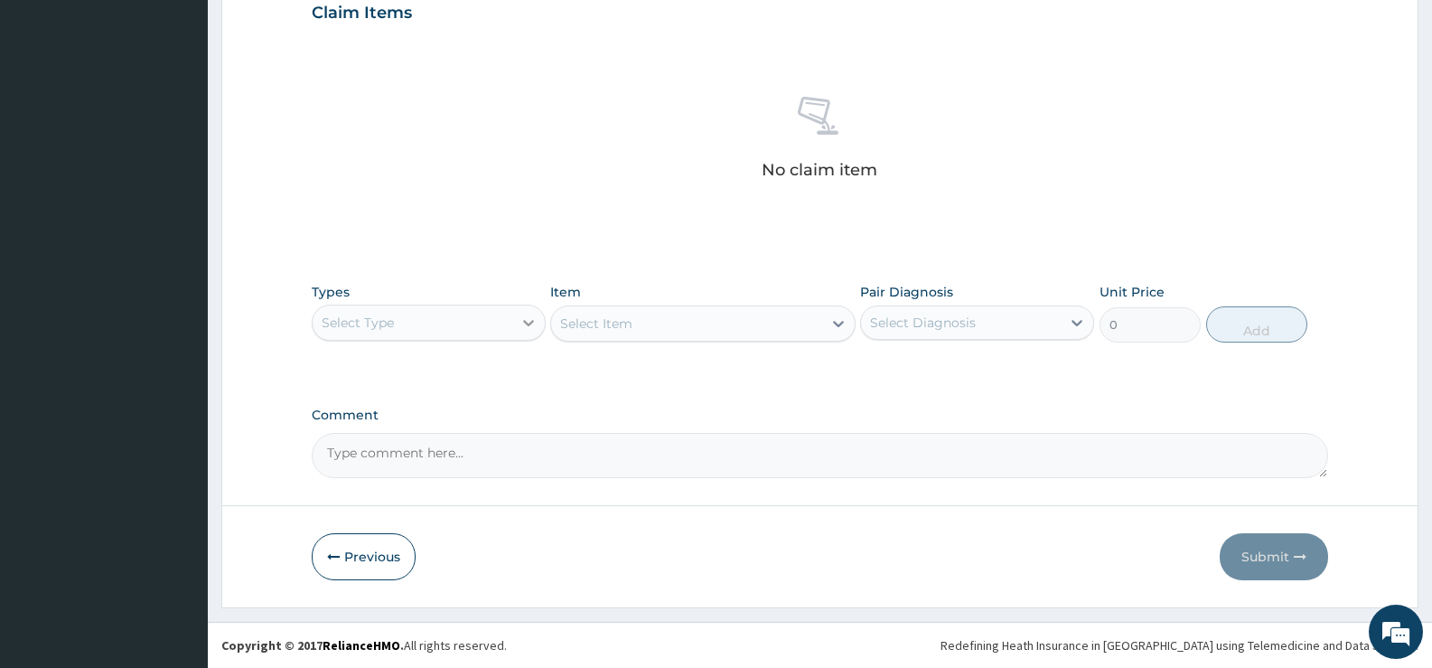
click at [514, 325] on div at bounding box center [528, 322] width 33 height 33
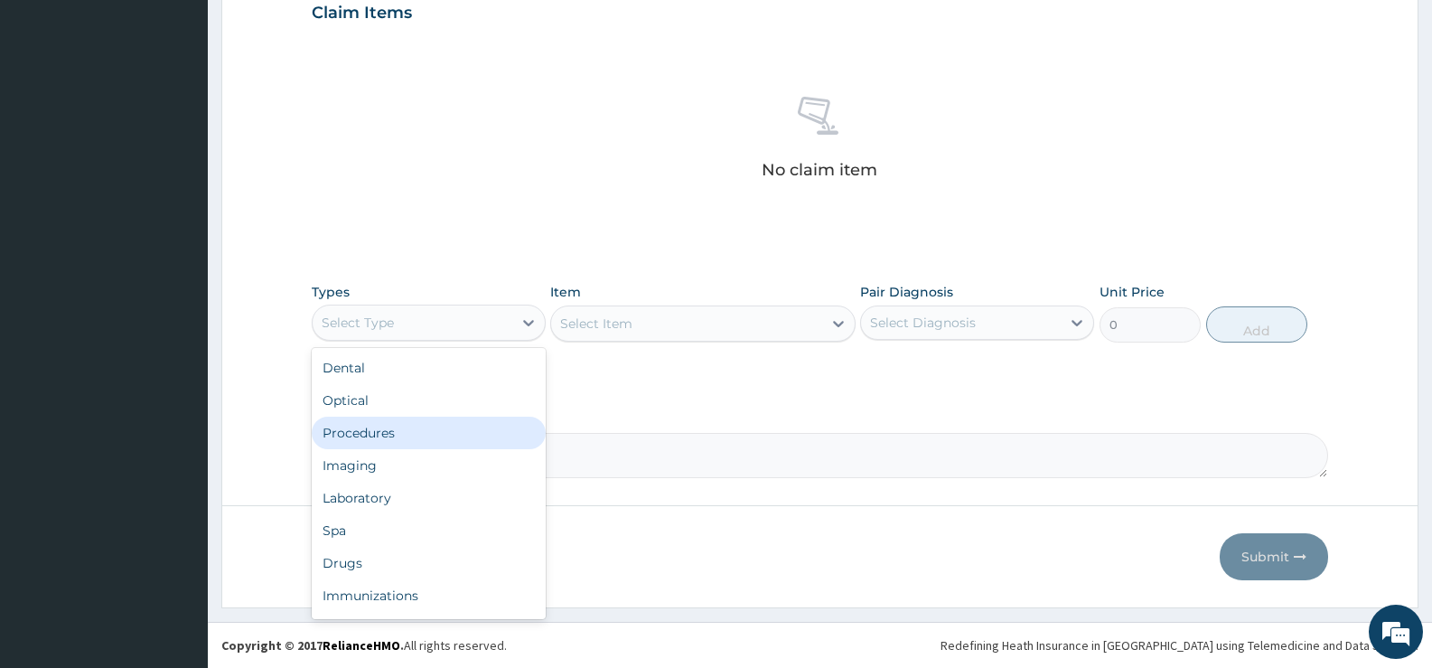
click at [387, 428] on div "Procedures" at bounding box center [429, 433] width 234 height 33
click at [523, 325] on icon at bounding box center [529, 323] width 18 height 18
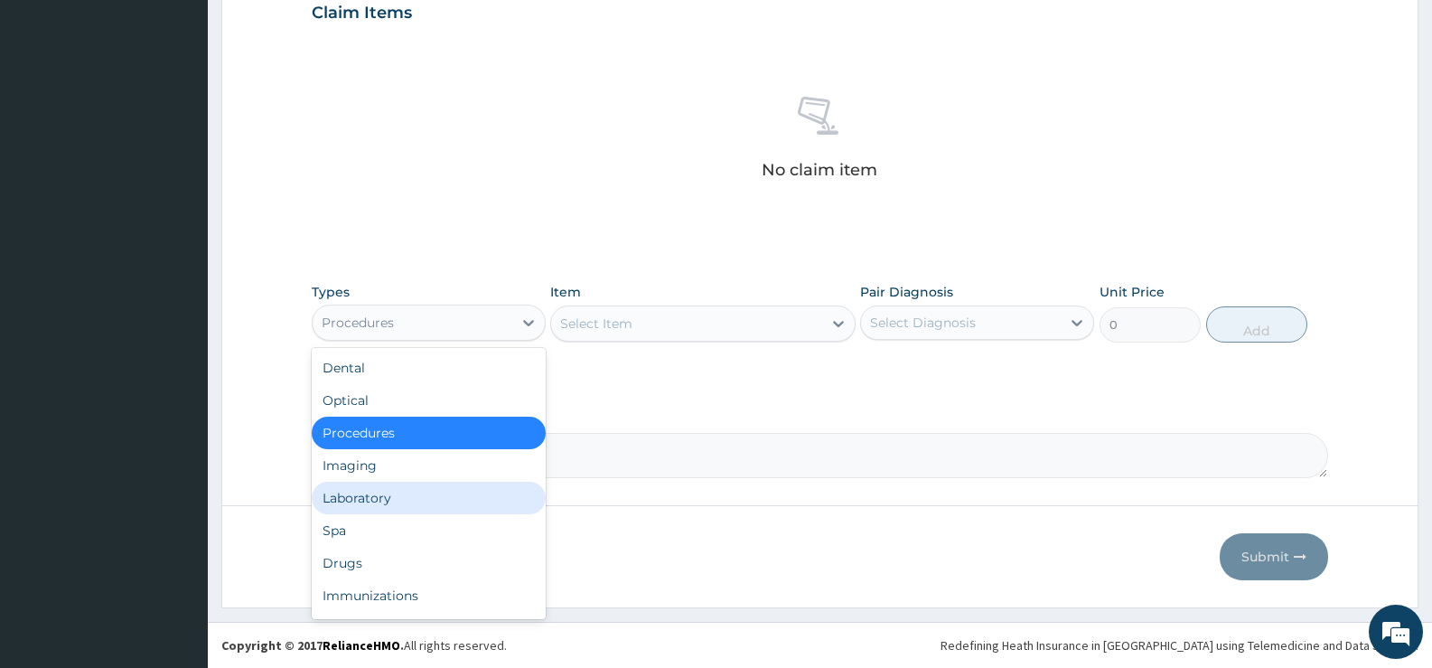
drag, startPoint x: 367, startPoint y: 496, endPoint x: 528, endPoint y: 472, distance: 162.7
click at [367, 495] on div "Laboratory" at bounding box center [429, 498] width 234 height 33
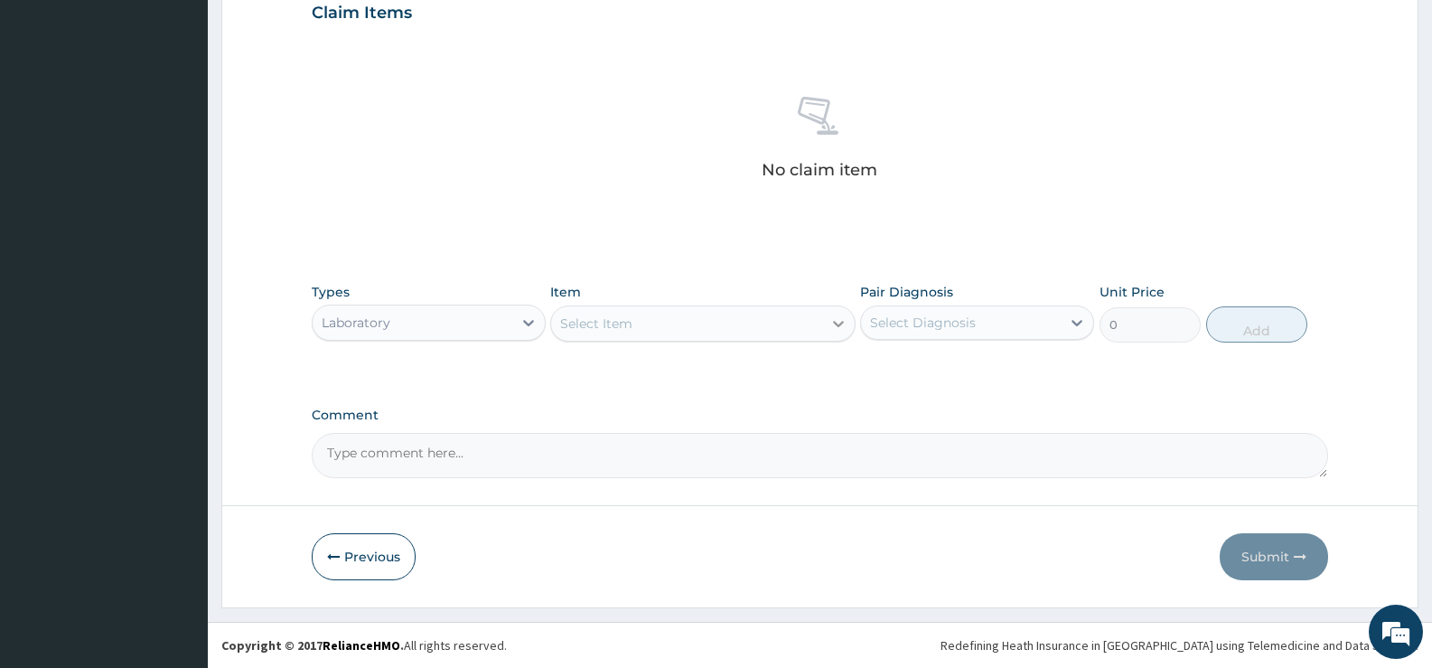
click at [832, 328] on icon at bounding box center [839, 323] width 18 height 18
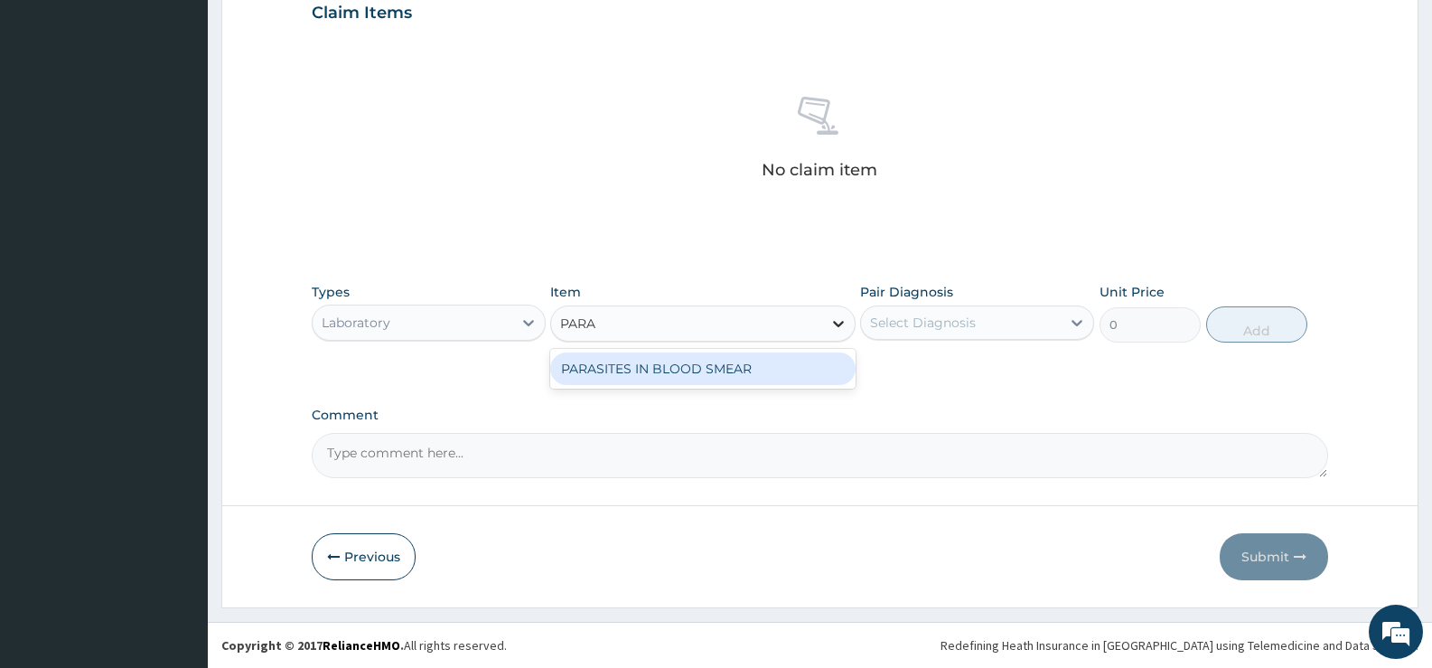
type input "PARAS"
drag, startPoint x: 795, startPoint y: 371, endPoint x: 961, endPoint y: 338, distance: 169.6
click at [795, 370] on div "PARASITES IN BLOOD SMEAR" at bounding box center [702, 368] width 305 height 33
type input "1100"
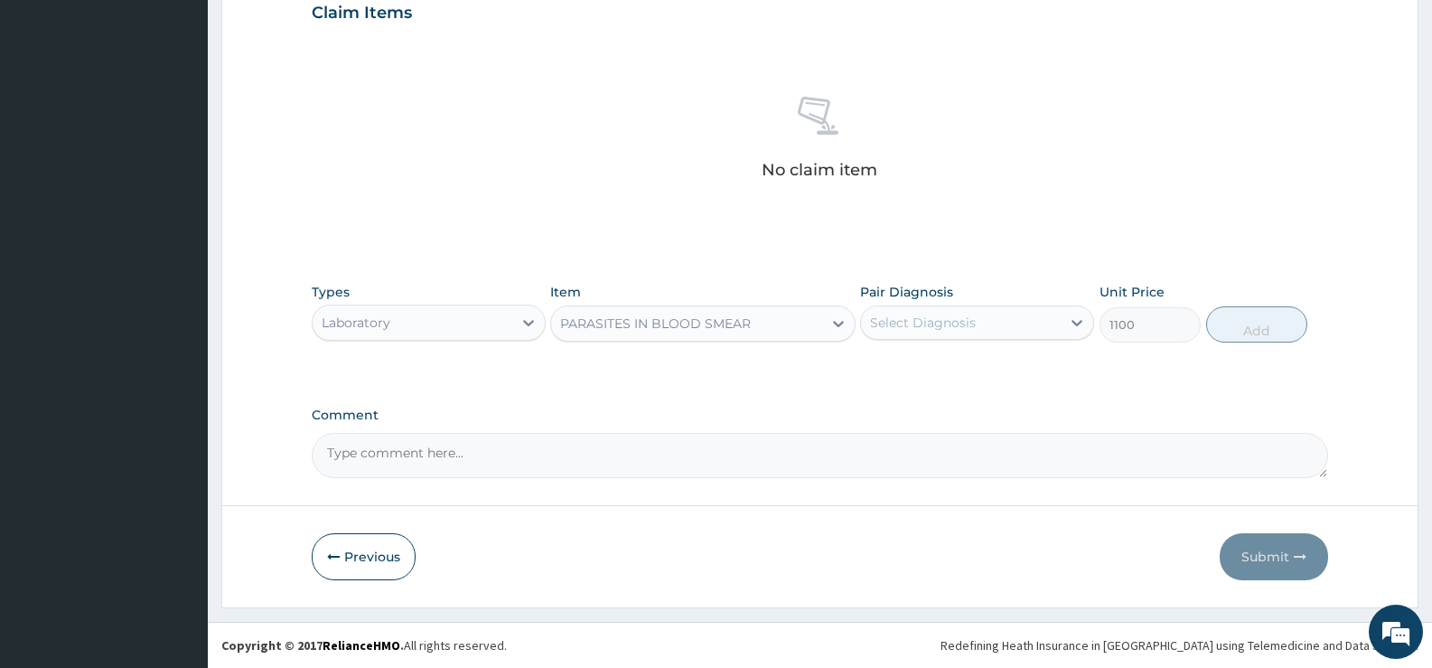
click at [996, 330] on div "Select Diagnosis" at bounding box center [961, 322] width 200 height 29
click at [967, 371] on label "Falciparum malaria" at bounding box center [946, 367] width 112 height 18
checkbox input "true"
click at [1266, 321] on button "Add" at bounding box center [1256, 324] width 101 height 36
type input "0"
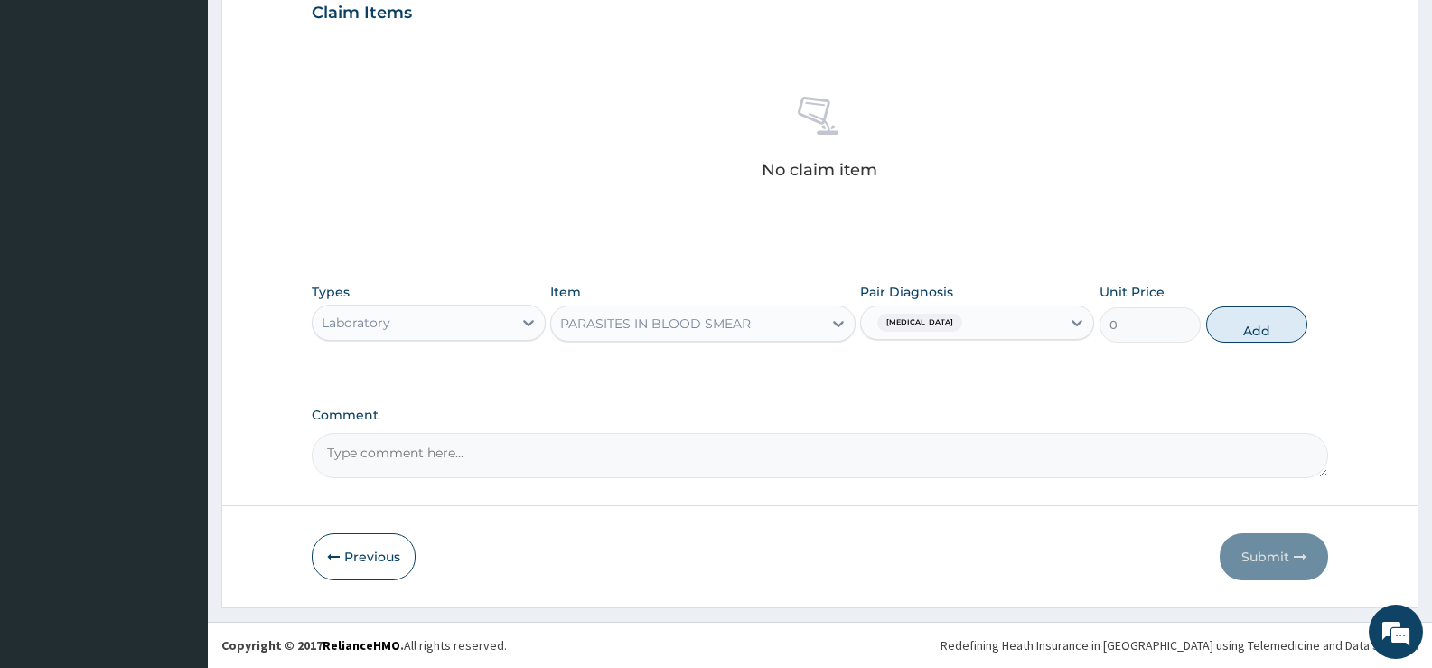
scroll to position [549, 0]
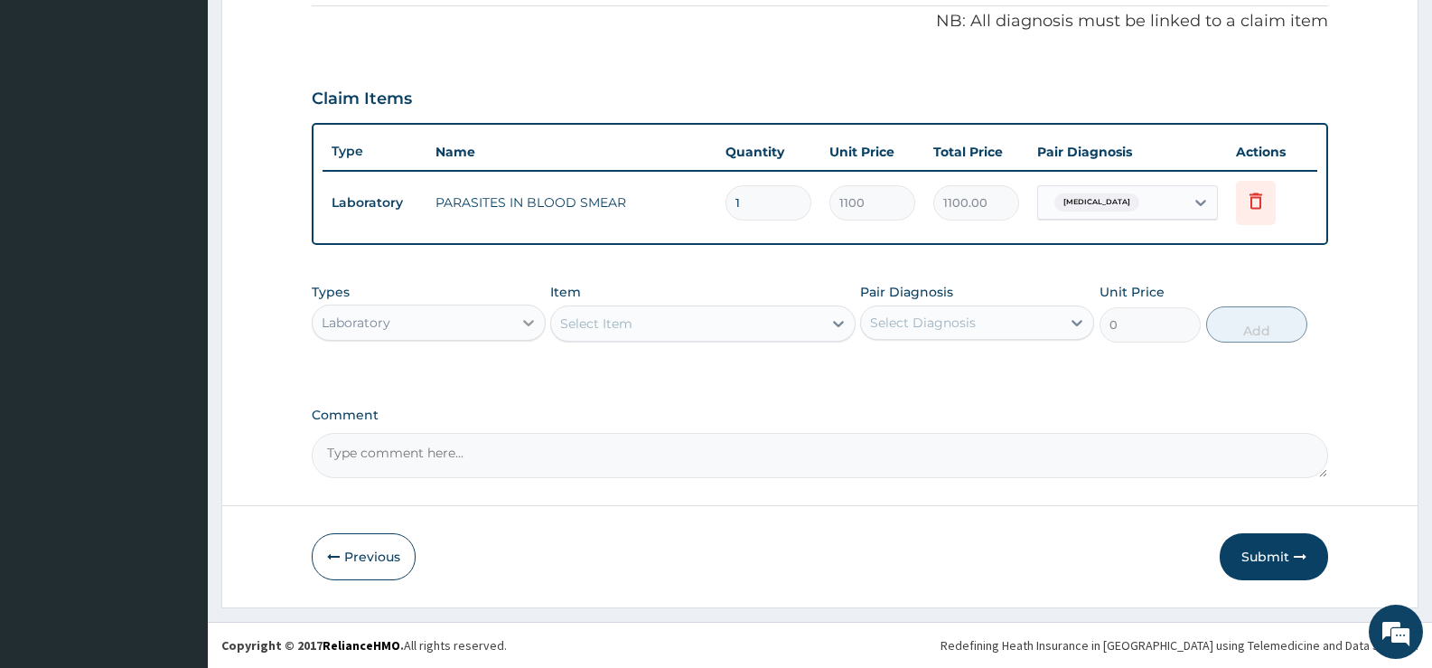
click at [518, 319] on div at bounding box center [528, 322] width 33 height 33
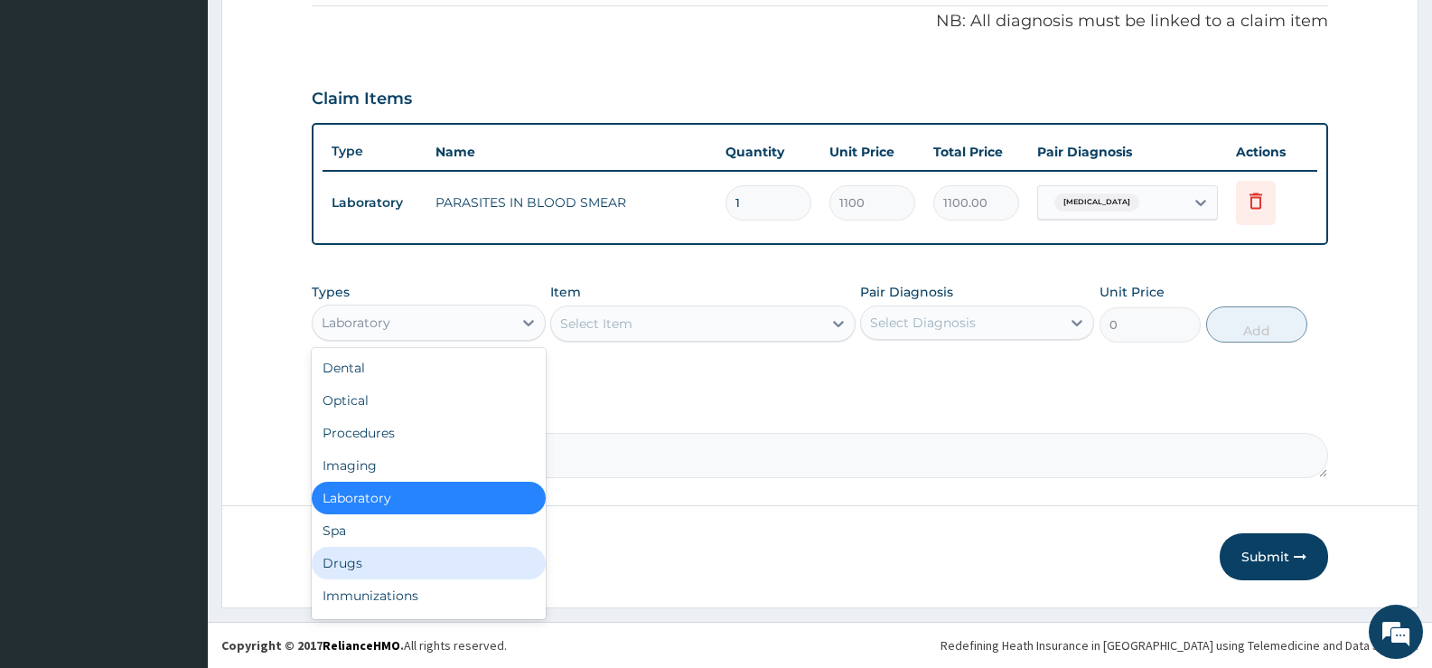
click at [353, 568] on div "Drugs" at bounding box center [429, 563] width 234 height 33
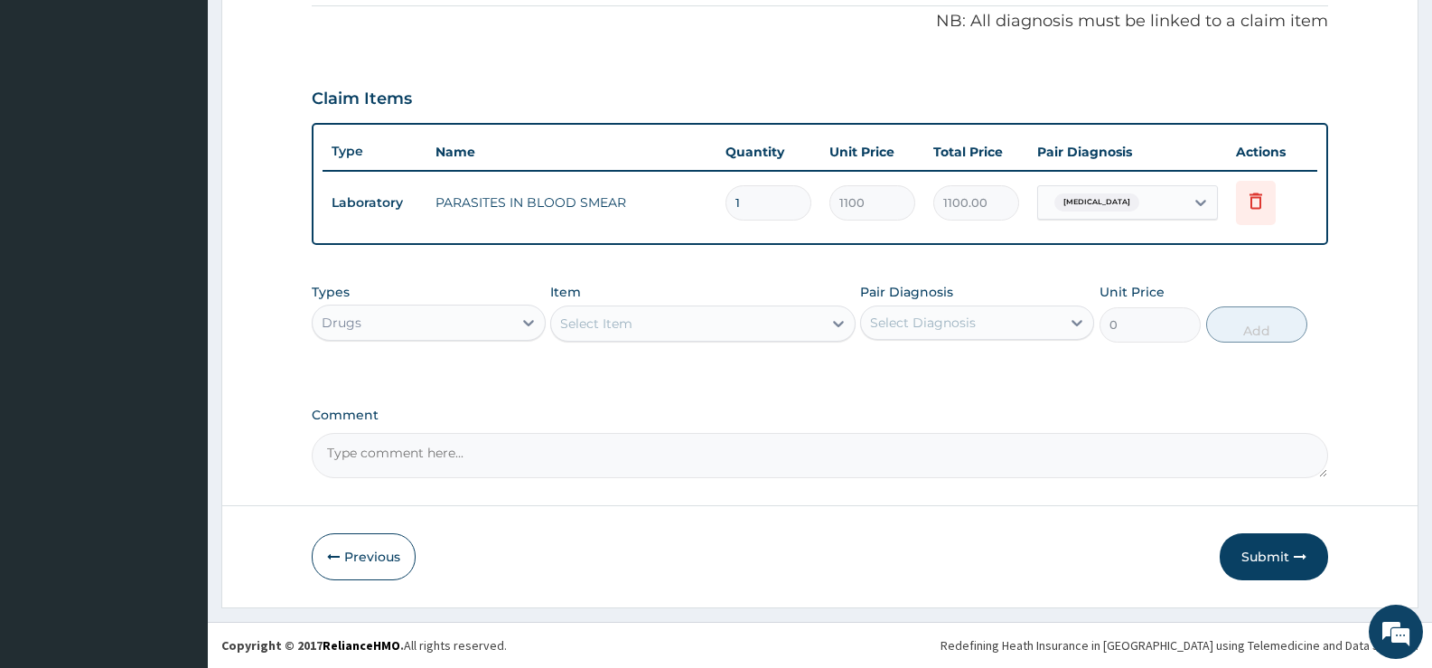
click at [831, 323] on icon at bounding box center [839, 323] width 18 height 18
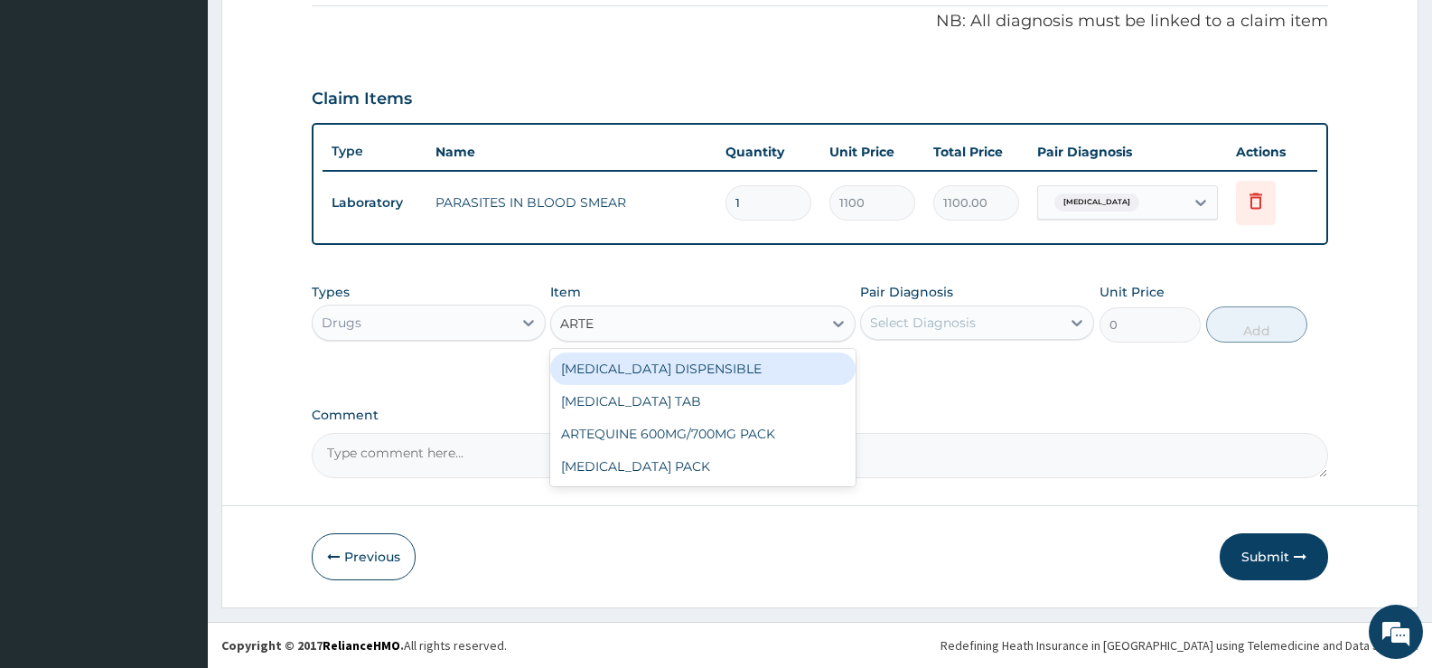
type input "ARTEM"
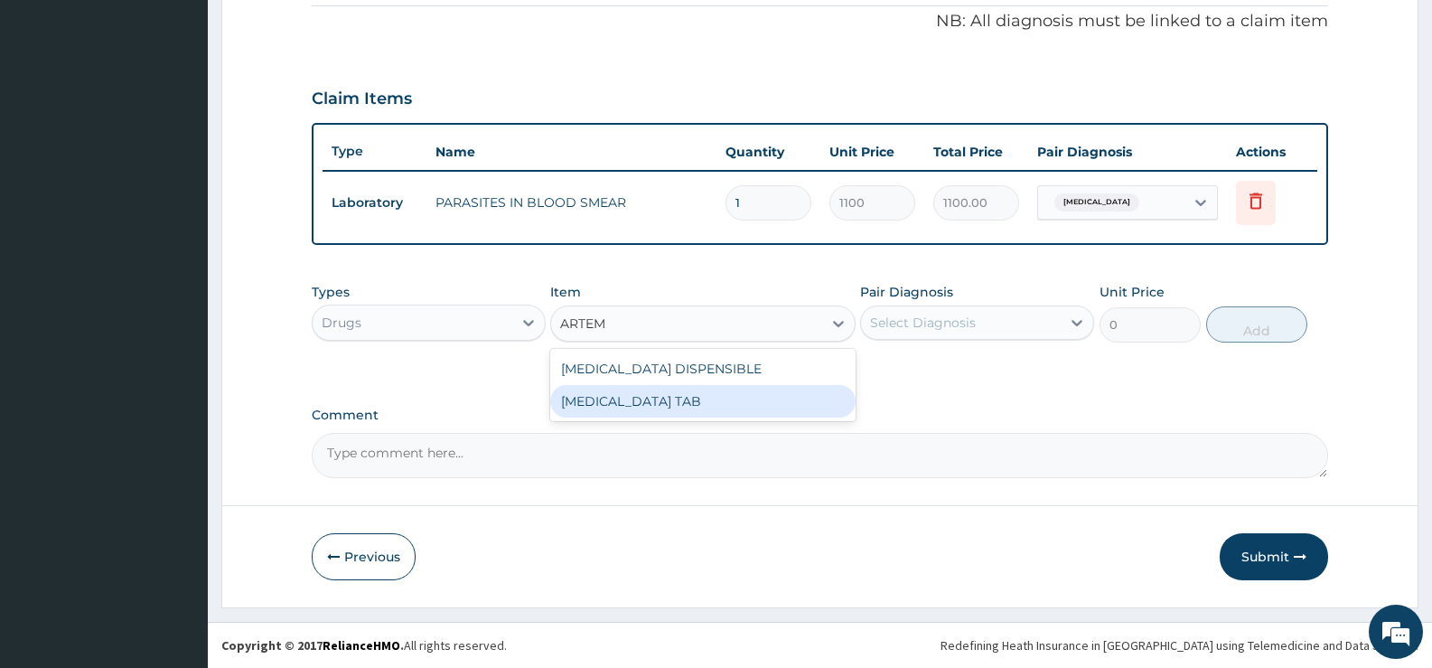
click at [779, 396] on div "[MEDICAL_DATA] TAB" at bounding box center [702, 401] width 305 height 33
type input "1035"
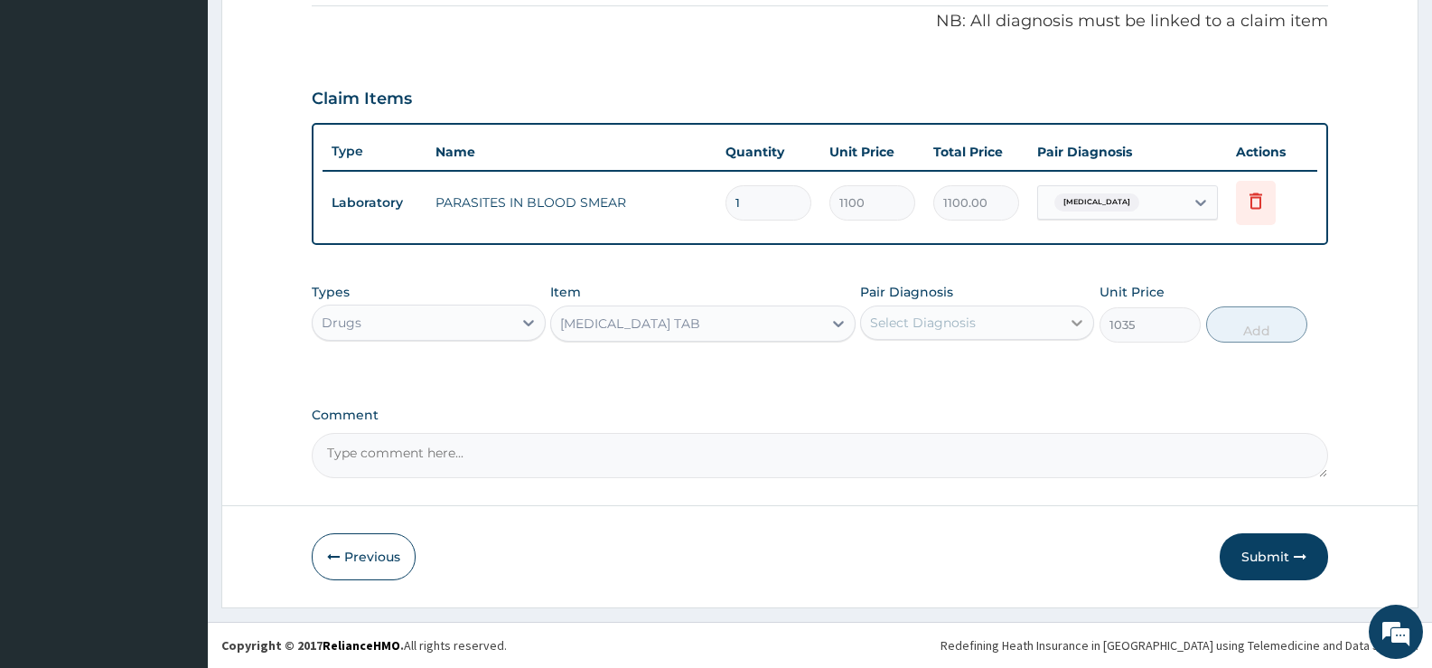
click at [1073, 318] on icon at bounding box center [1077, 323] width 18 height 18
click at [965, 370] on label "Falciparum malaria" at bounding box center [946, 367] width 112 height 18
checkbox input "true"
click at [1270, 323] on button "Add" at bounding box center [1256, 324] width 101 height 36
type input "0"
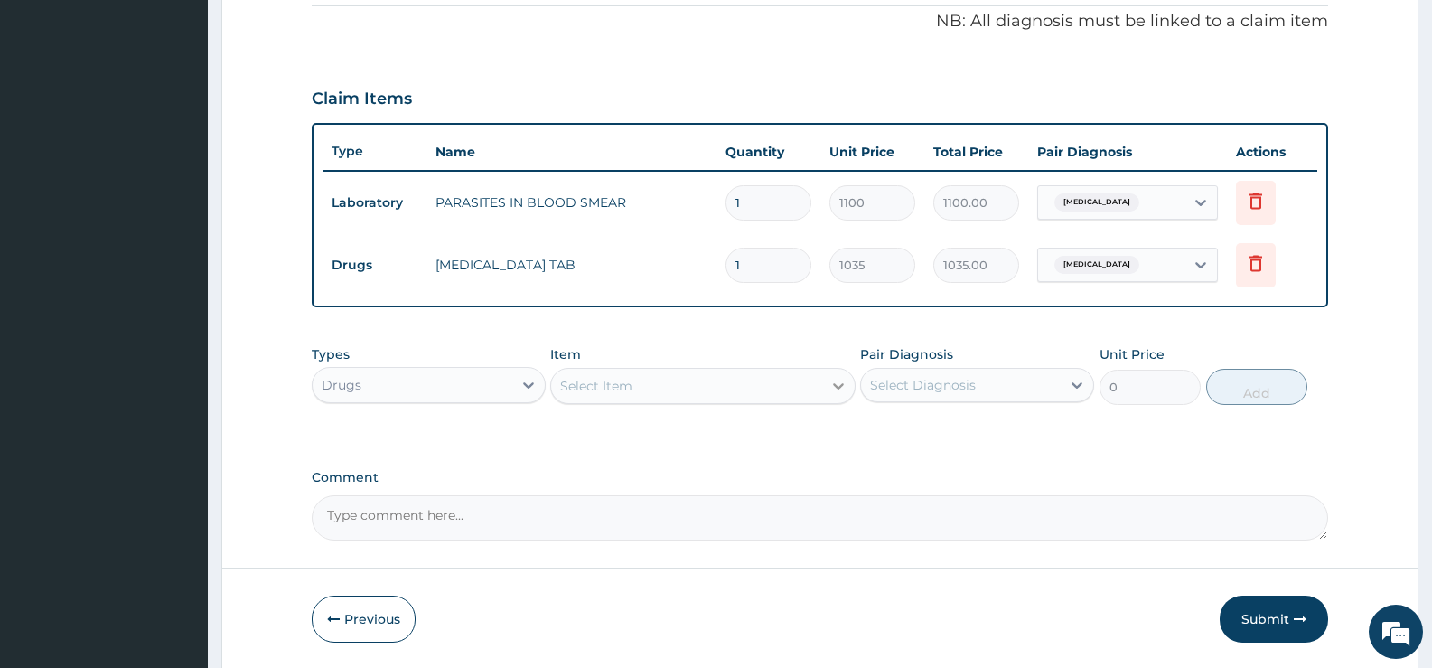
click at [831, 389] on icon at bounding box center [839, 386] width 18 height 18
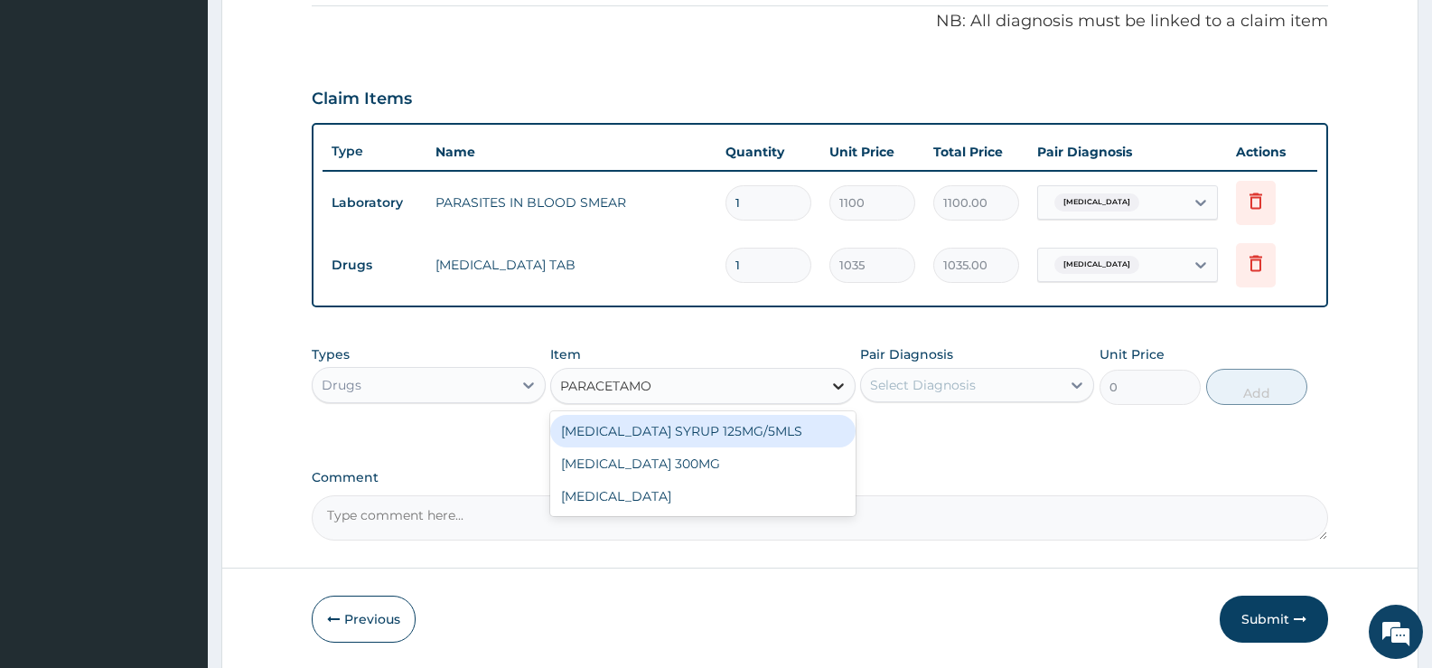
type input "[MEDICAL_DATA]"
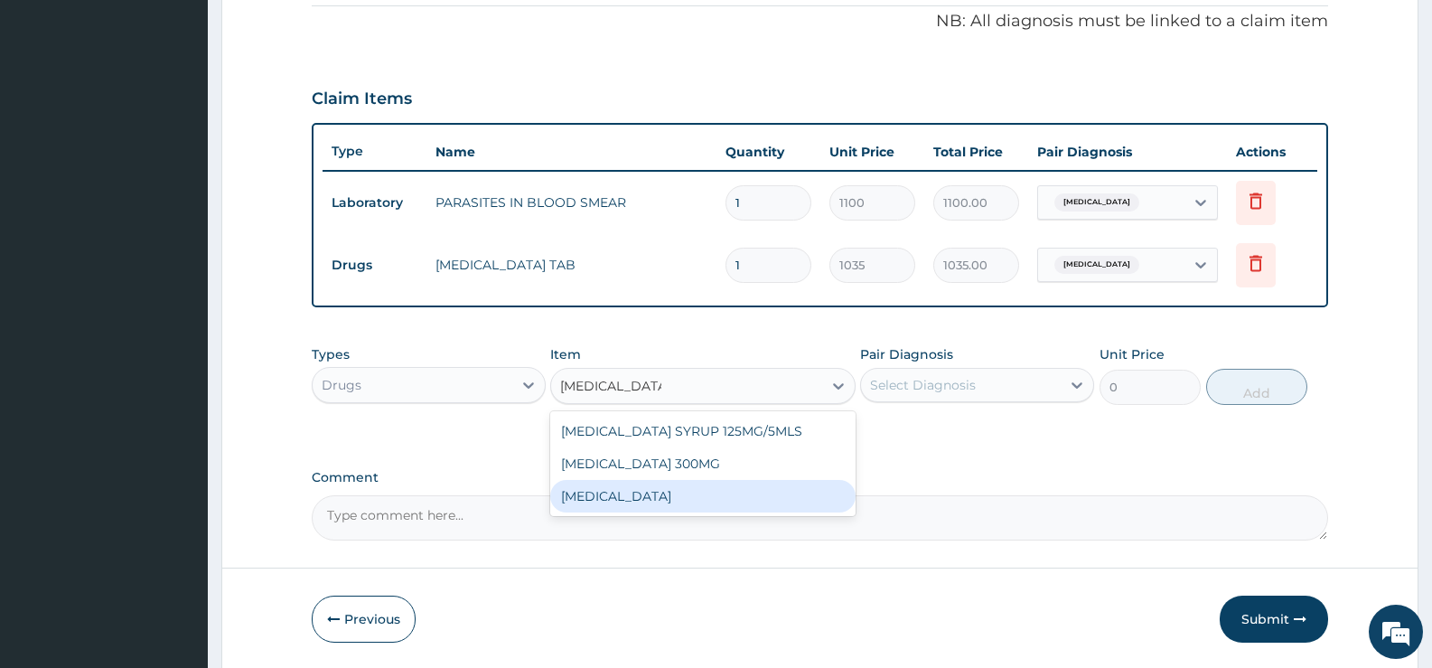
click at [632, 501] on div "[MEDICAL_DATA]" at bounding box center [702, 496] width 305 height 33
type input "15.18"
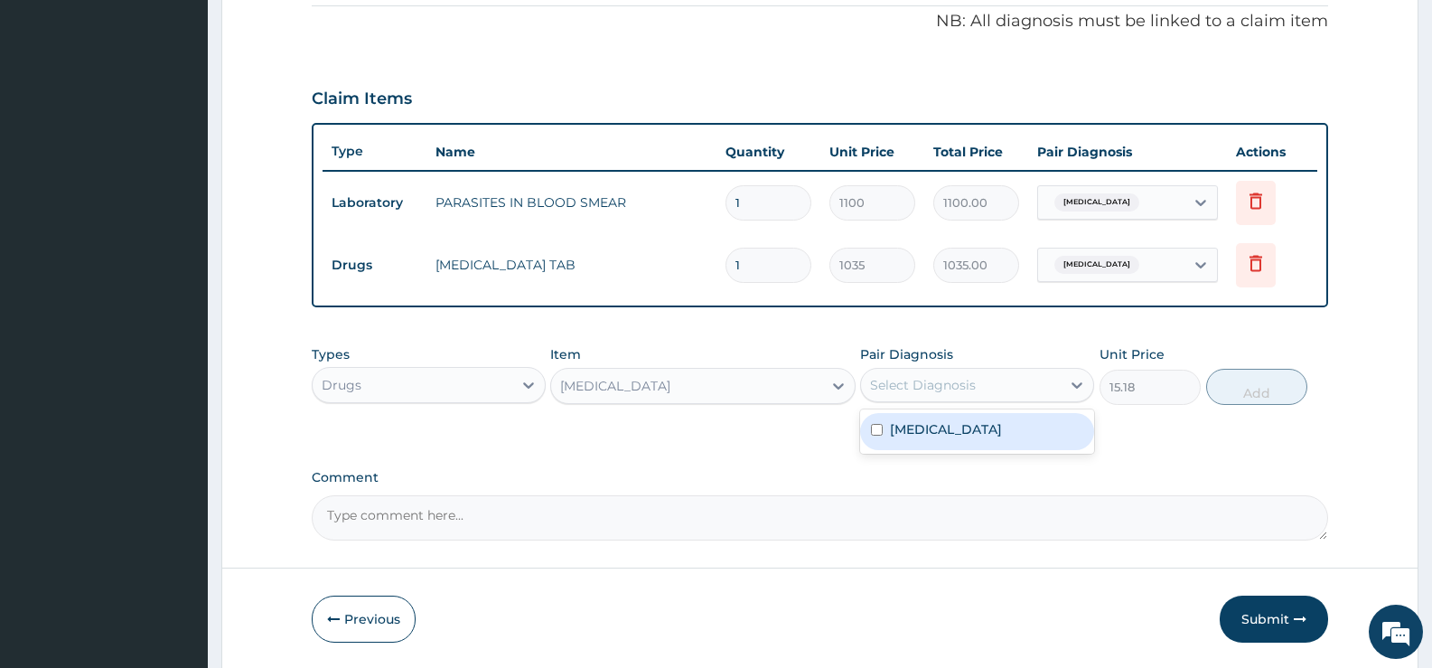
click at [1045, 376] on div "Select Diagnosis" at bounding box center [961, 384] width 200 height 29
click at [947, 446] on div "Falciparum malaria" at bounding box center [977, 431] width 234 height 37
checkbox input "true"
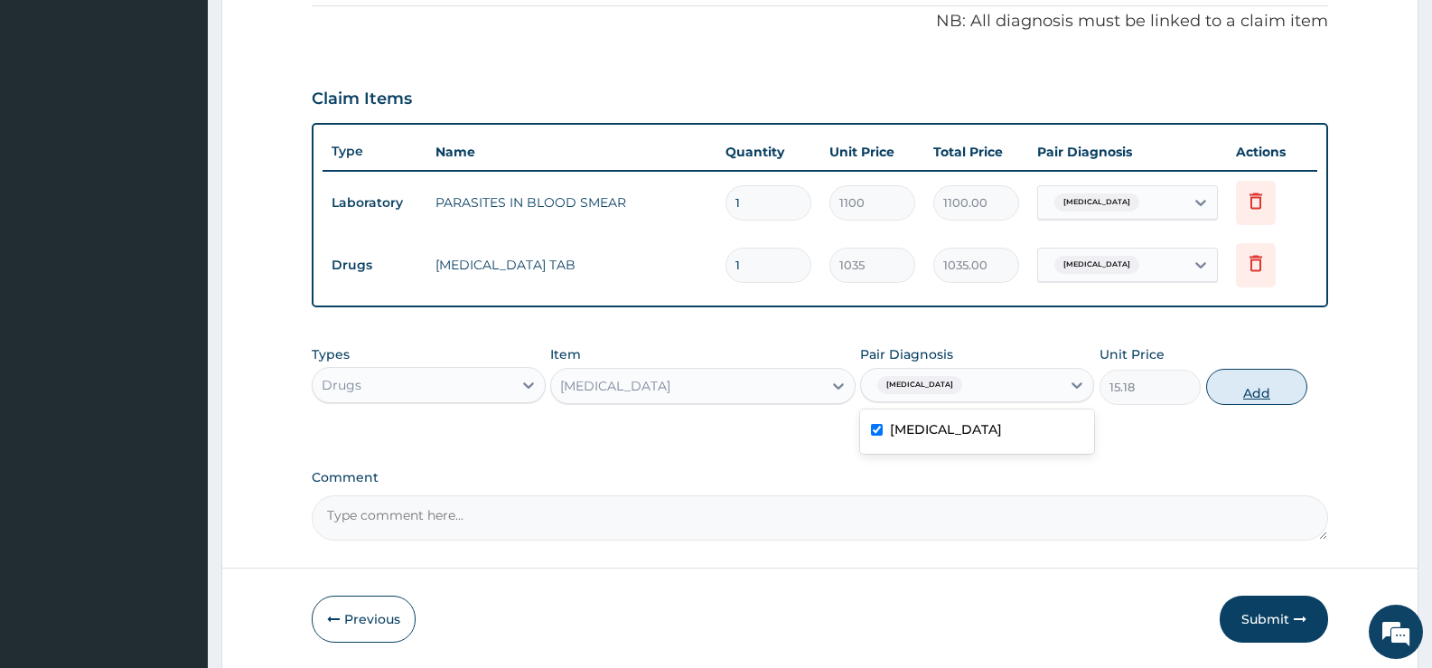
click at [1254, 391] on button "Add" at bounding box center [1256, 387] width 101 height 36
type input "0"
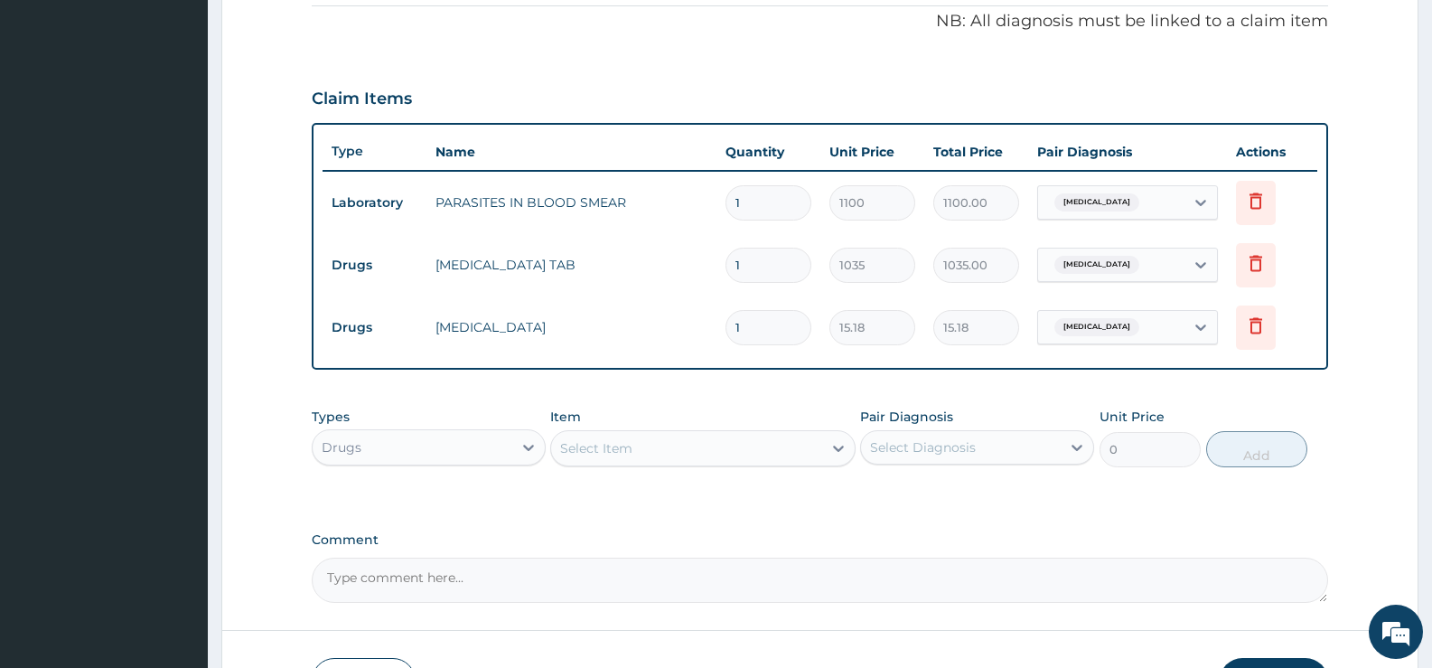
type input "12"
type input "182.16"
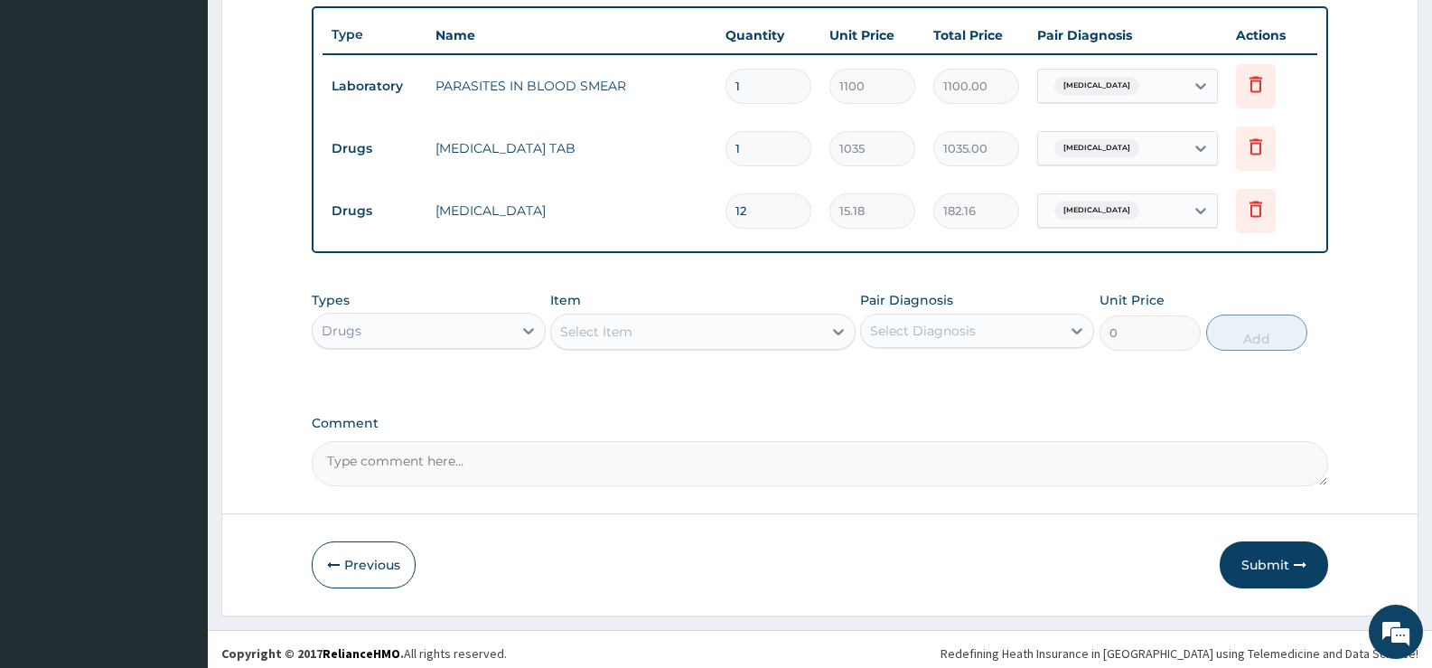
scroll to position [674, 0]
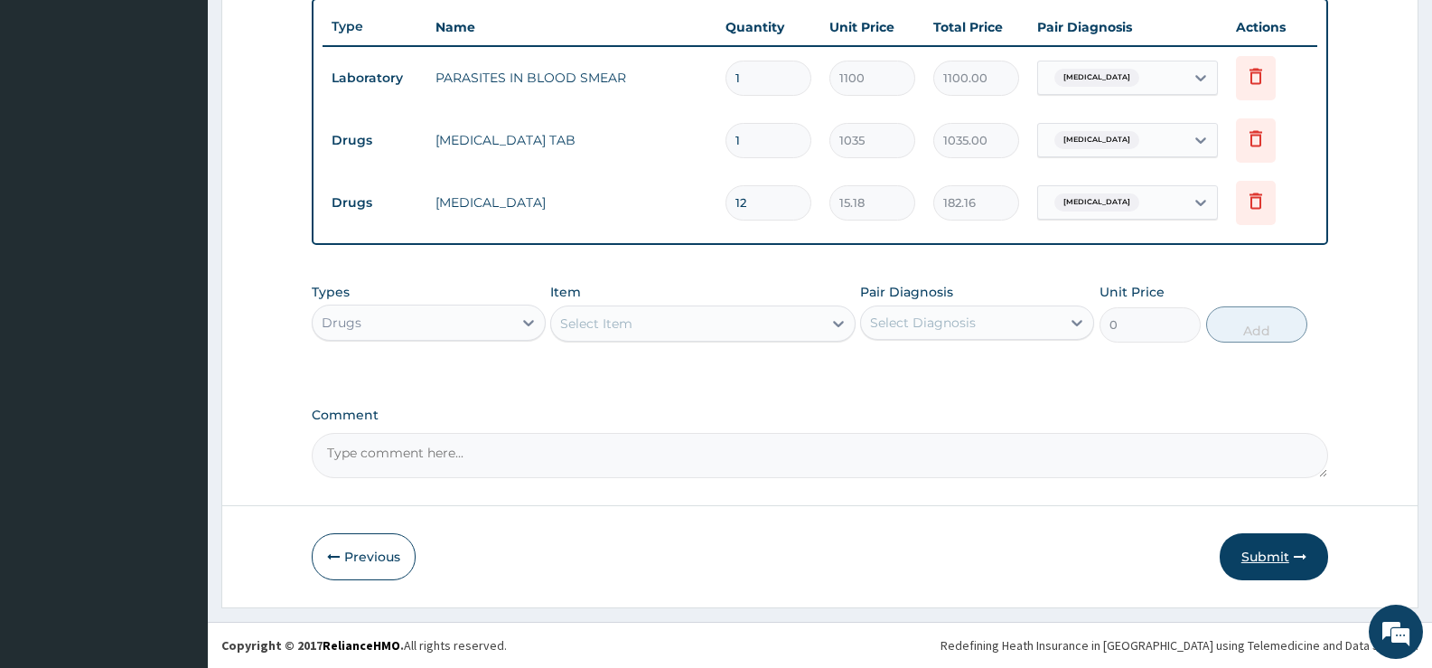
type input "12"
click at [1270, 553] on button "Submit" at bounding box center [1274, 556] width 108 height 47
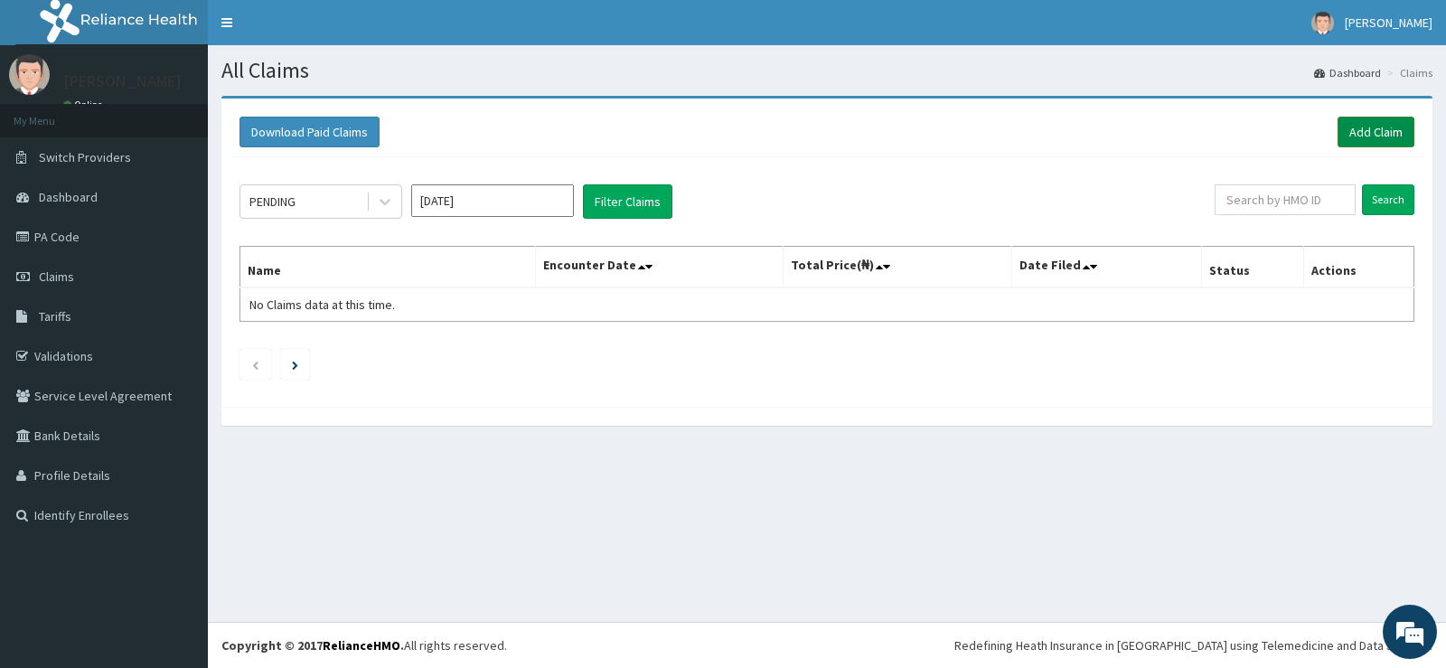
click at [1376, 130] on link "Add Claim" at bounding box center [1375, 132] width 77 height 31
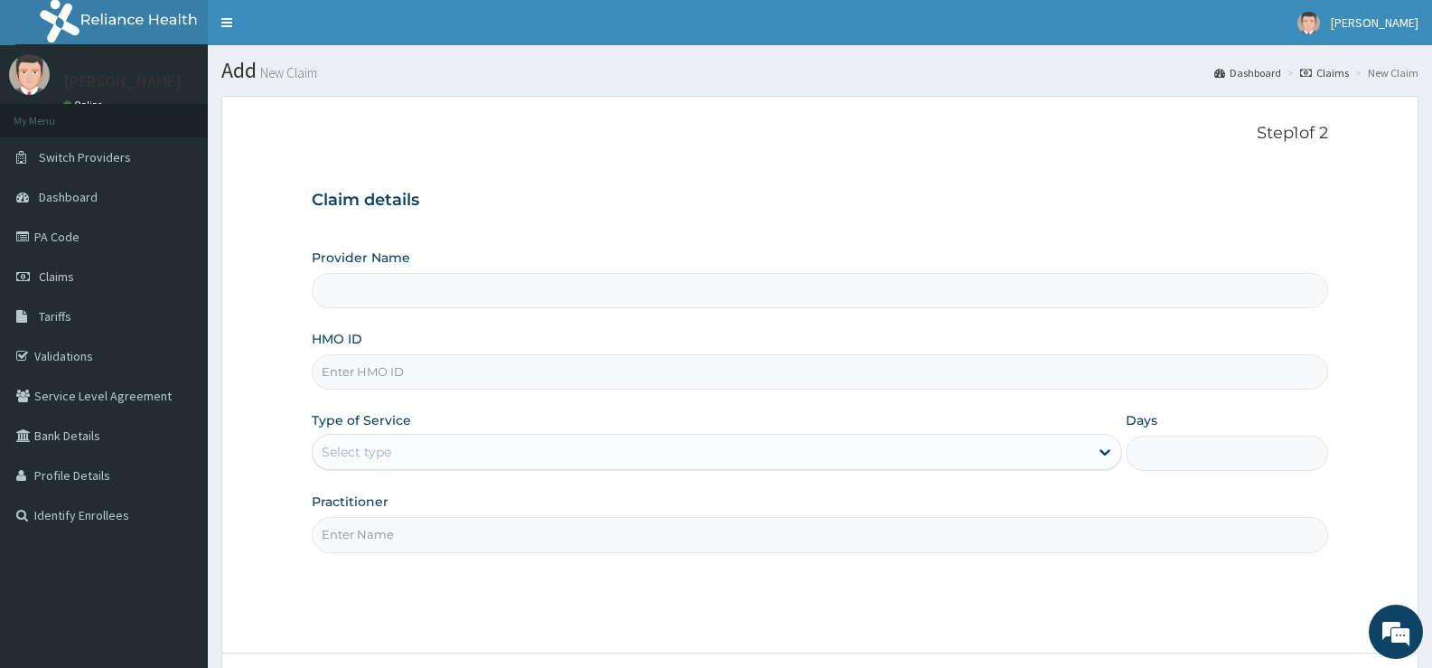
click at [421, 369] on input "HMO ID" at bounding box center [820, 371] width 1017 height 35
type input "[GEOGRAPHIC_DATA][PERSON_NAME]"
type input "TVT/10131/A"
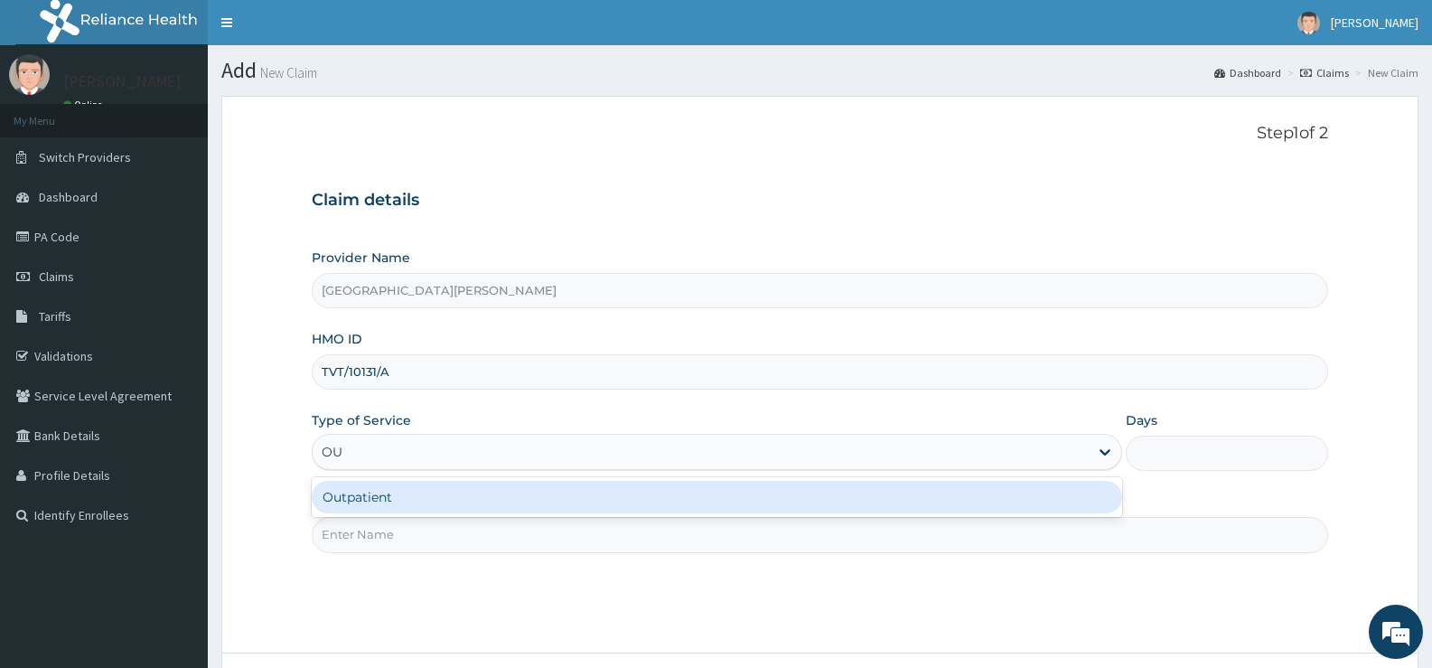
type input "OUT"
type input "1"
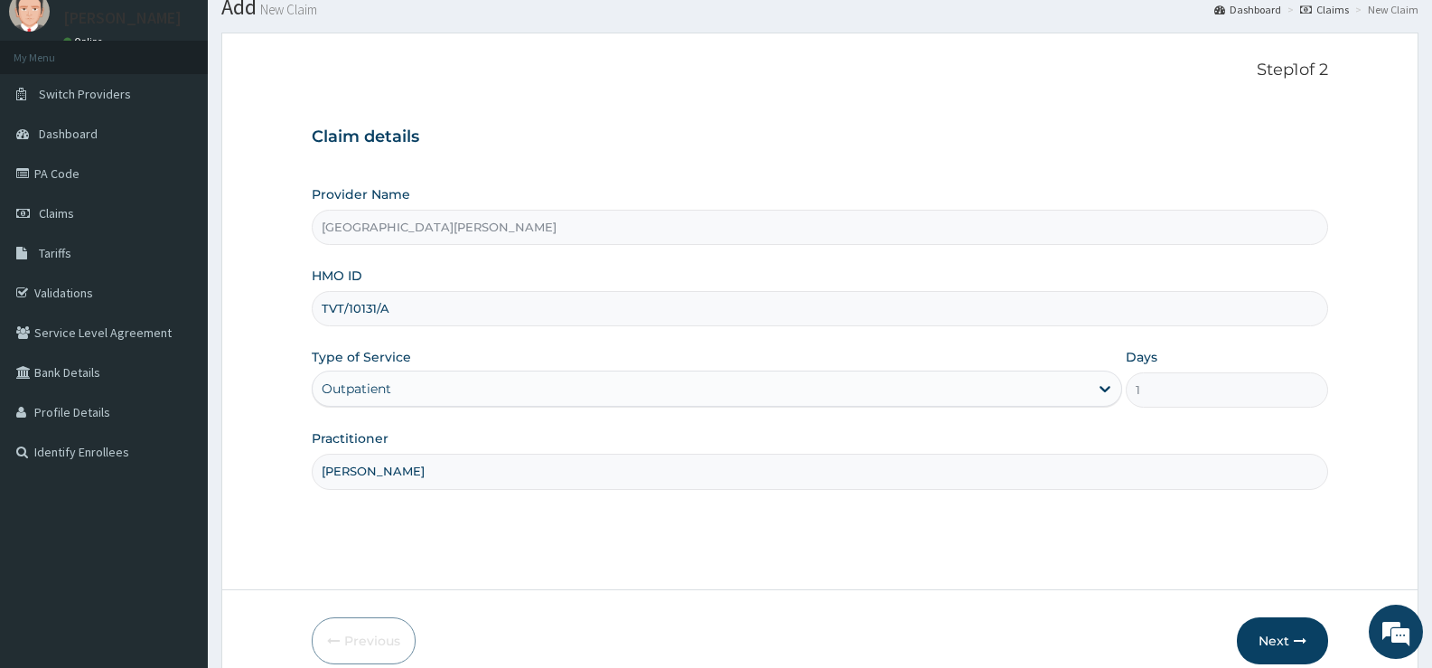
scroll to position [147, 0]
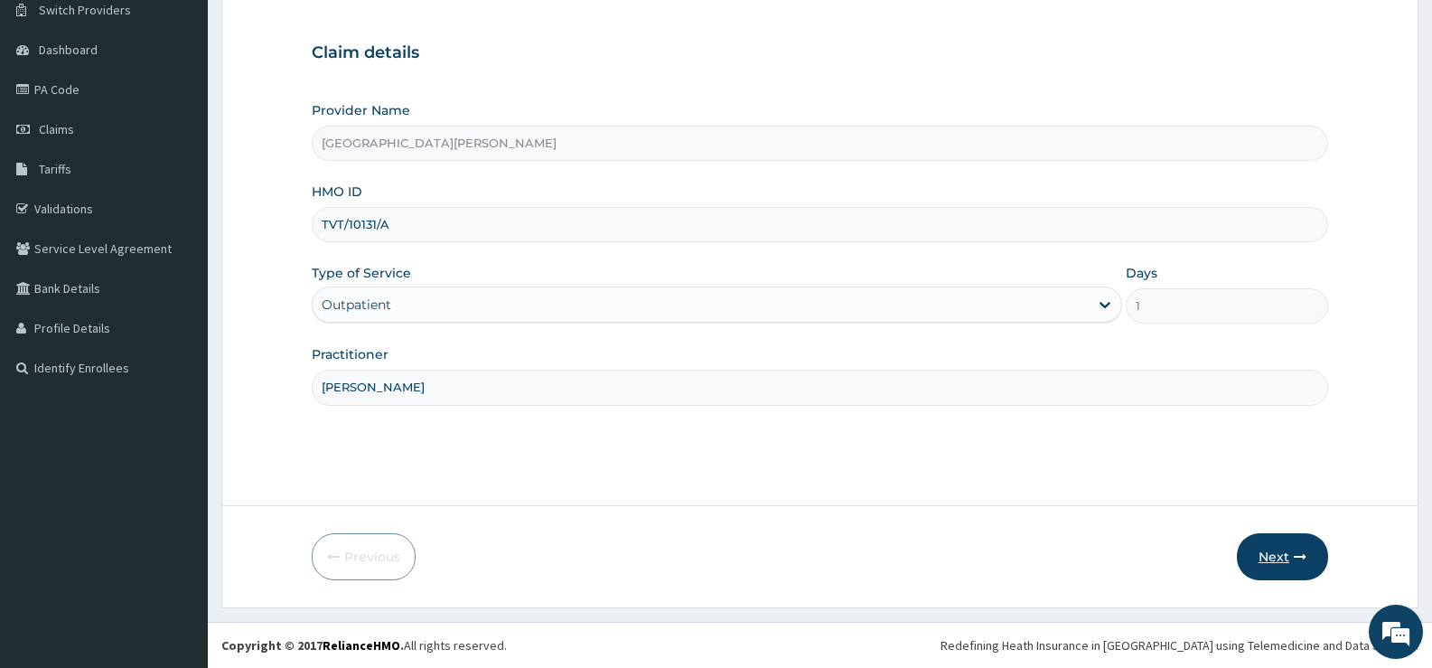
type input "[PERSON_NAME]"
click at [1270, 549] on button "Next" at bounding box center [1282, 556] width 91 height 47
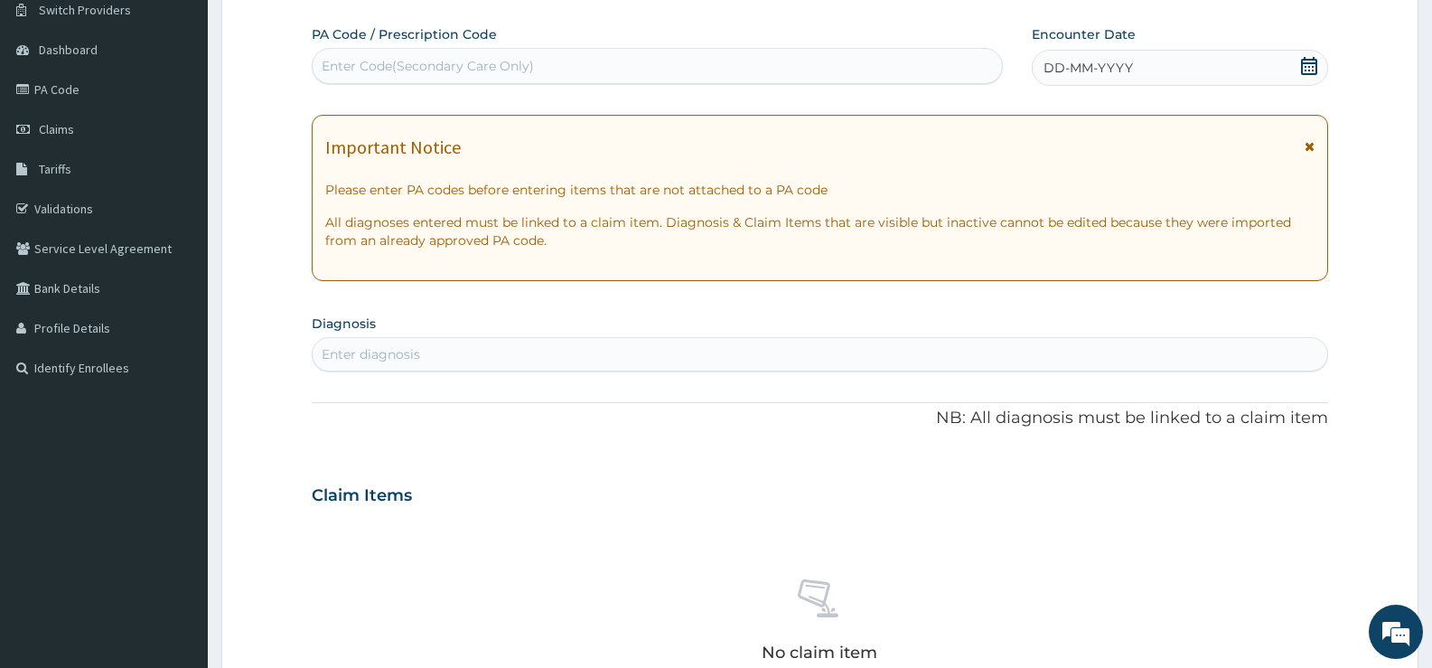
click at [1310, 70] on icon at bounding box center [1309, 66] width 18 height 18
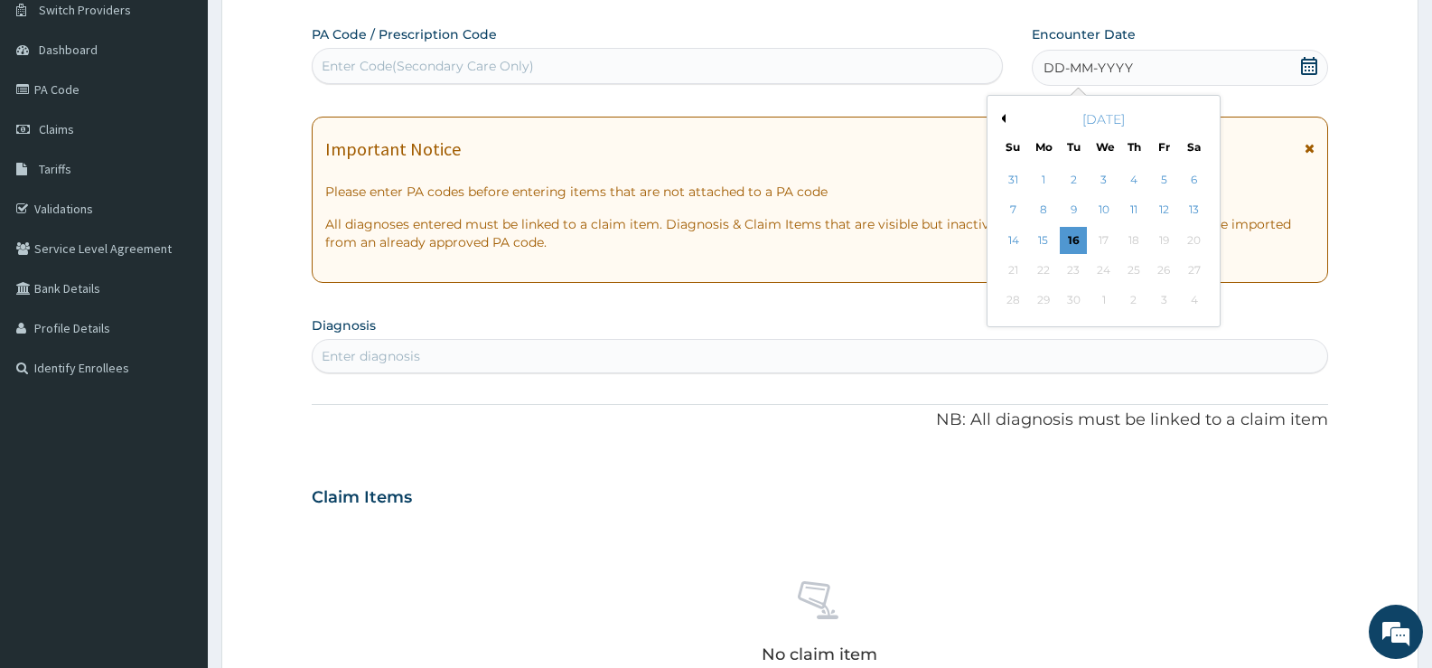
click at [1003, 117] on button "Previous Month" at bounding box center [1001, 118] width 9 height 9
click at [1108, 238] on div "16" at bounding box center [1104, 240] width 27 height 27
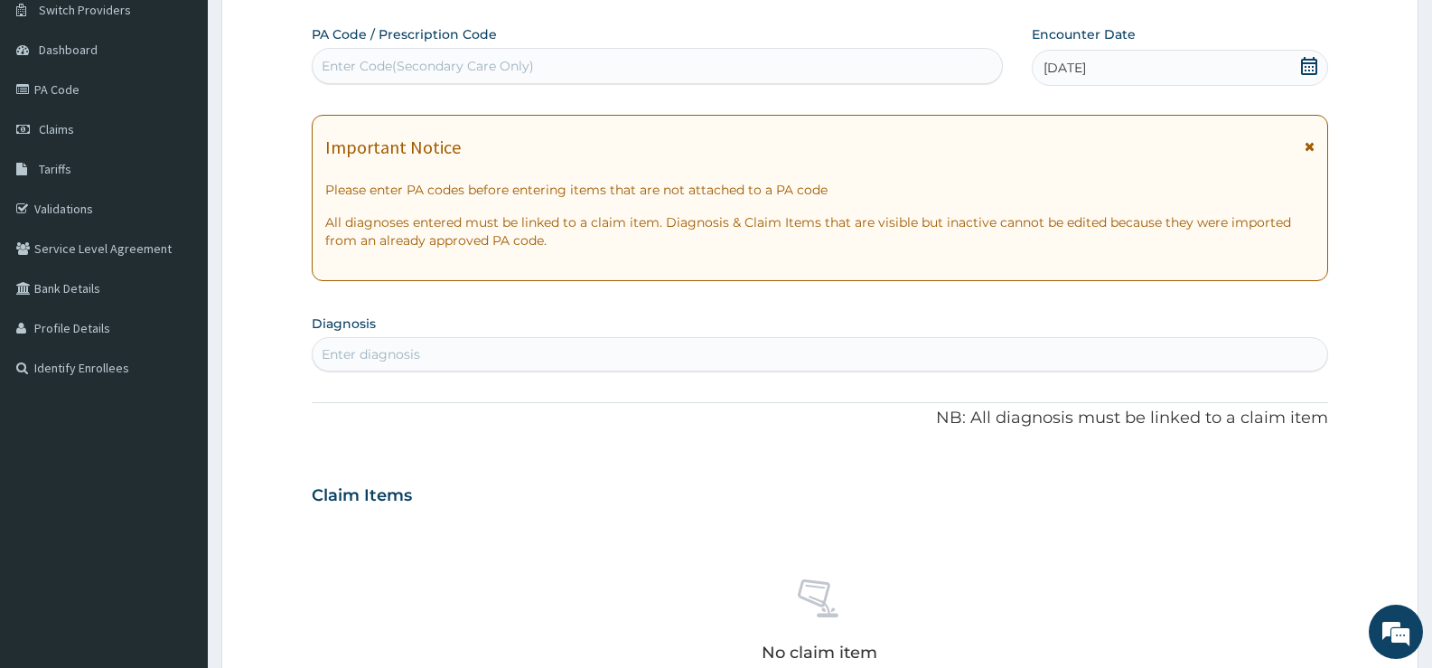
click at [855, 353] on div "Enter diagnosis" at bounding box center [820, 354] width 1015 height 29
click at [820, 347] on div "Enter diagnosis" at bounding box center [820, 354] width 1015 height 29
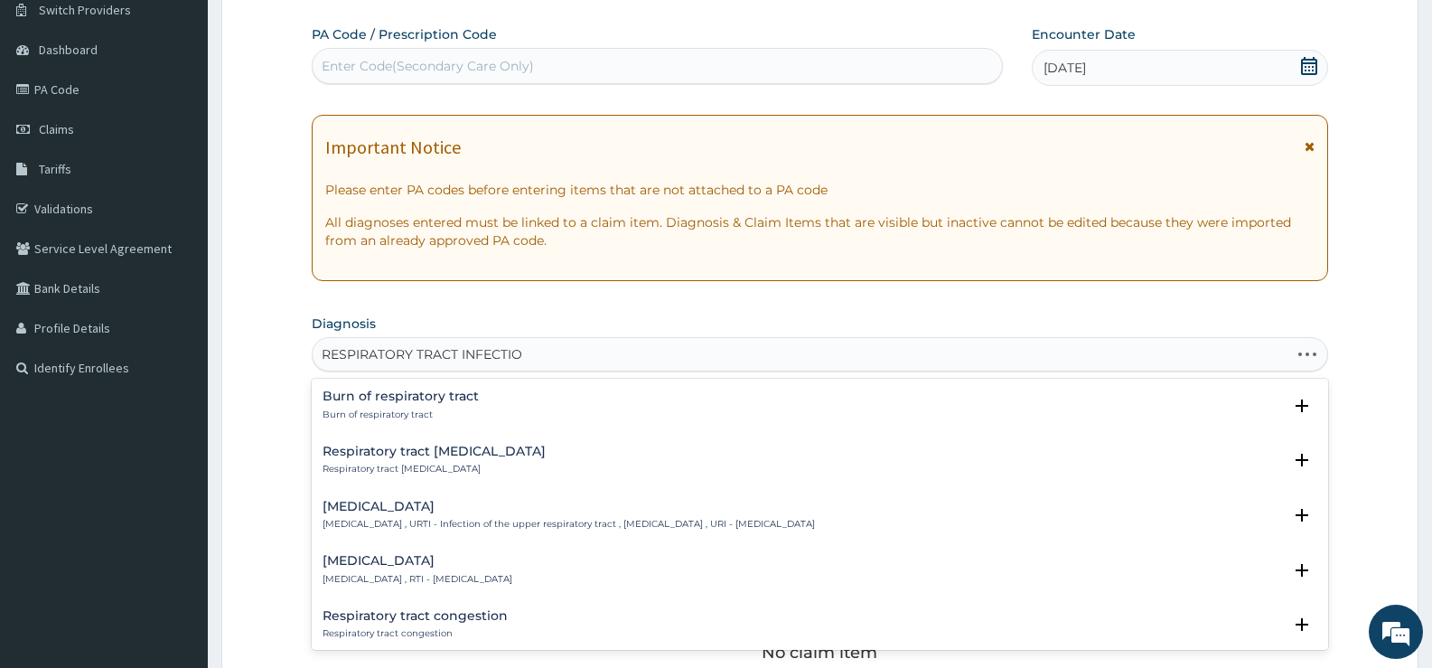
type input "[MEDICAL_DATA]"
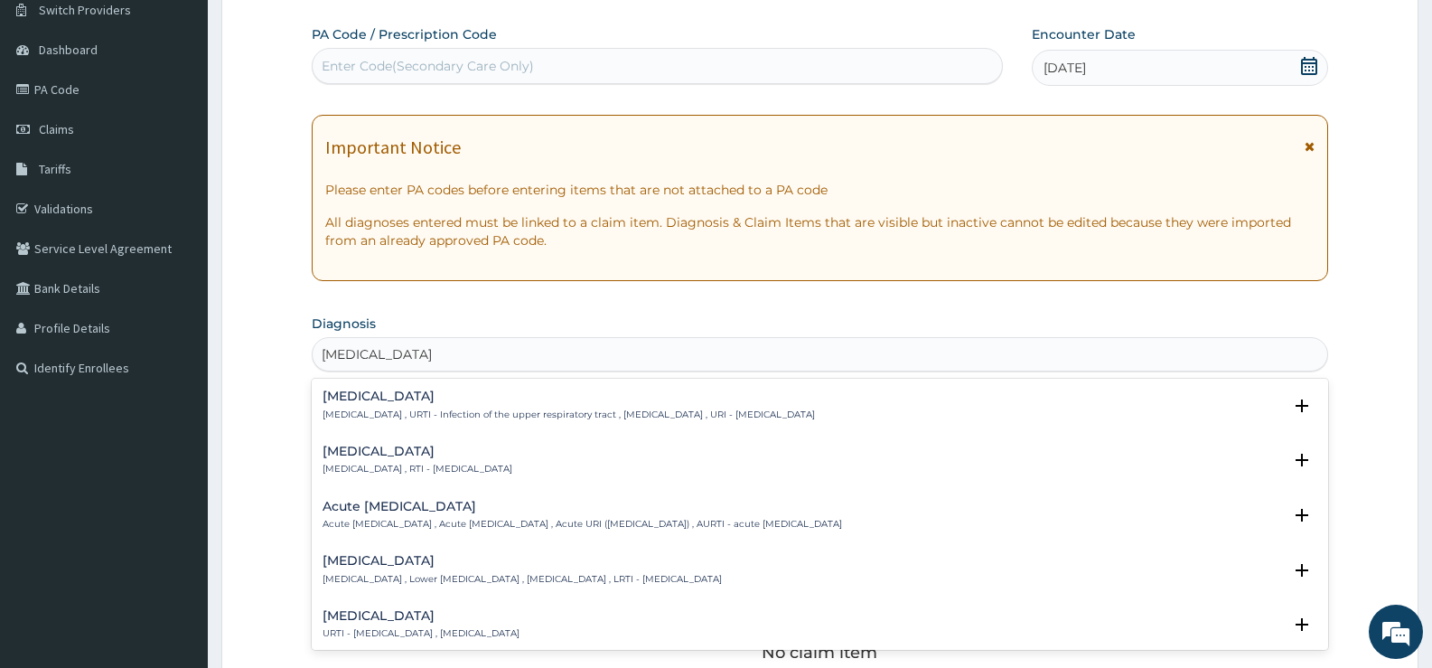
click at [436, 449] on h4 "[MEDICAL_DATA]" at bounding box center [418, 452] width 190 height 14
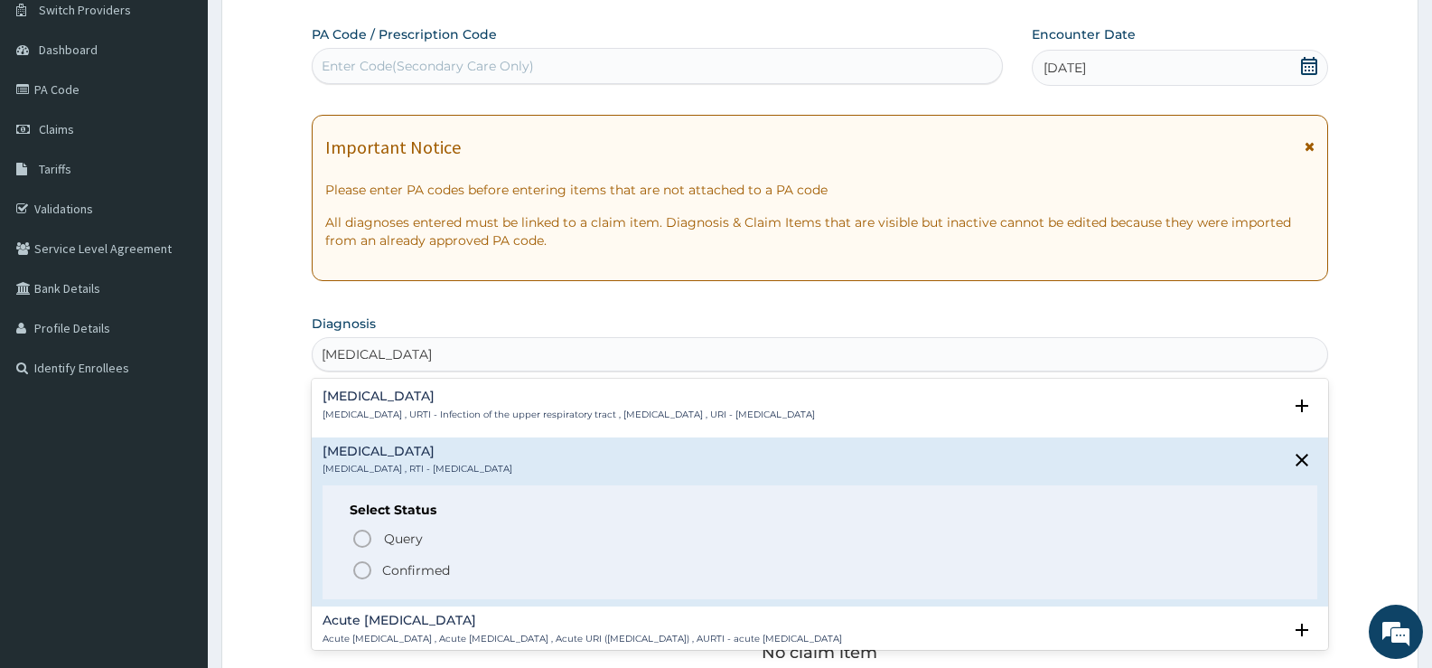
drag, startPoint x: 434, startPoint y: 567, endPoint x: 527, endPoint y: 545, distance: 95.6
click at [435, 567] on p "Confirmed" at bounding box center [416, 570] width 68 height 18
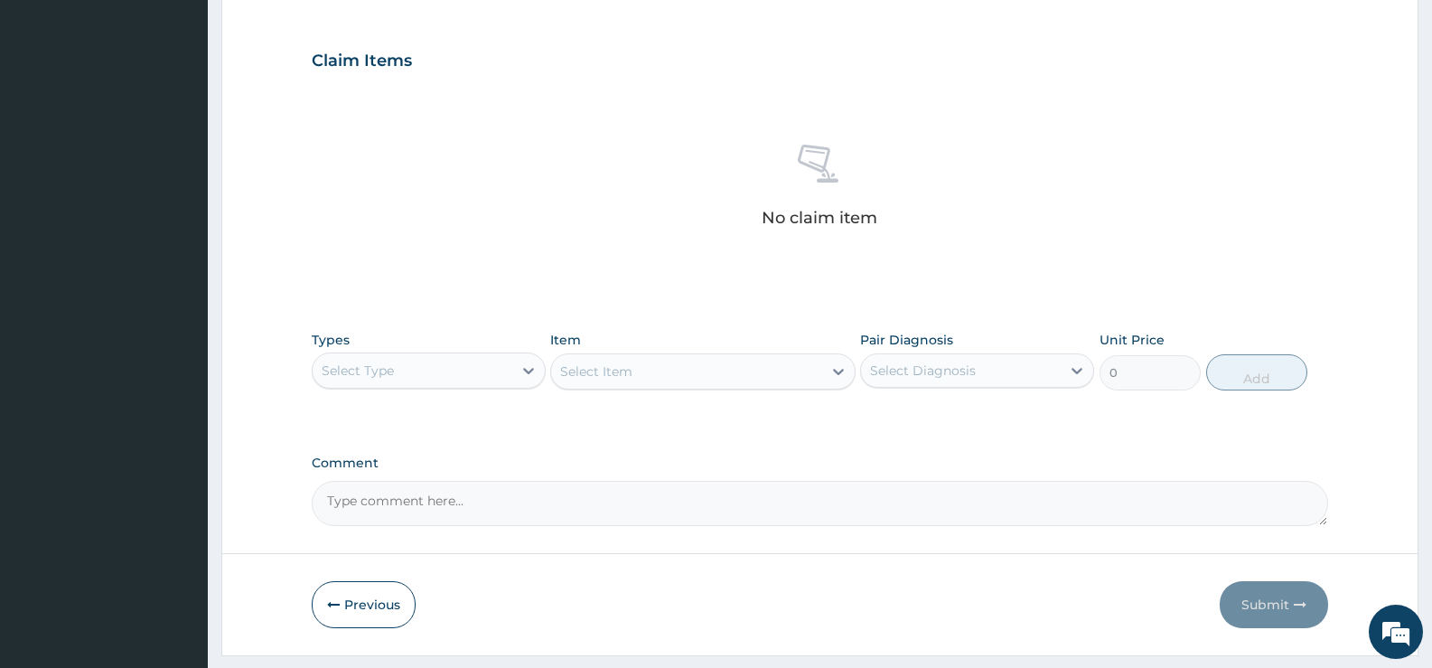
scroll to position [635, 0]
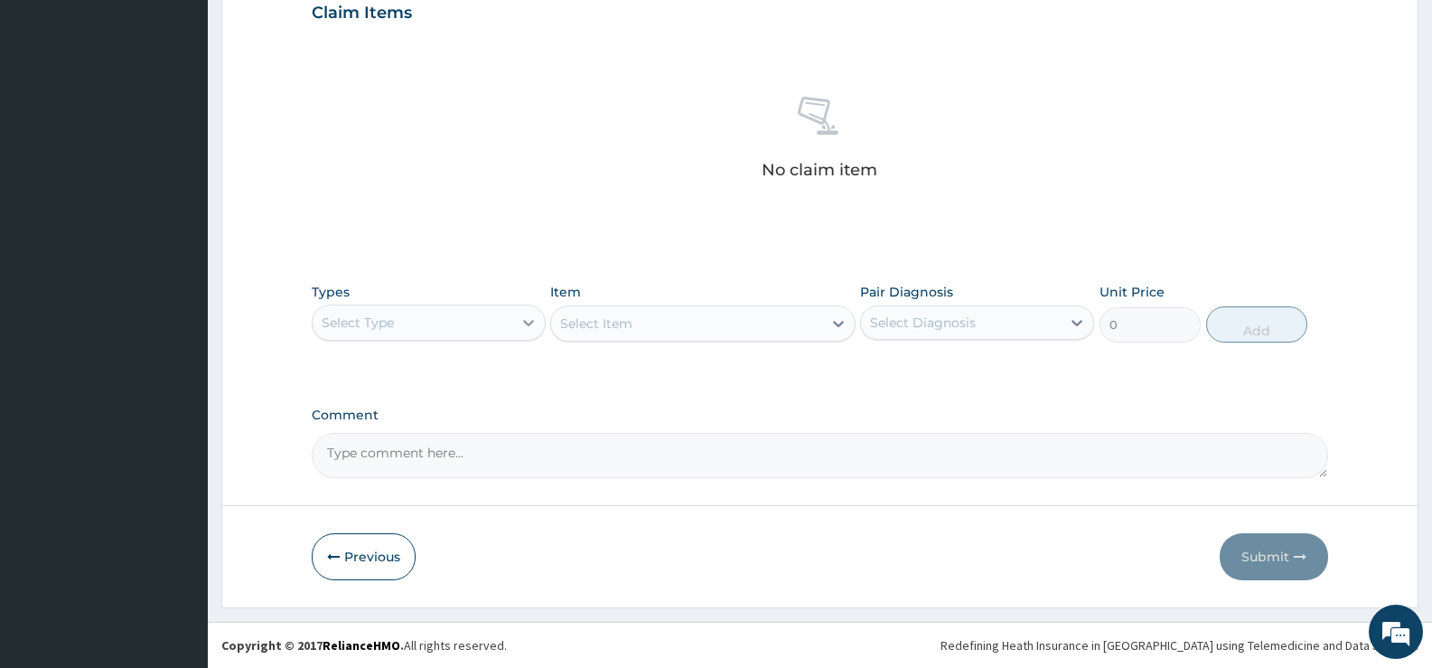
click at [530, 325] on icon at bounding box center [528, 323] width 11 height 6
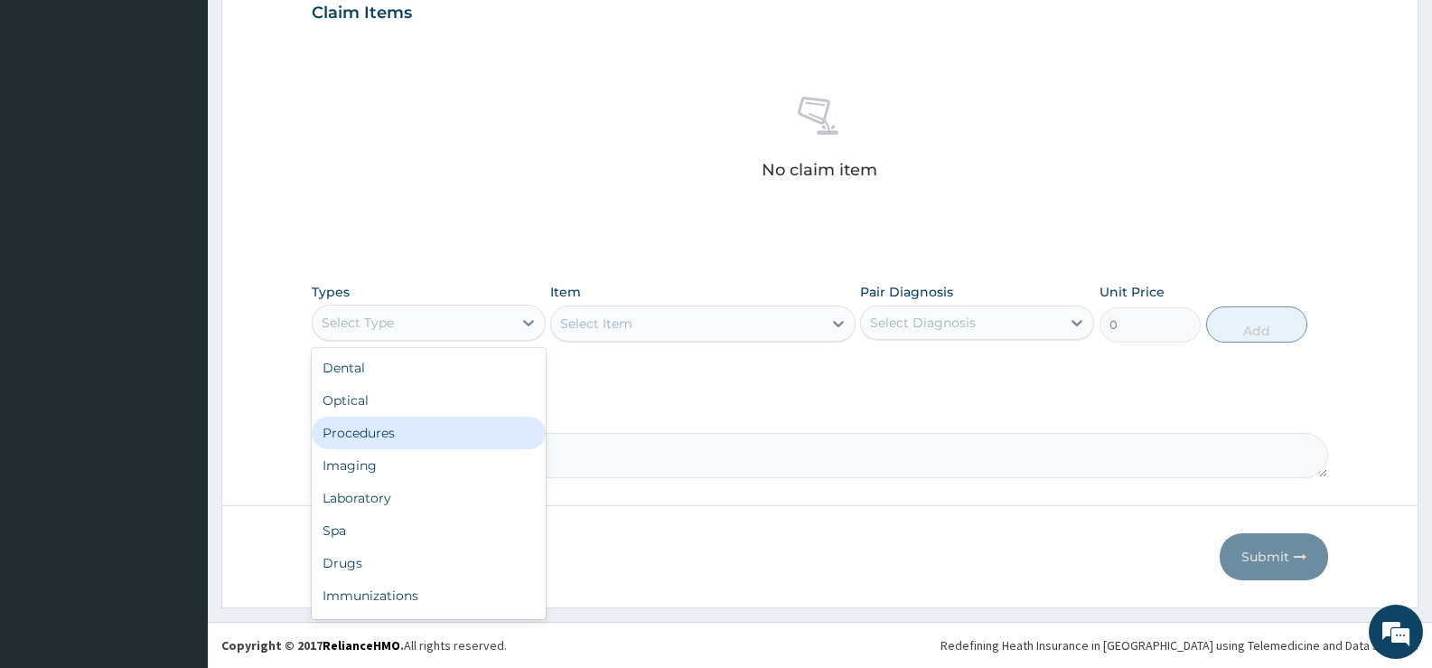
click at [395, 435] on div "Procedures" at bounding box center [429, 433] width 234 height 33
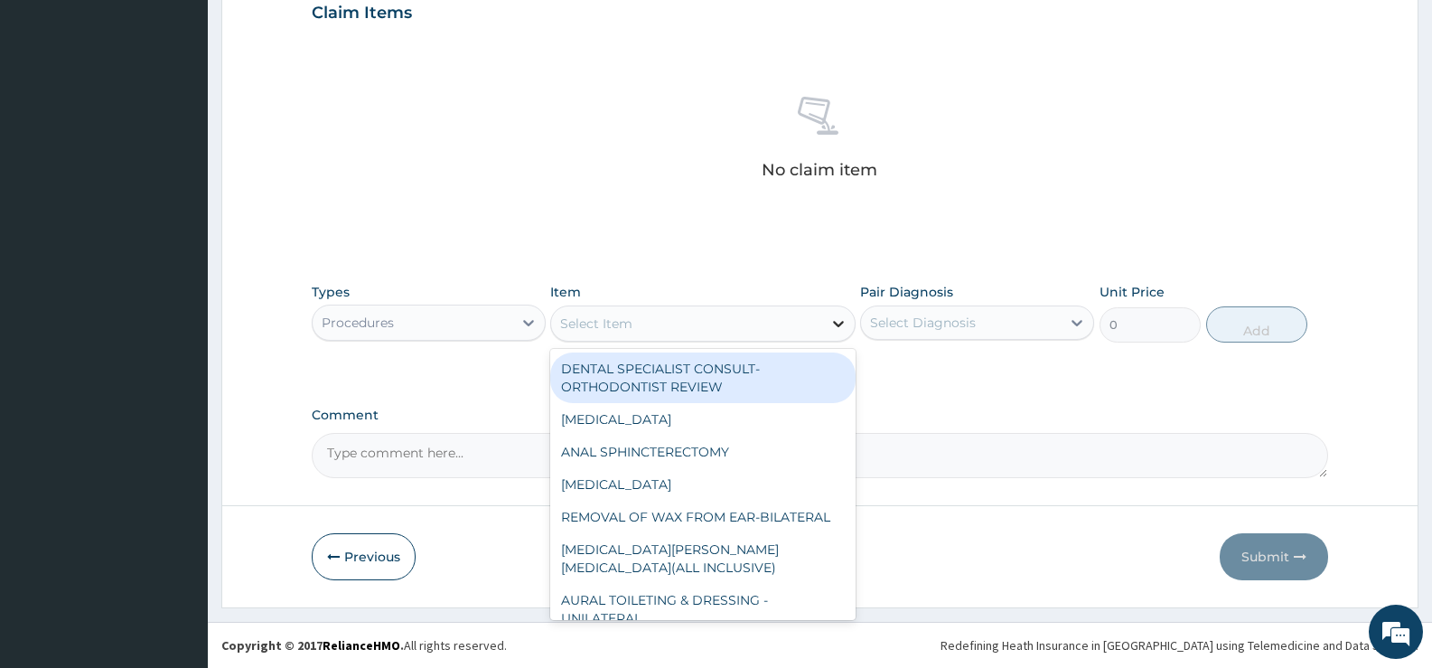
click at [830, 323] on icon at bounding box center [839, 323] width 18 height 18
type input "GP"
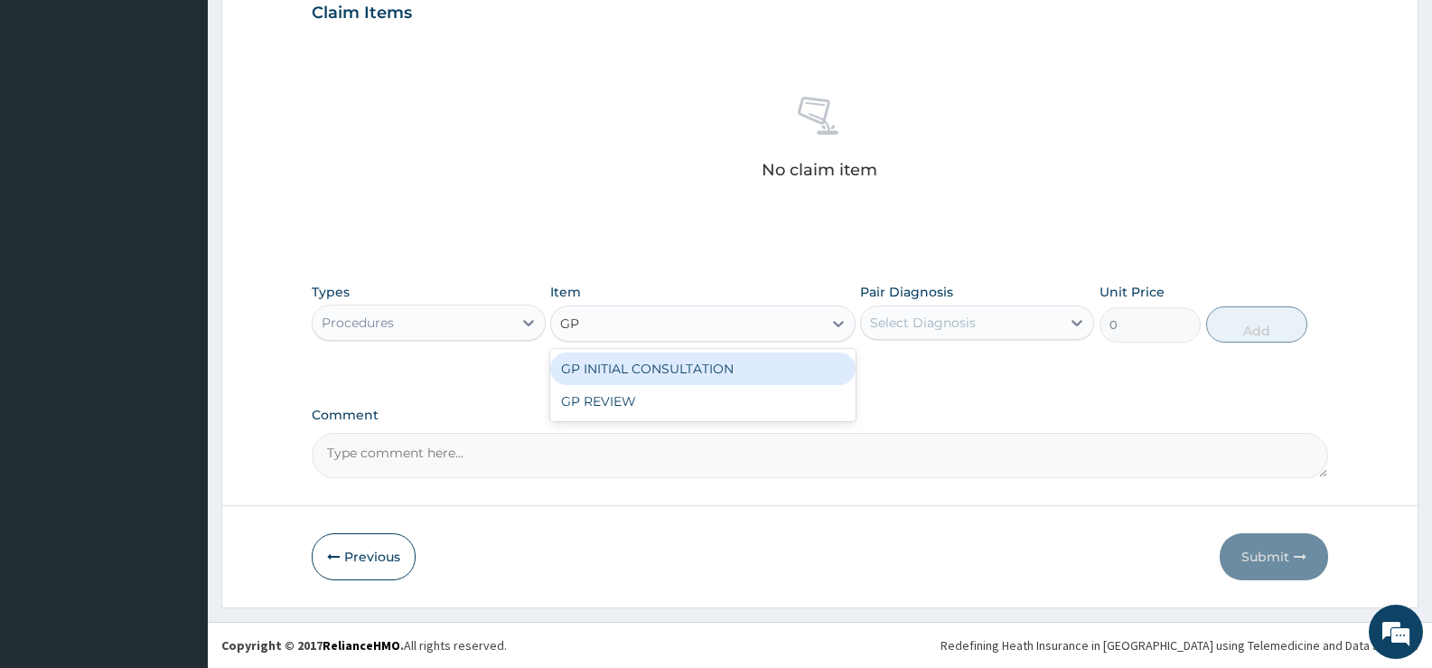
click at [811, 375] on div "GP INITIAL CONSULTATION" at bounding box center [702, 368] width 305 height 33
type input "2000"
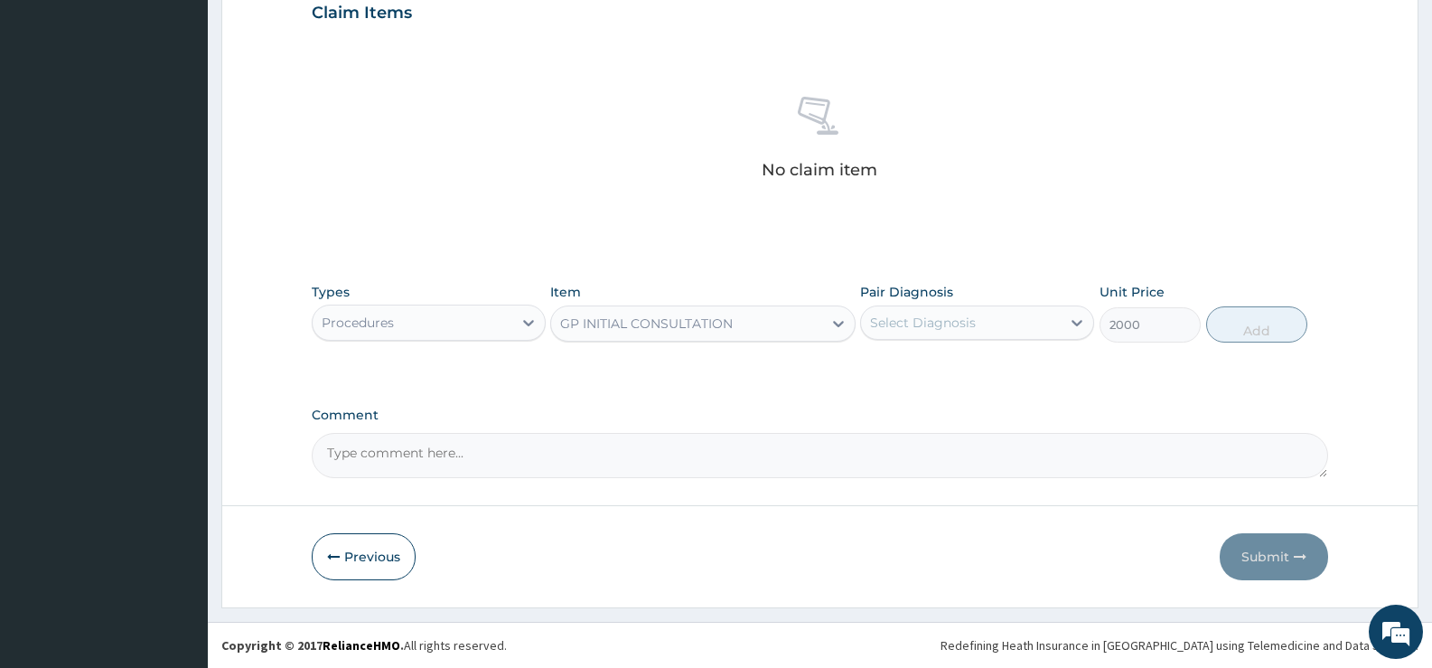
click at [1036, 324] on div "Select Diagnosis" at bounding box center [961, 322] width 200 height 29
click at [994, 380] on div "[MEDICAL_DATA]" at bounding box center [977, 369] width 234 height 37
checkbox input "true"
click at [1260, 335] on button "Add" at bounding box center [1256, 324] width 101 height 36
type input "0"
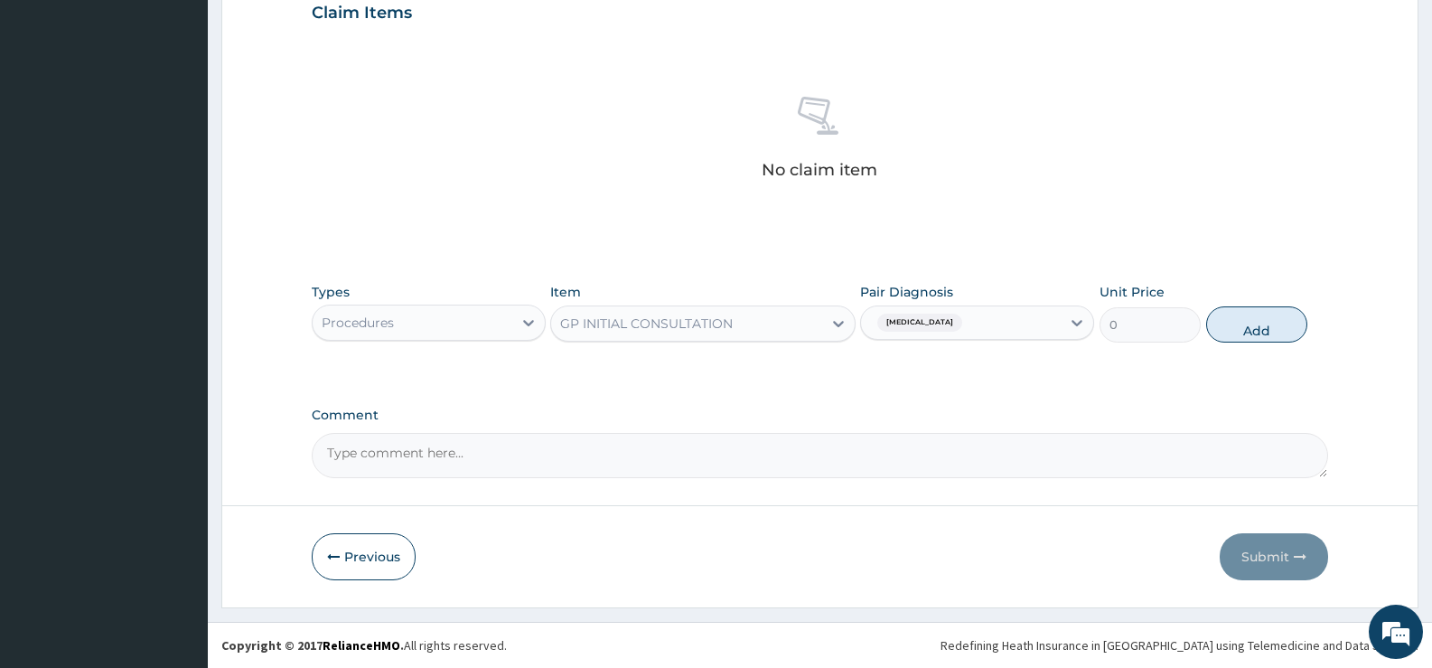
scroll to position [549, 0]
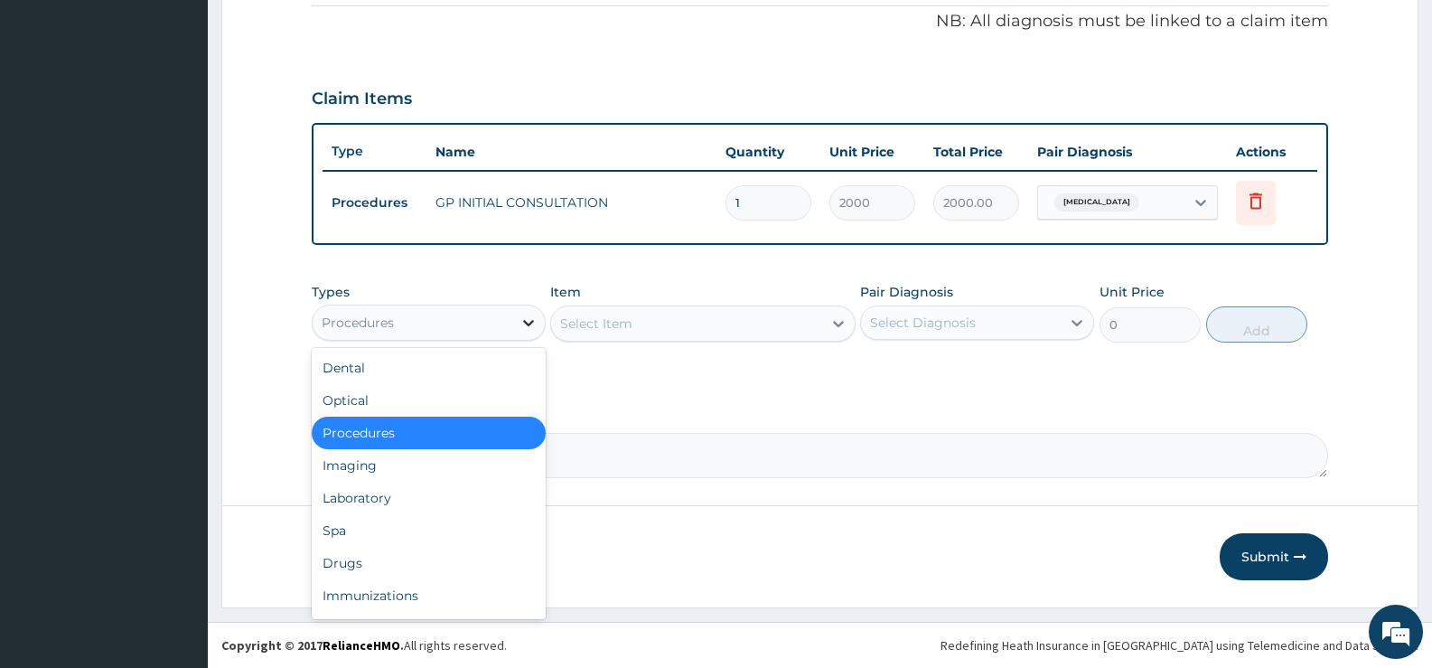
drag, startPoint x: 530, startPoint y: 329, endPoint x: 506, endPoint y: 384, distance: 60.3
click at [530, 329] on icon at bounding box center [529, 323] width 18 height 18
click at [359, 561] on div "Drugs" at bounding box center [429, 563] width 234 height 33
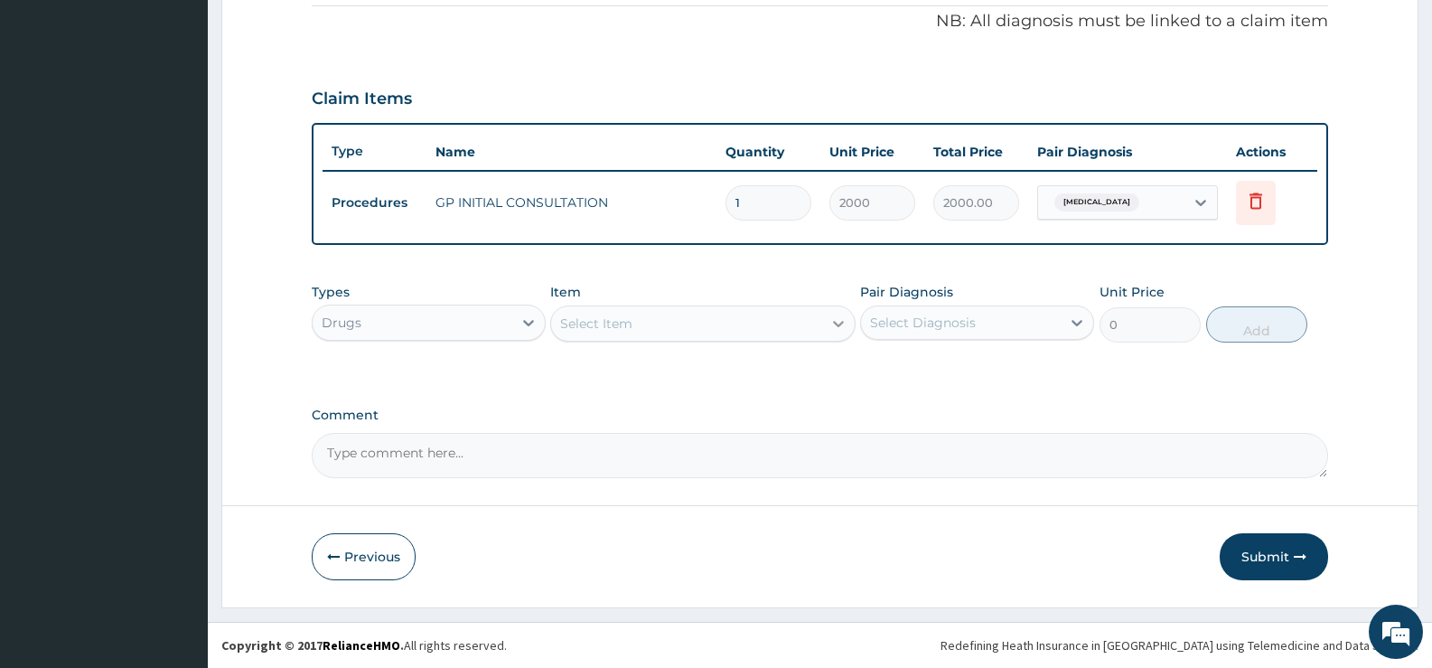
click at [826, 327] on div at bounding box center [838, 323] width 33 height 33
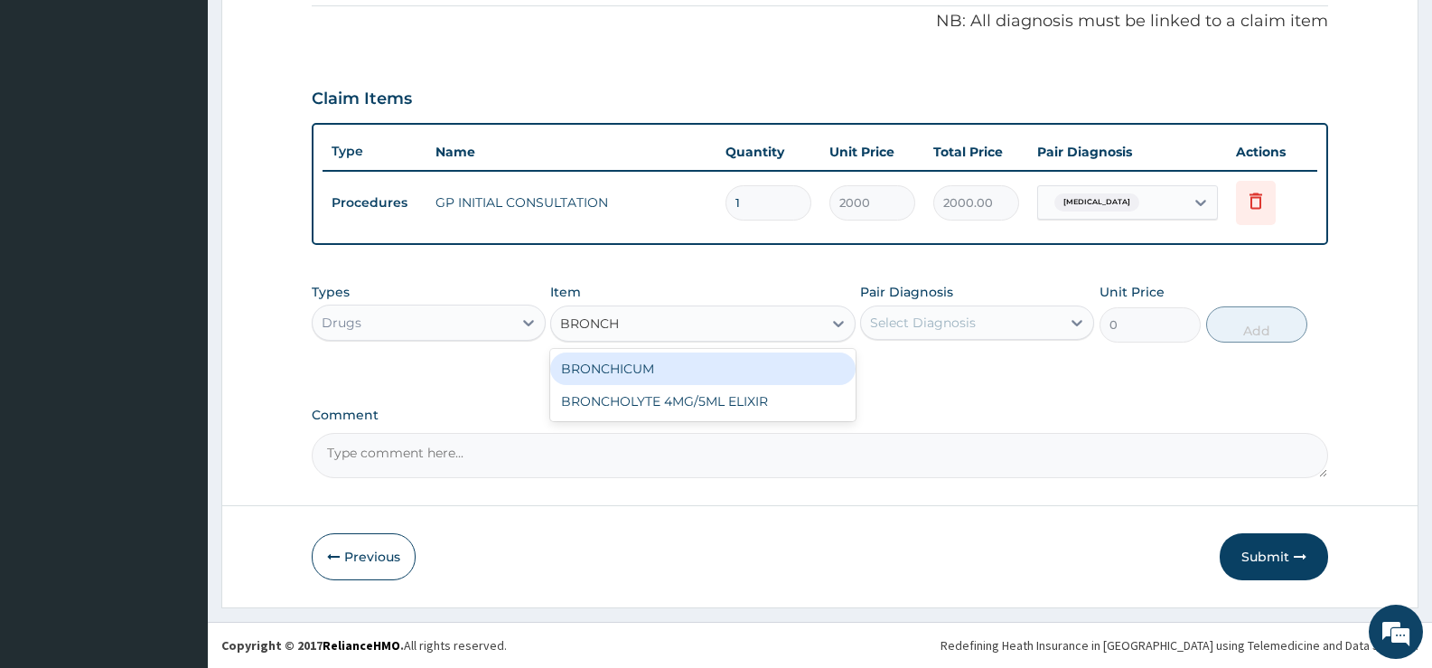
type input "BRONCHO"
click at [738, 376] on div "BRONCHOLYTE 4MG/5ML ELIXIR" at bounding box center [702, 368] width 305 height 33
type input "379.5"
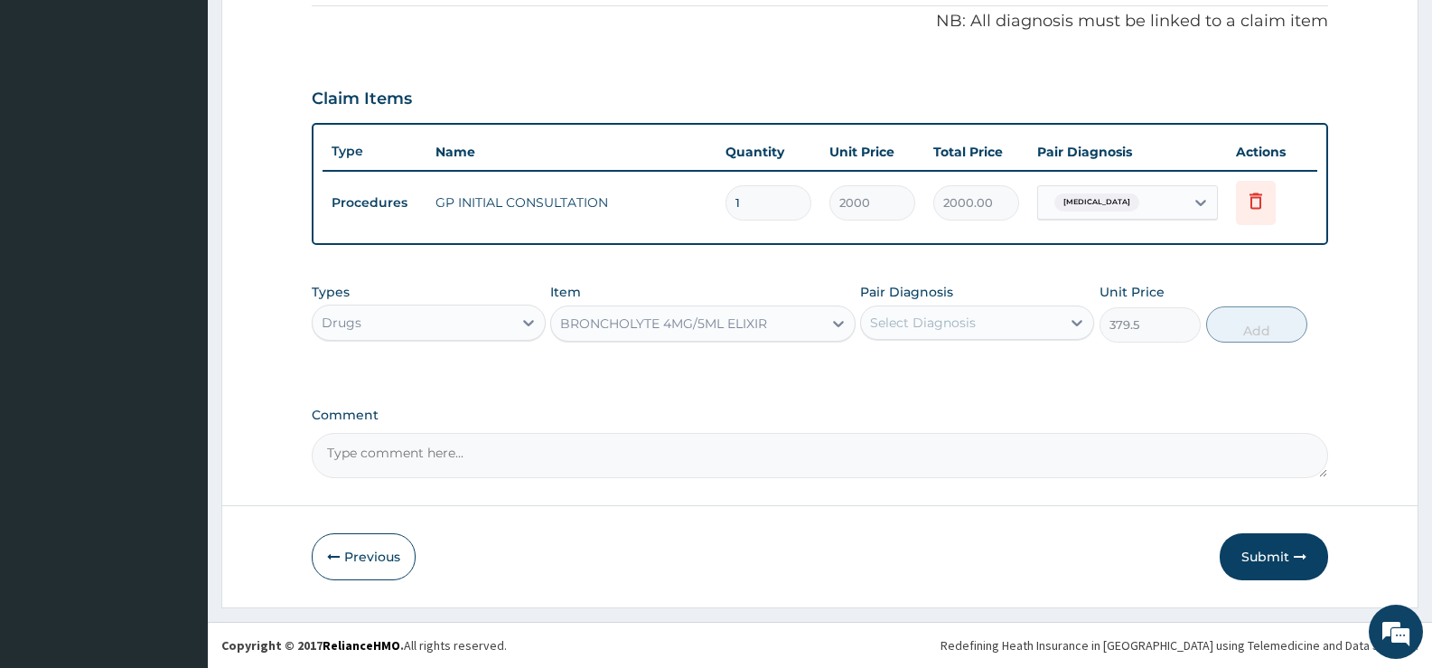
click at [1058, 323] on div "Select Diagnosis" at bounding box center [961, 322] width 200 height 29
click at [994, 370] on label "[MEDICAL_DATA]" at bounding box center [946, 367] width 112 height 18
checkbox input "true"
click at [1261, 325] on button "Add" at bounding box center [1256, 324] width 101 height 36
type input "0"
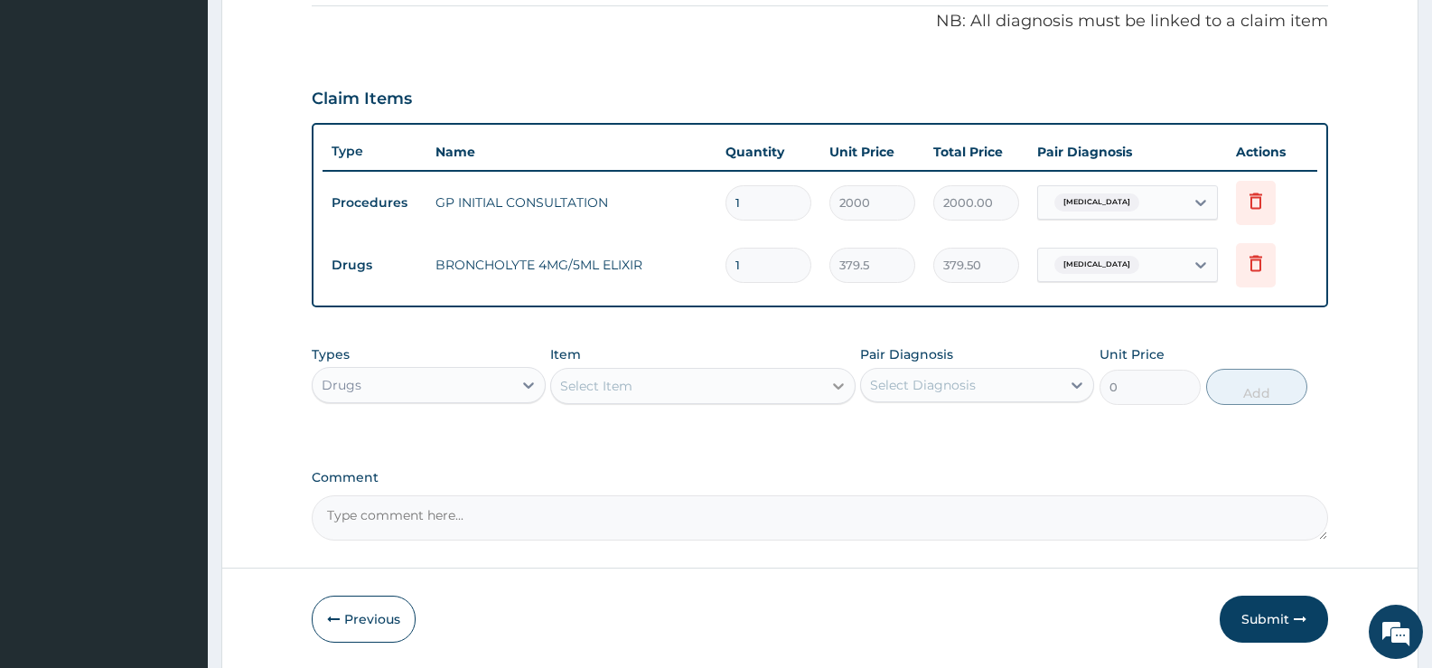
click at [830, 388] on icon at bounding box center [839, 386] width 18 height 18
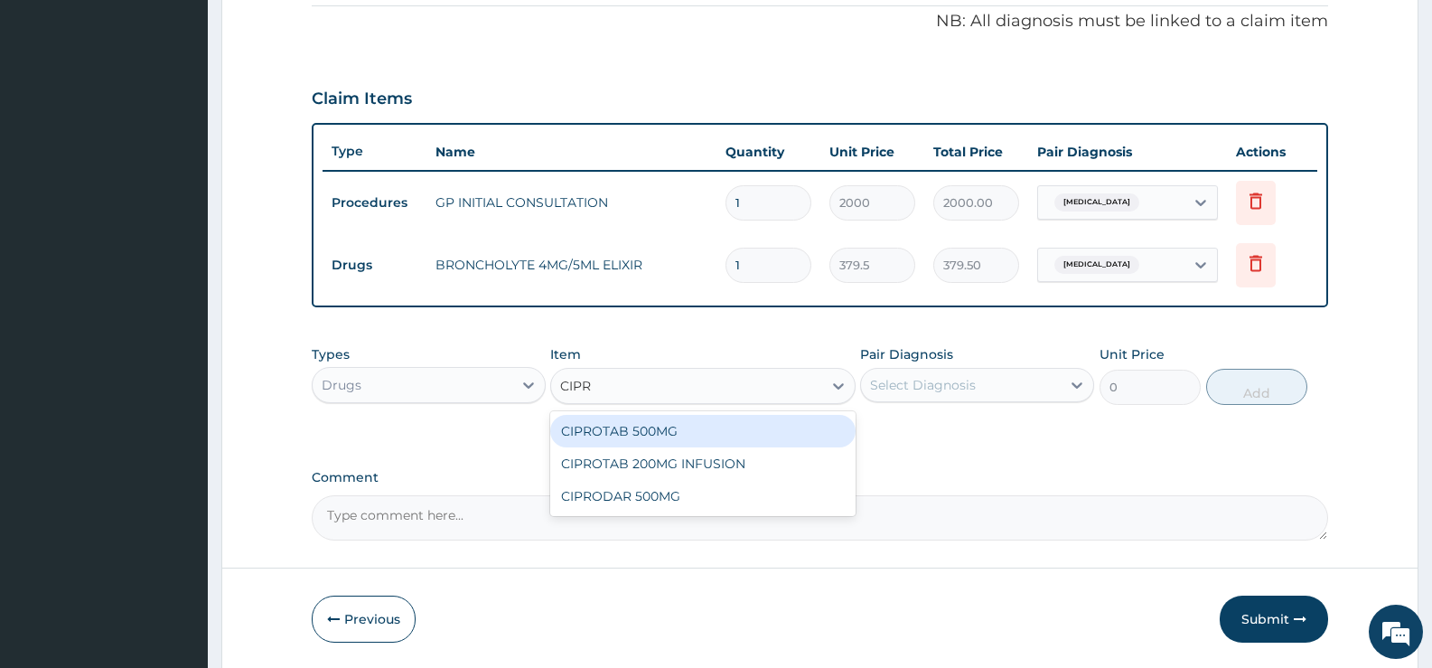
type input "[MEDICAL_DATA]"
click at [806, 433] on div "CIPROTAB 500MG" at bounding box center [702, 431] width 305 height 33
type input "138"
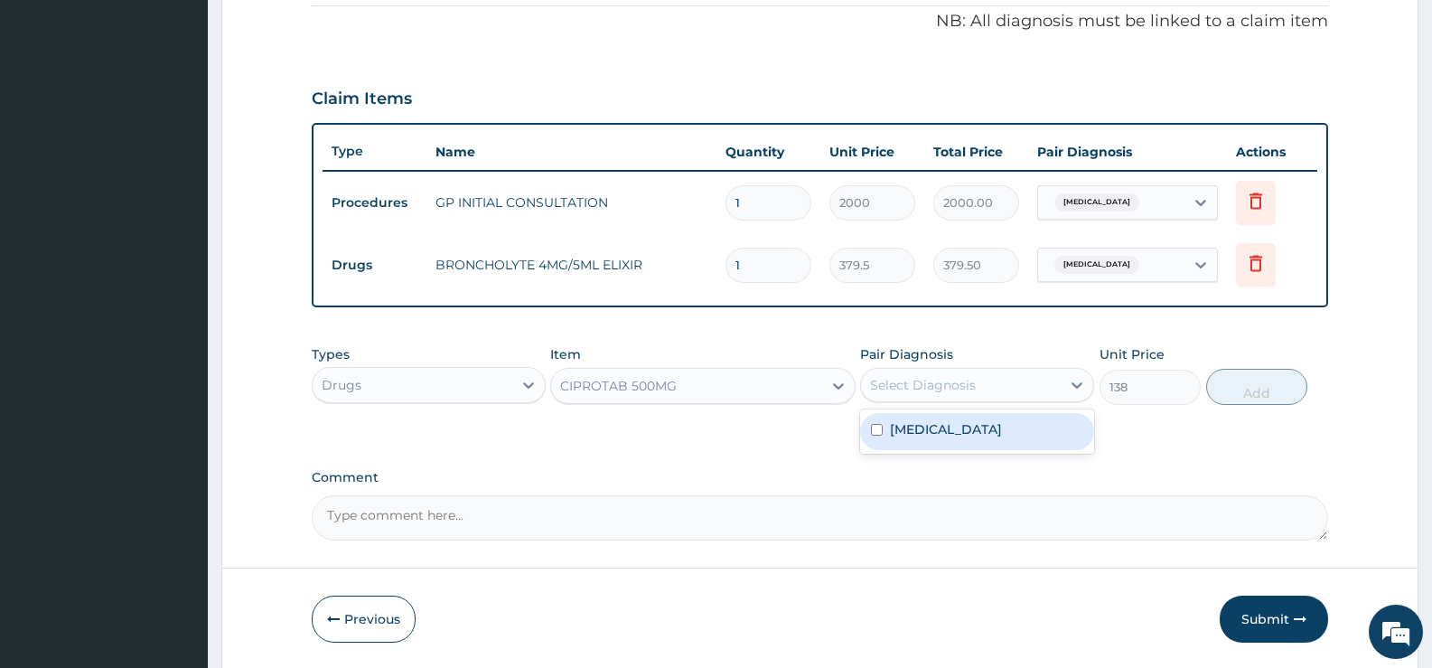
click at [994, 390] on div "Select Diagnosis" at bounding box center [961, 384] width 200 height 29
click at [978, 437] on div "[MEDICAL_DATA]" at bounding box center [977, 431] width 234 height 37
checkbox input "true"
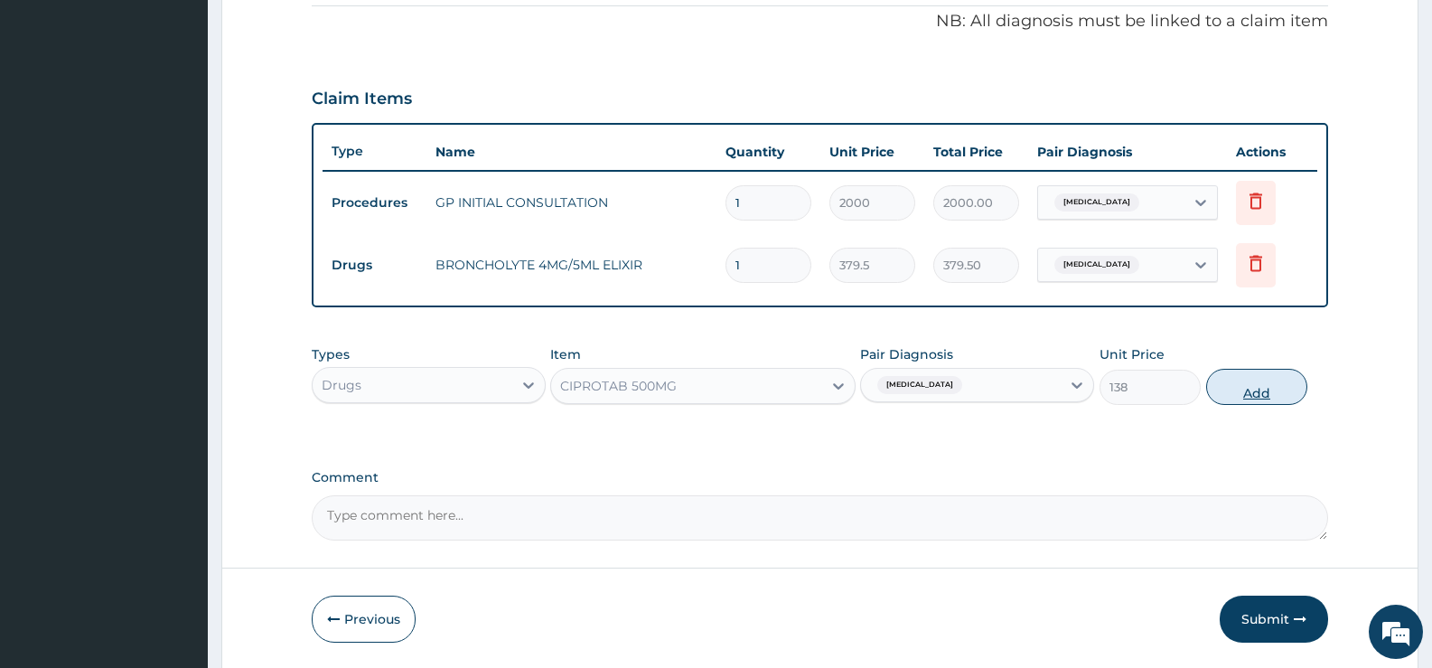
click at [1244, 389] on button "Add" at bounding box center [1256, 387] width 101 height 36
type input "0"
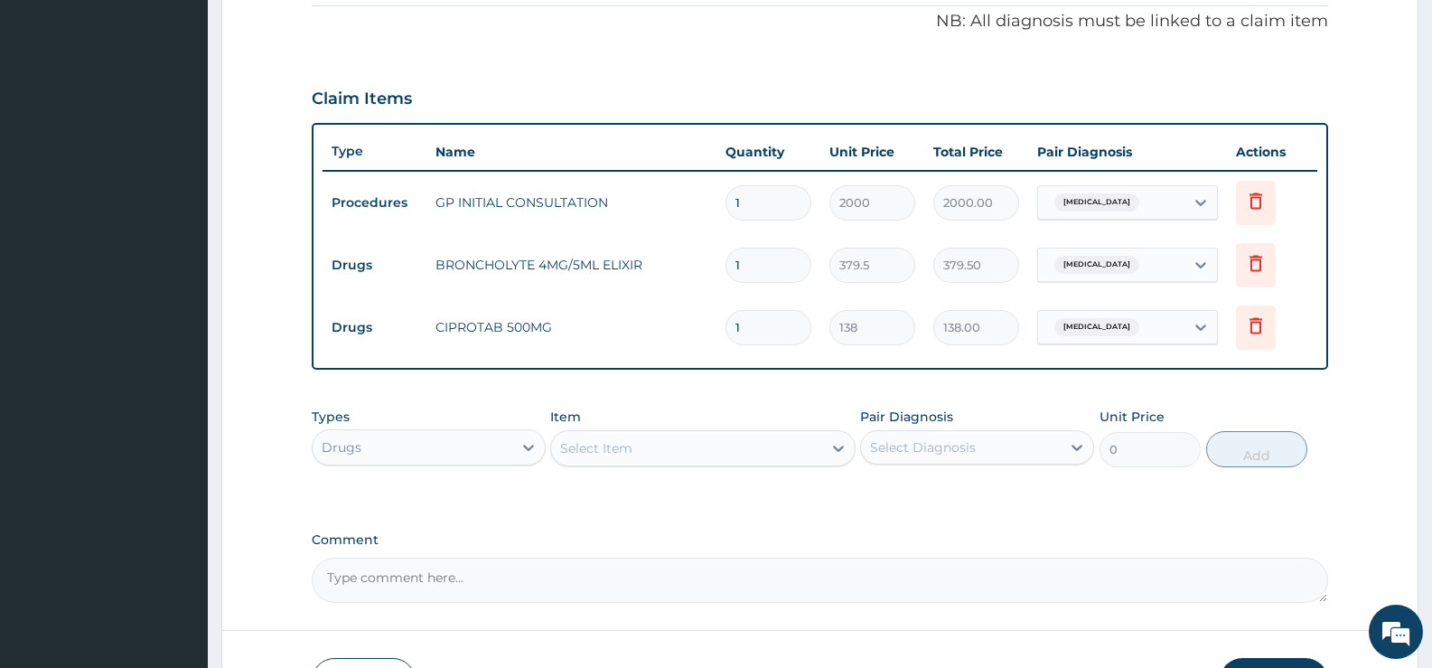
type input "10"
type input "1380.00"
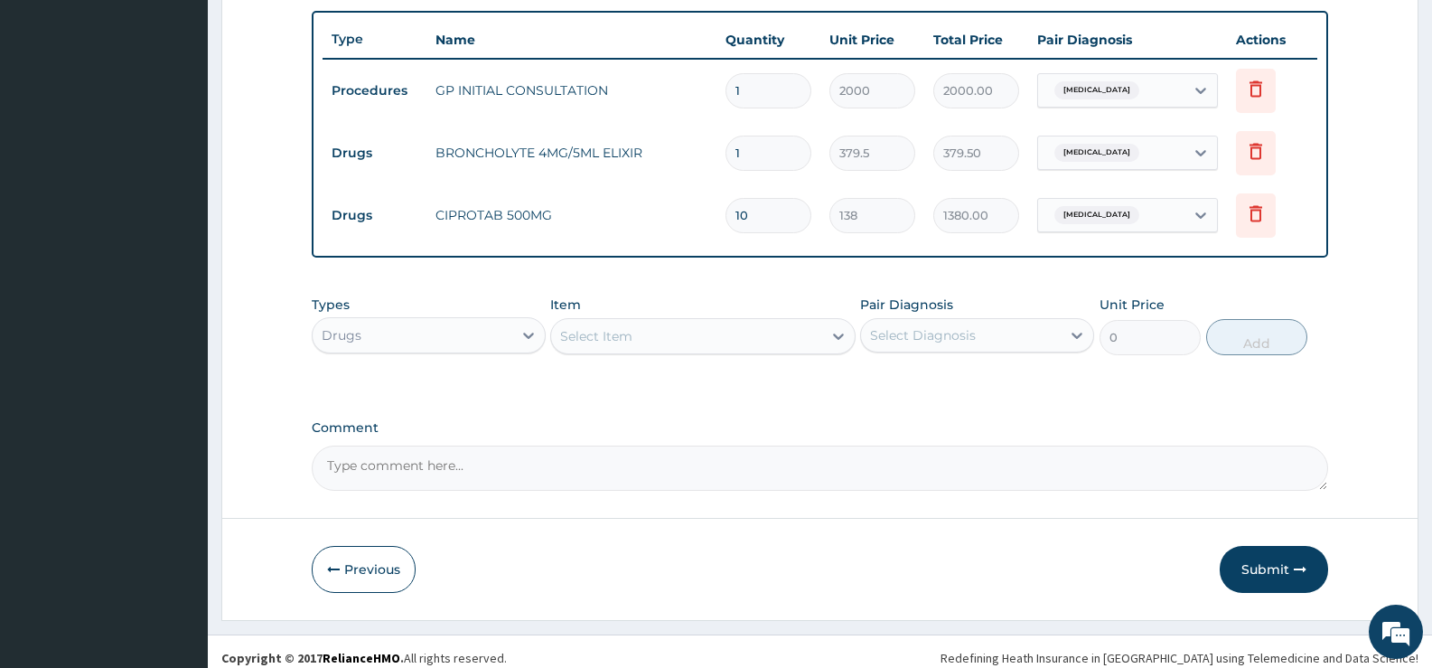
scroll to position [674, 0]
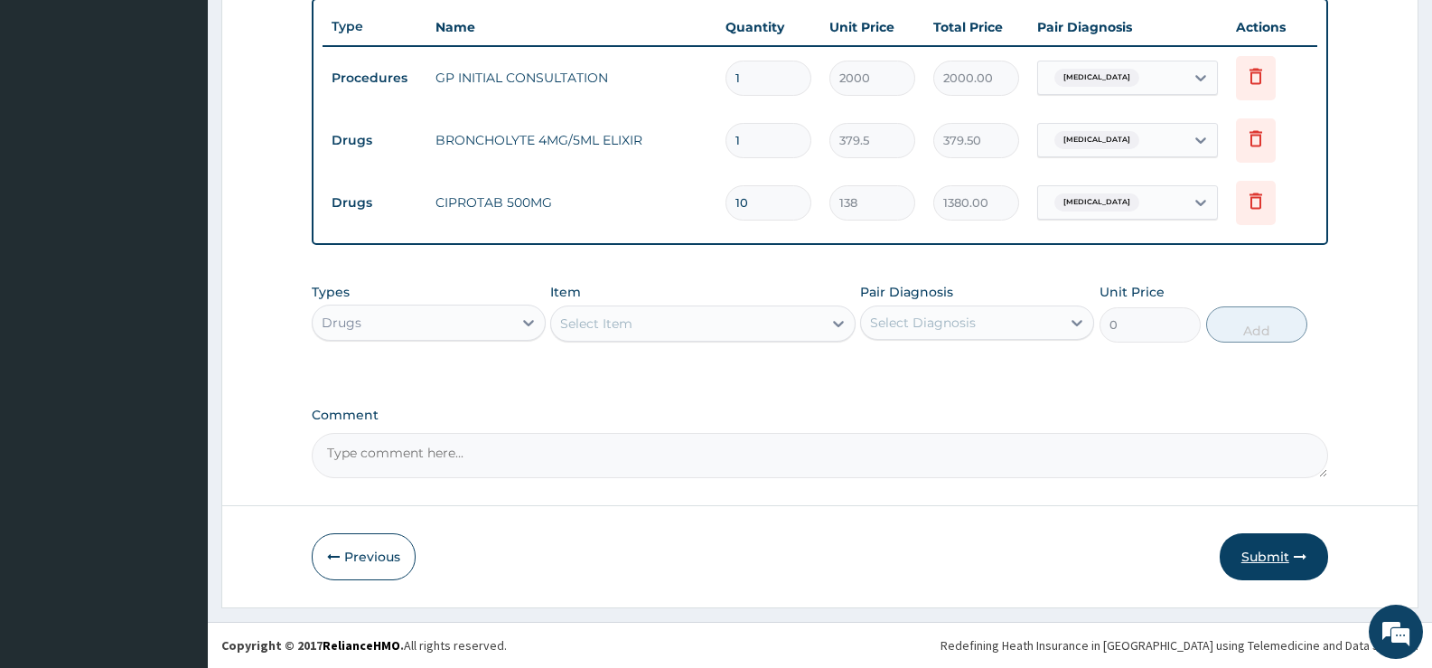
type input "10"
click at [1267, 559] on button "Submit" at bounding box center [1274, 556] width 108 height 47
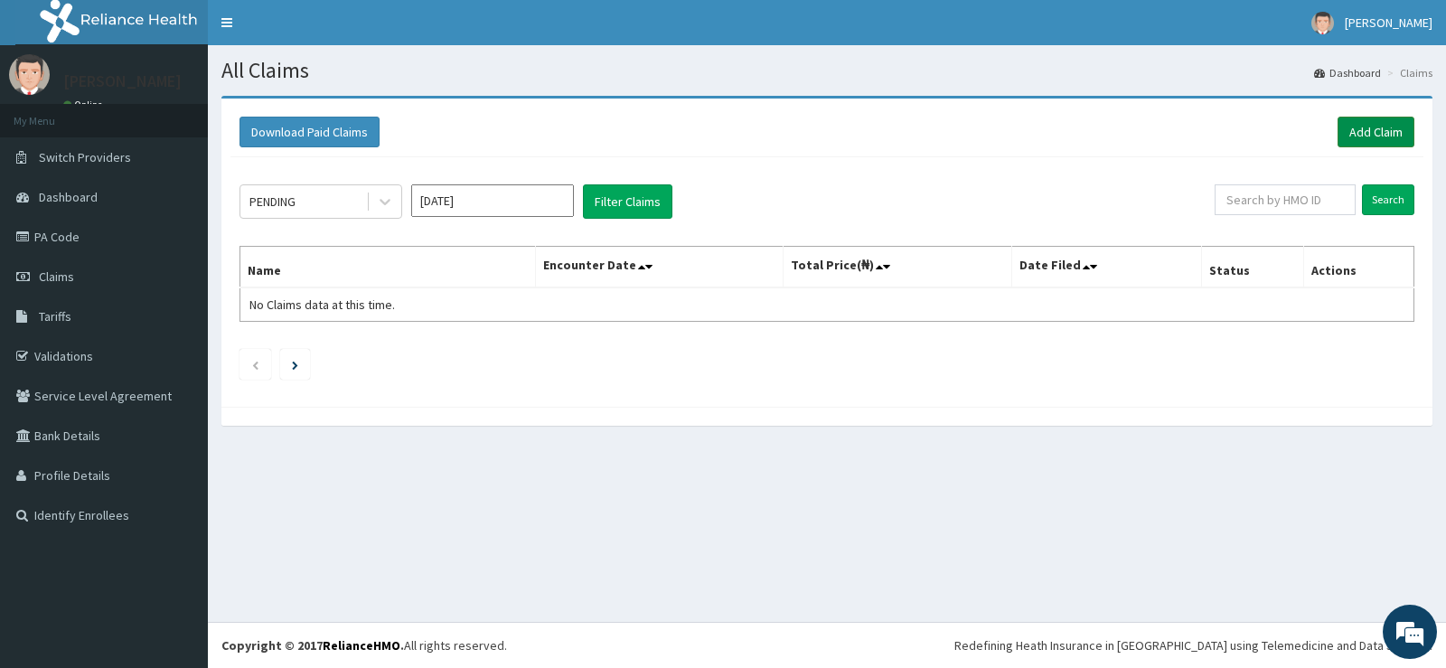
click at [1388, 136] on link "Add Claim" at bounding box center [1375, 132] width 77 height 31
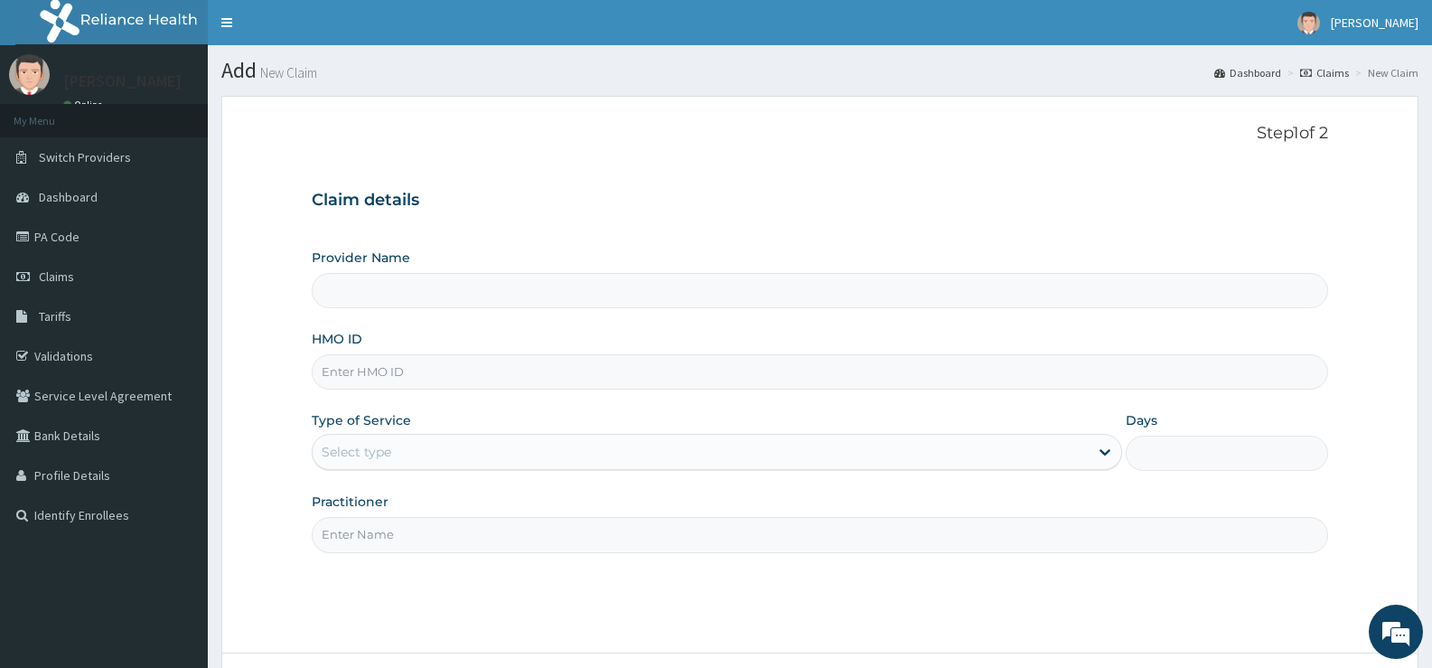
click at [400, 368] on input "HMO ID" at bounding box center [820, 371] width 1017 height 35
type input "[GEOGRAPHIC_DATA][PERSON_NAME]"
type input "ENP/11621/D"
click at [437, 450] on div "Select type" at bounding box center [700, 451] width 775 height 29
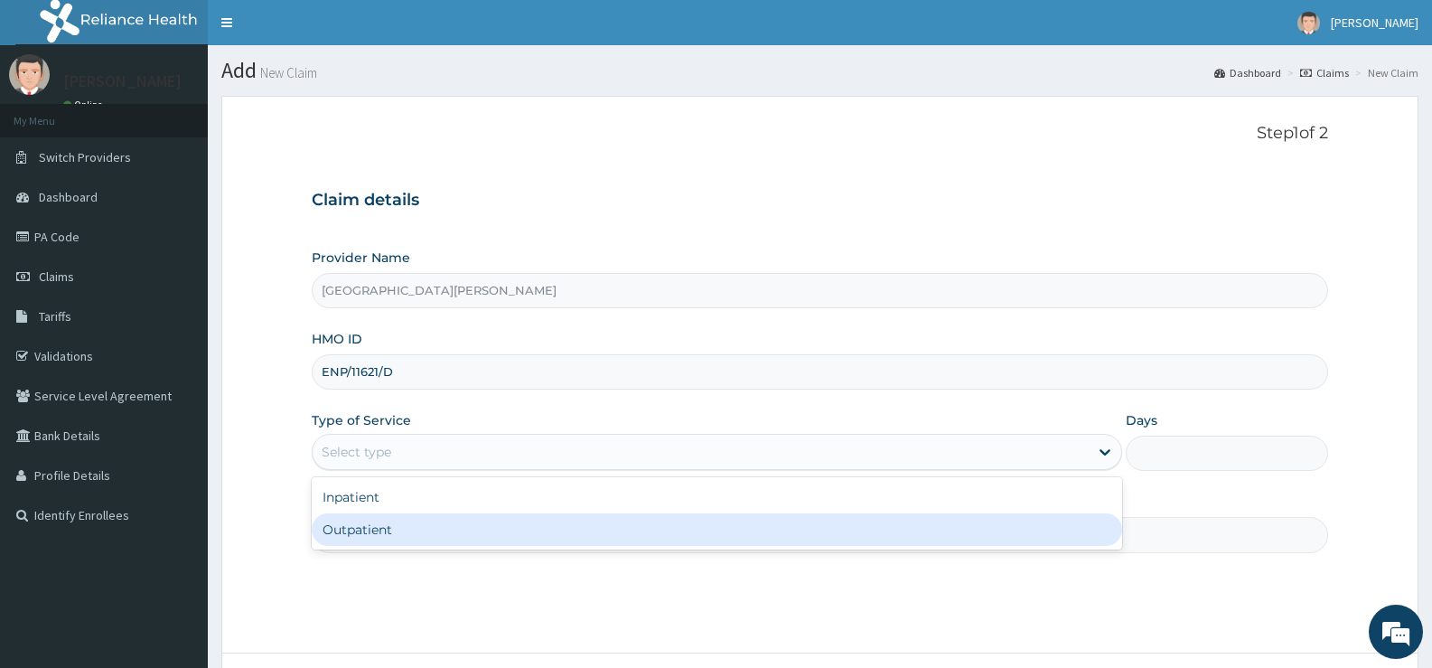
click at [403, 530] on div "Outpatient" at bounding box center [717, 529] width 810 height 33
type input "1"
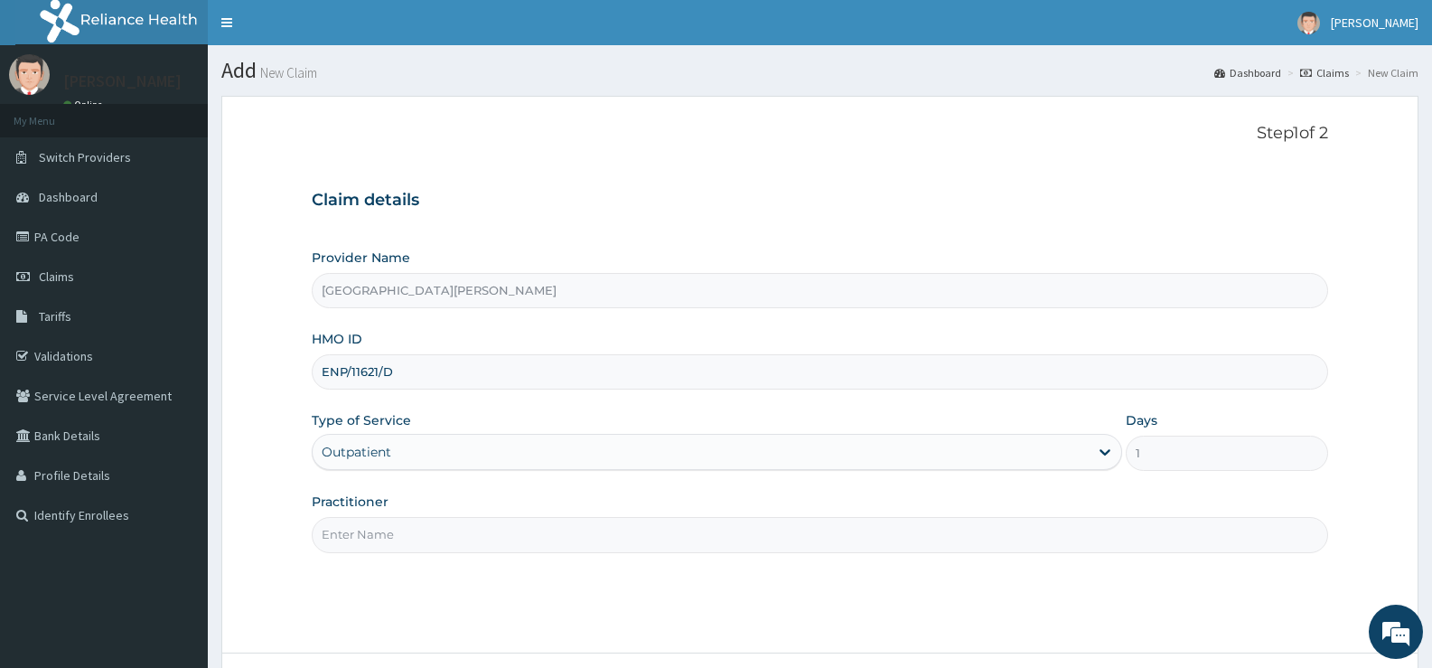
click at [496, 537] on input "Practitioner" at bounding box center [820, 534] width 1017 height 35
type input "[PERSON_NAME]"
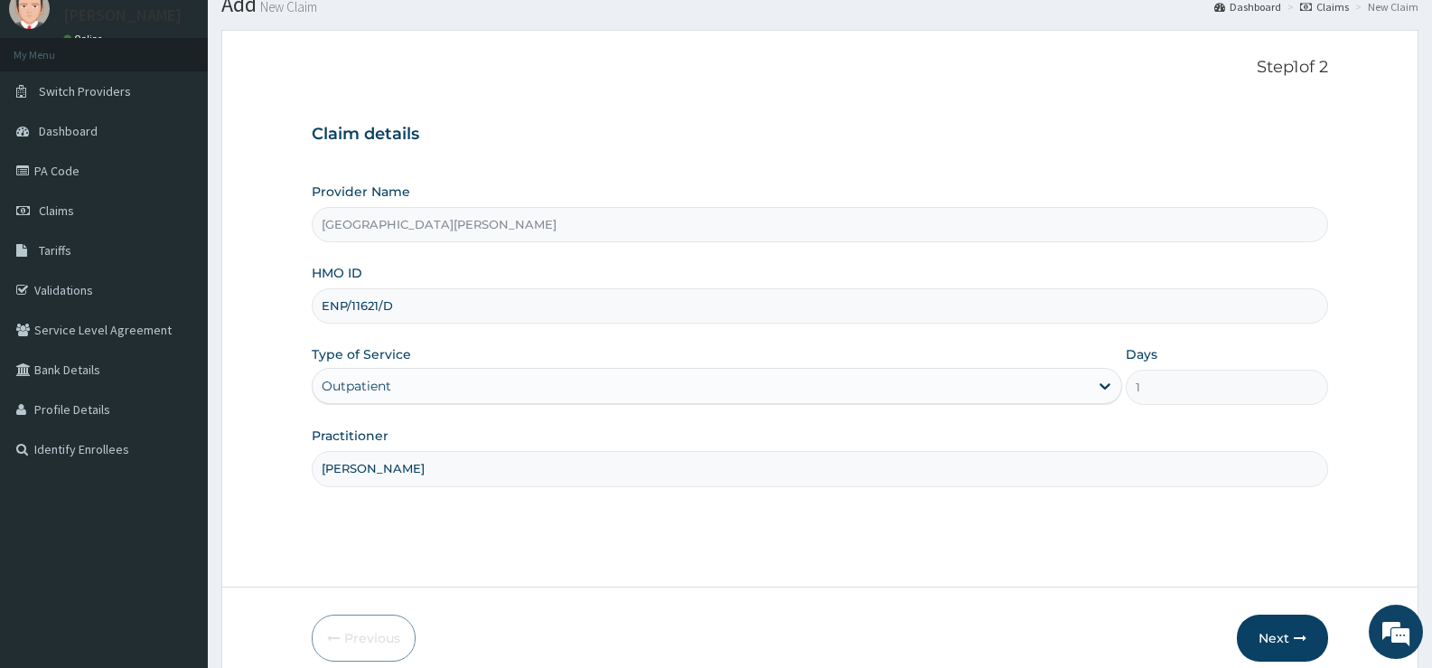
scroll to position [147, 0]
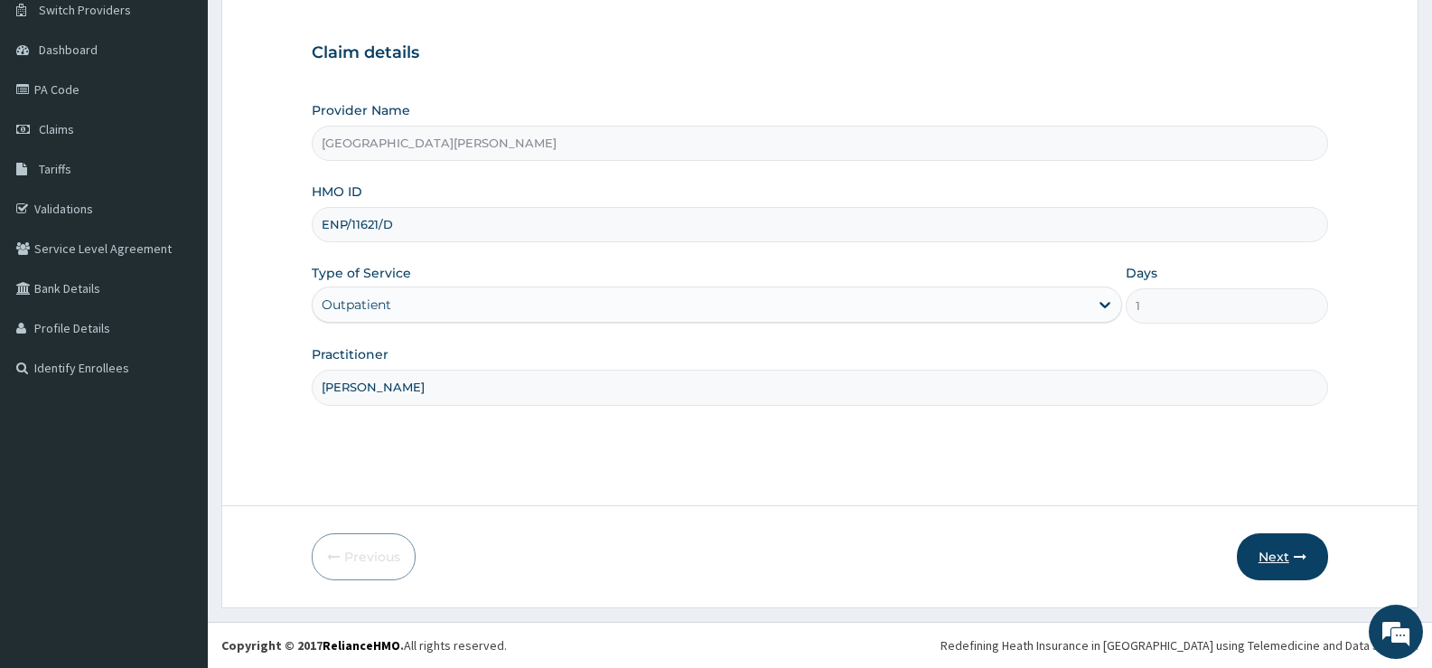
click at [1285, 553] on button "Next" at bounding box center [1282, 556] width 91 height 47
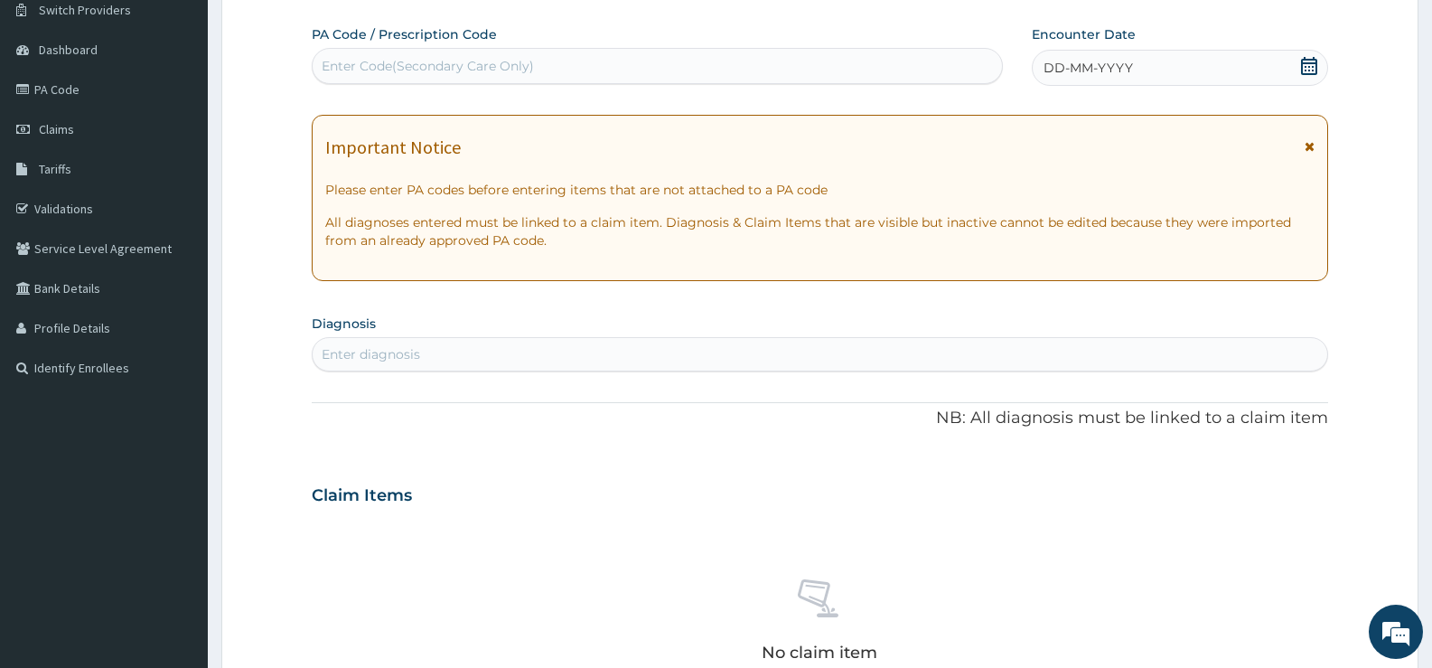
click at [924, 66] on div "Enter Code(Secondary Care Only)" at bounding box center [657, 66] width 689 height 29
type input "PA/72FC75"
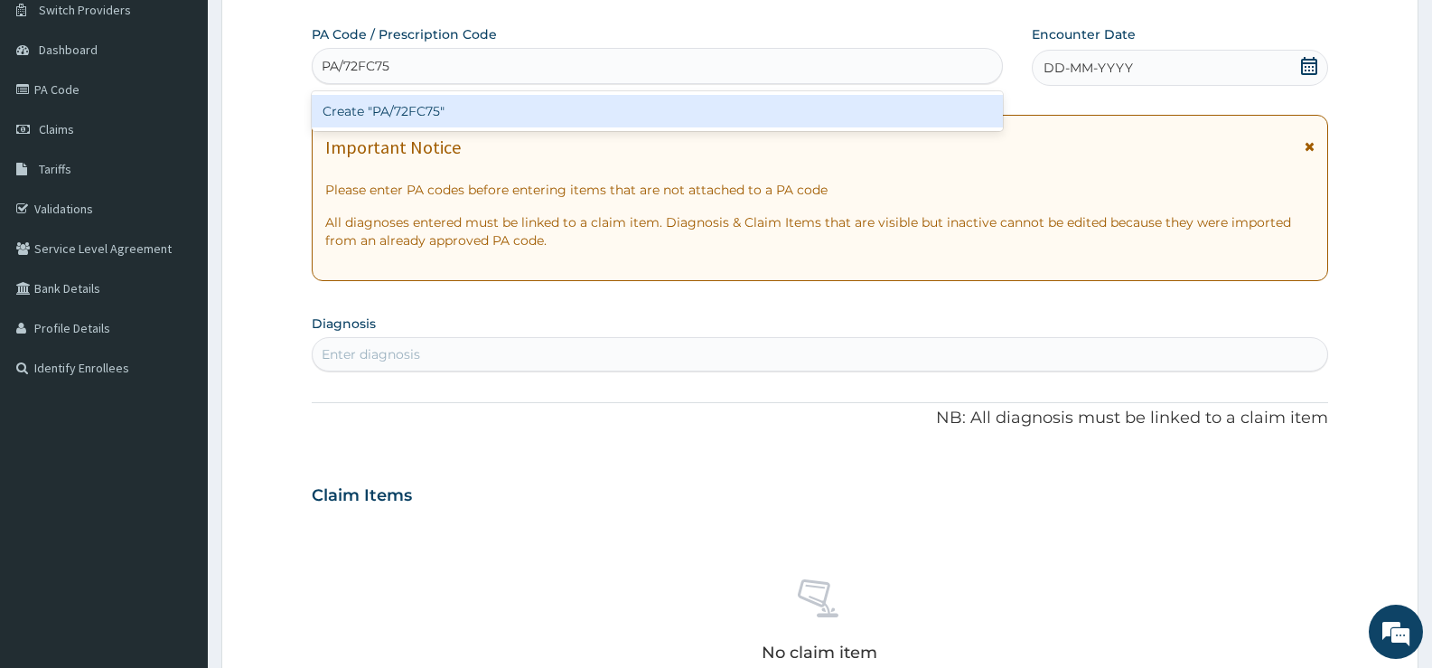
click at [913, 117] on div "Create "PA/72FC75"" at bounding box center [657, 111] width 691 height 33
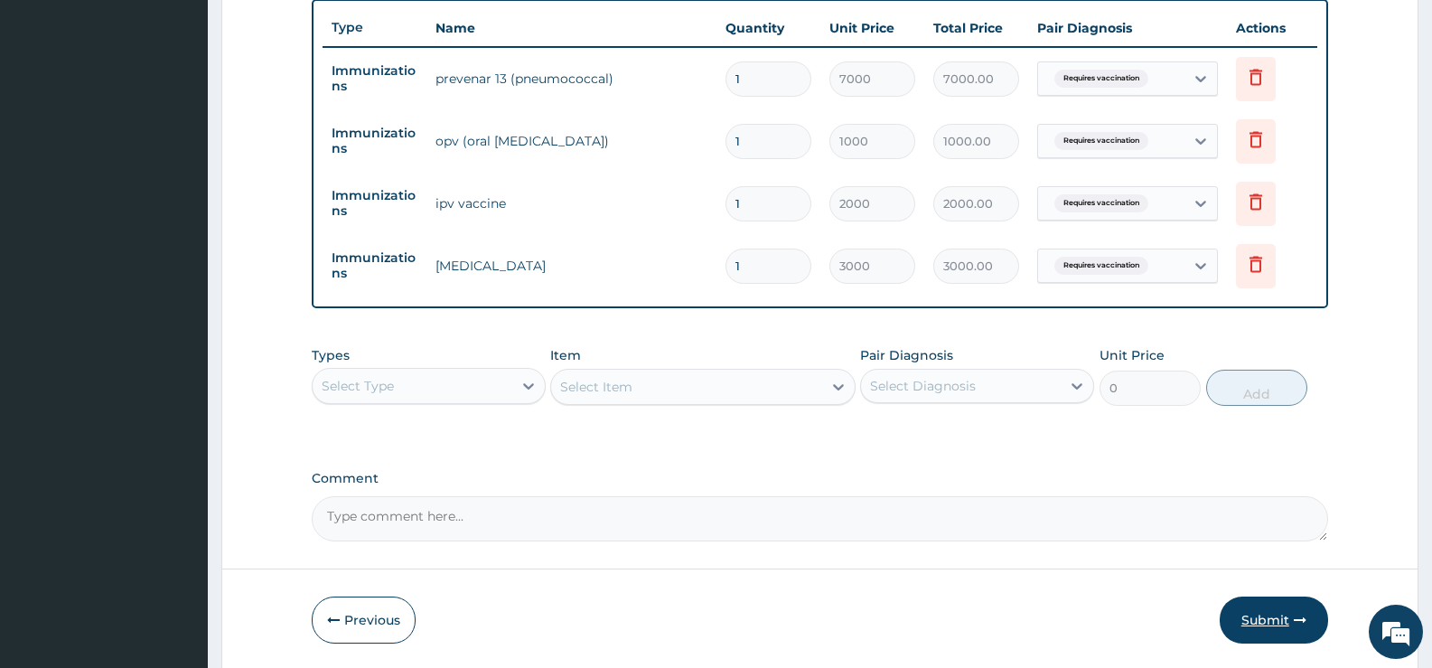
scroll to position [736, 0]
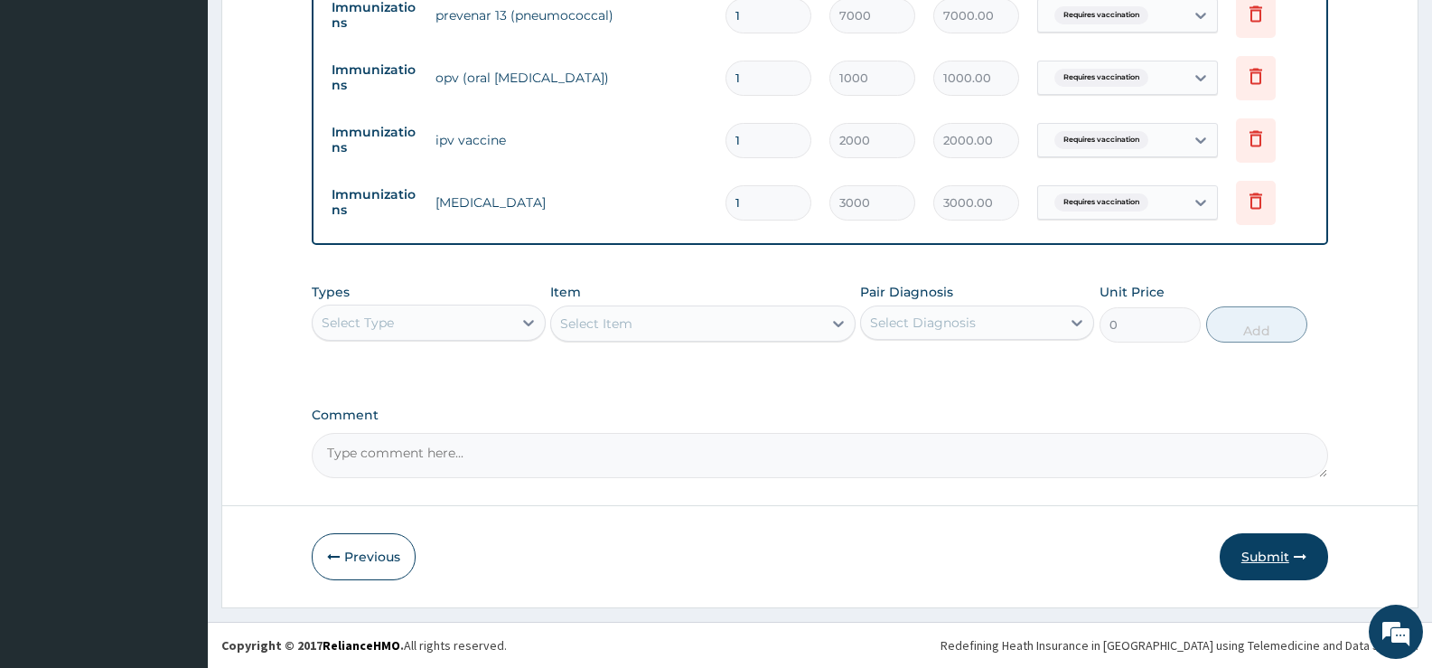
click at [1270, 548] on button "Submit" at bounding box center [1274, 556] width 108 height 47
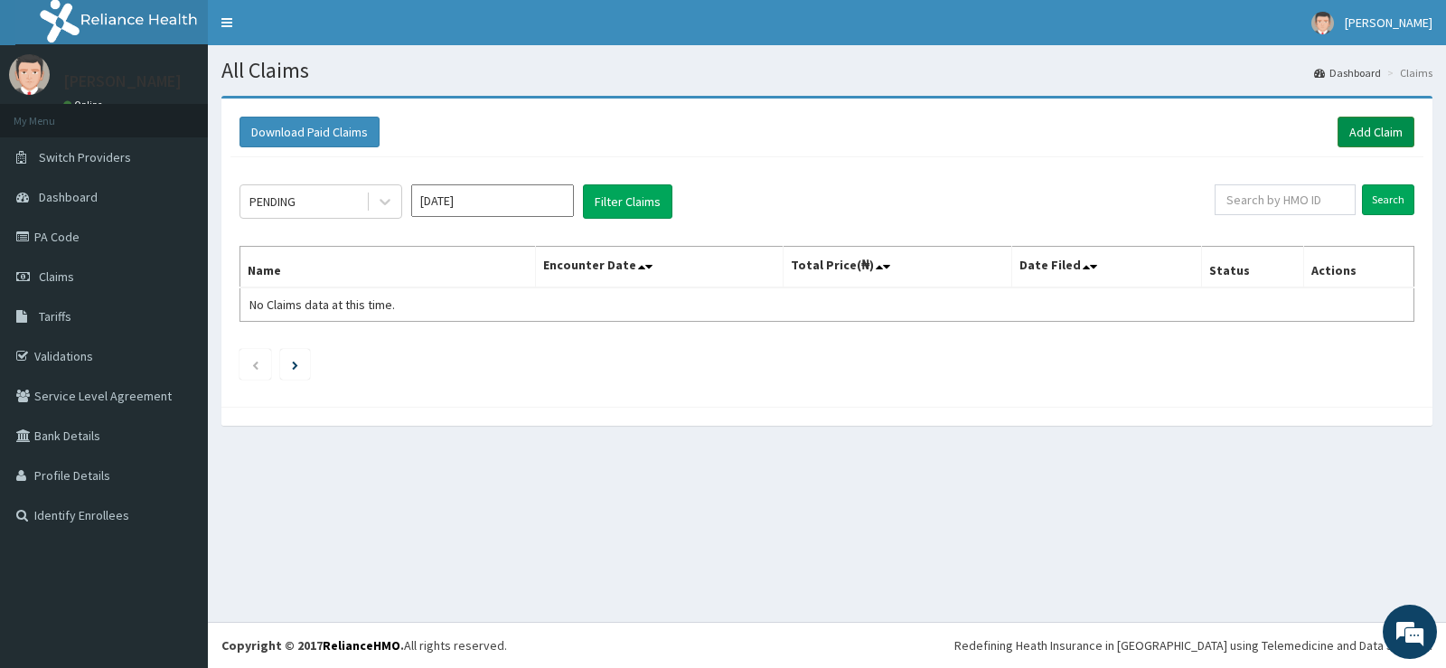
click at [1375, 128] on link "Add Claim" at bounding box center [1375, 132] width 77 height 31
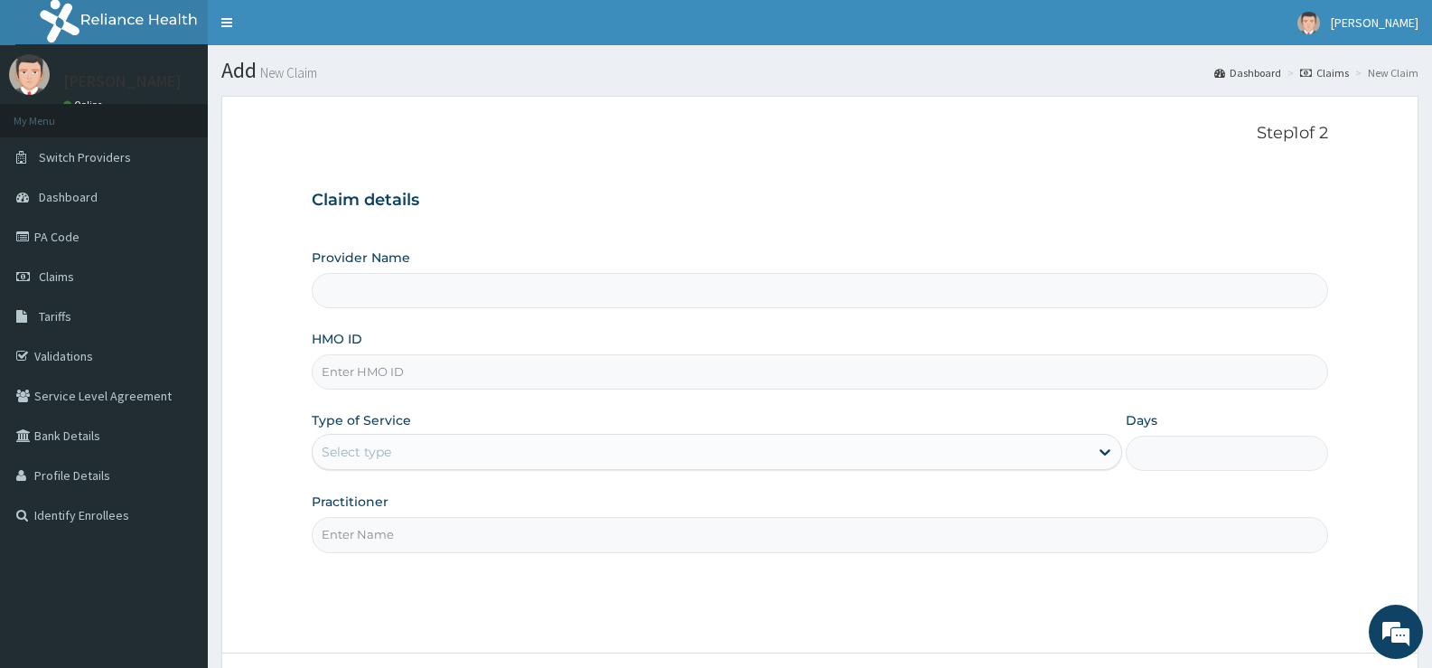
click at [548, 381] on input "HMO ID" at bounding box center [820, 371] width 1017 height 35
type input "[GEOGRAPHIC_DATA][PERSON_NAME]"
type input "TEN/10225/C"
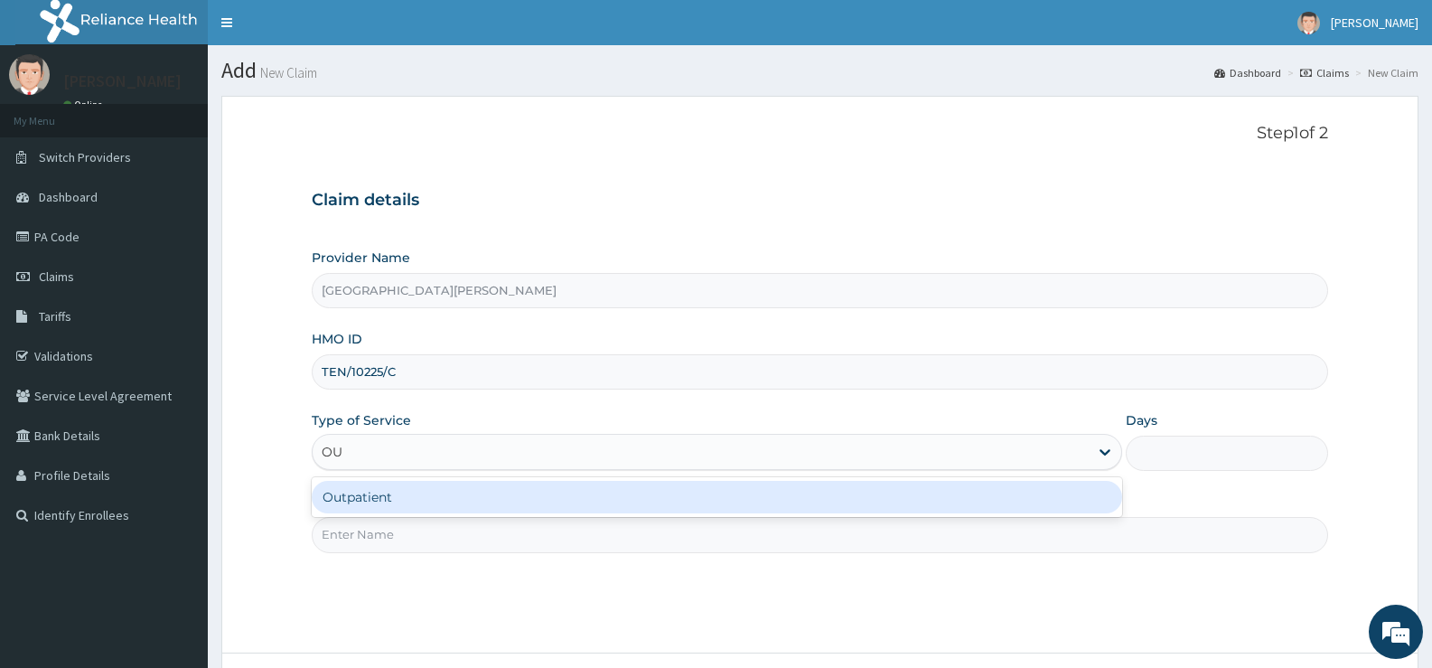
type input "OUT"
type input "1"
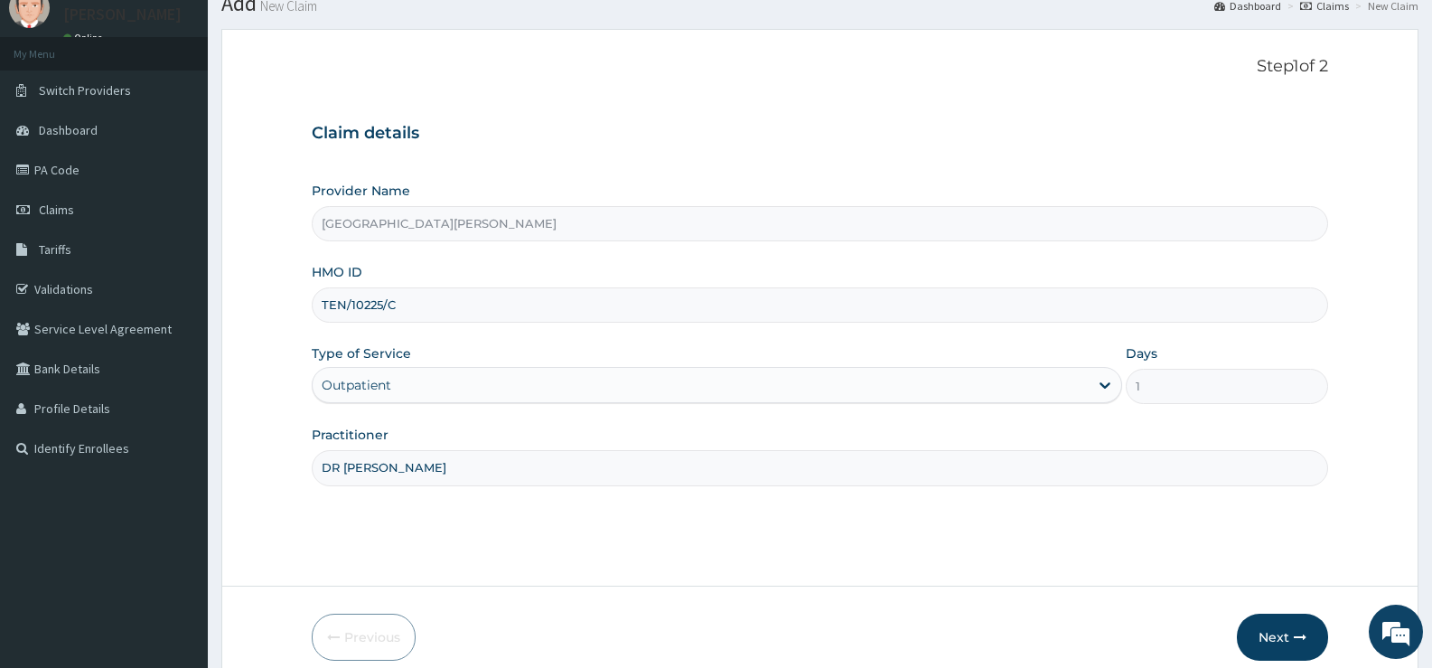
scroll to position [147, 0]
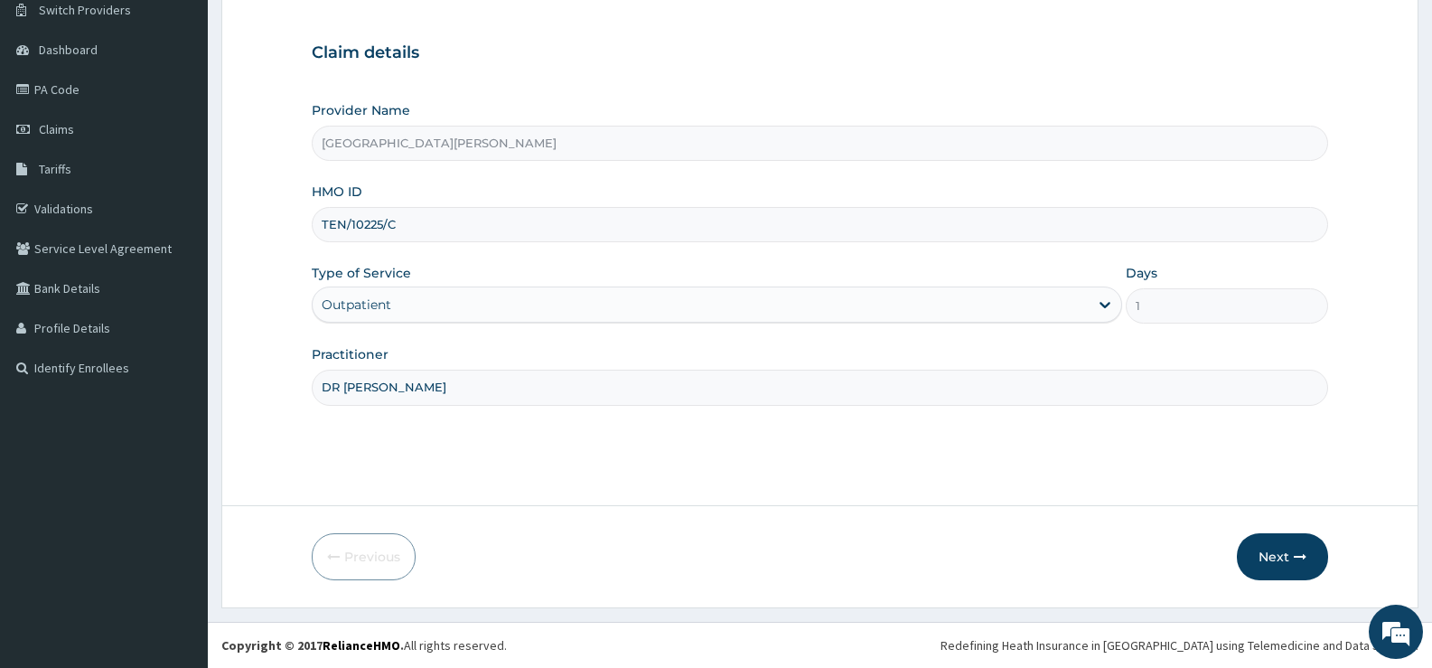
drag, startPoint x: 354, startPoint y: 389, endPoint x: 343, endPoint y: 388, distance: 11.0
click at [343, 388] on input "DR [PERSON_NAME]" at bounding box center [820, 387] width 1017 height 35
type input "[PERSON_NAME]"
click at [1281, 555] on button "Next" at bounding box center [1282, 556] width 91 height 47
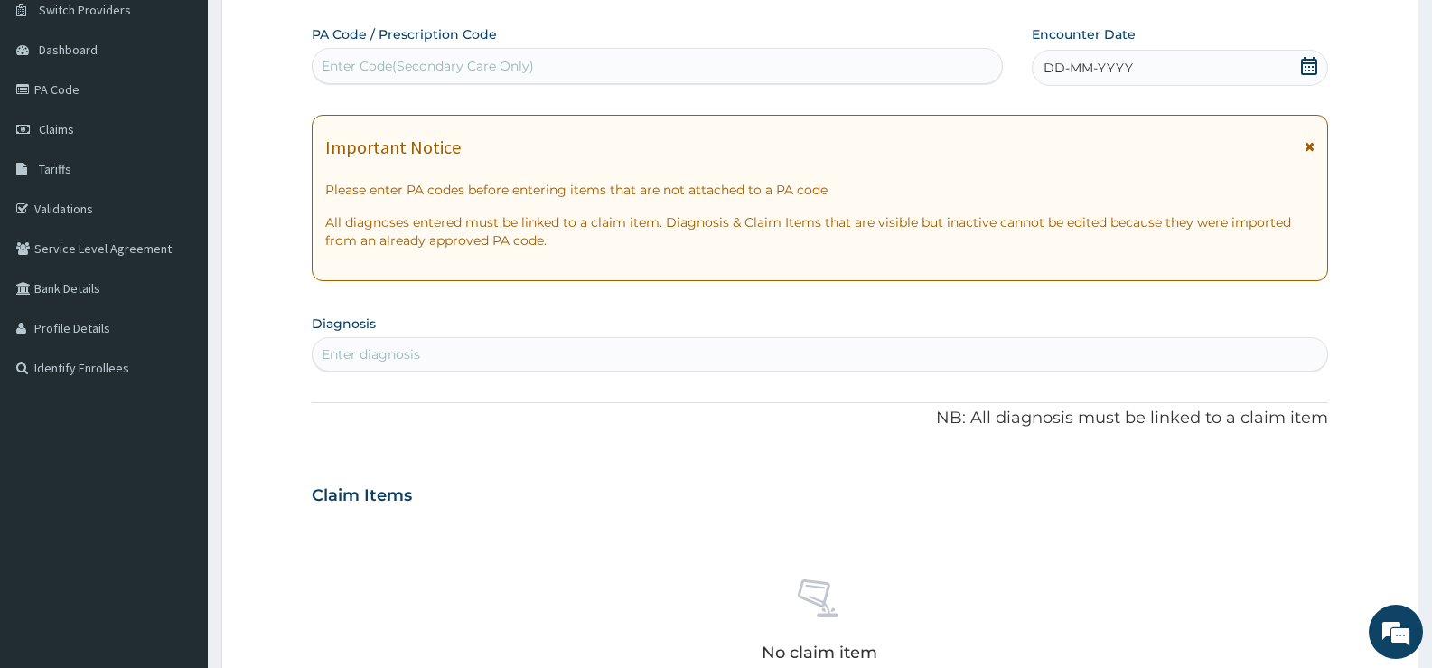
click at [1308, 67] on icon at bounding box center [1309, 66] width 18 height 18
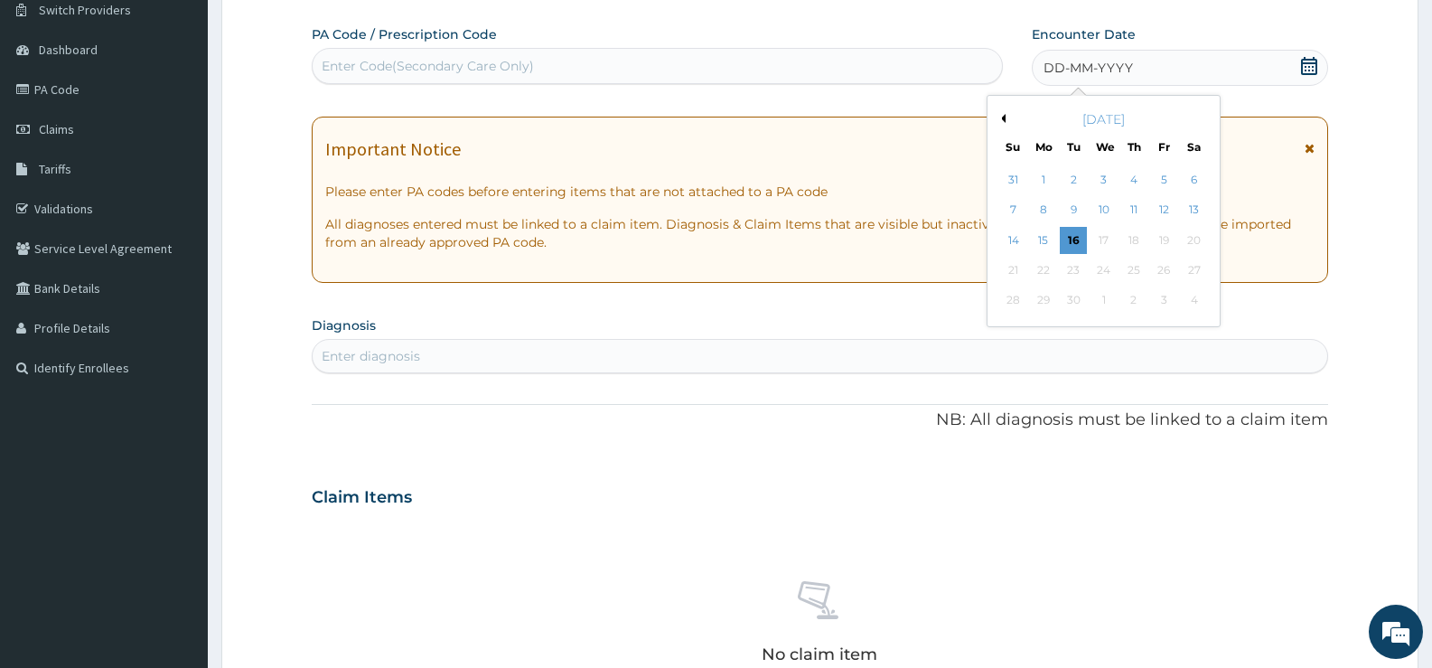
click at [1003, 117] on button "Previous Month" at bounding box center [1001, 118] width 9 height 9
click at [1103, 239] on div "16" at bounding box center [1104, 240] width 27 height 27
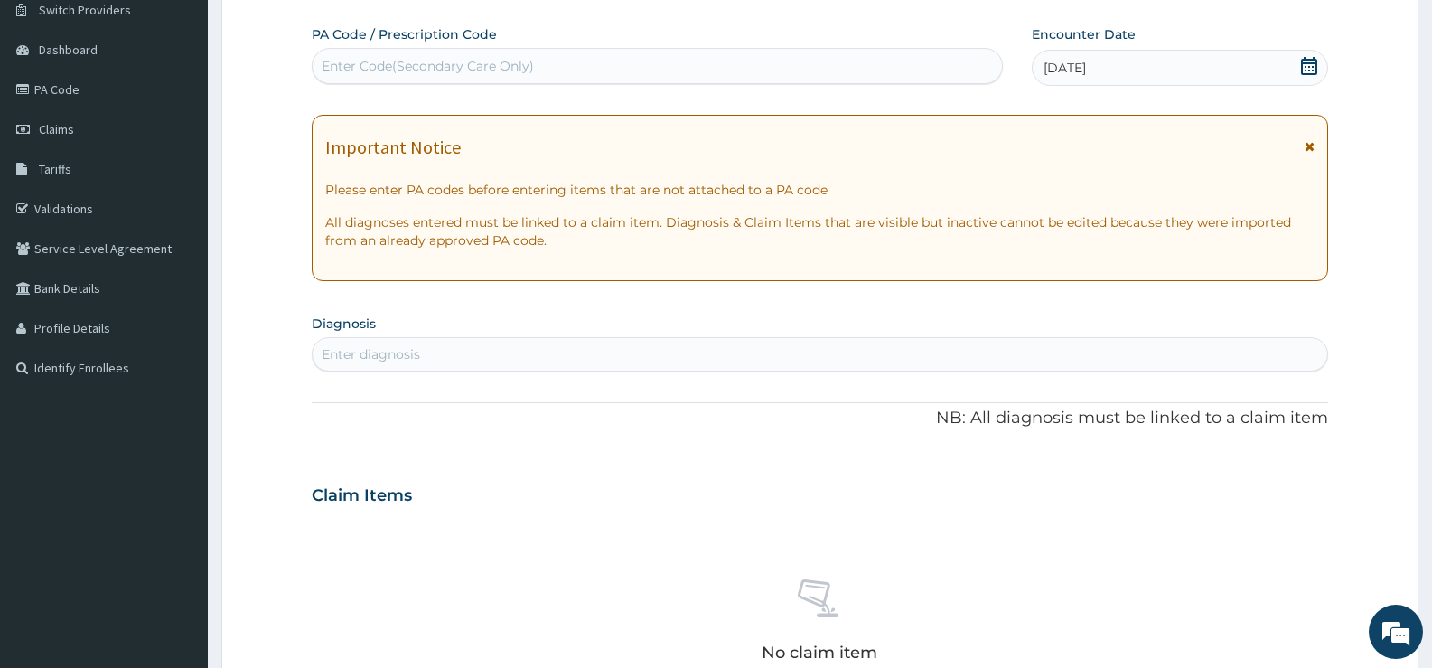
click at [769, 358] on div "Enter diagnosis" at bounding box center [820, 354] width 1015 height 29
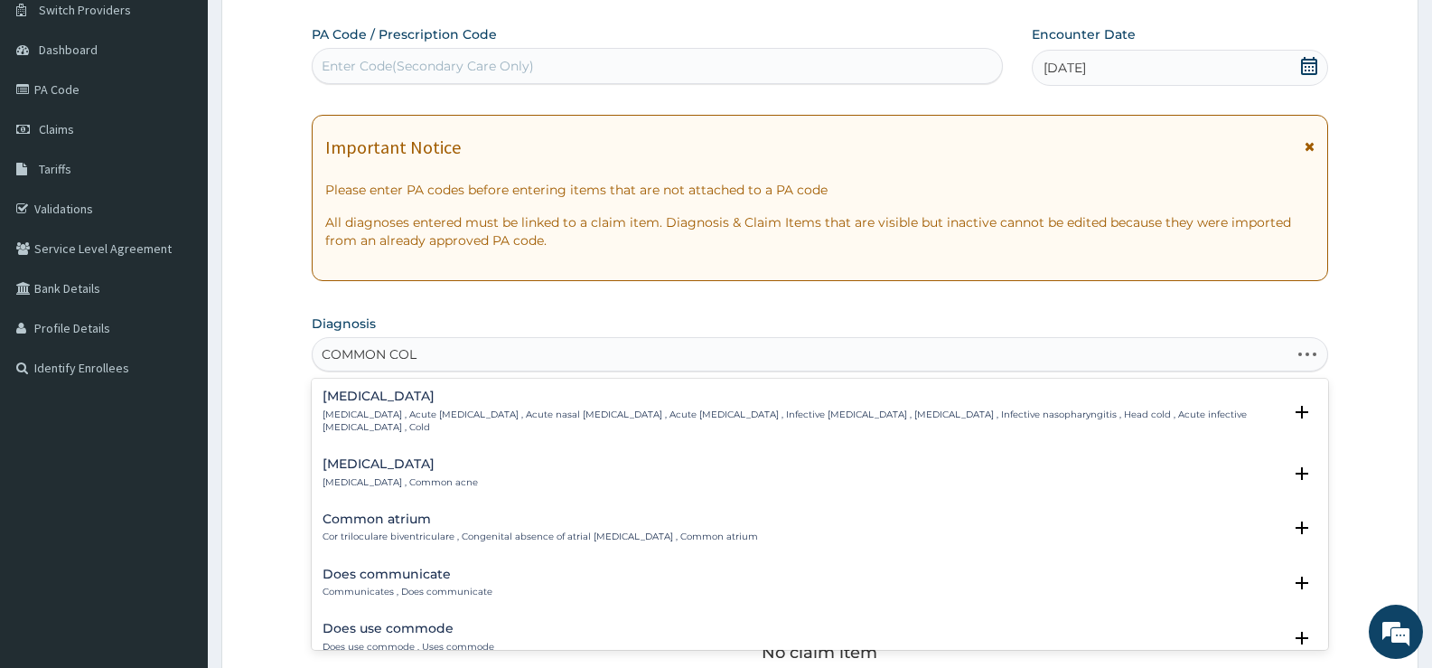
type input "COMMON COLD"
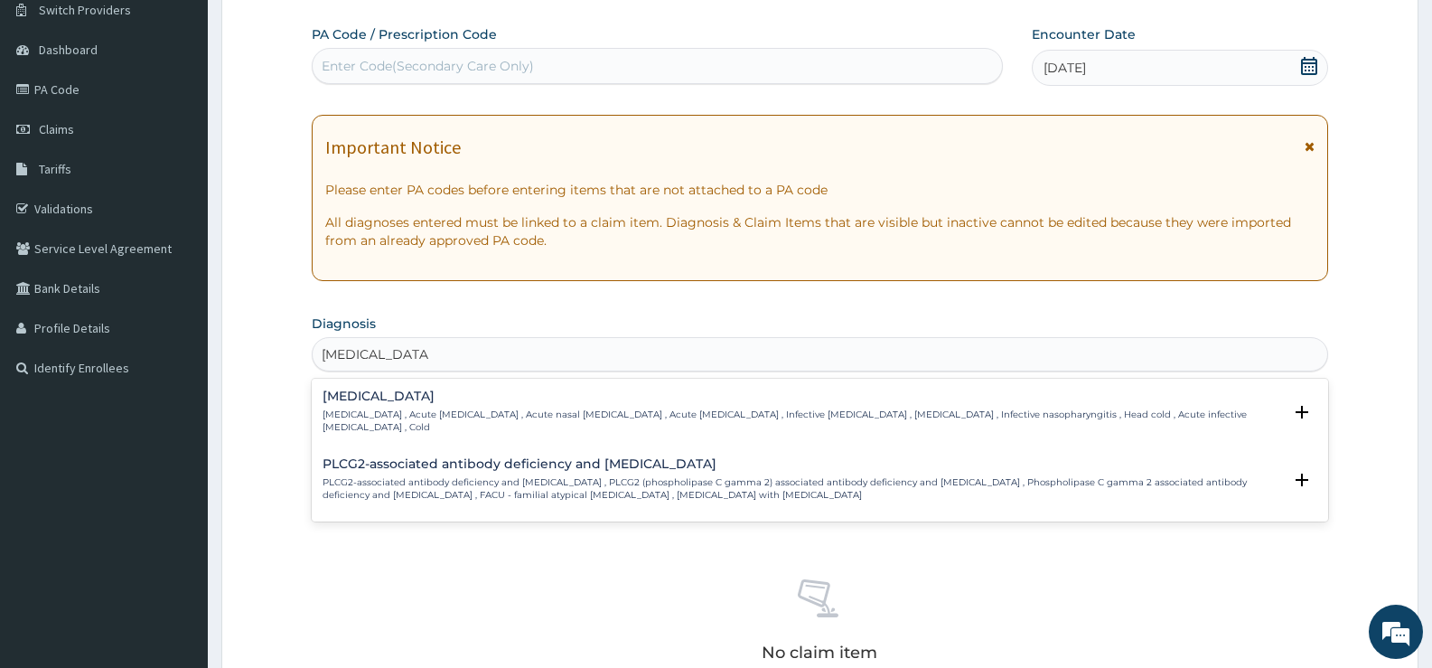
click at [386, 398] on h4 "Common cold" at bounding box center [803, 396] width 960 height 14
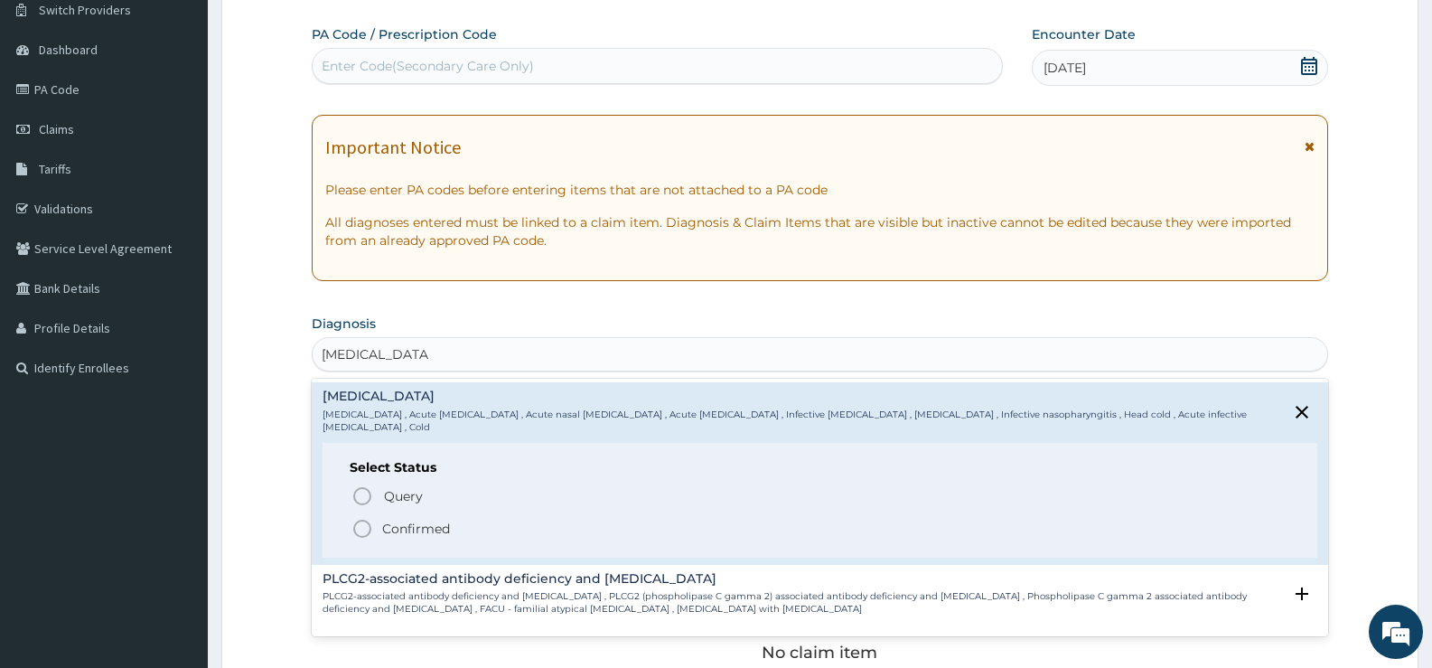
click at [393, 520] on p "Confirmed" at bounding box center [416, 529] width 68 height 18
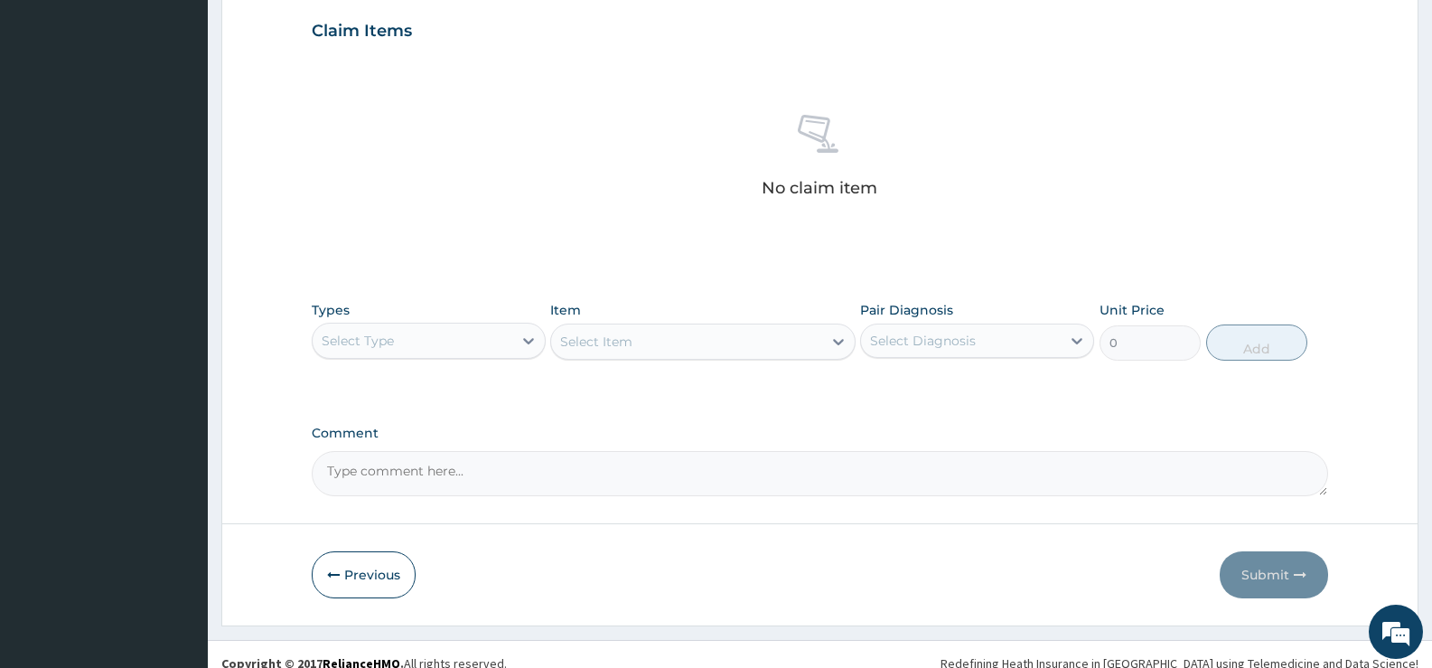
scroll to position [635, 0]
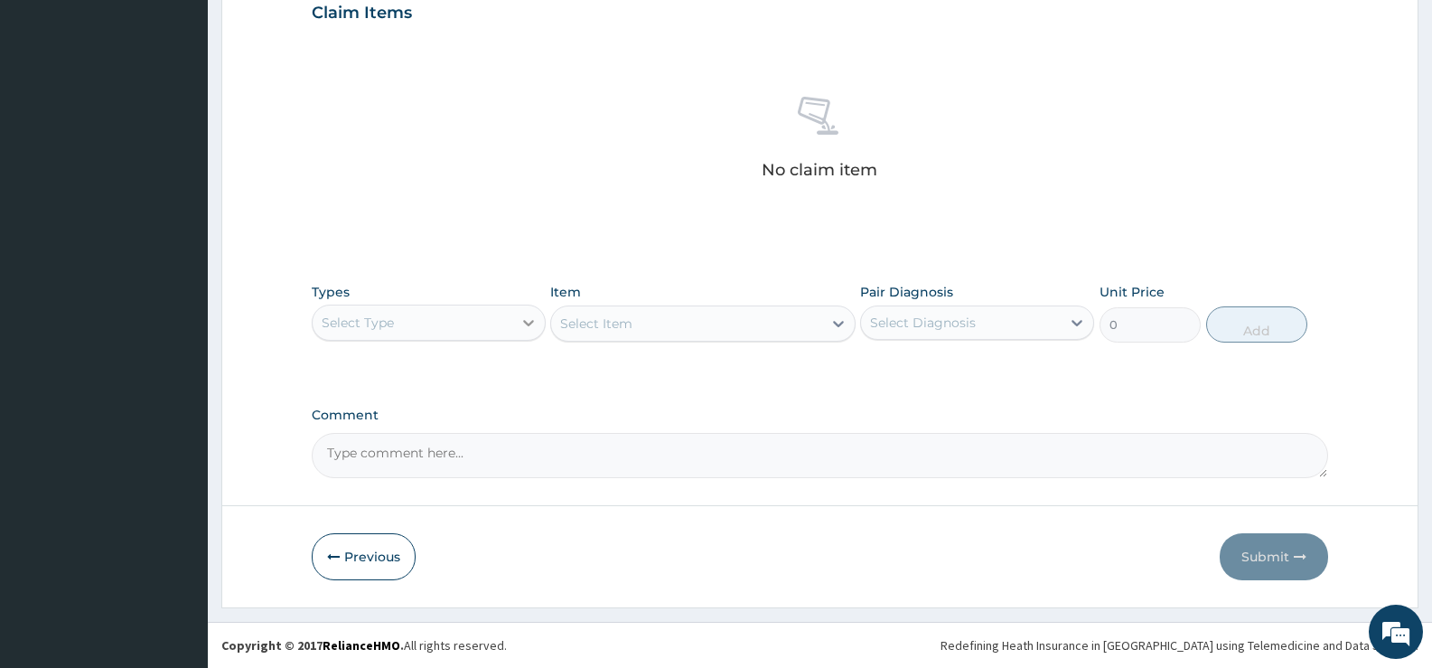
click at [513, 313] on div at bounding box center [528, 322] width 33 height 33
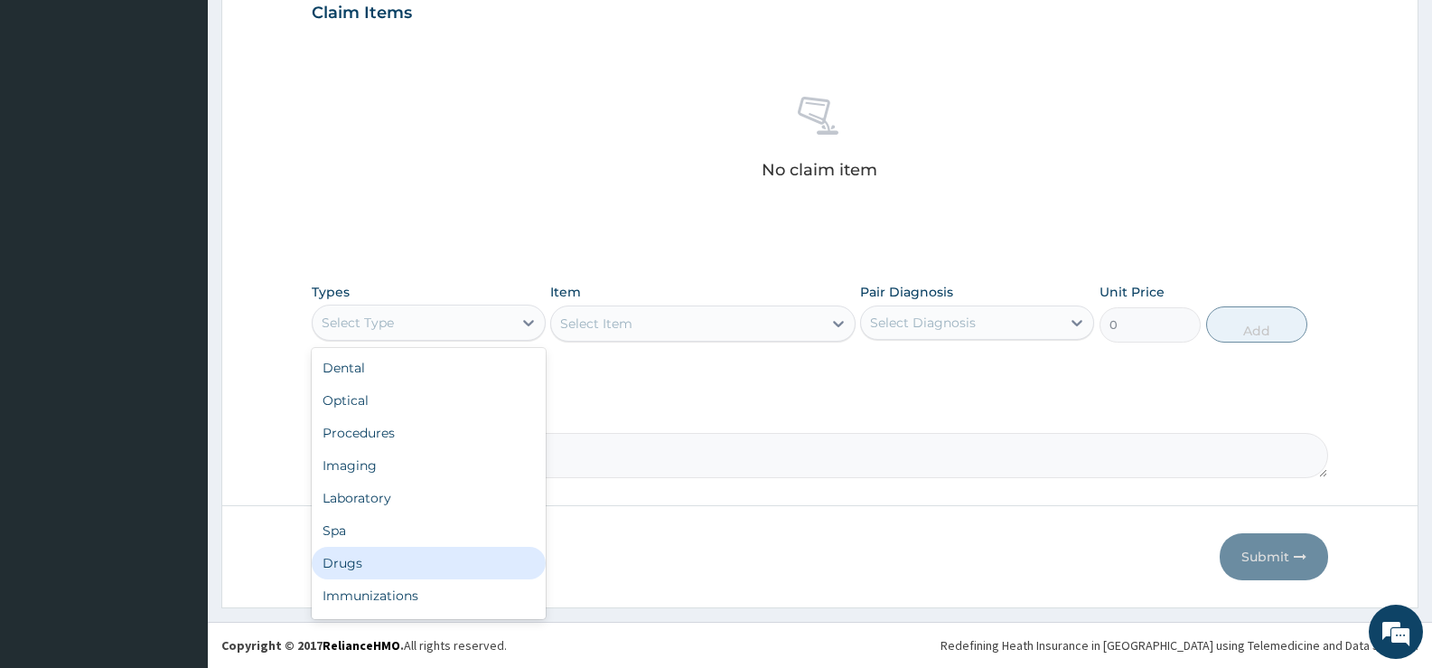
click at [353, 565] on div "Drugs" at bounding box center [429, 563] width 234 height 33
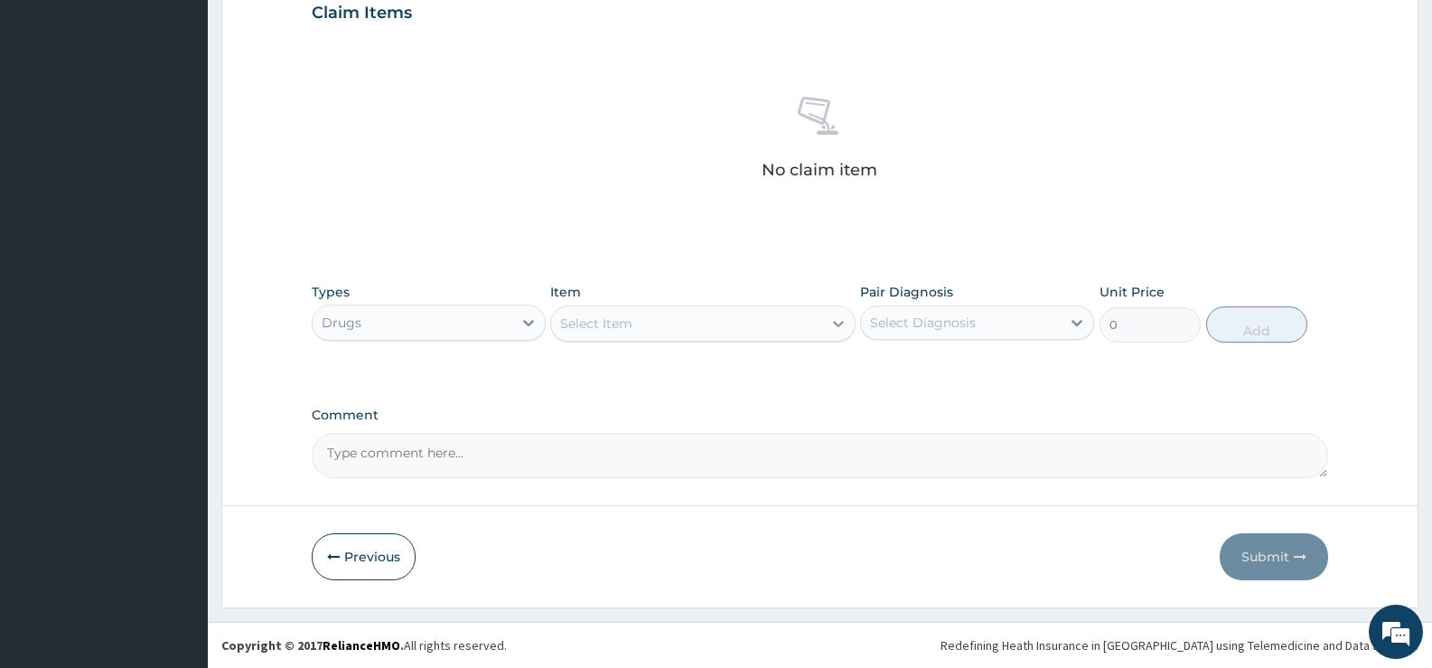
click at [834, 315] on icon at bounding box center [839, 323] width 18 height 18
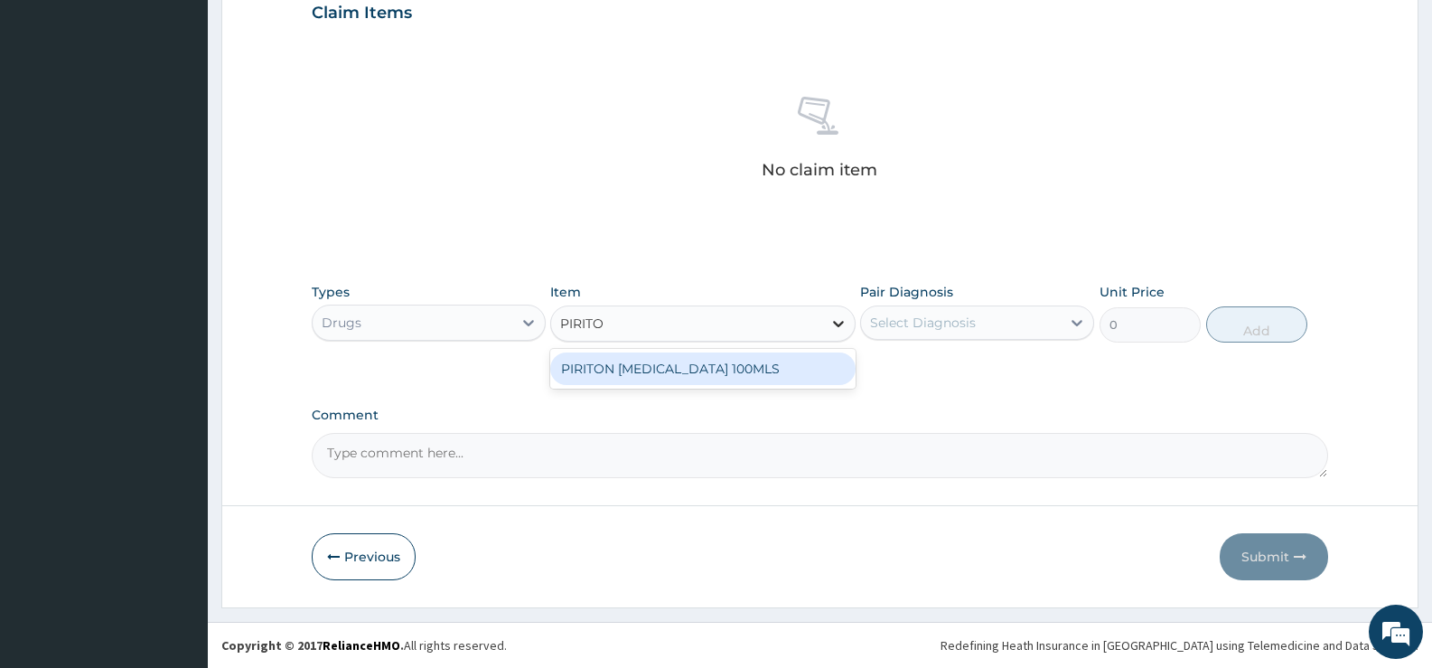
type input "PIRITON"
click at [805, 377] on div "PIRITON EXPECTORANT 100MLS" at bounding box center [702, 368] width 305 height 33
type input "227.7"
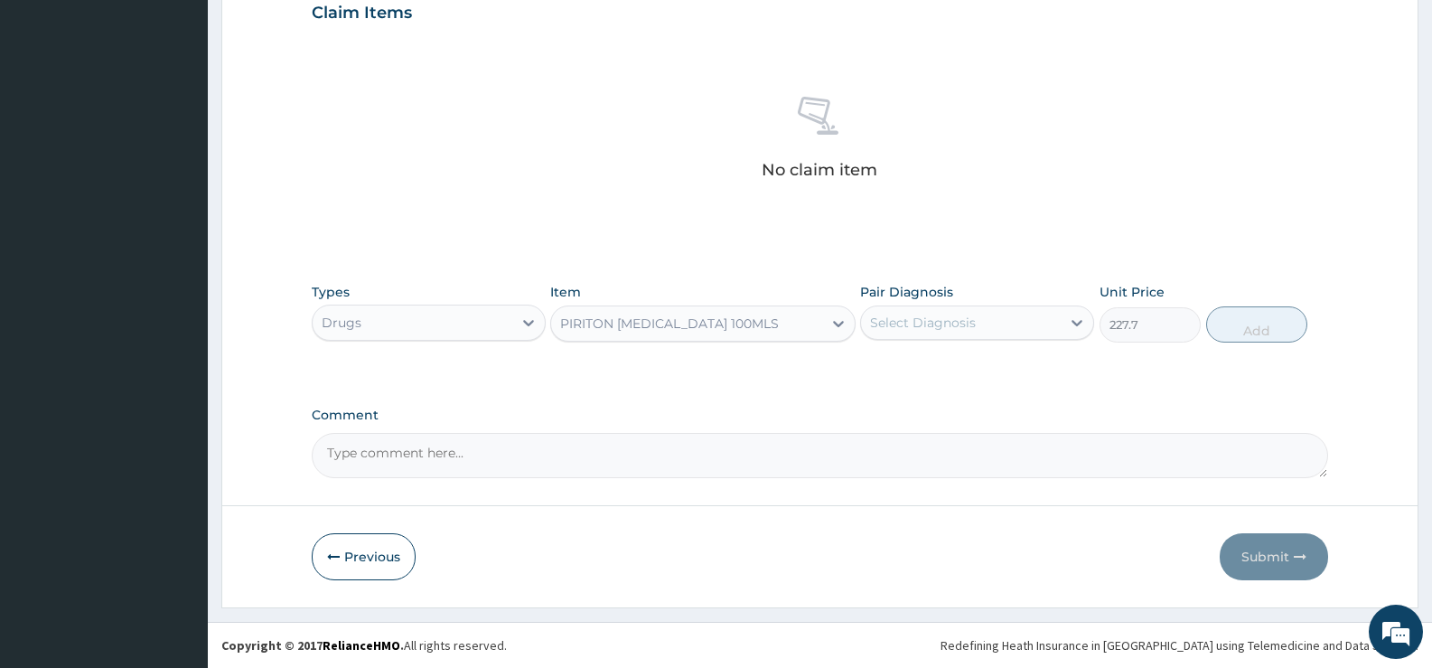
click at [986, 334] on div "Select Diagnosis" at bounding box center [961, 322] width 200 height 29
click at [970, 369] on label "Common cold" at bounding box center [946, 367] width 112 height 18
checkbox input "true"
click at [1270, 327] on button "Add" at bounding box center [1256, 324] width 101 height 36
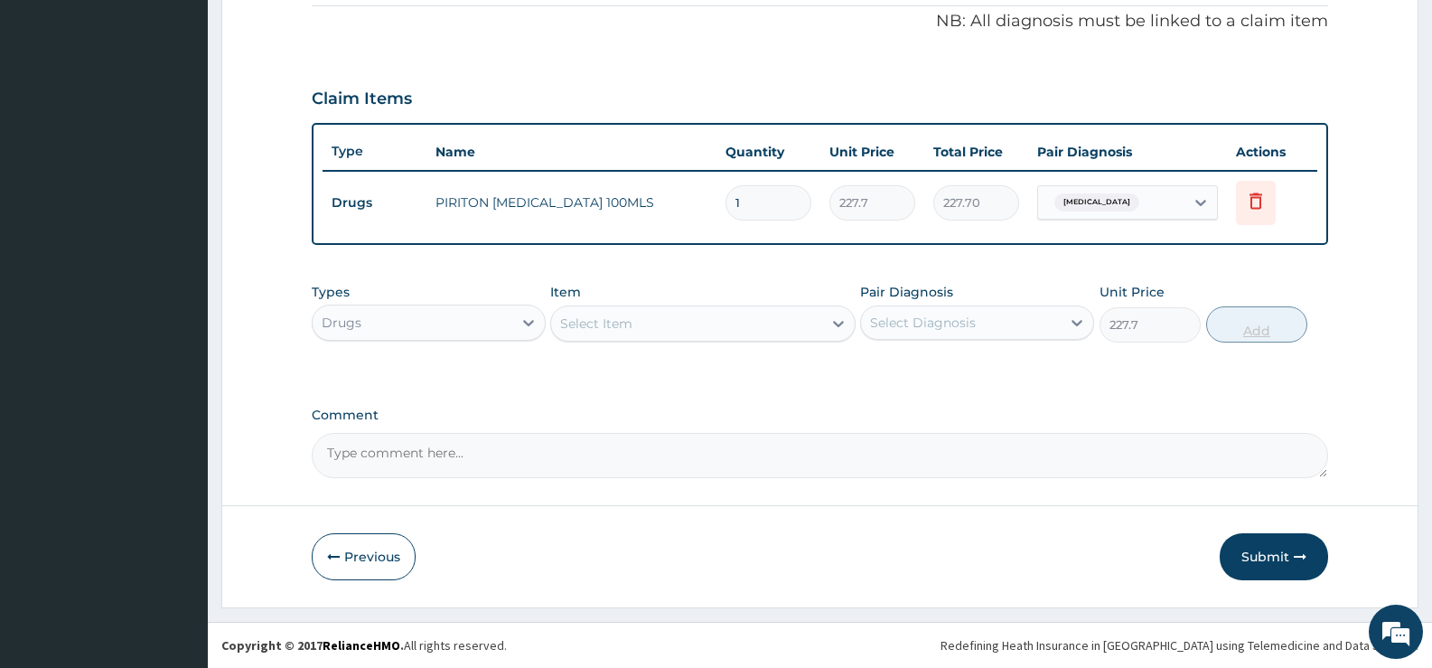
type input "0"
click at [1272, 552] on button "Submit" at bounding box center [1274, 556] width 108 height 47
